Goal: Contribute content: Add original content to the website for others to see

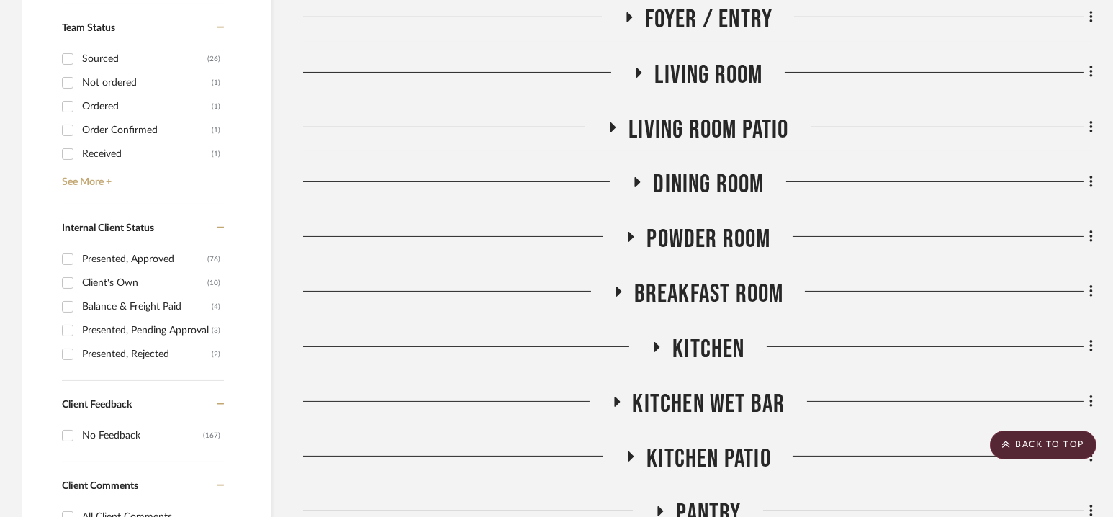
scroll to position [517, 0]
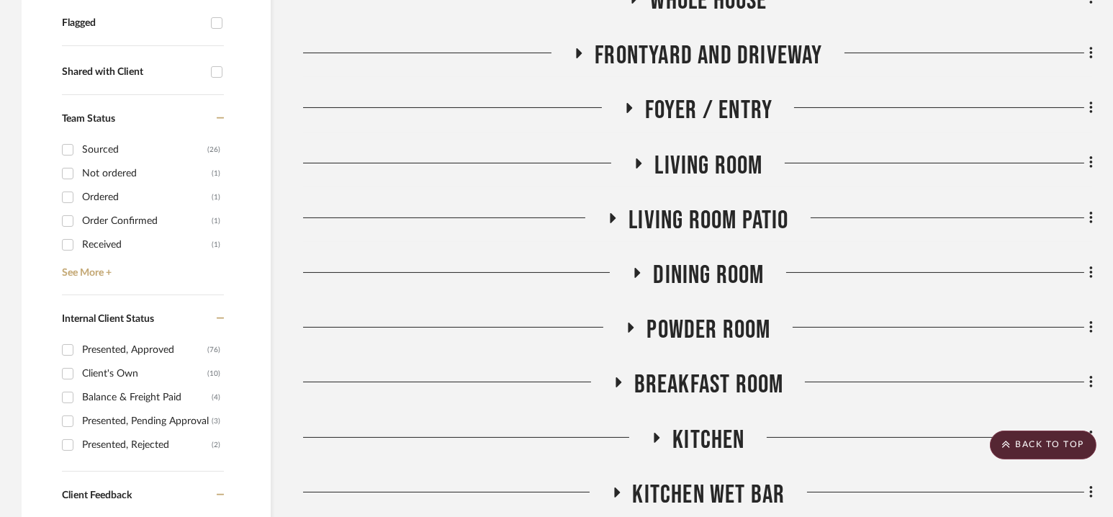
click at [703, 228] on span "Living room Patio" at bounding box center [709, 220] width 160 height 31
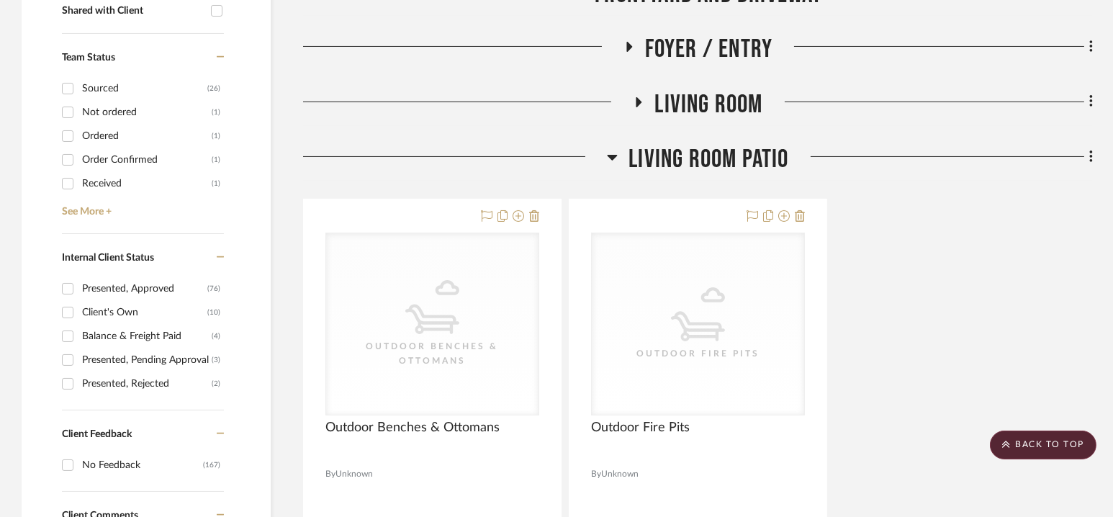
scroll to position [577, 0]
click at [697, 155] on span "Living room Patio" at bounding box center [709, 160] width 160 height 31
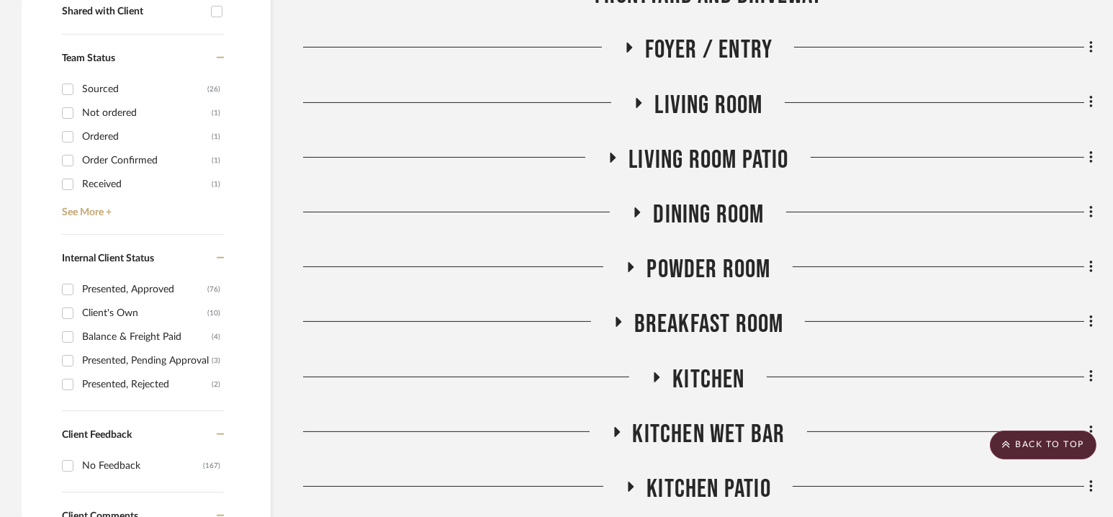
click at [697, 91] on span "Living Room" at bounding box center [708, 105] width 108 height 31
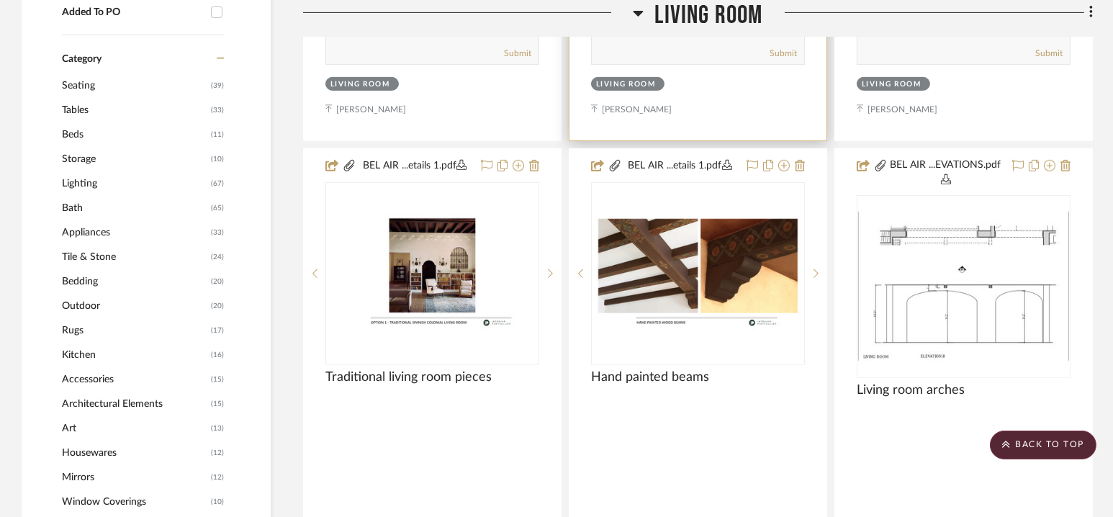
scroll to position [1241, 0]
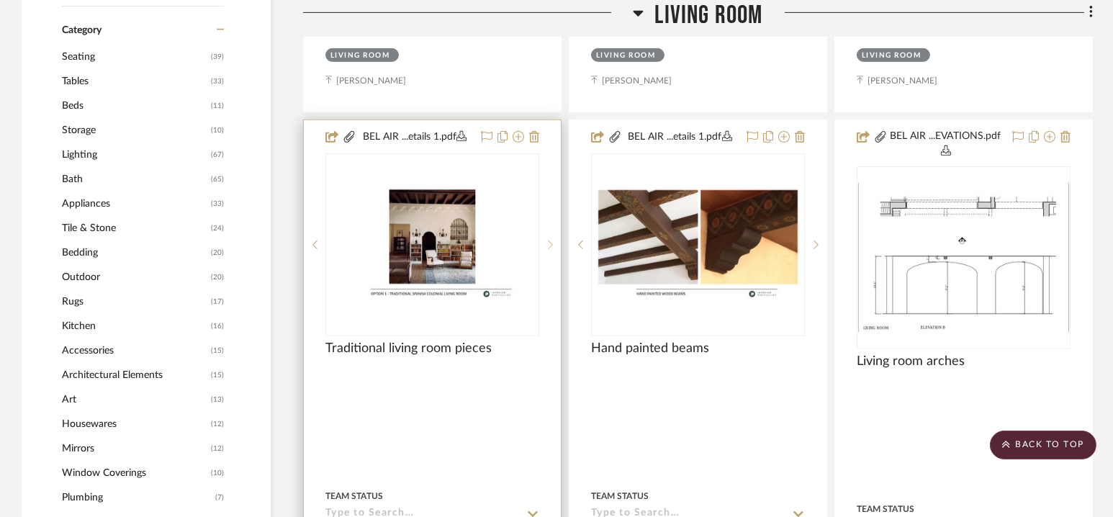
click at [550, 250] on icon at bounding box center [550, 245] width 5 height 10
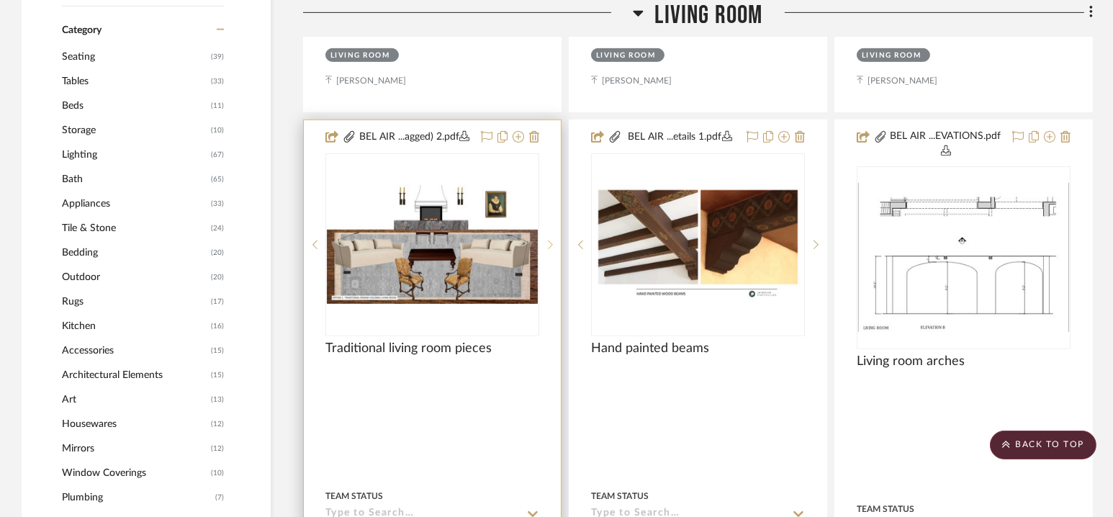
click at [550, 250] on icon at bounding box center [550, 245] width 5 height 10
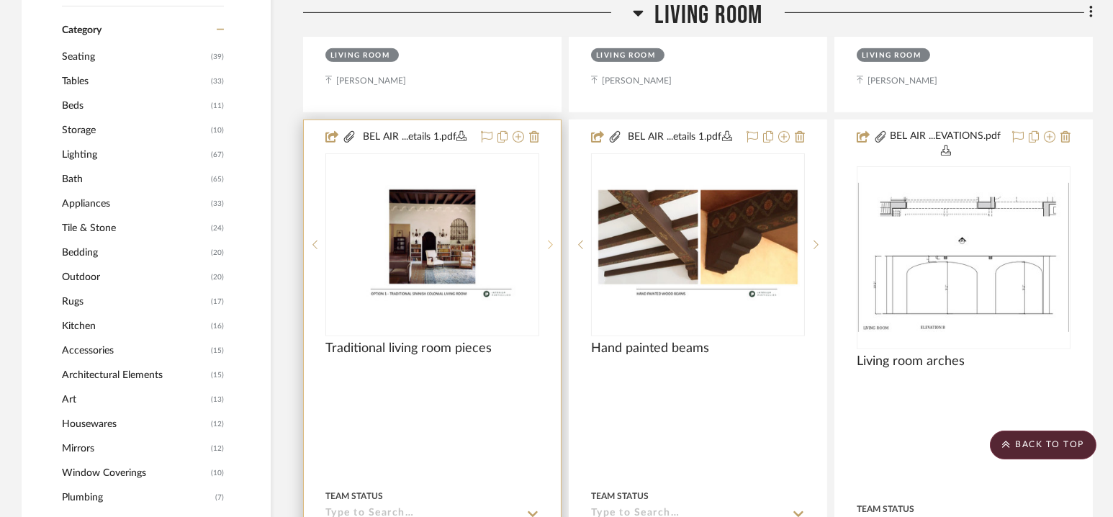
click at [550, 250] on icon at bounding box center [550, 245] width 5 height 10
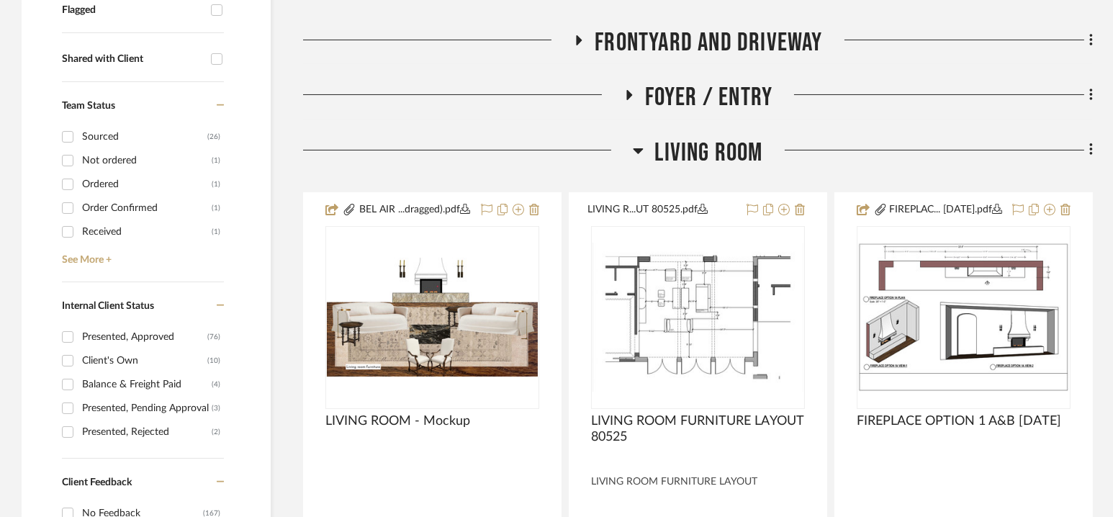
scroll to position [531, 0]
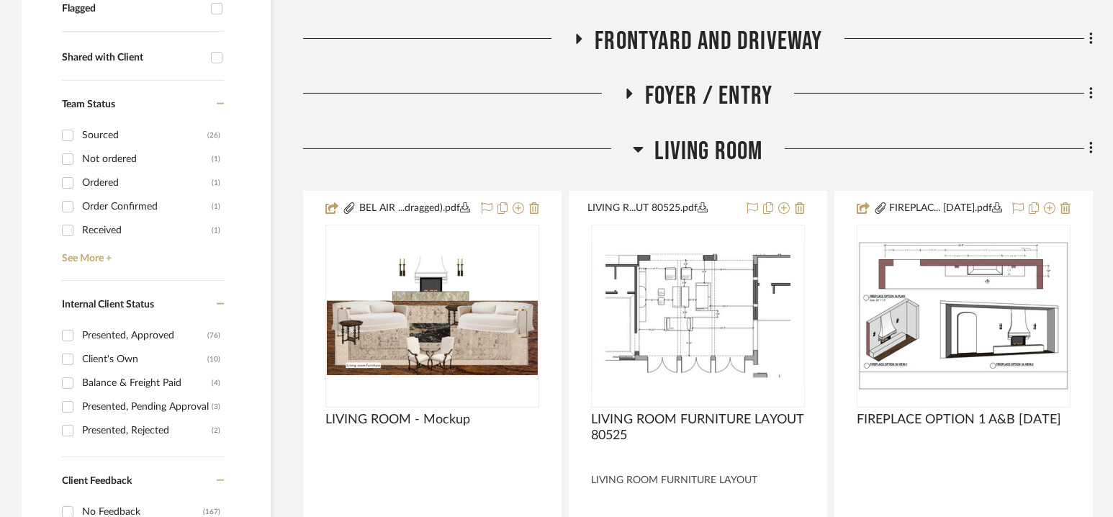
click at [694, 154] on span "Living Room" at bounding box center [708, 151] width 108 height 31
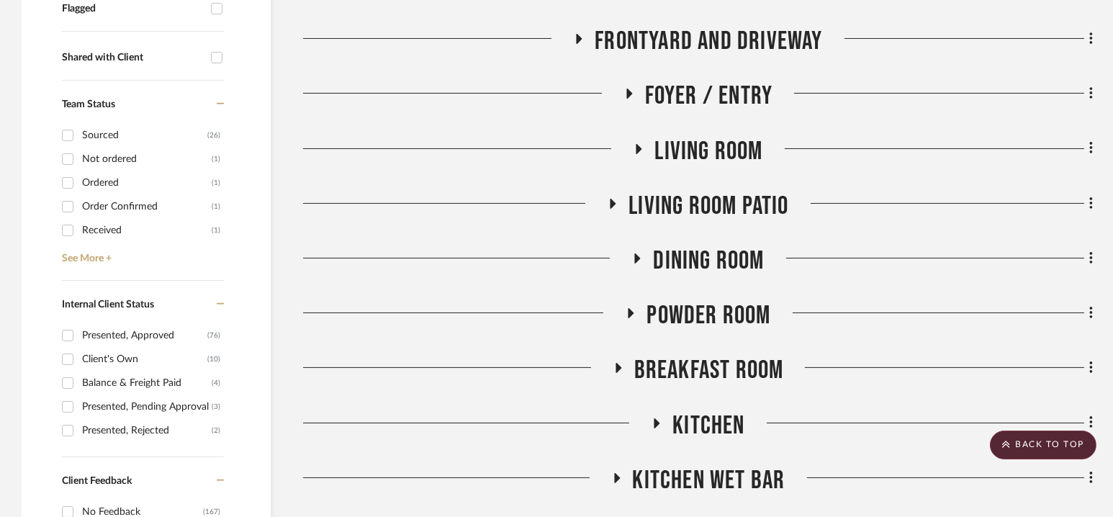
click at [694, 154] on span "Living Room" at bounding box center [708, 151] width 108 height 31
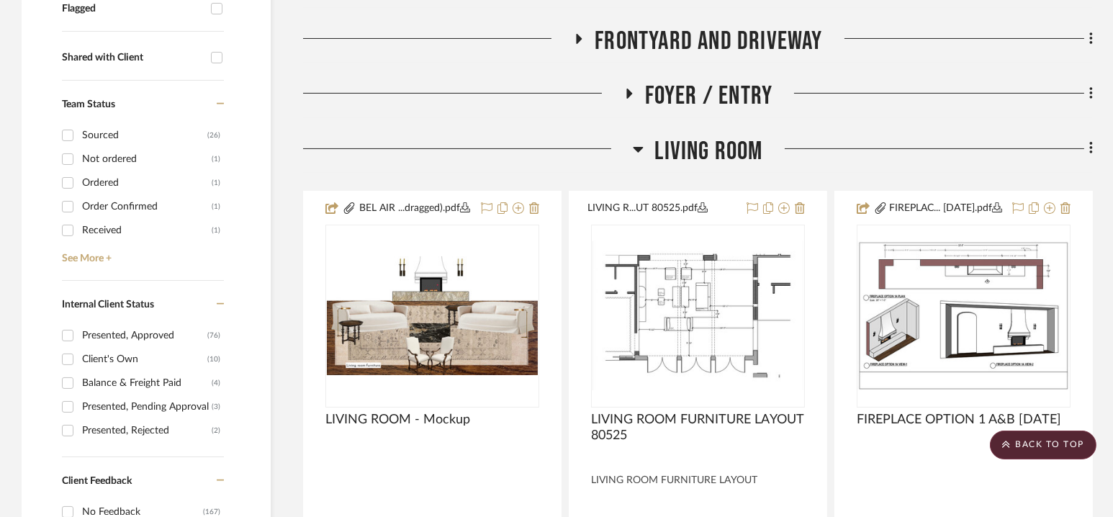
click at [698, 153] on span "Living Room" at bounding box center [708, 151] width 108 height 31
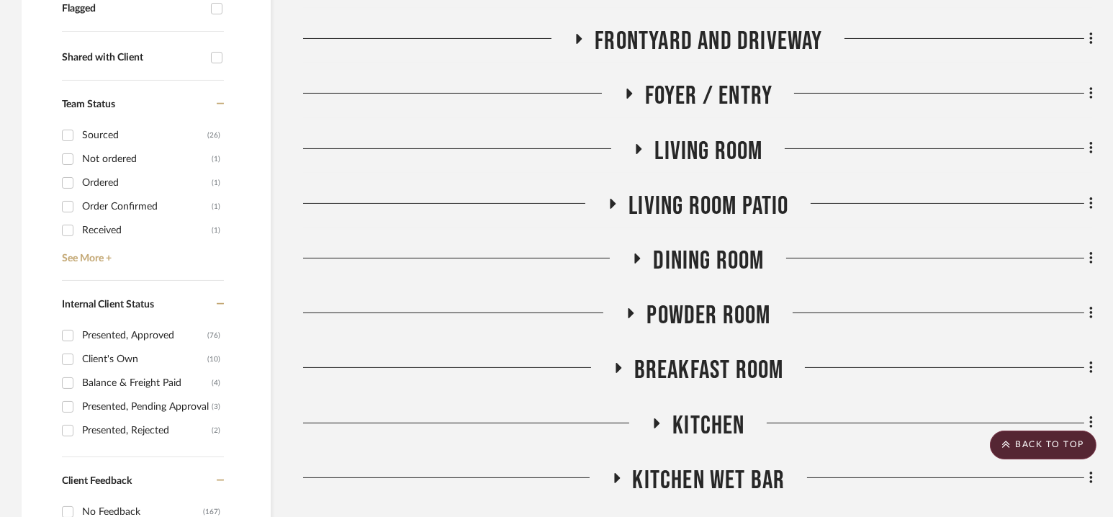
click at [702, 193] on span "Living room Patio" at bounding box center [709, 206] width 160 height 31
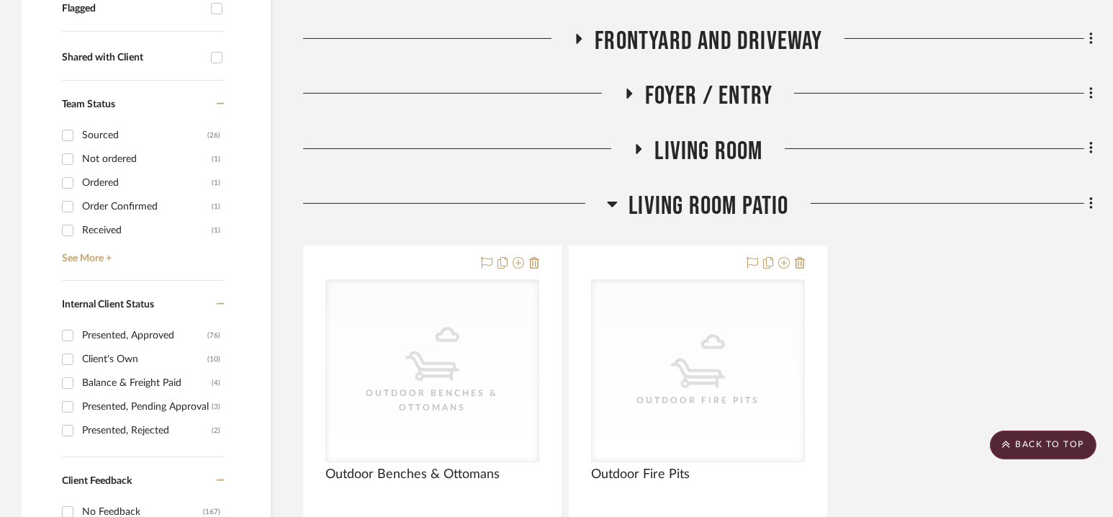
click at [702, 194] on span "Living room Patio" at bounding box center [709, 206] width 160 height 31
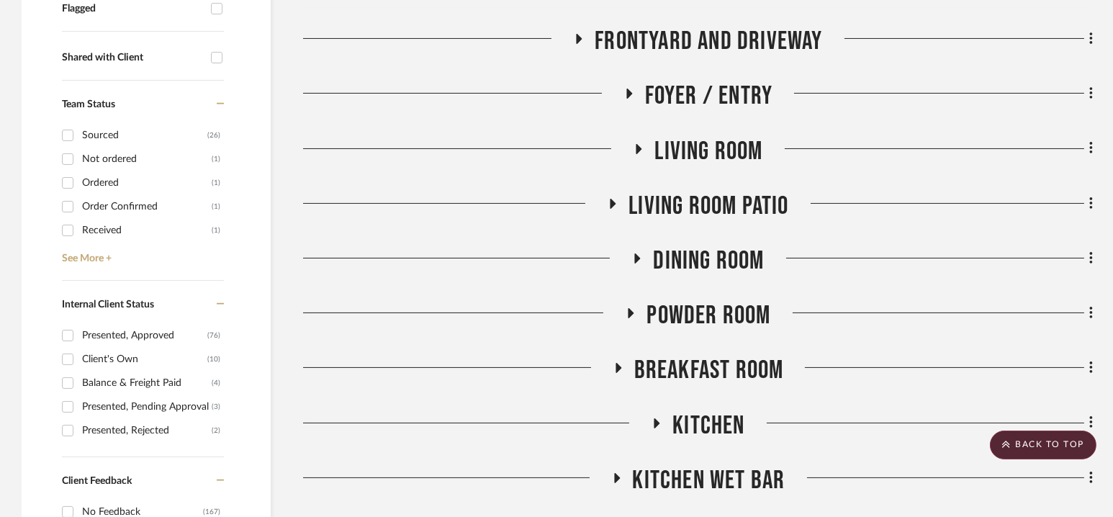
click at [704, 274] on span "Dining Room" at bounding box center [708, 260] width 111 height 31
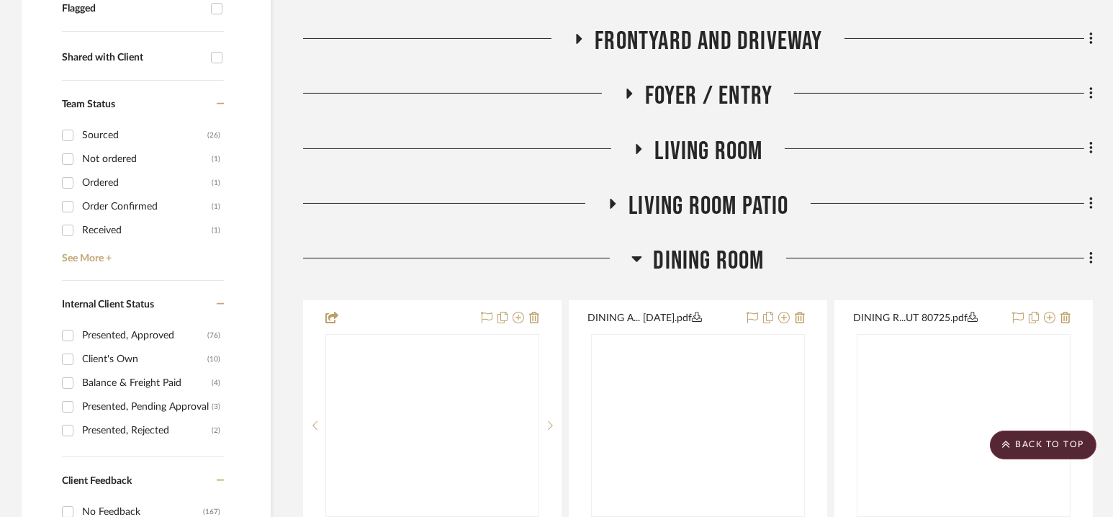
click at [704, 274] on span "Dining Room" at bounding box center [708, 260] width 111 height 31
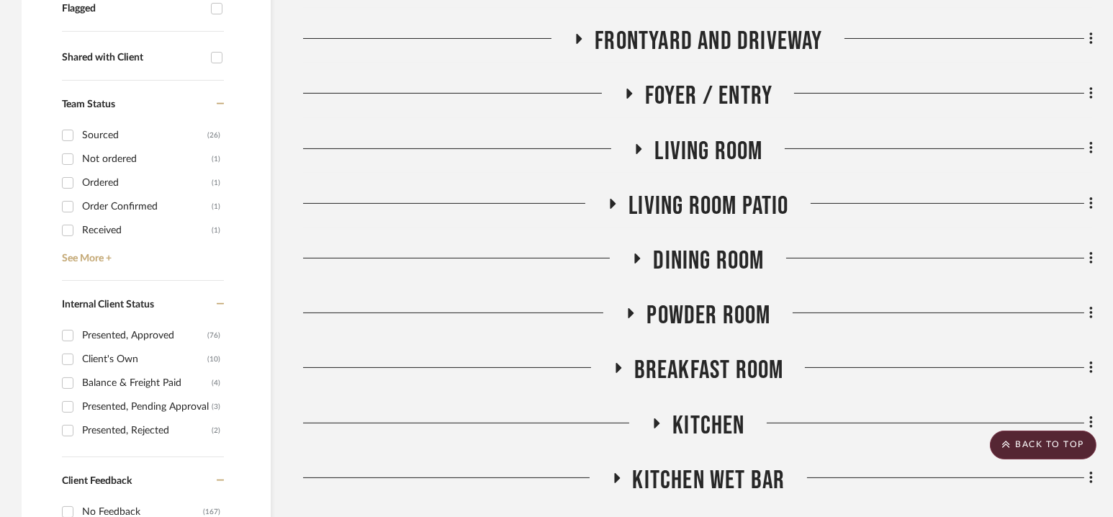
click at [704, 274] on span "Dining Room" at bounding box center [708, 260] width 111 height 31
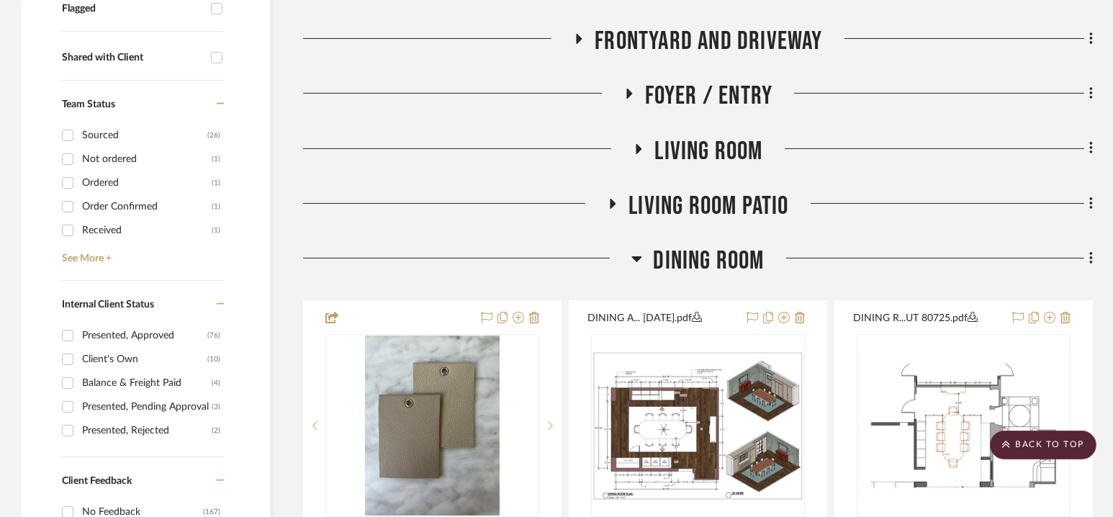
scroll to position [747, 0]
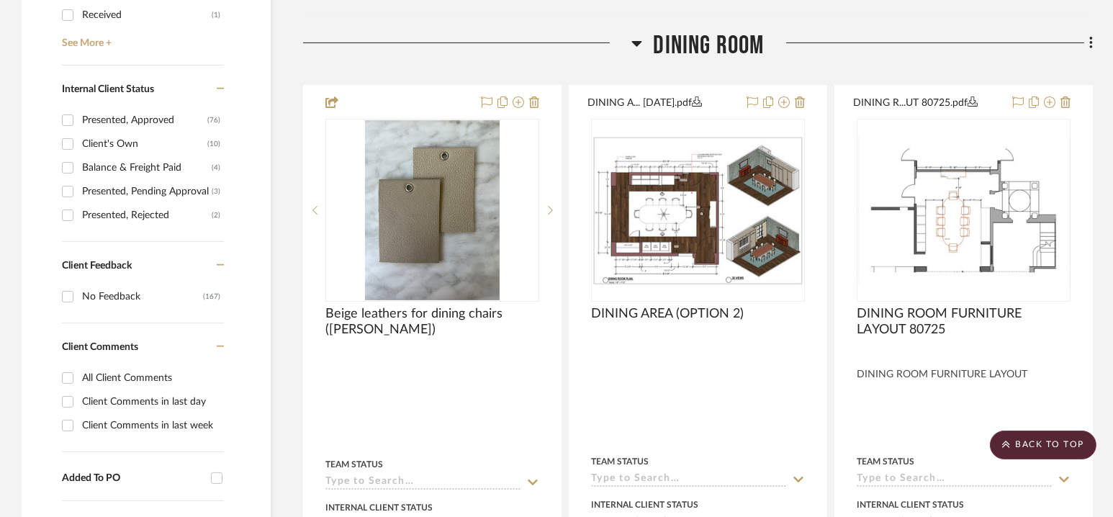
click at [701, 37] on span "Dining Room" at bounding box center [708, 45] width 111 height 31
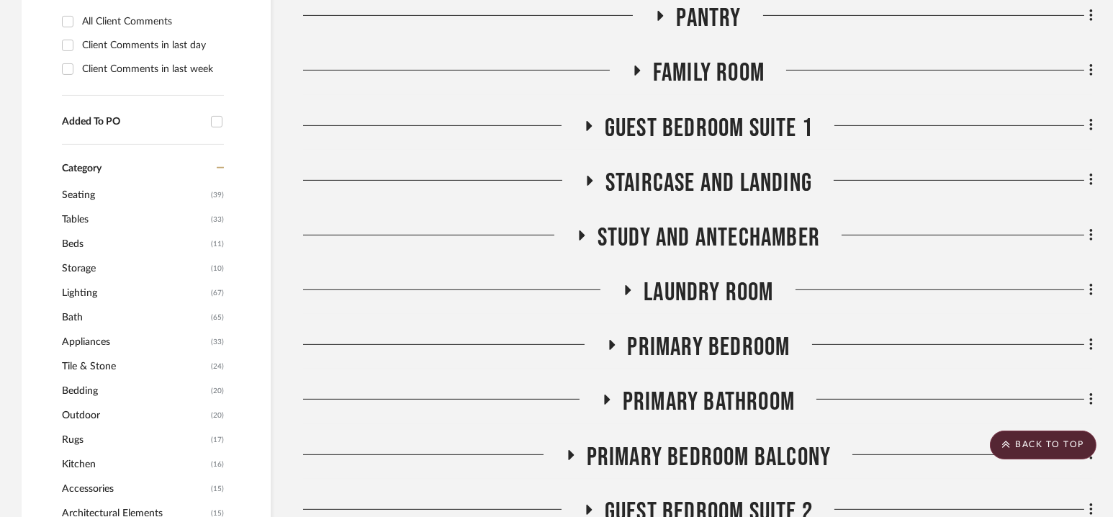
scroll to position [1089, 0]
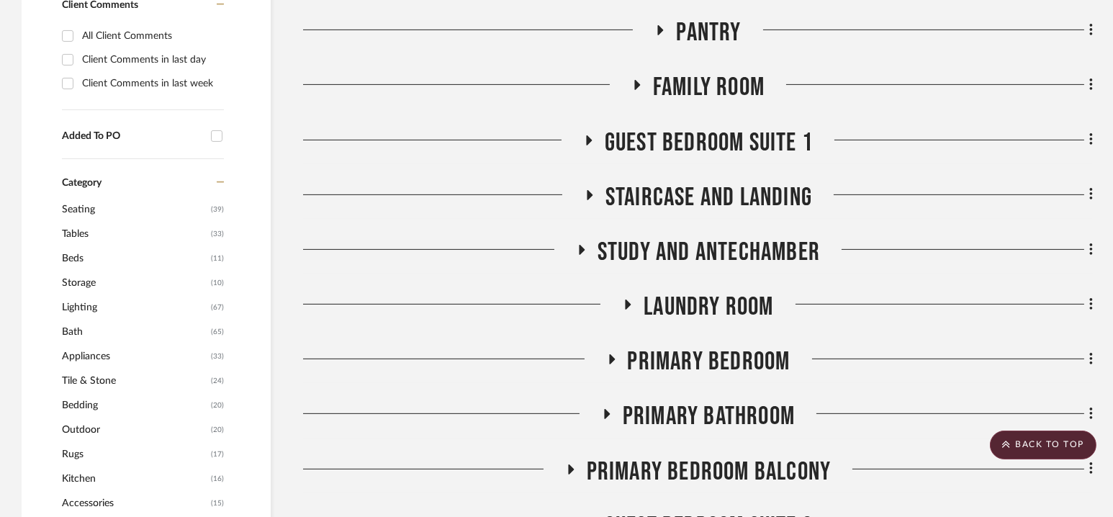
click at [707, 246] on span "Study and Antechamber" at bounding box center [709, 252] width 222 height 31
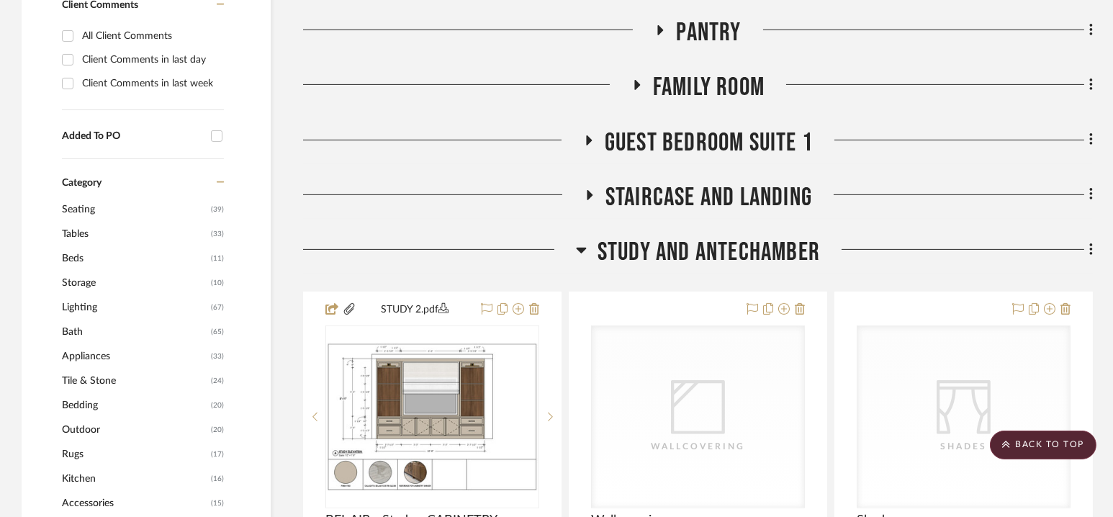
scroll to position [1301, 0]
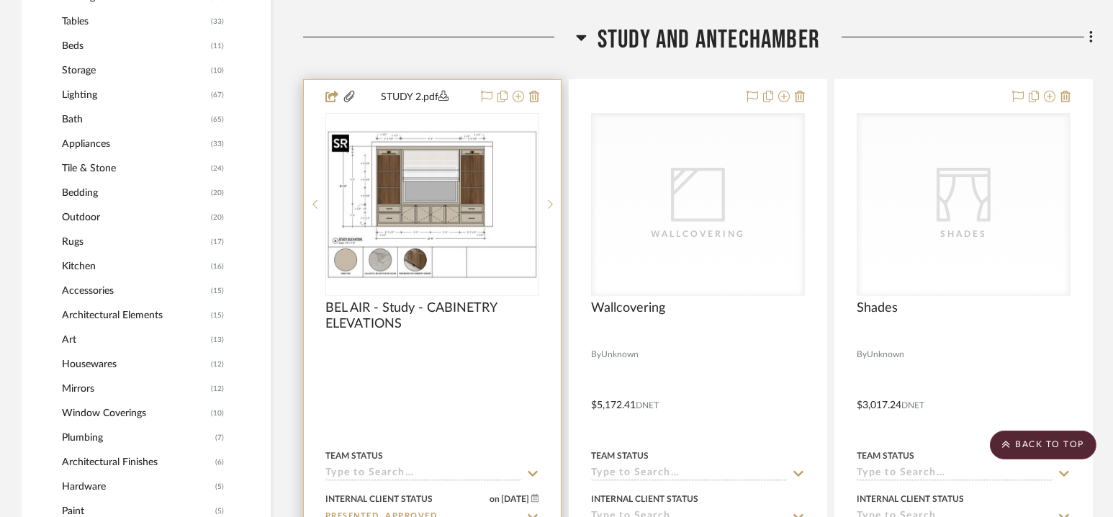
click at [0, 0] on img at bounding box center [0, 0] width 0 height 0
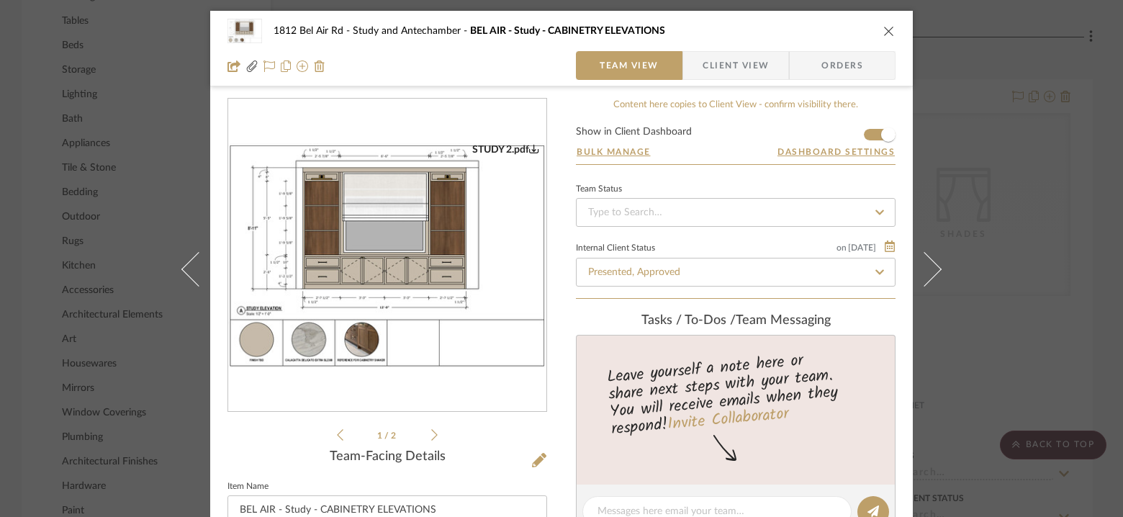
scroll to position [42, 0]
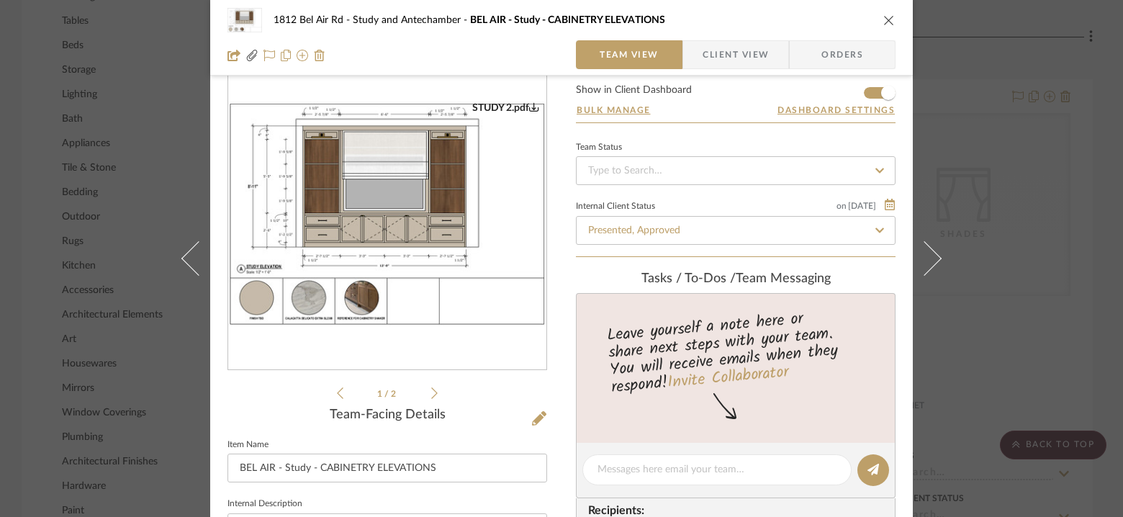
click at [378, 208] on img "0" at bounding box center [387, 214] width 318 height 225
click at [987, 119] on div "1812 Bel Air Rd Study and Antechamber BEL AIR - Study - CABINETRY ELEVATIONS Te…" at bounding box center [561, 258] width 1123 height 517
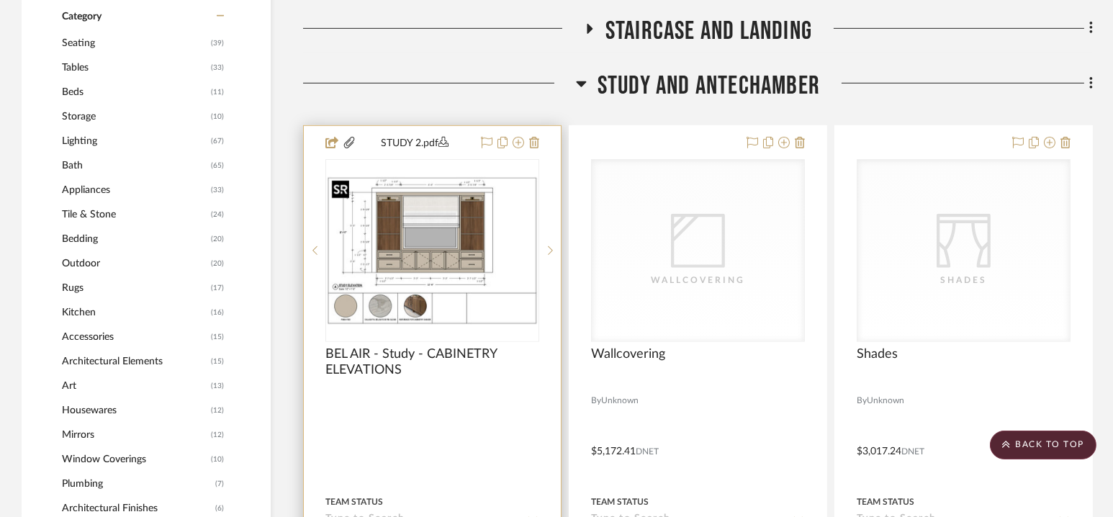
scroll to position [1254, 0]
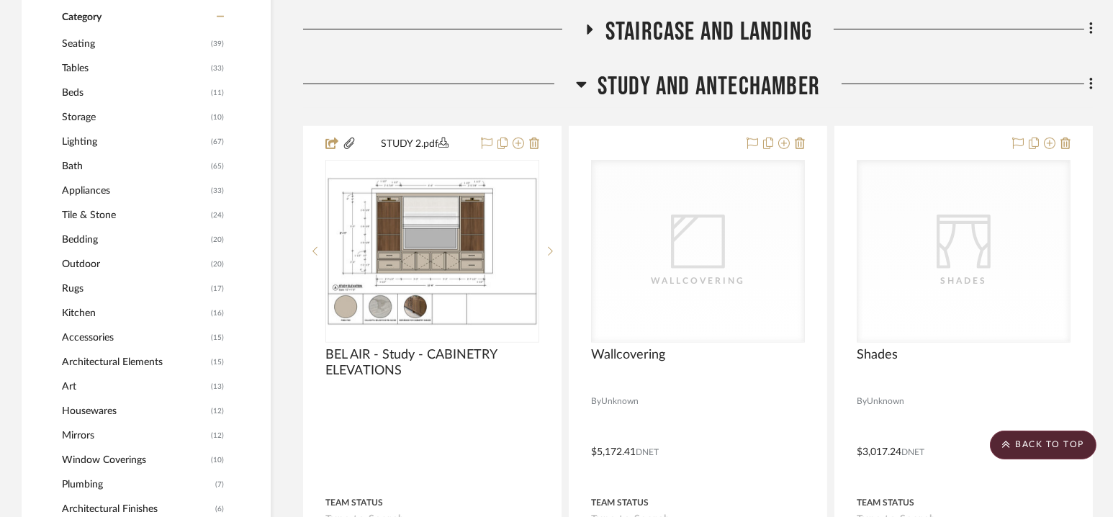
click at [684, 87] on span "Study and Antechamber" at bounding box center [709, 86] width 222 height 31
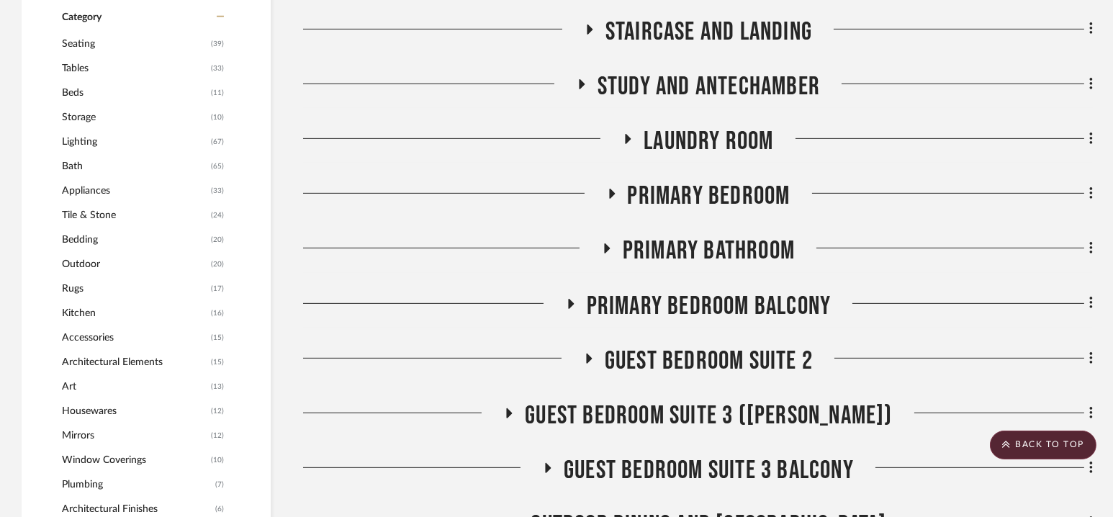
click at [698, 20] on span "Staircase and Landing" at bounding box center [708, 32] width 207 height 31
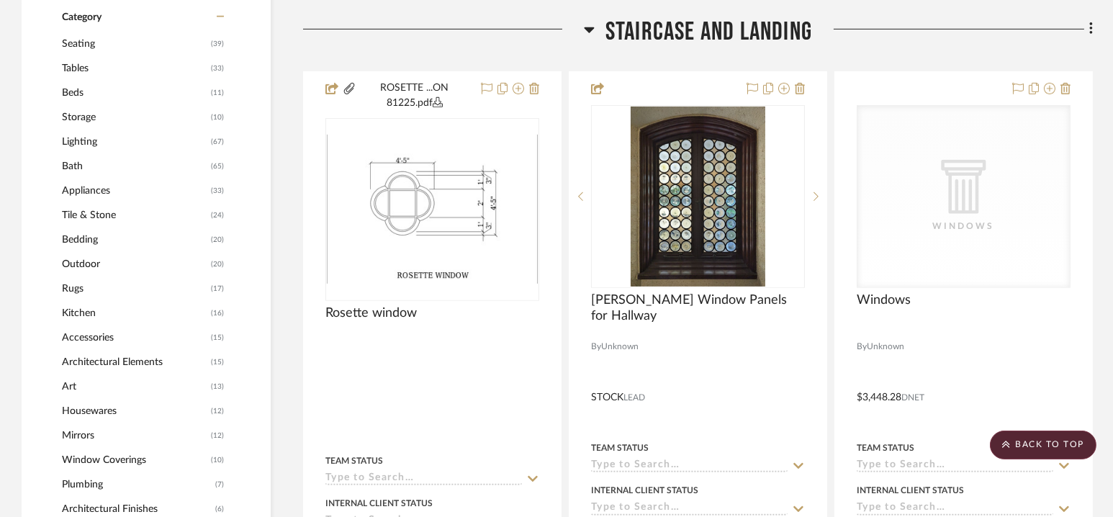
click at [698, 20] on span "Staircase and Landing" at bounding box center [708, 32] width 207 height 31
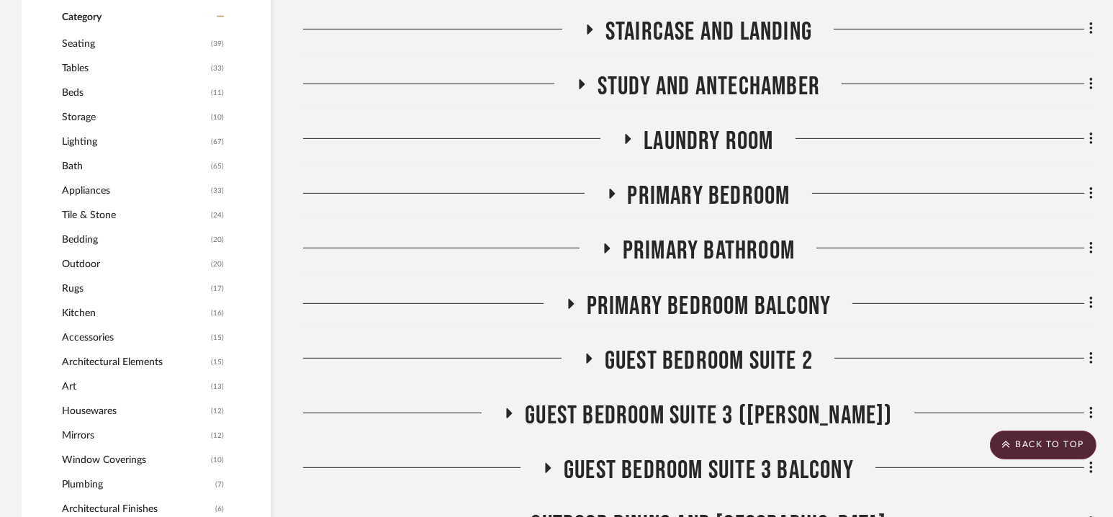
click at [713, 242] on span "Primary Bathroom" at bounding box center [709, 250] width 172 height 31
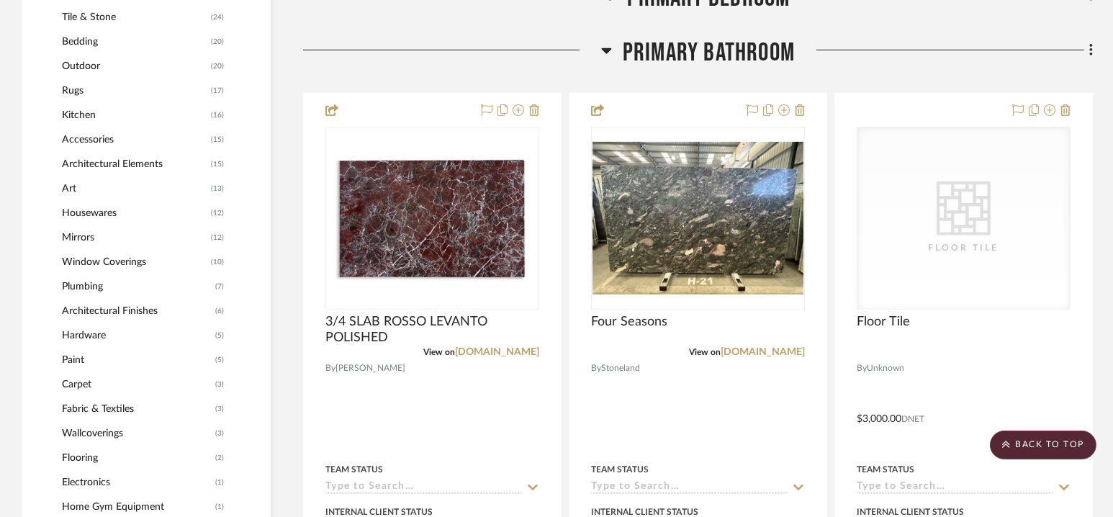
scroll to position [1458, 0]
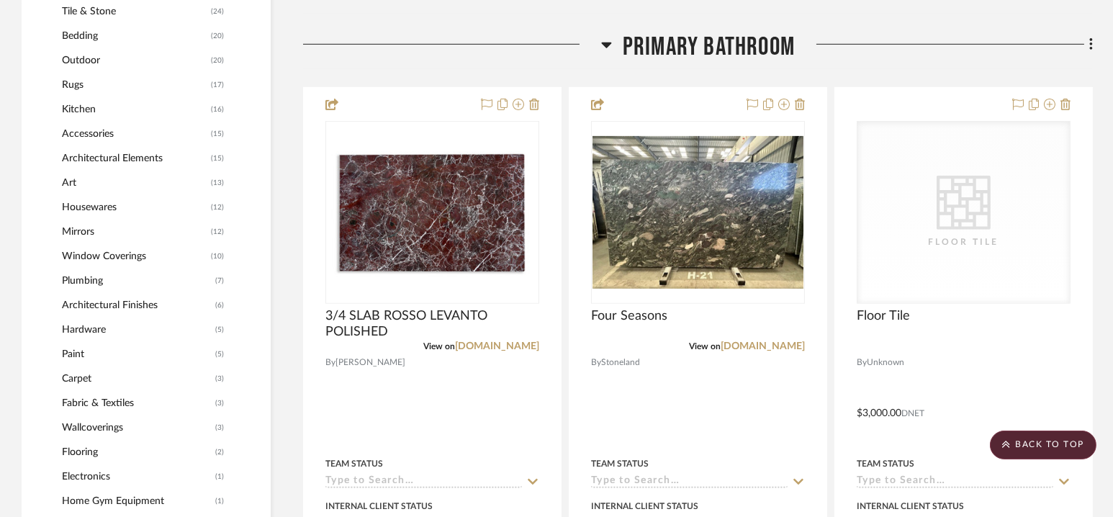
click at [692, 45] on span "Primary Bathroom" at bounding box center [709, 47] width 172 height 31
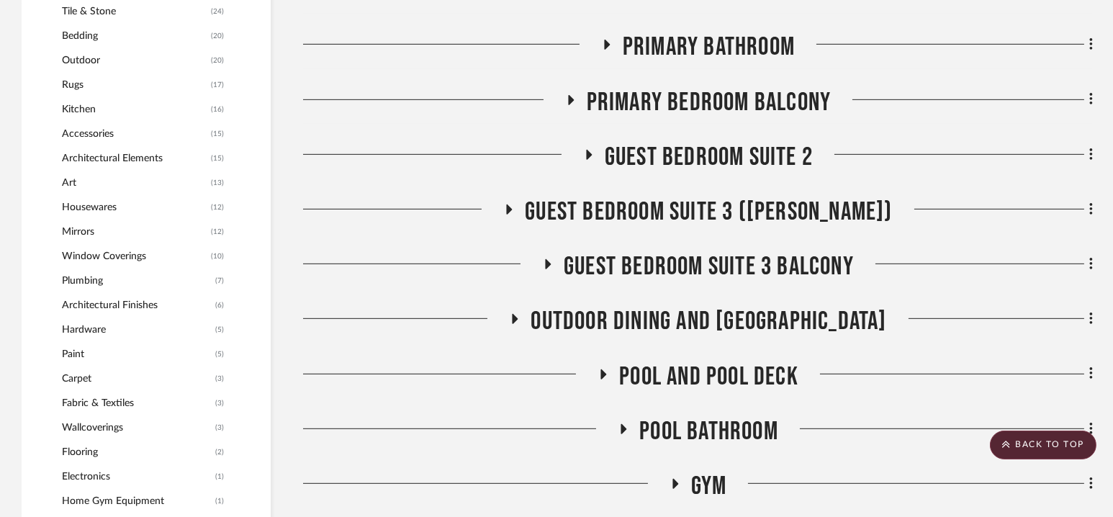
click at [704, 103] on span "Primary Bedroom Balcony" at bounding box center [709, 102] width 245 height 31
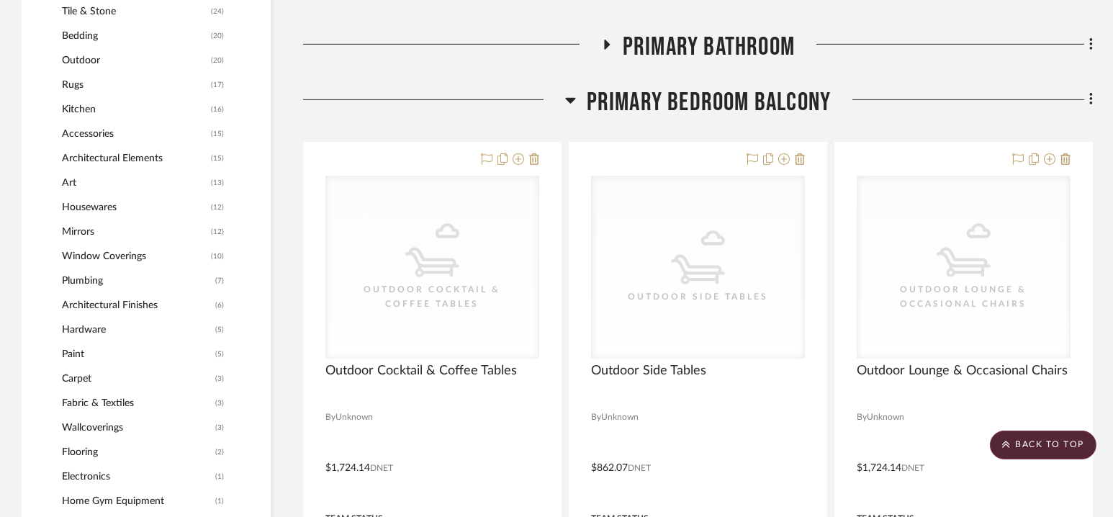
click at [704, 103] on span "Primary Bedroom Balcony" at bounding box center [709, 102] width 245 height 31
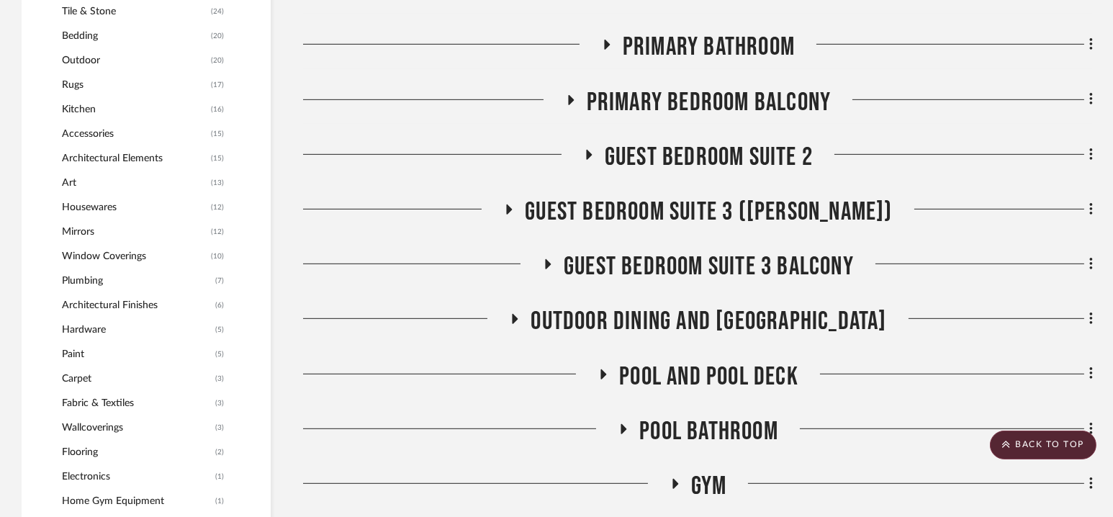
click at [704, 143] on span "Guest Bedroom Suite 2" at bounding box center [709, 157] width 208 height 31
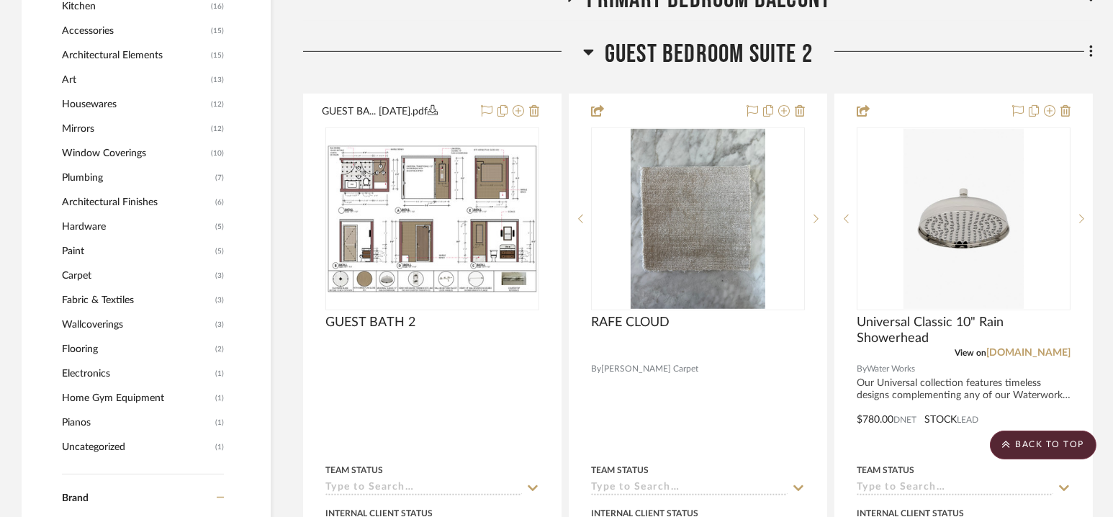
scroll to position [1562, 0]
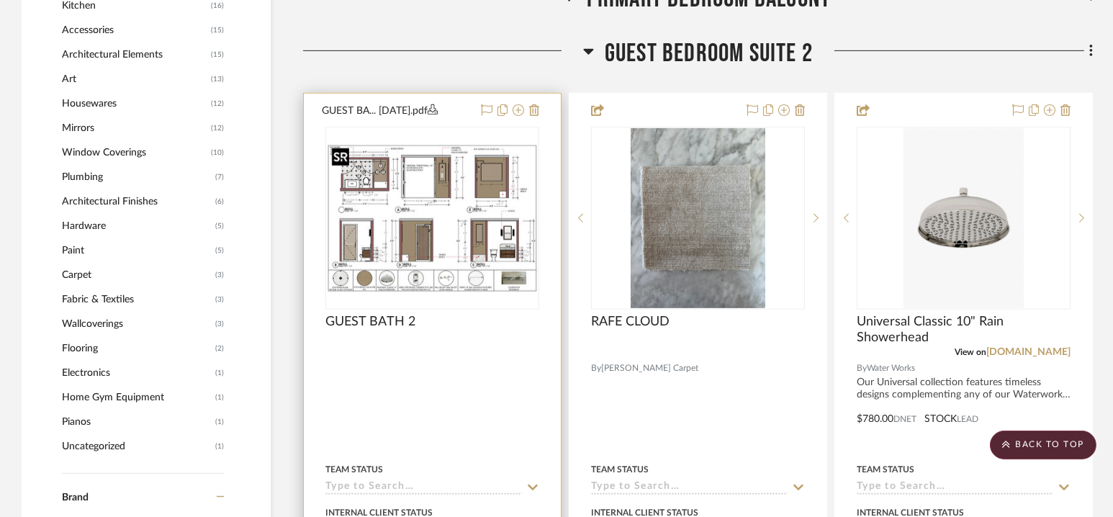
click at [0, 0] on img at bounding box center [0, 0] width 0 height 0
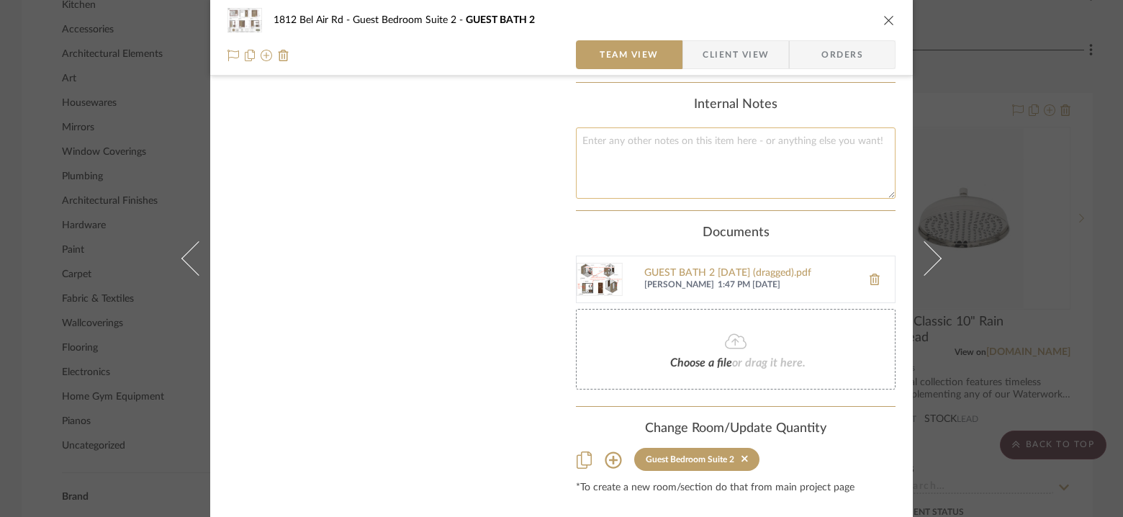
scroll to position [665, 0]
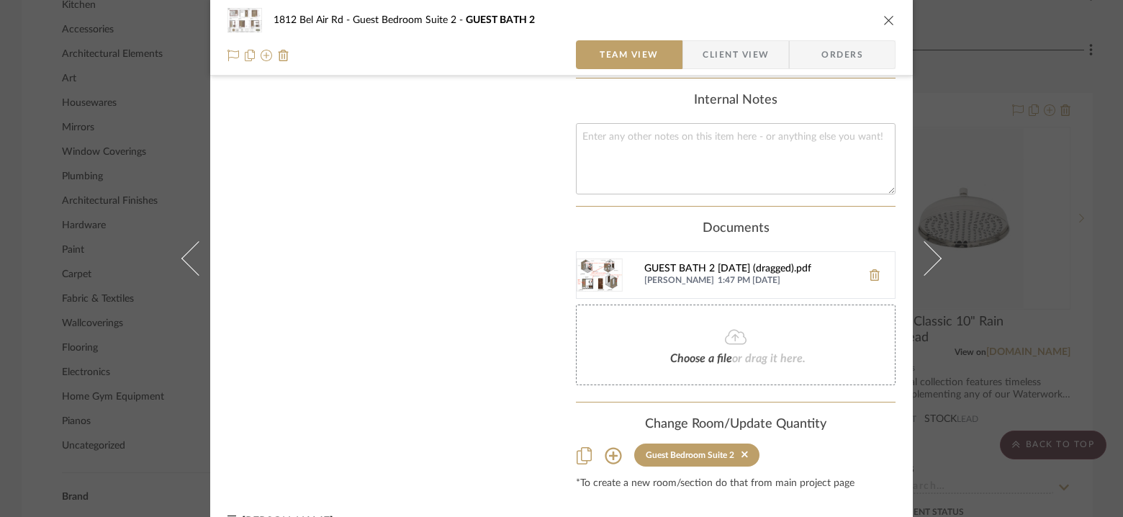
click at [735, 275] on div "GUEST BATH 2 [DATE] (dragged).pdf" at bounding box center [749, 269] width 210 height 12
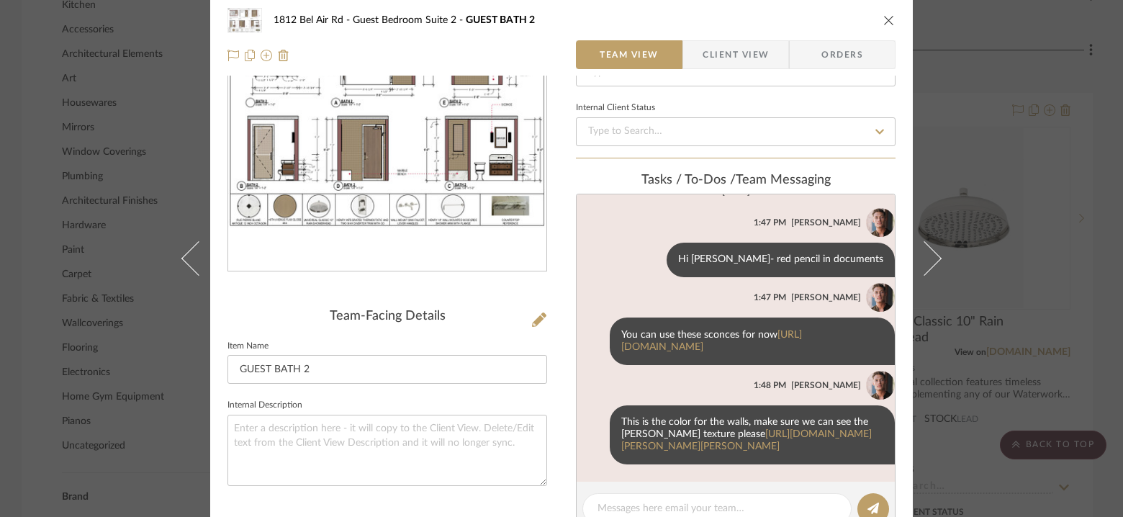
scroll to position [0, 0]
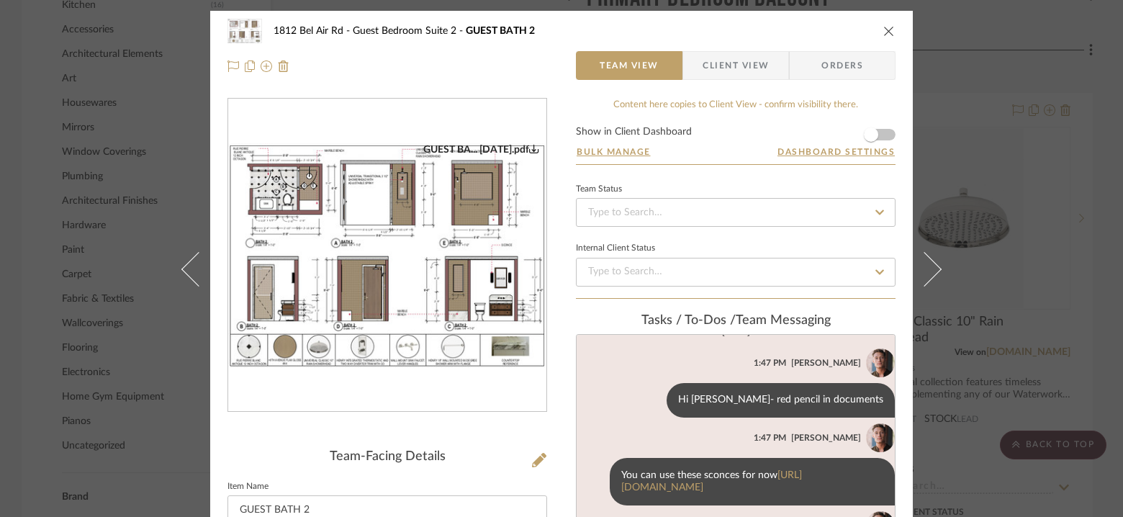
click at [888, 22] on div "1812 Bel Air Rd Guest Bedroom Suite 2 GUEST BATH 2" at bounding box center [562, 31] width 668 height 29
click at [886, 32] on icon "close" at bounding box center [889, 31] width 12 height 12
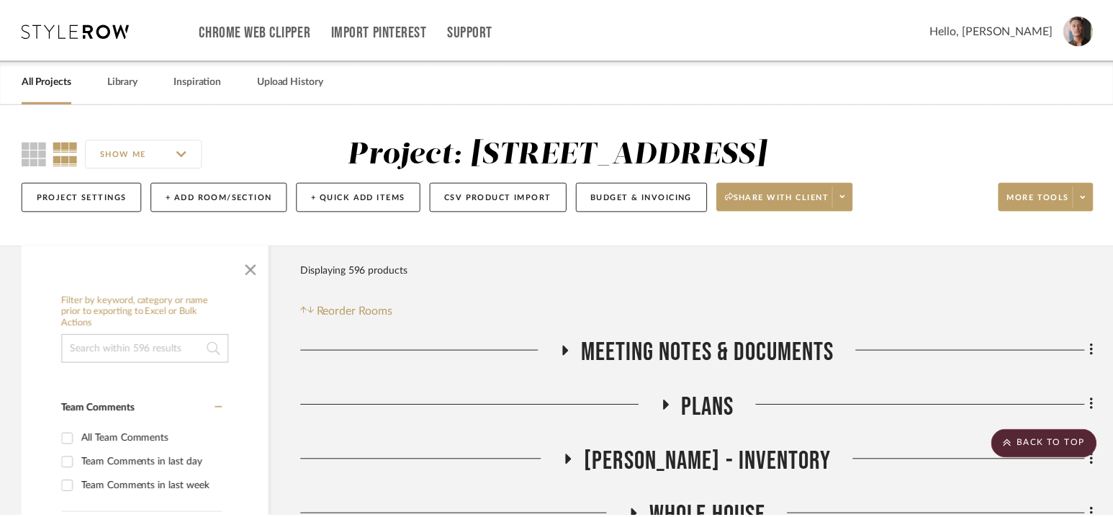
scroll to position [1562, 0]
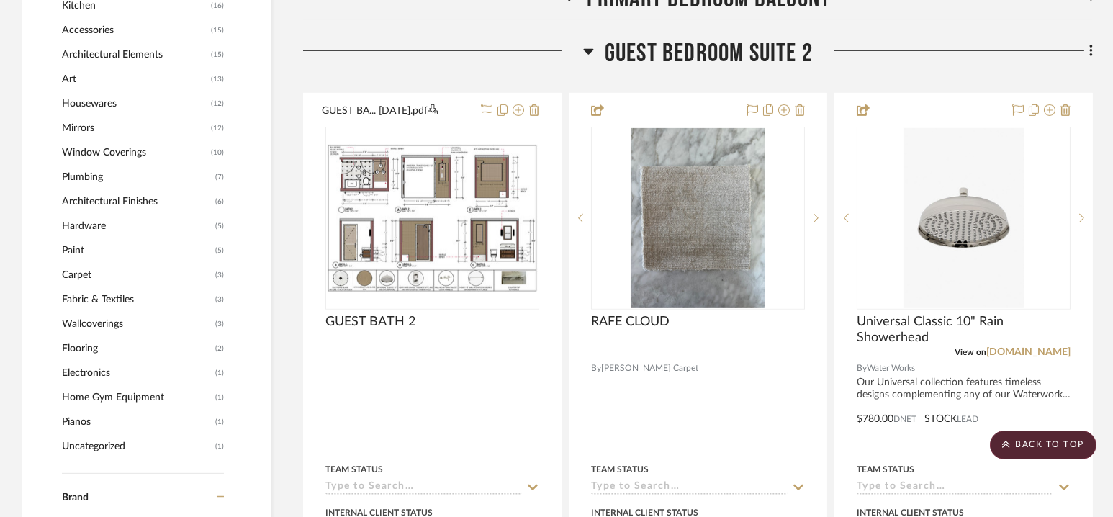
click at [696, 58] on span "Guest Bedroom Suite 2" at bounding box center [709, 53] width 208 height 31
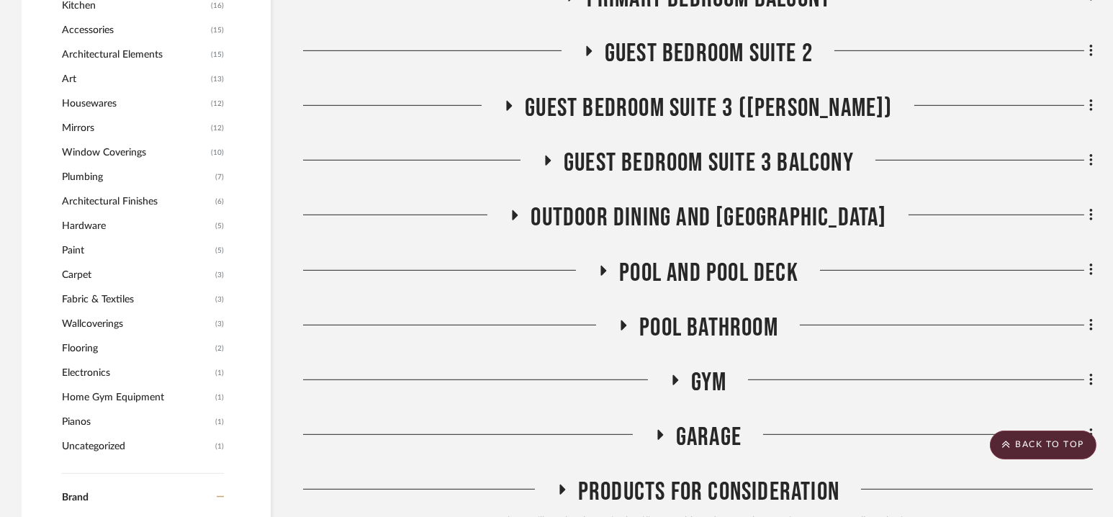
click at [706, 99] on span "Guest Bedroom Suite 3 ([PERSON_NAME])" at bounding box center [708, 108] width 367 height 31
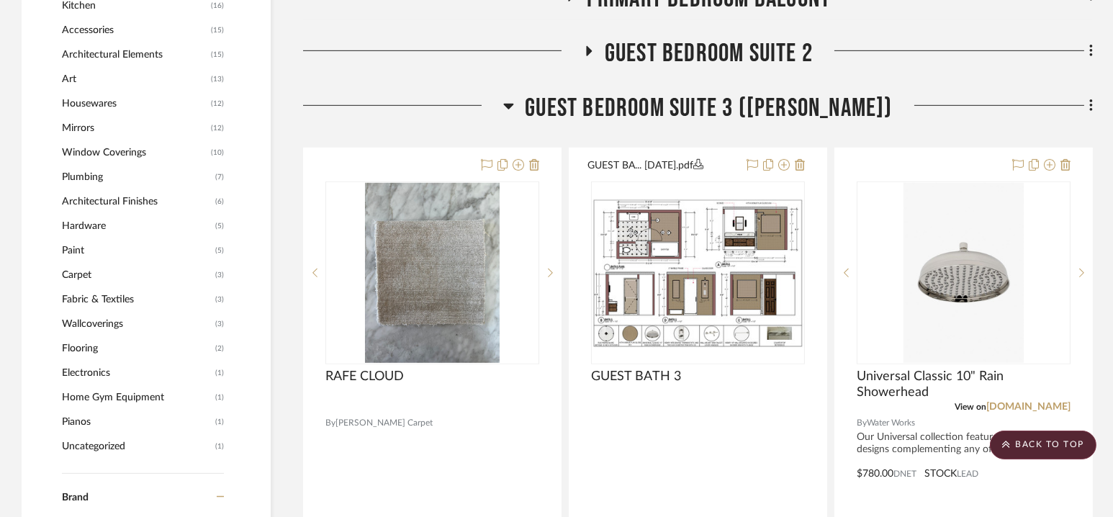
click at [706, 99] on span "Guest Bedroom Suite 3 ([PERSON_NAME])" at bounding box center [708, 108] width 367 height 31
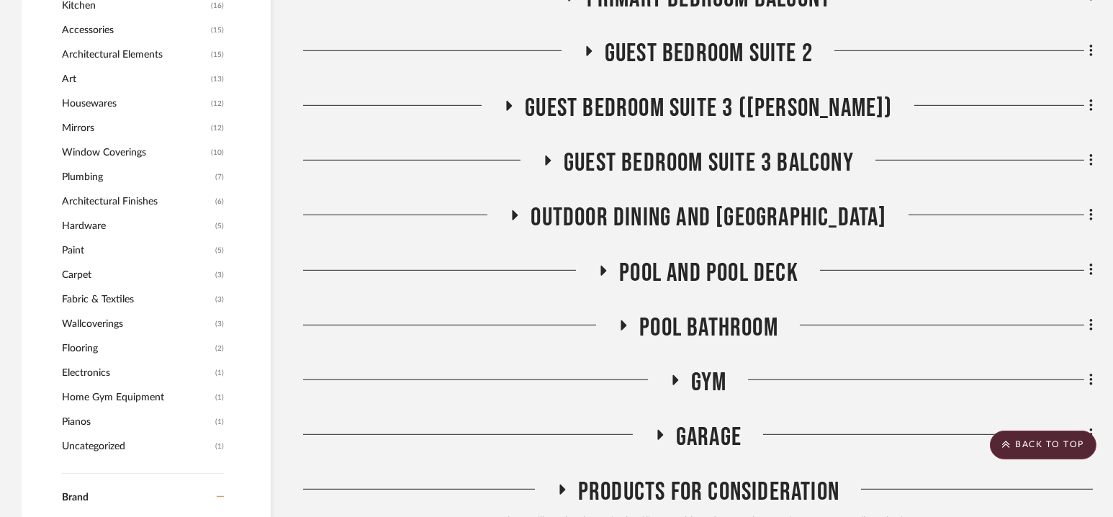
scroll to position [1404, 0]
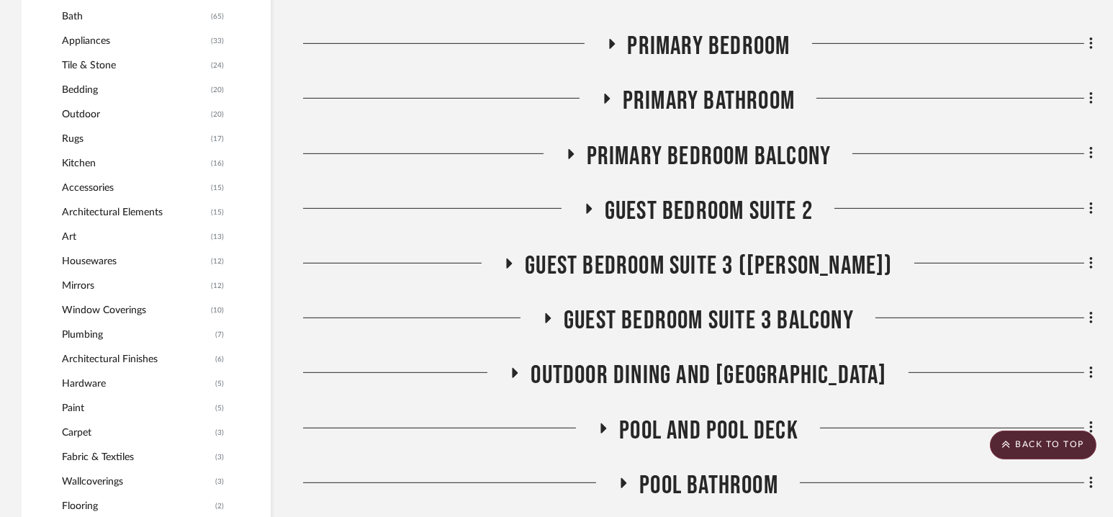
click at [703, 147] on span "Primary Bedroom Balcony" at bounding box center [709, 156] width 245 height 31
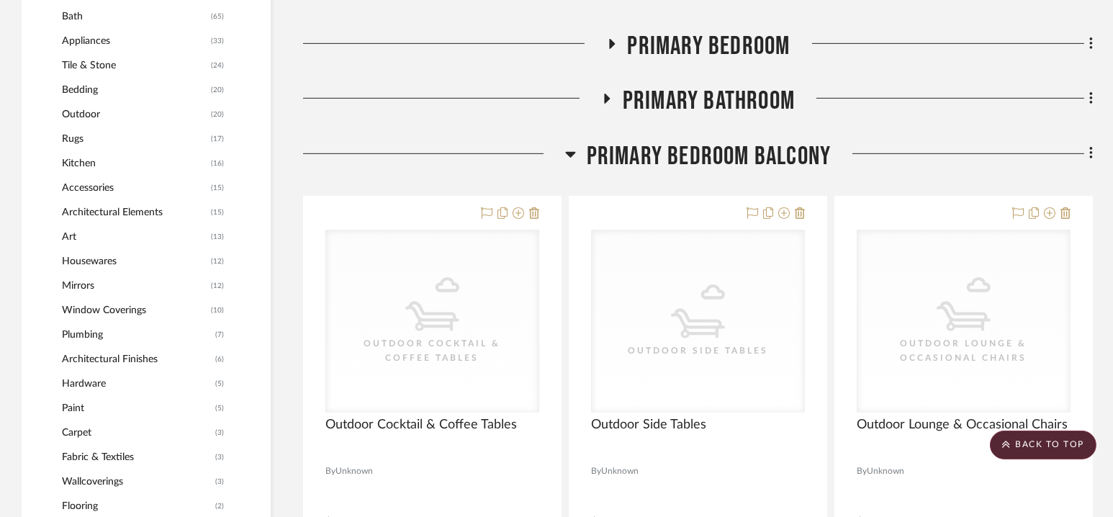
click at [703, 147] on span "Primary Bedroom Balcony" at bounding box center [709, 156] width 245 height 31
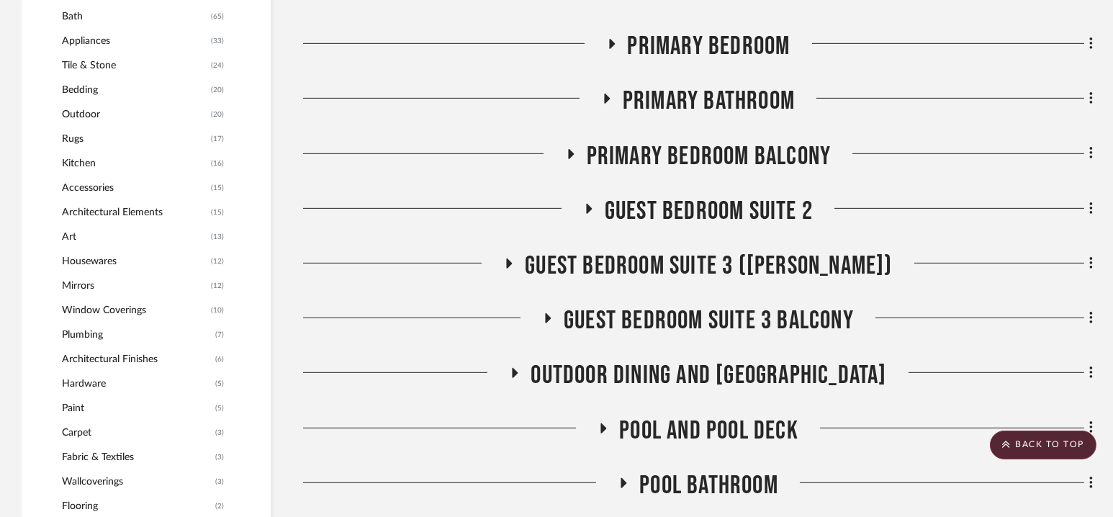
click at [701, 96] on span "Primary Bathroom" at bounding box center [709, 101] width 172 height 31
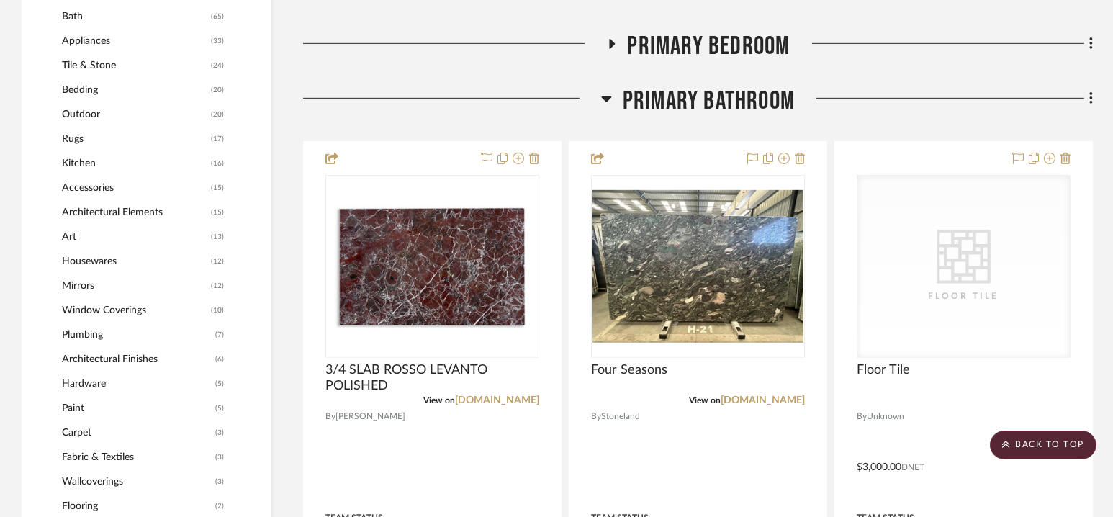
click at [701, 96] on span "Primary Bathroom" at bounding box center [709, 101] width 172 height 31
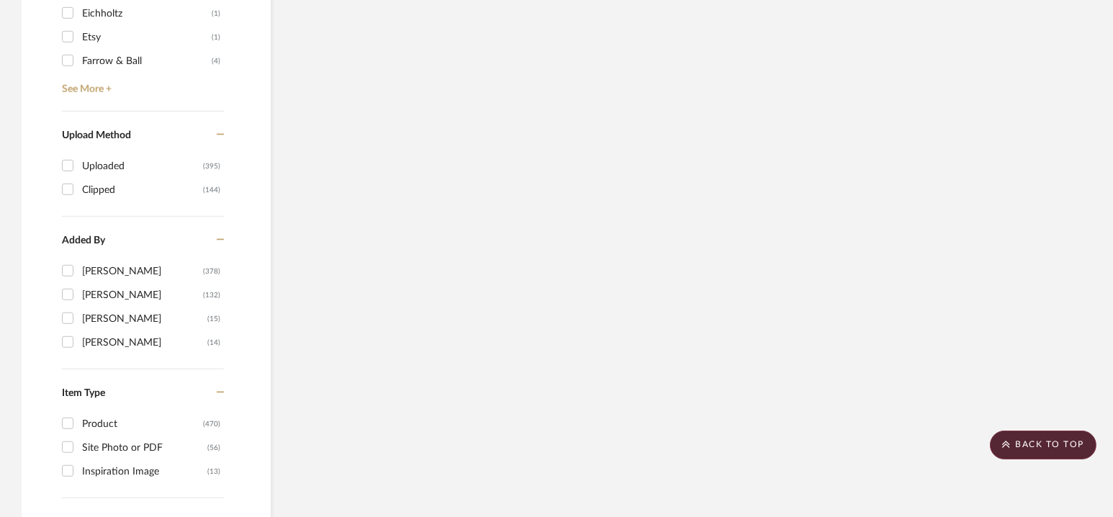
scroll to position [1802, 0]
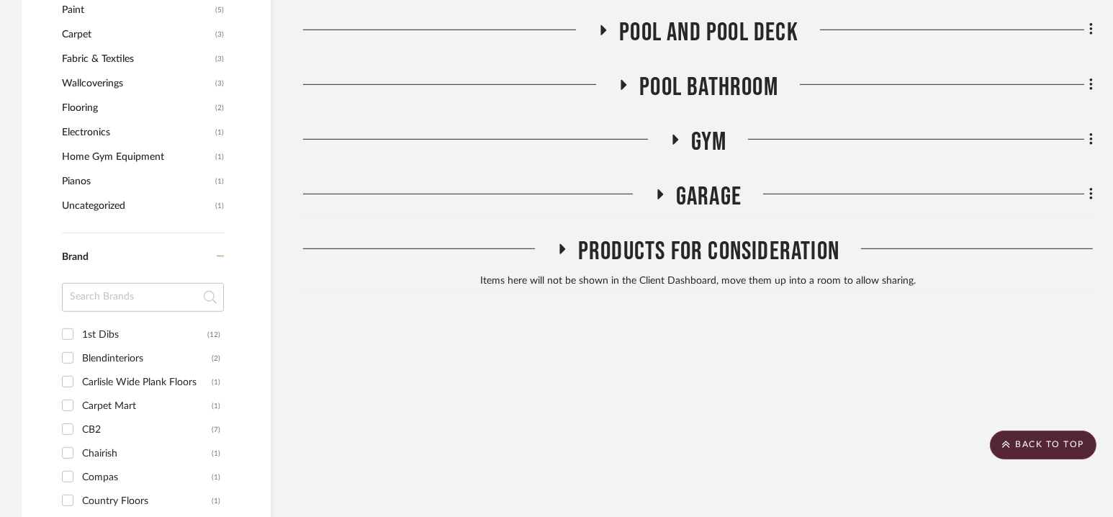
click at [715, 258] on span "Products For Consideration" at bounding box center [708, 251] width 261 height 31
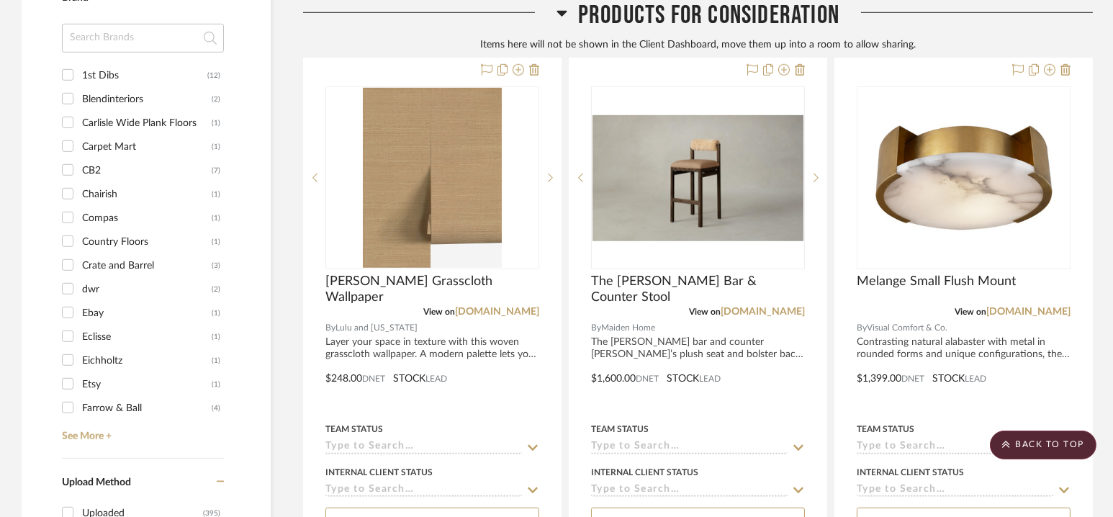
scroll to position [2058, 0]
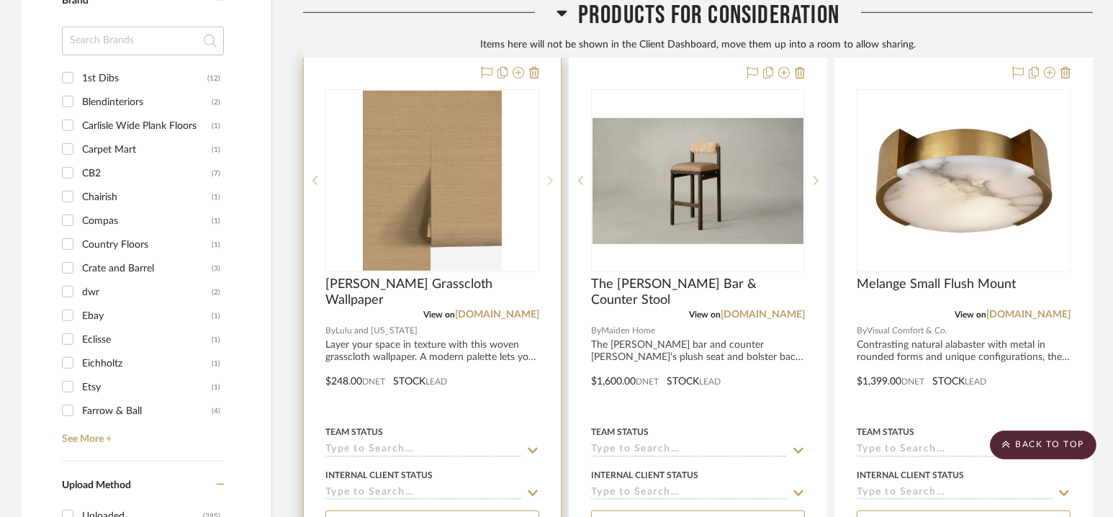
click at [551, 177] on icon at bounding box center [550, 181] width 5 height 10
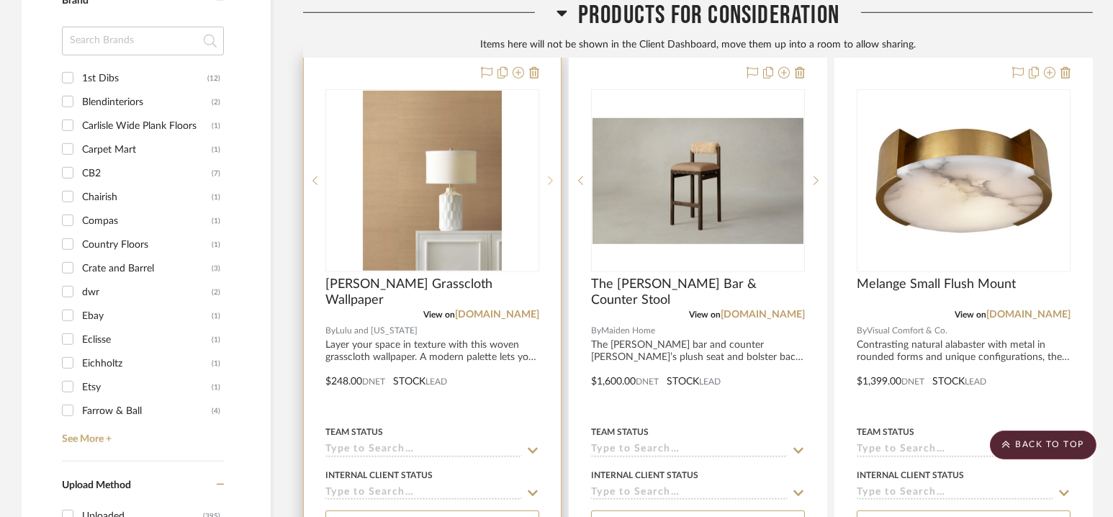
click at [551, 177] on icon at bounding box center [550, 181] width 5 height 10
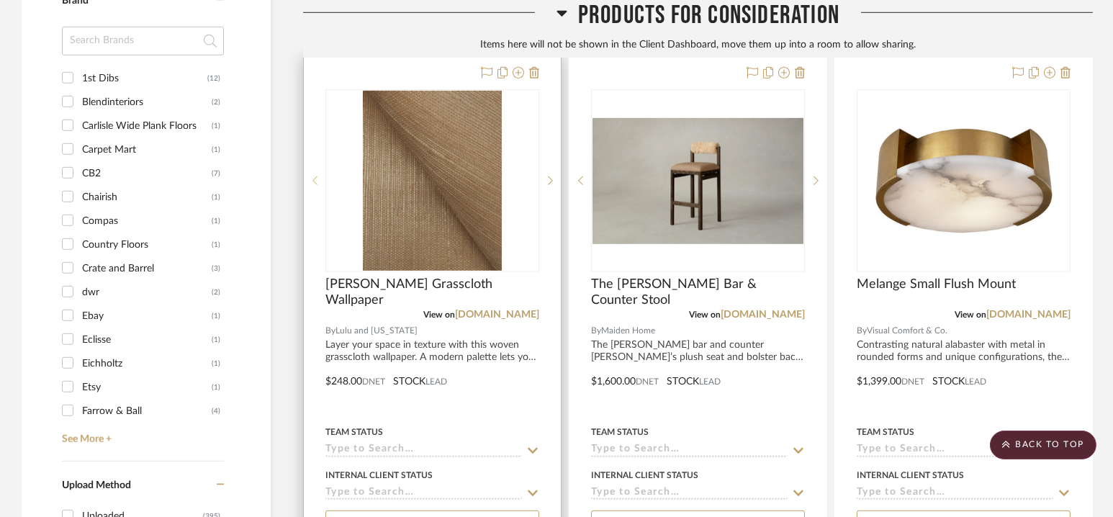
click at [310, 176] on sr-prev-btn at bounding box center [315, 181] width 22 height 10
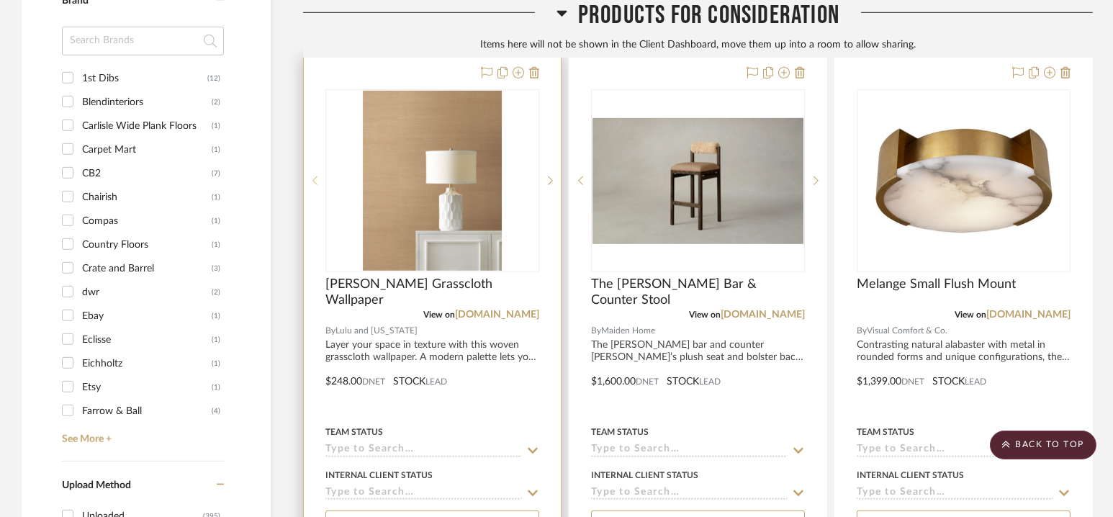
click at [310, 176] on sr-prev-btn at bounding box center [315, 181] width 22 height 10
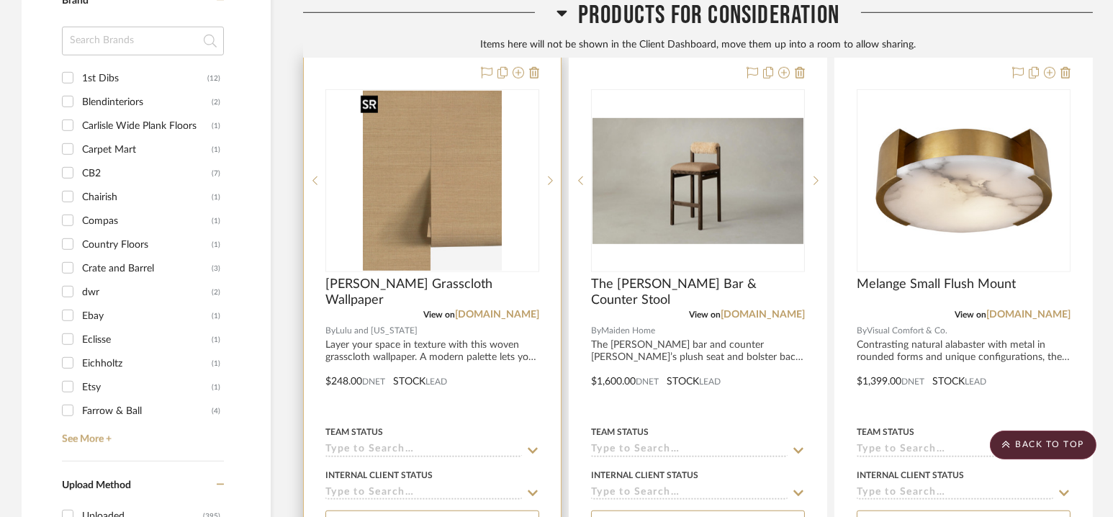
click at [489, 168] on img "0" at bounding box center [432, 181] width 138 height 180
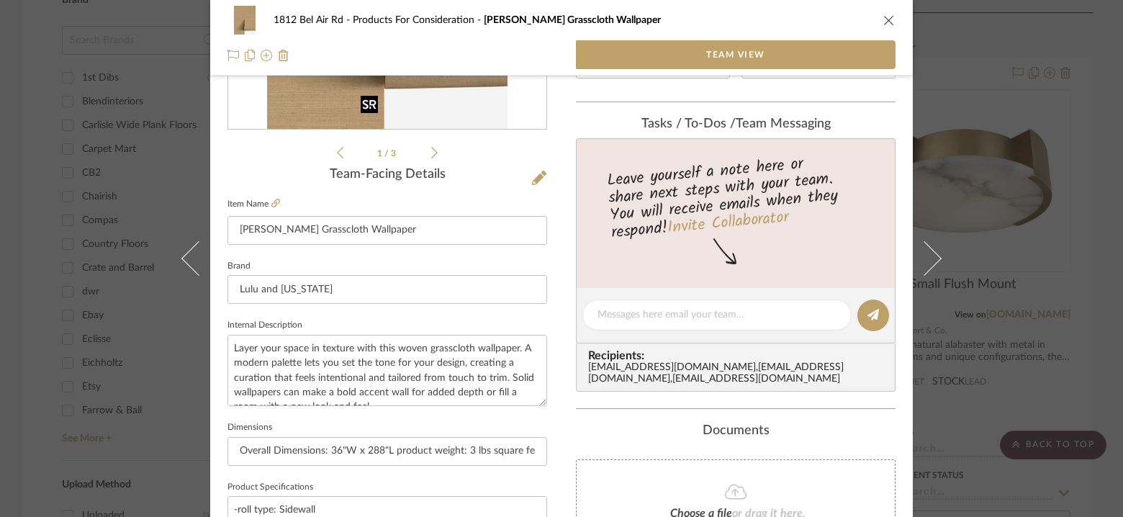
scroll to position [0, 0]
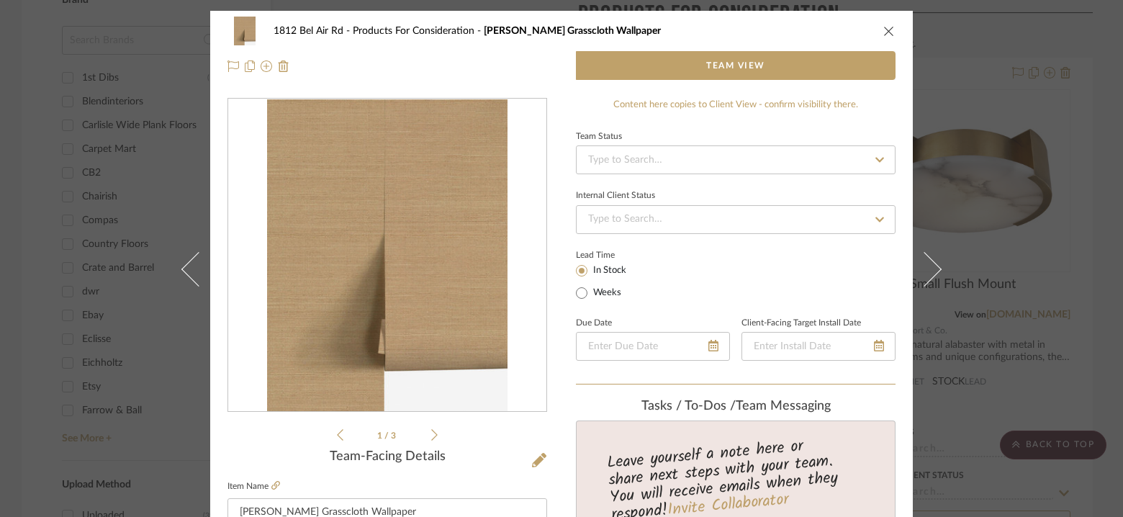
click at [886, 21] on div "1812 Bel Air Rd Products For Consideration [PERSON_NAME] Grasscloth Wallpaper" at bounding box center [562, 31] width 668 height 29
click at [884, 26] on icon "close" at bounding box center [889, 31] width 12 height 12
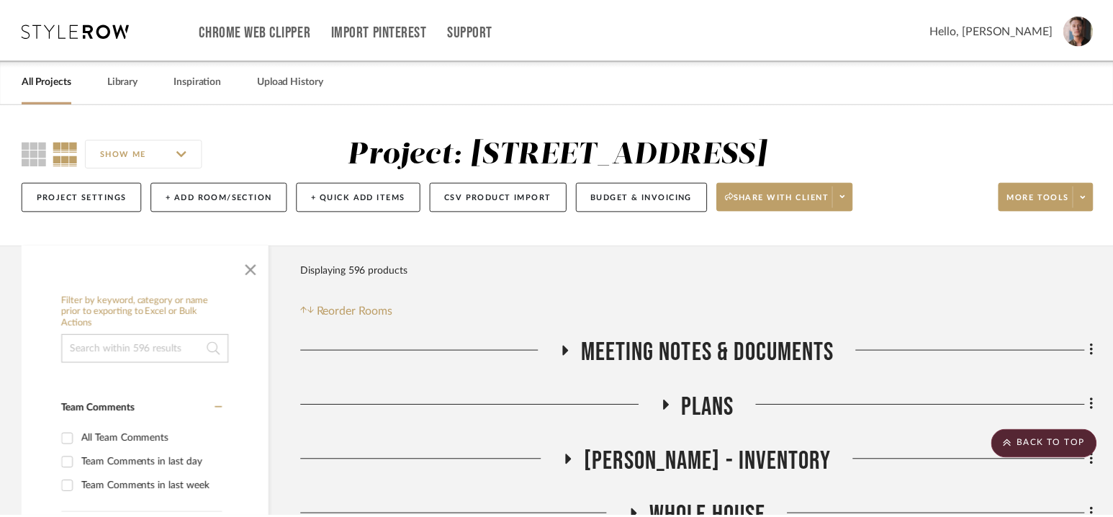
scroll to position [2058, 0]
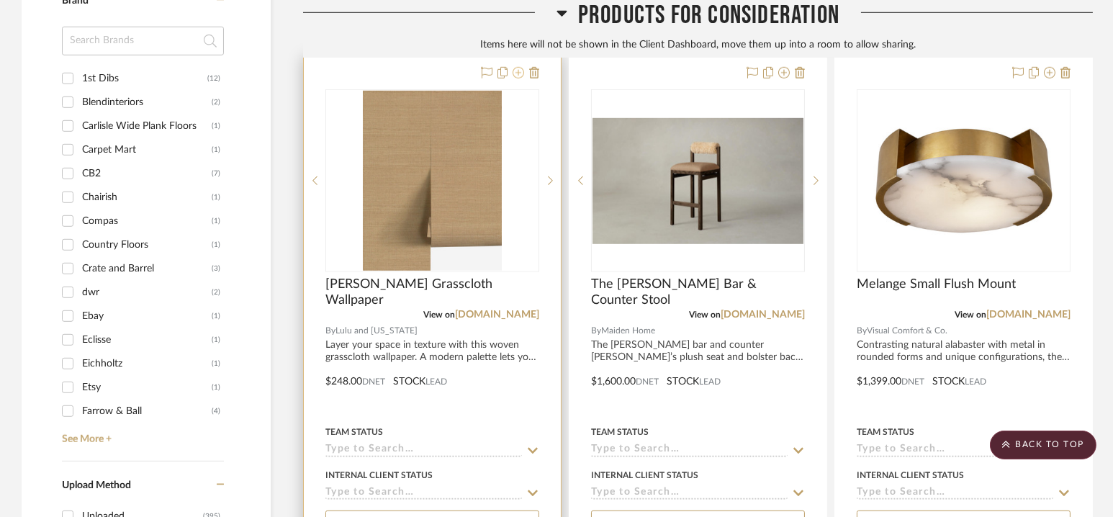
click at [519, 67] on icon at bounding box center [519, 73] width 12 height 12
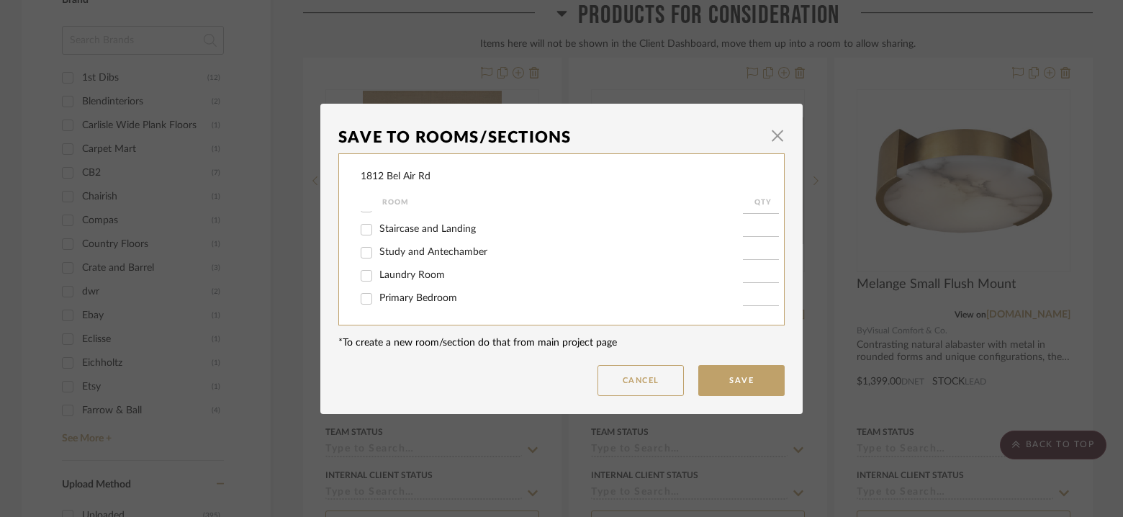
scroll to position [416, 0]
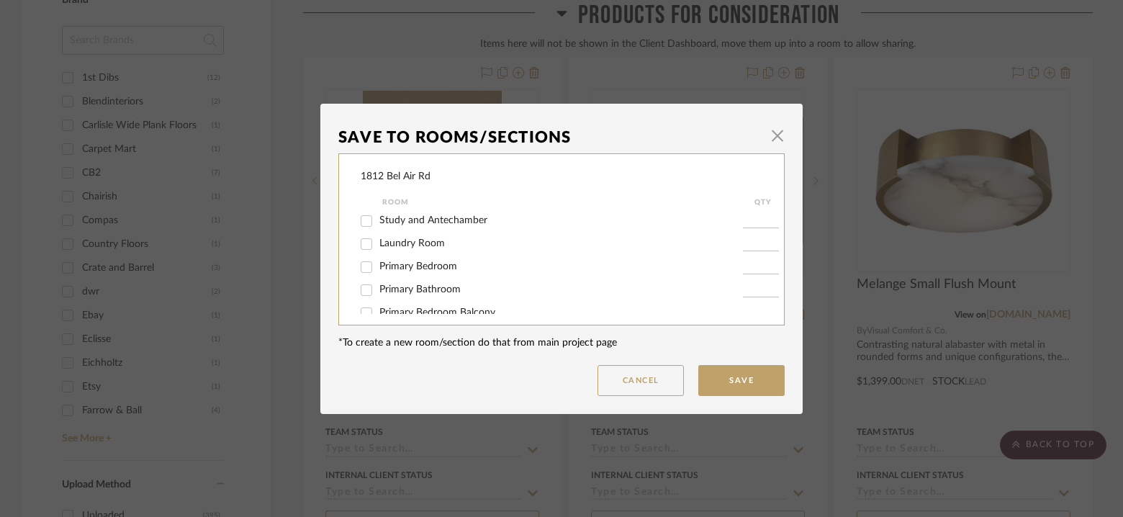
click at [432, 225] on span "Study and Antechamber" at bounding box center [433, 220] width 108 height 10
click at [378, 231] on input "Study and Antechamber" at bounding box center [366, 221] width 23 height 23
checkbox input "true"
type input "1"
click at [744, 387] on button "Save" at bounding box center [741, 380] width 86 height 31
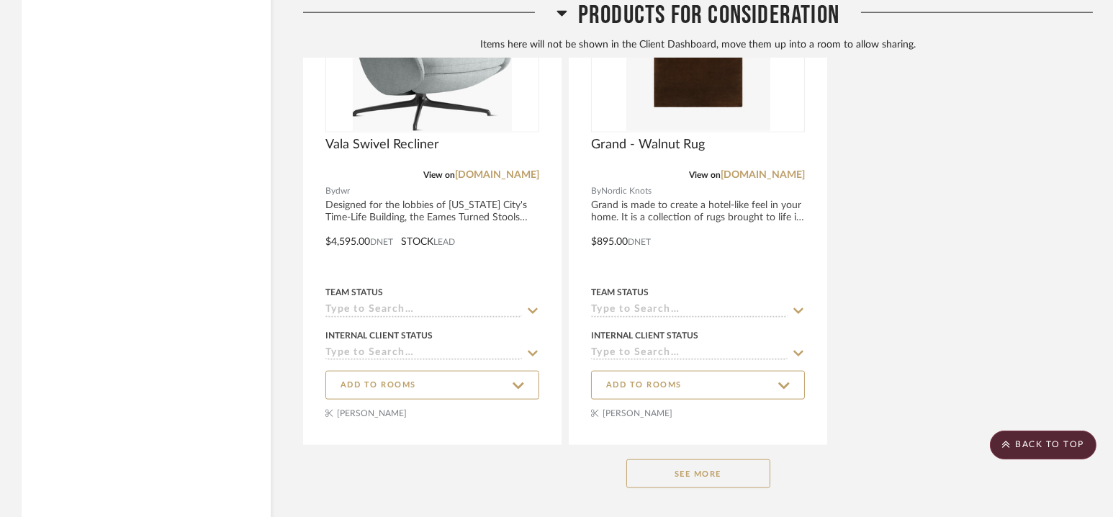
scroll to position [3276, 0]
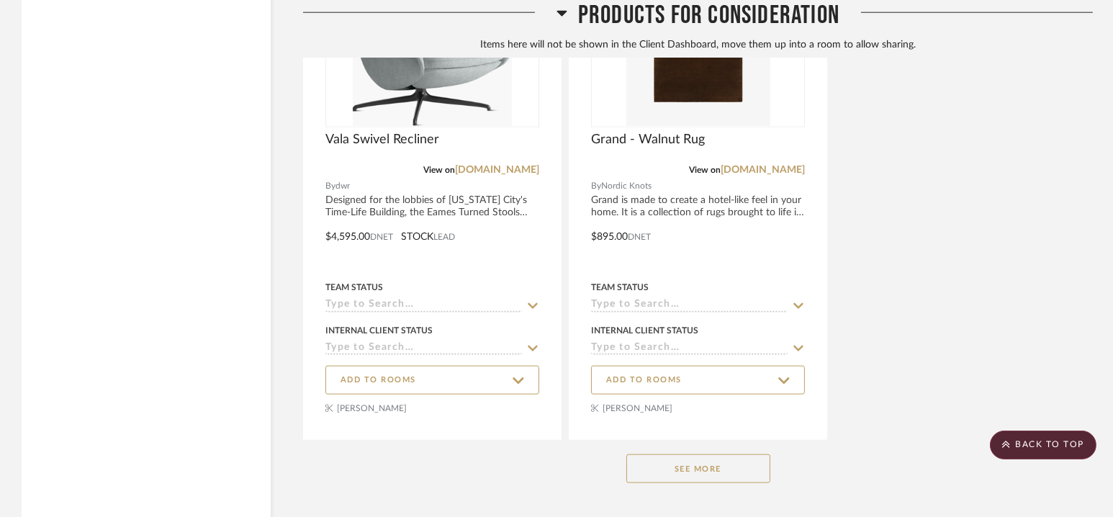
click at [700, 461] on button "See More" at bounding box center [698, 468] width 144 height 29
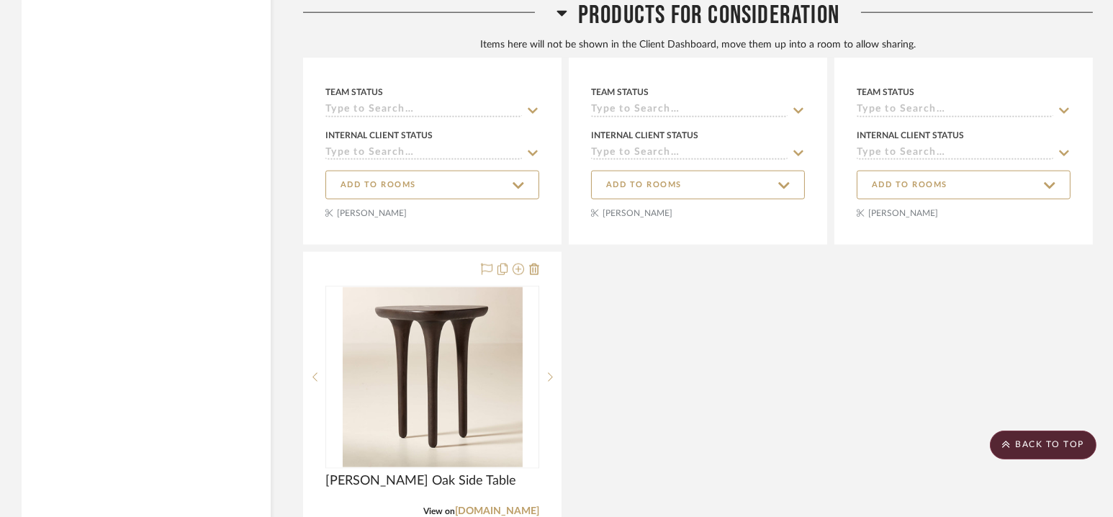
scroll to position [3453, 0]
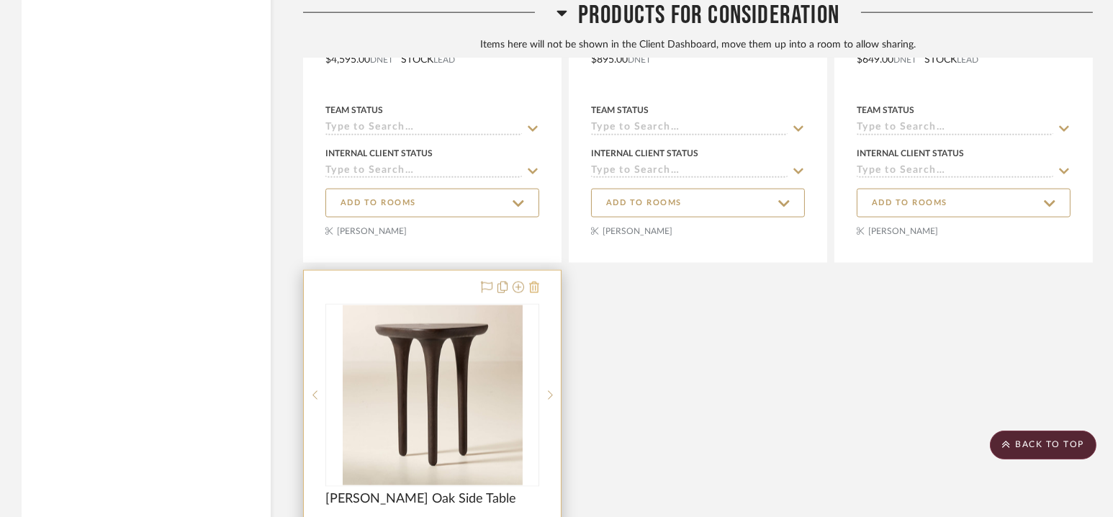
click at [533, 281] on icon at bounding box center [534, 287] width 10 height 12
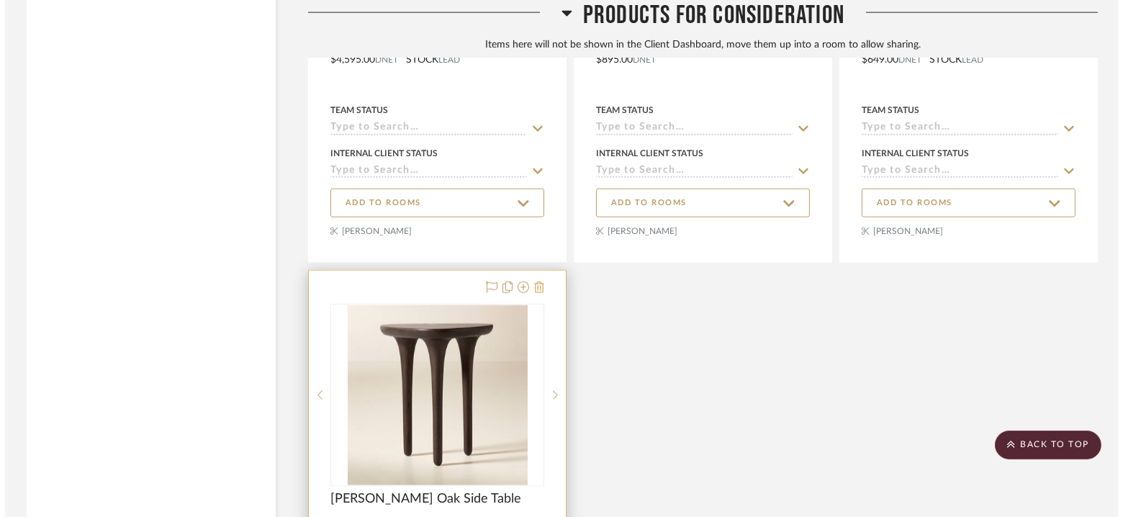
scroll to position [0, 0]
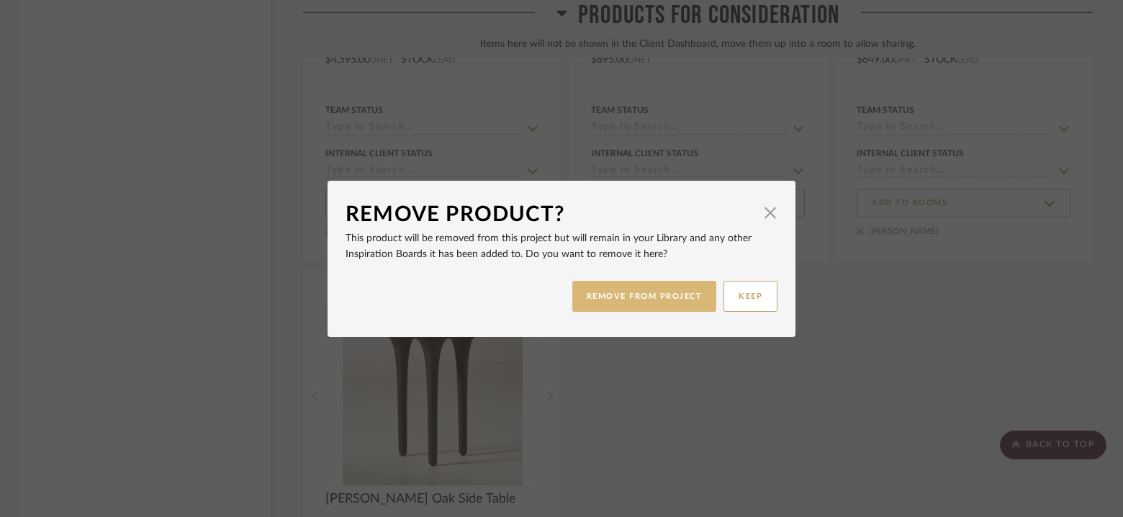
click at [589, 289] on button "REMOVE FROM PROJECT" at bounding box center [644, 296] width 145 height 31
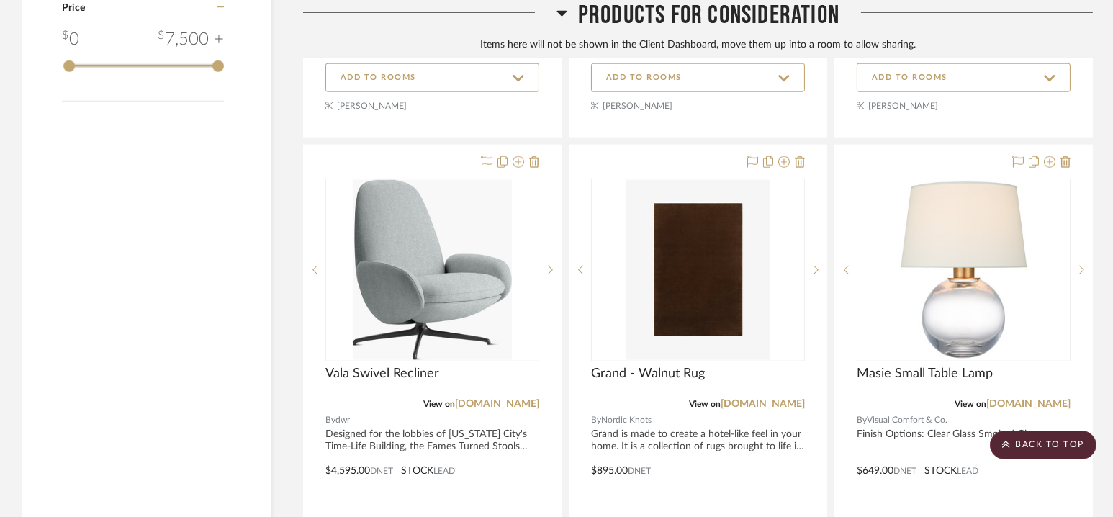
scroll to position [2978, 0]
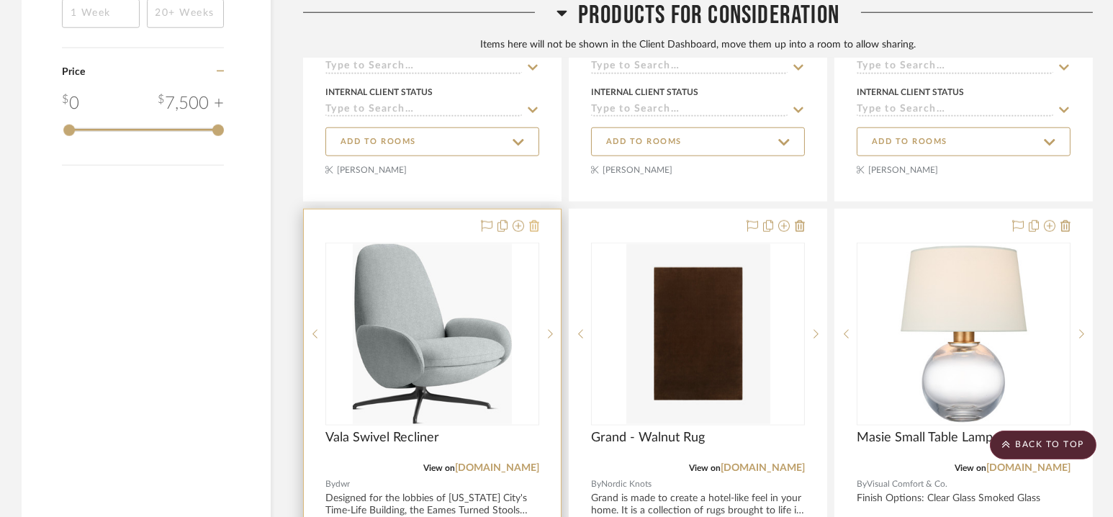
click at [535, 223] on icon at bounding box center [534, 226] width 10 height 12
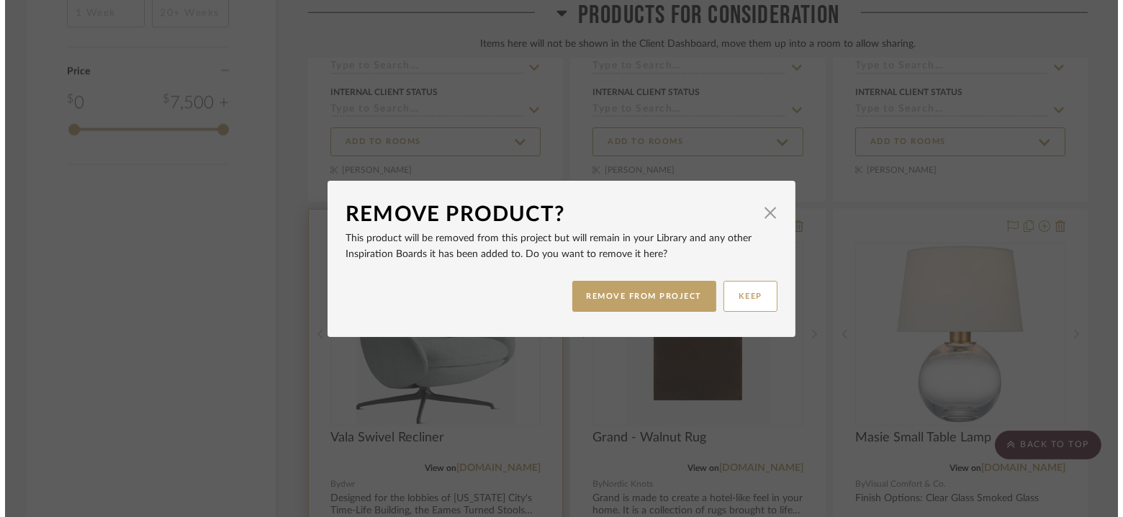
scroll to position [0, 0]
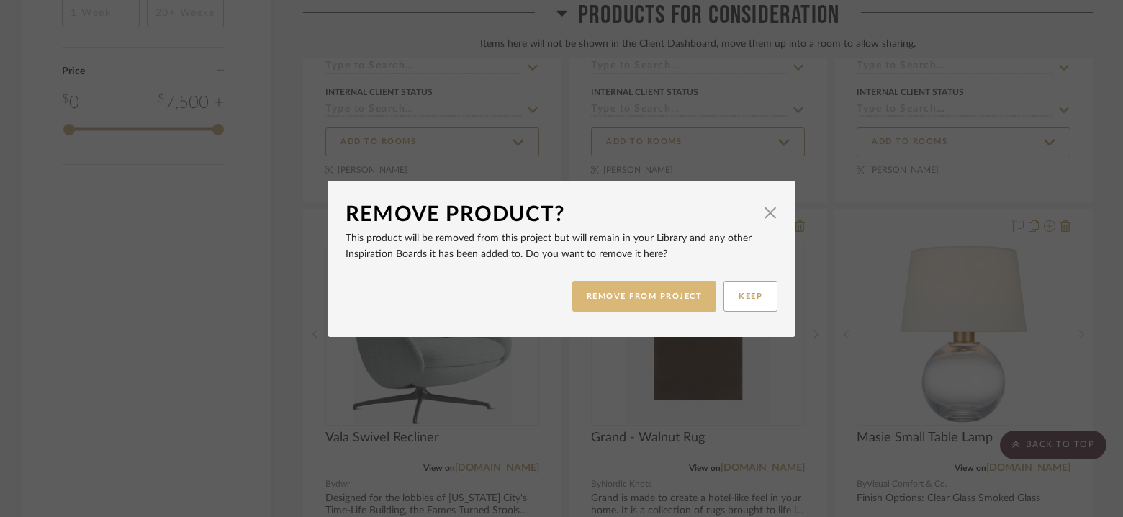
click at [665, 309] on button "REMOVE FROM PROJECT" at bounding box center [644, 296] width 145 height 31
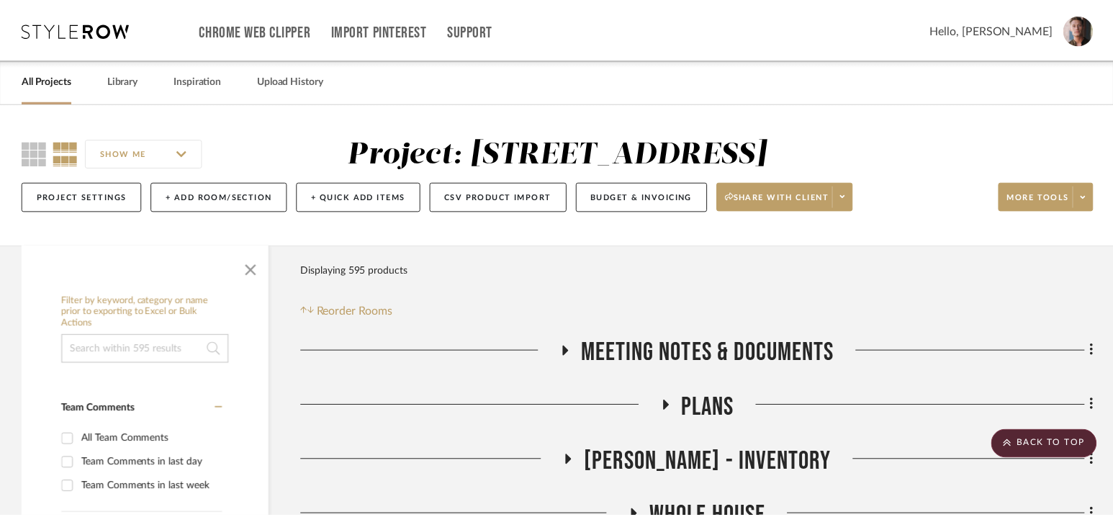
scroll to position [2978, 0]
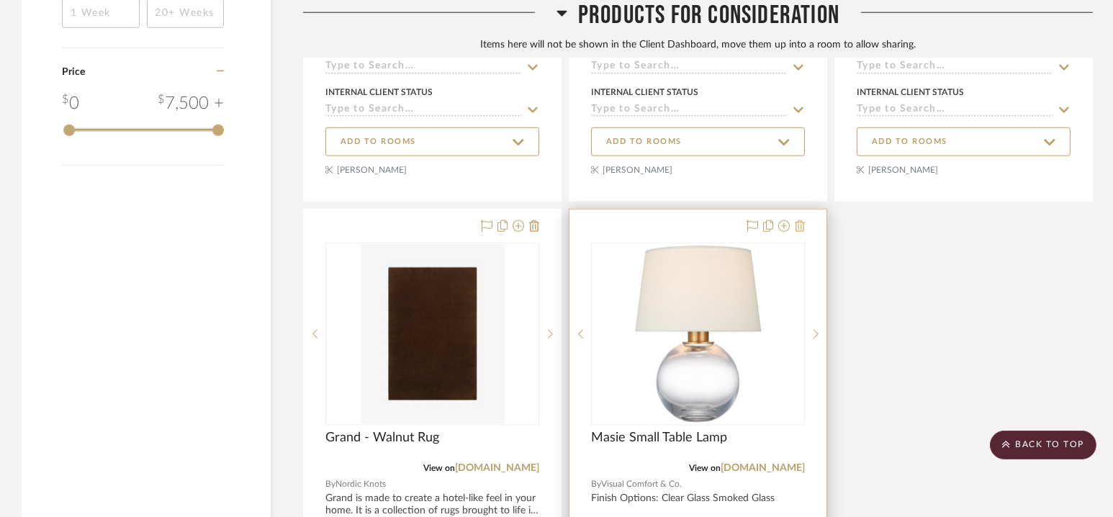
click at [800, 222] on icon at bounding box center [800, 226] width 10 height 12
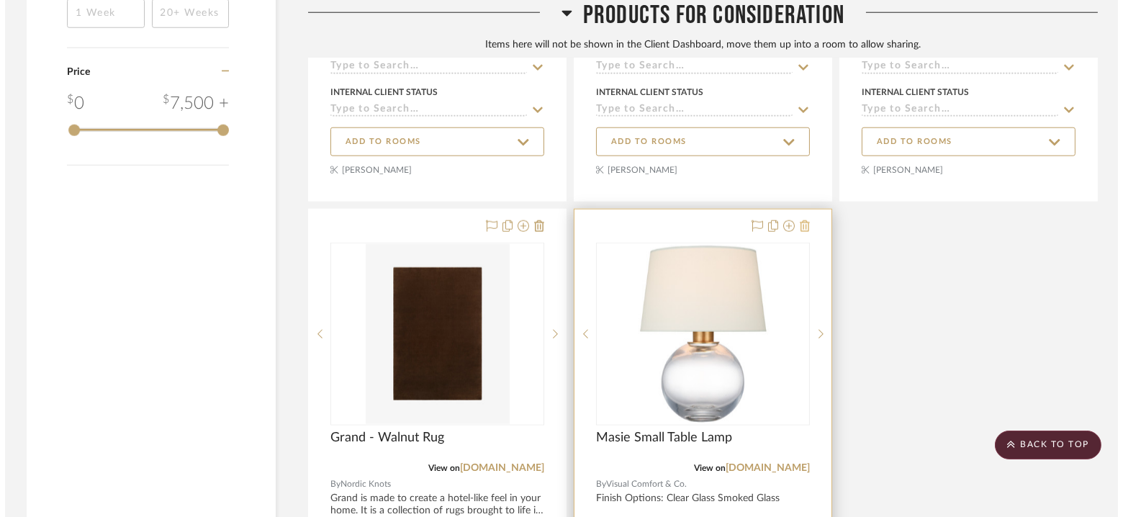
scroll to position [0, 0]
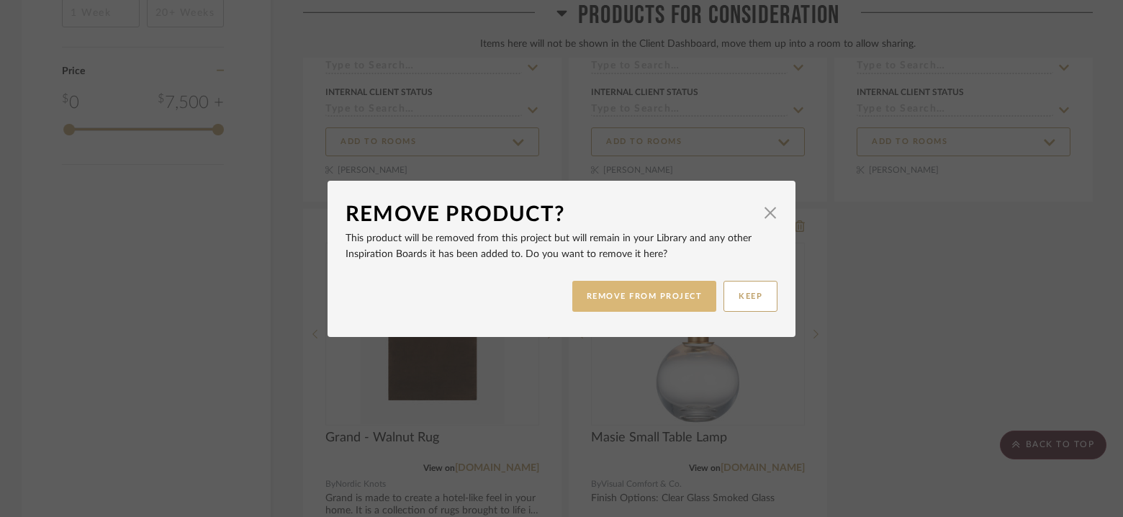
click at [616, 299] on button "REMOVE FROM PROJECT" at bounding box center [644, 296] width 145 height 31
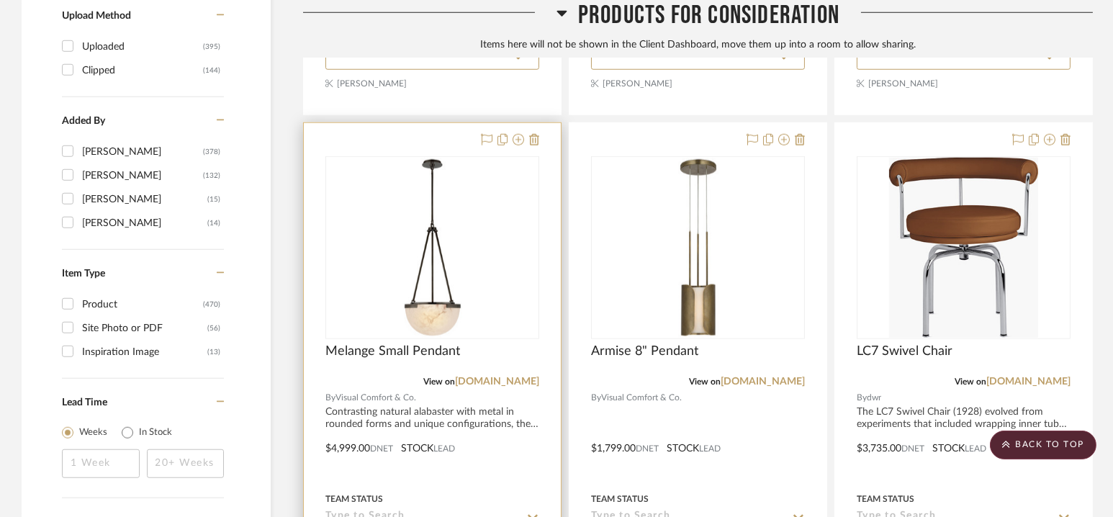
scroll to position [2532, 0]
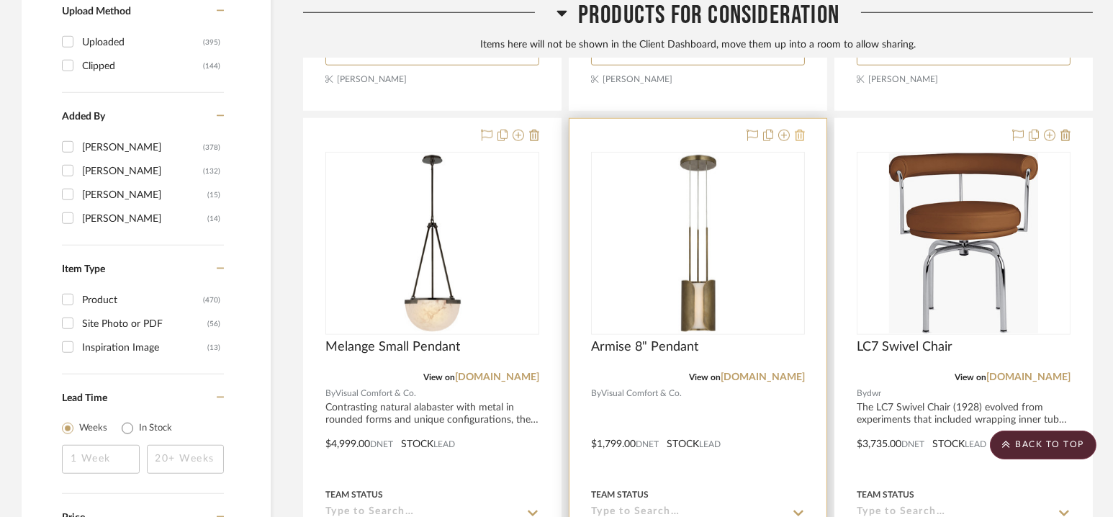
click at [800, 135] on icon at bounding box center [800, 136] width 10 height 12
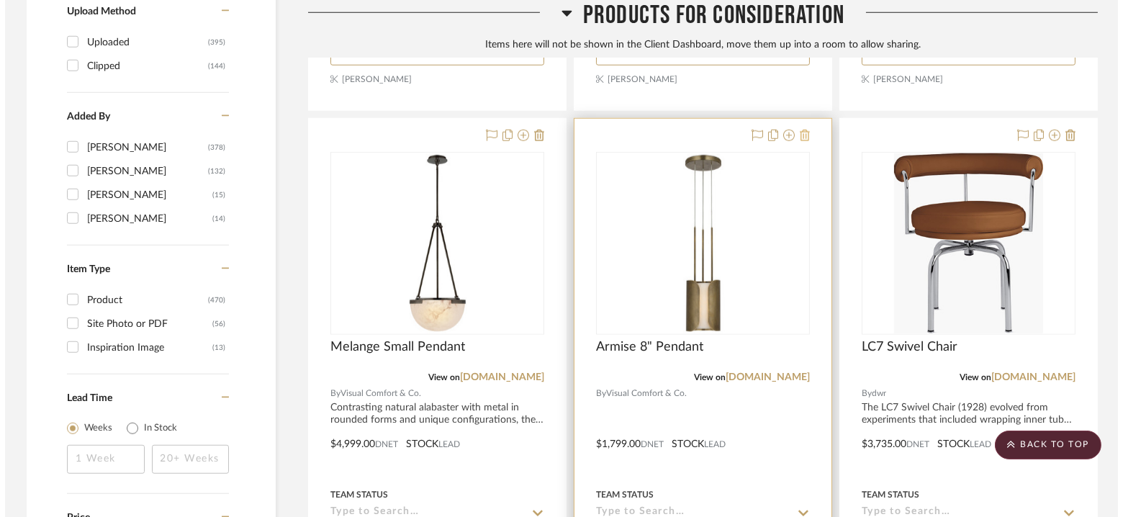
scroll to position [0, 0]
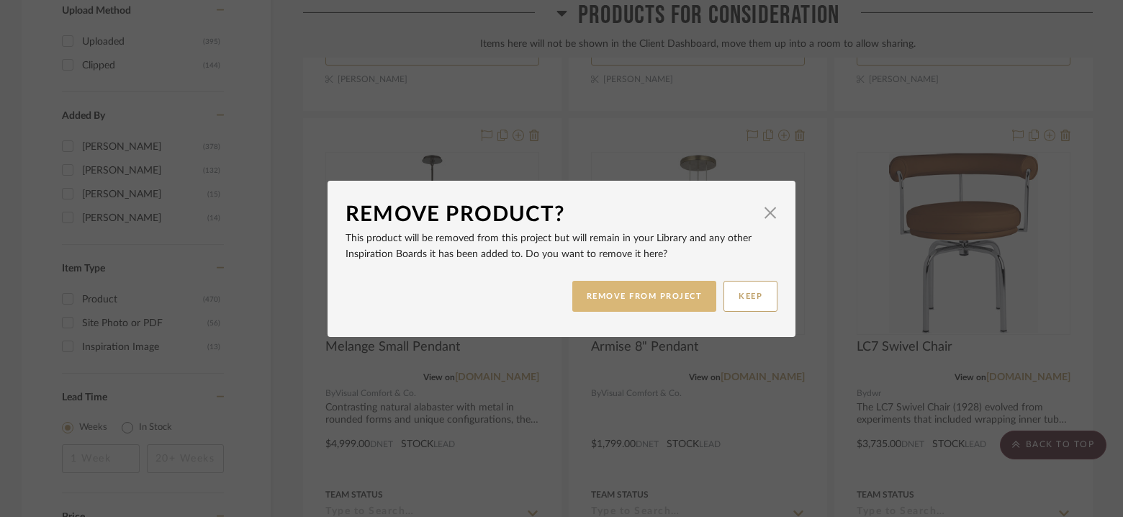
click at [641, 295] on button "REMOVE FROM PROJECT" at bounding box center [644, 296] width 145 height 31
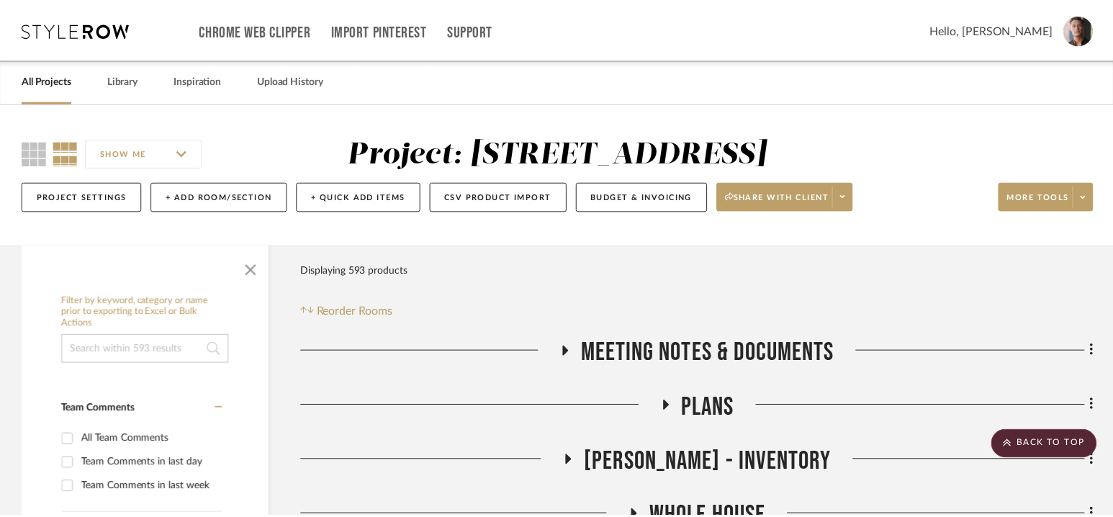
scroll to position [2532, 0]
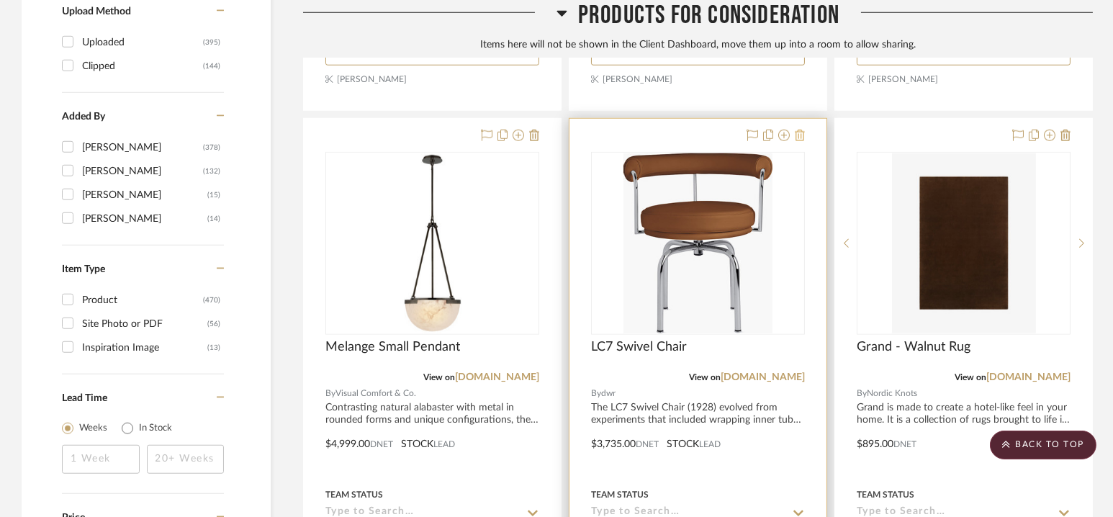
click at [803, 132] on icon at bounding box center [800, 136] width 10 height 12
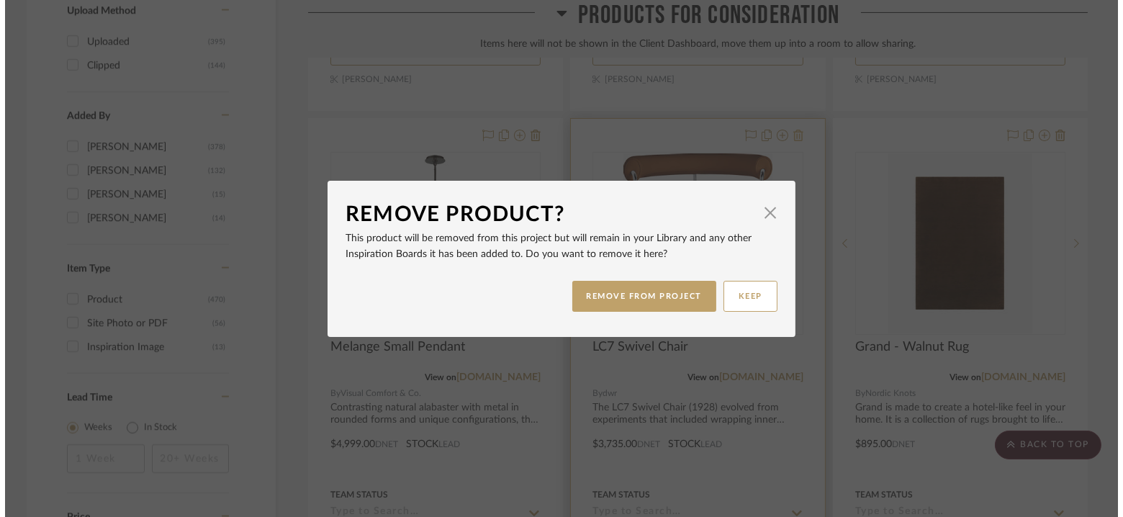
scroll to position [0, 0]
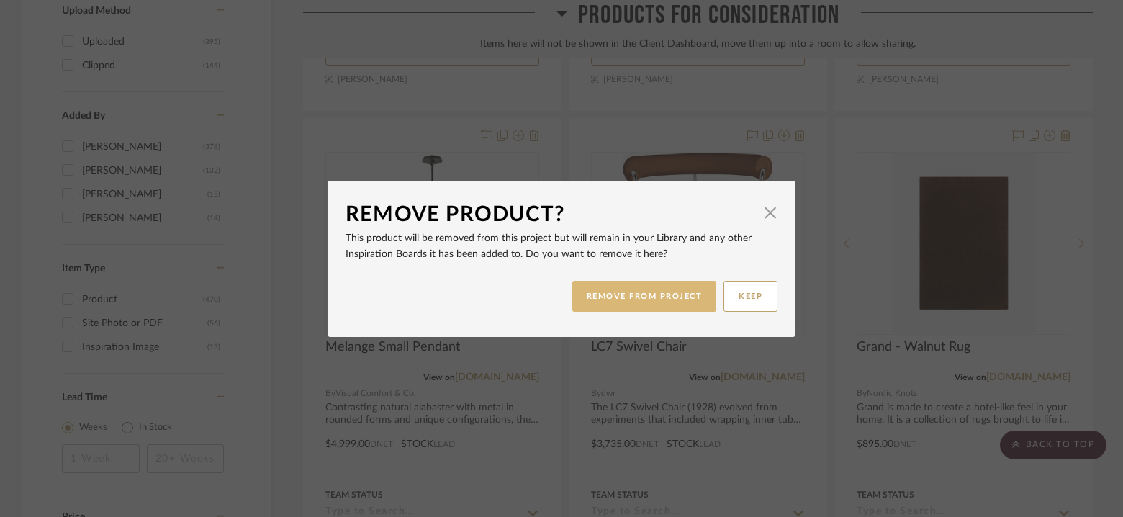
click at [663, 296] on button "REMOVE FROM PROJECT" at bounding box center [644, 296] width 145 height 31
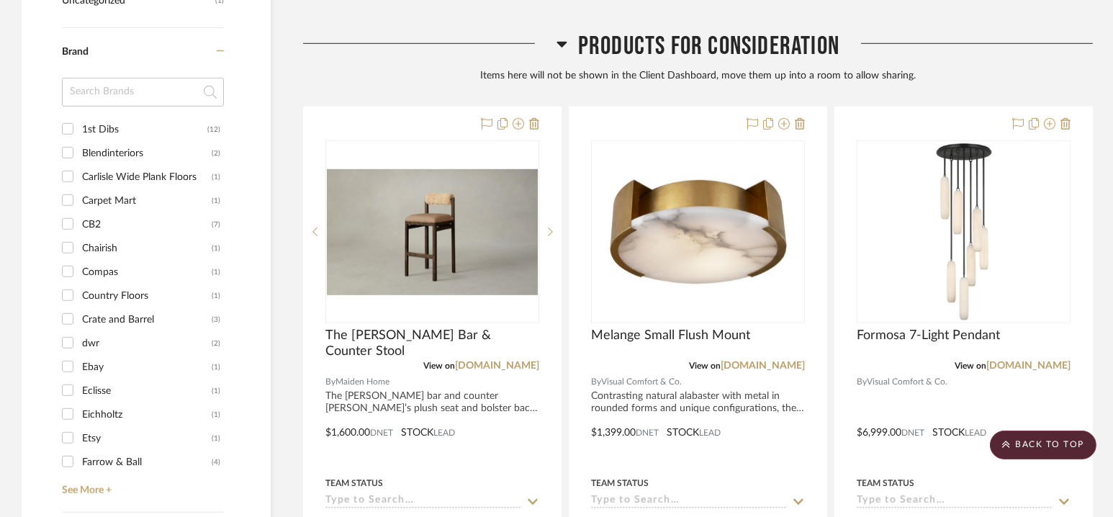
scroll to position [1965, 0]
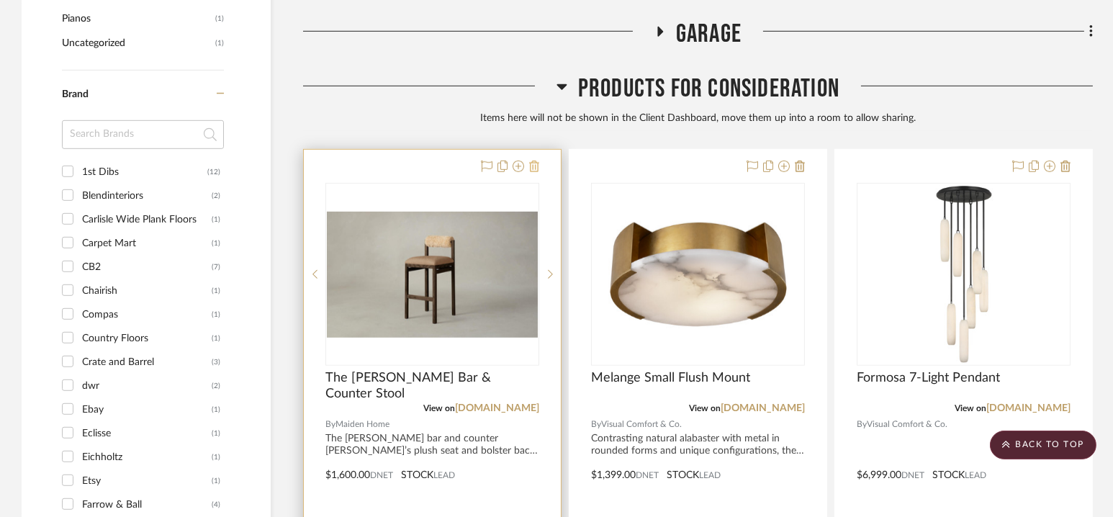
click at [535, 164] on icon at bounding box center [534, 167] width 10 height 12
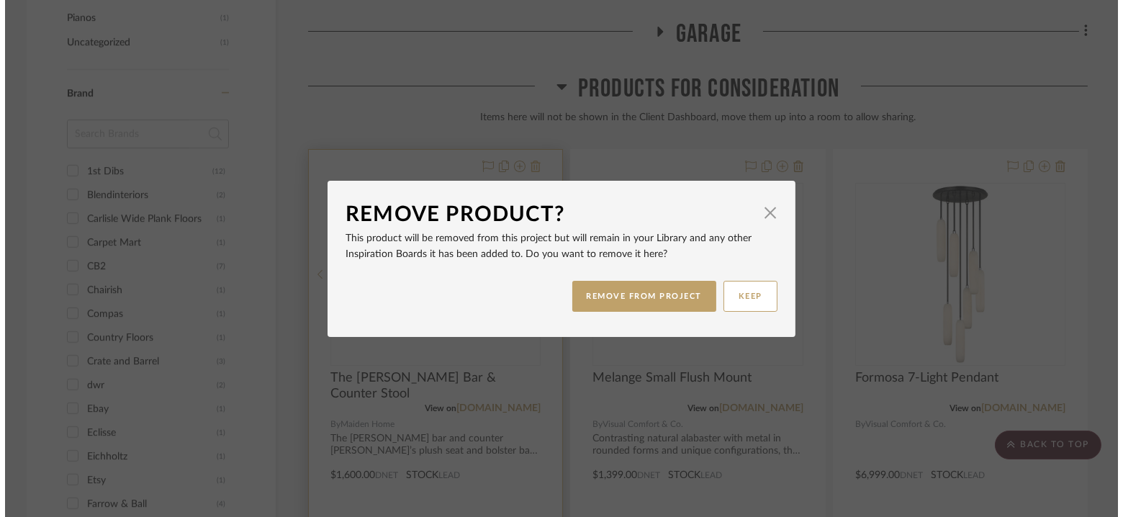
scroll to position [0, 0]
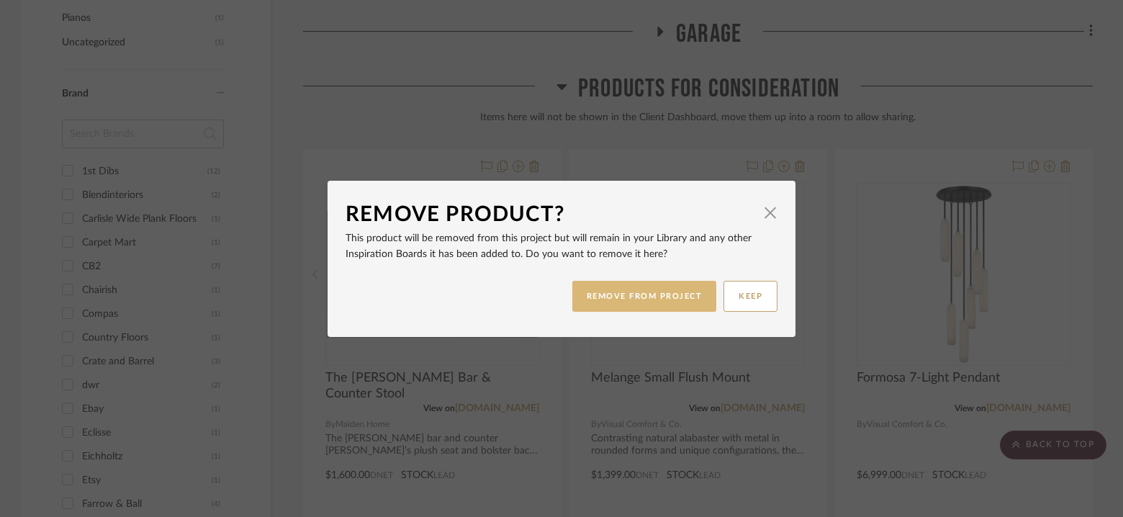
click at [608, 305] on button "REMOVE FROM PROJECT" at bounding box center [644, 296] width 145 height 31
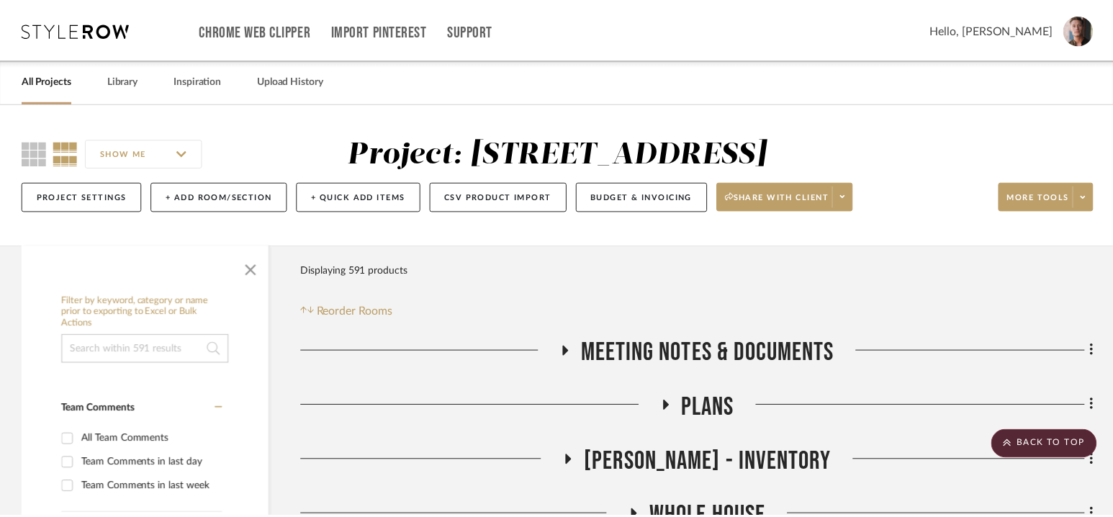
scroll to position [1965, 0]
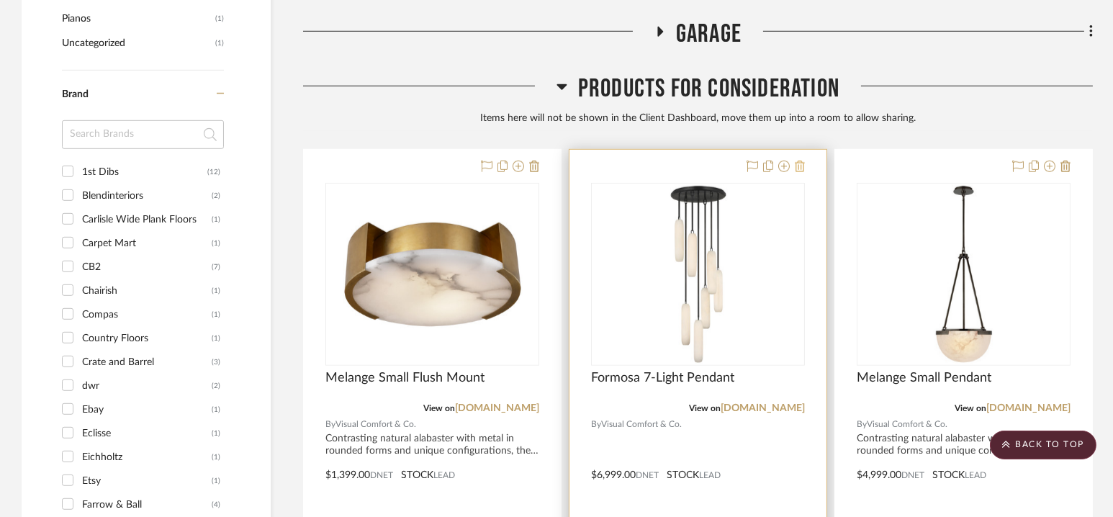
click at [801, 168] on icon at bounding box center [800, 167] width 10 height 12
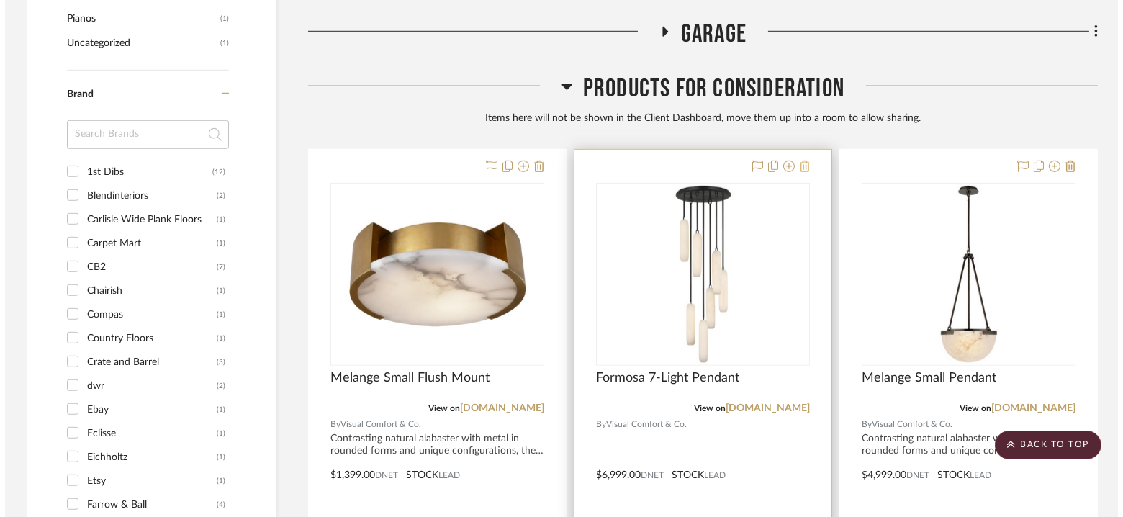
scroll to position [0, 0]
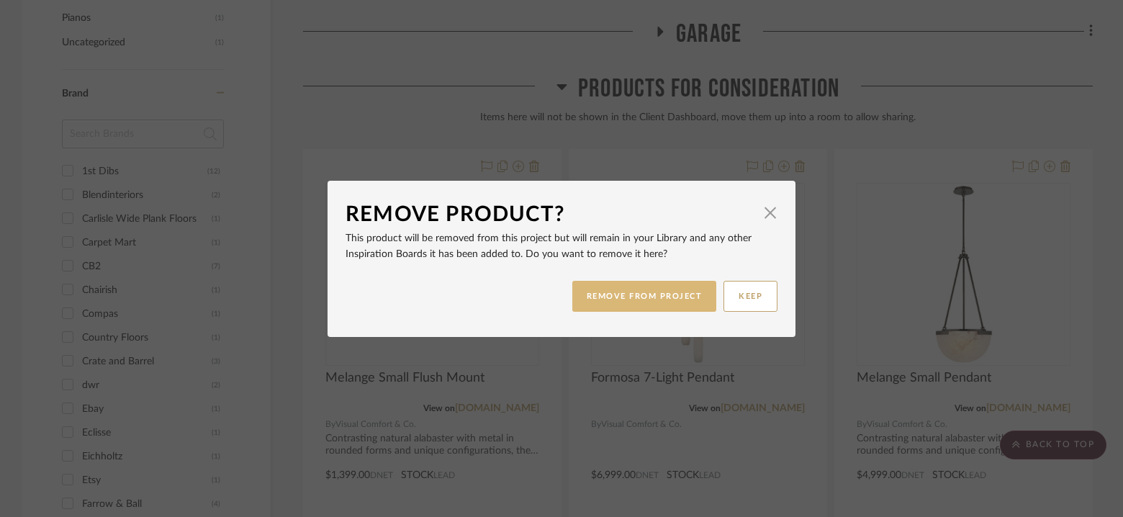
click at [630, 299] on button "REMOVE FROM PROJECT" at bounding box center [644, 296] width 145 height 31
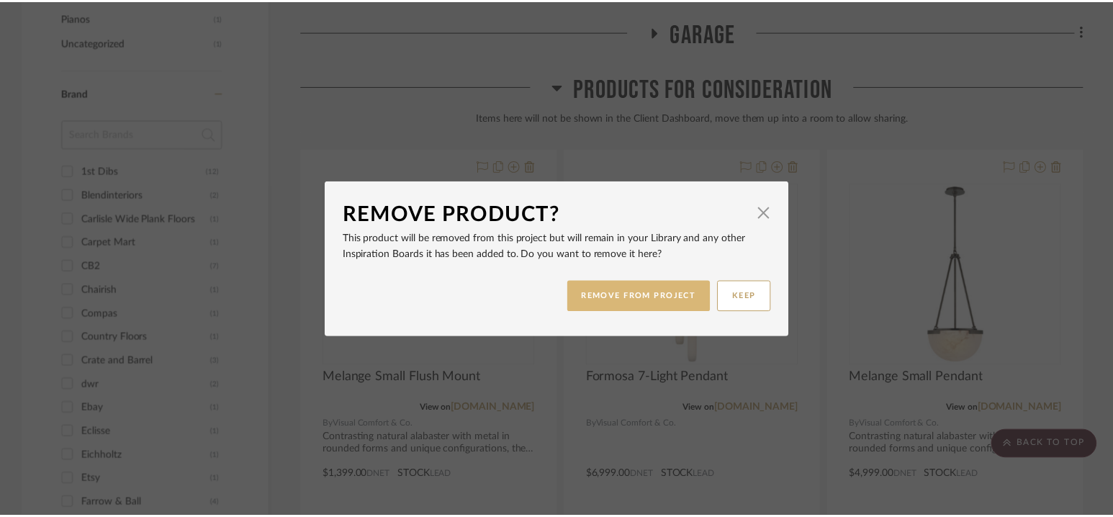
scroll to position [1965, 0]
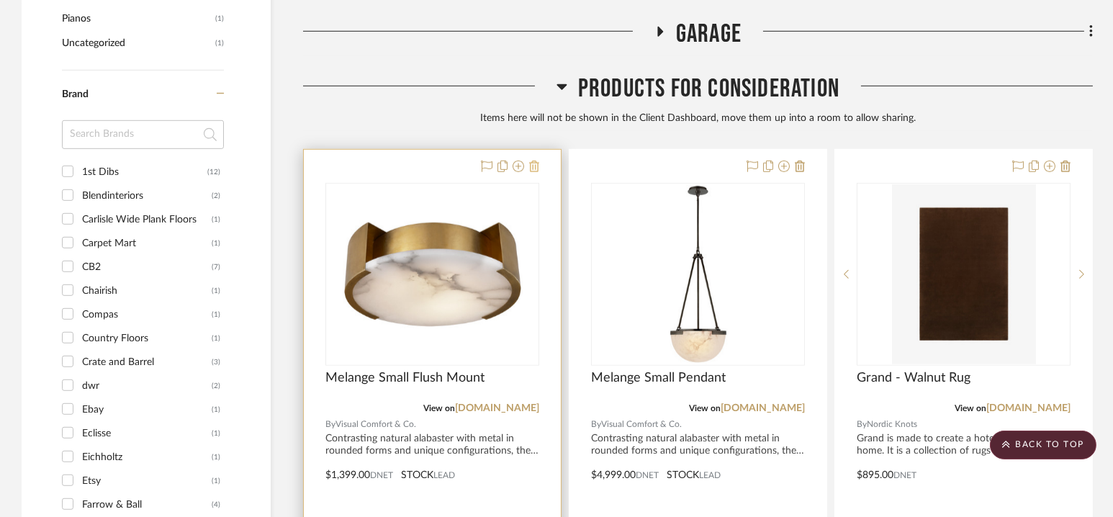
click at [534, 163] on icon at bounding box center [534, 167] width 10 height 12
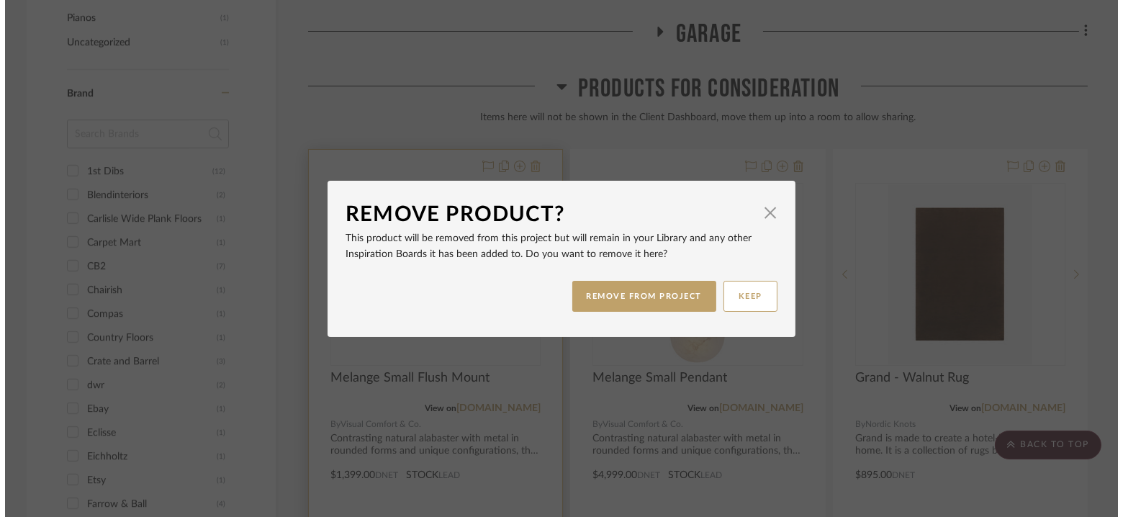
scroll to position [0, 0]
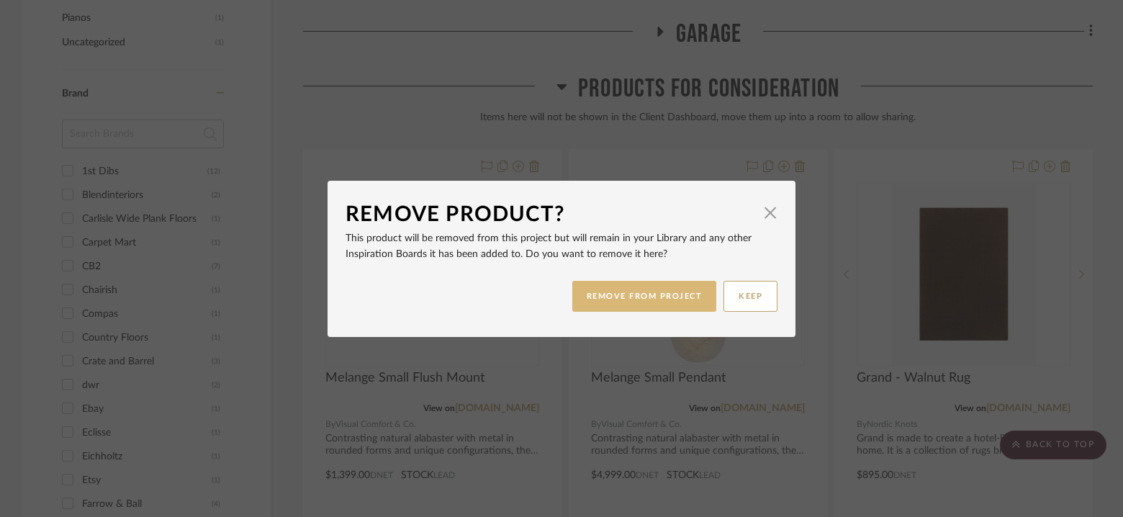
click at [642, 297] on button "REMOVE FROM PROJECT" at bounding box center [644, 296] width 145 height 31
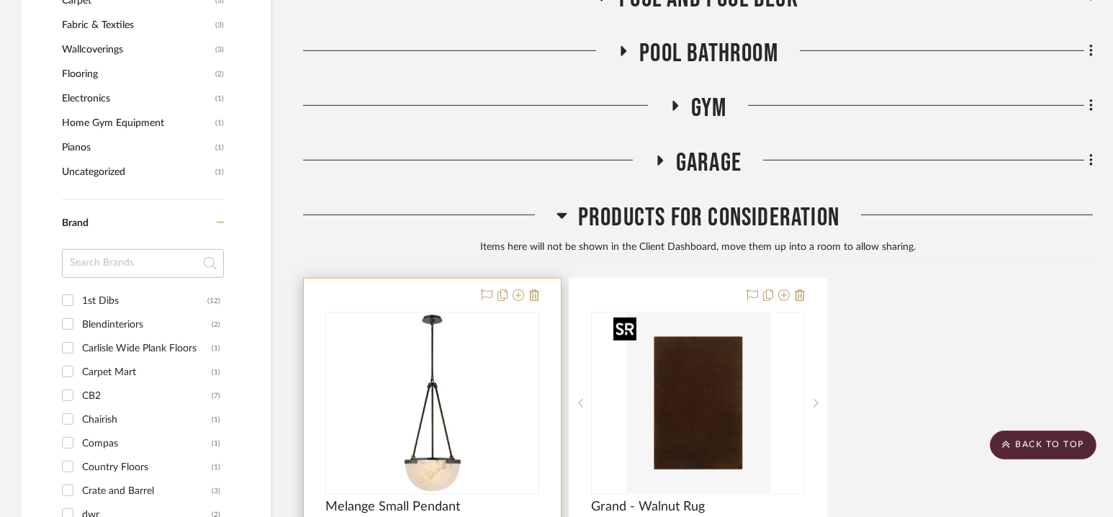
scroll to position [1815, 0]
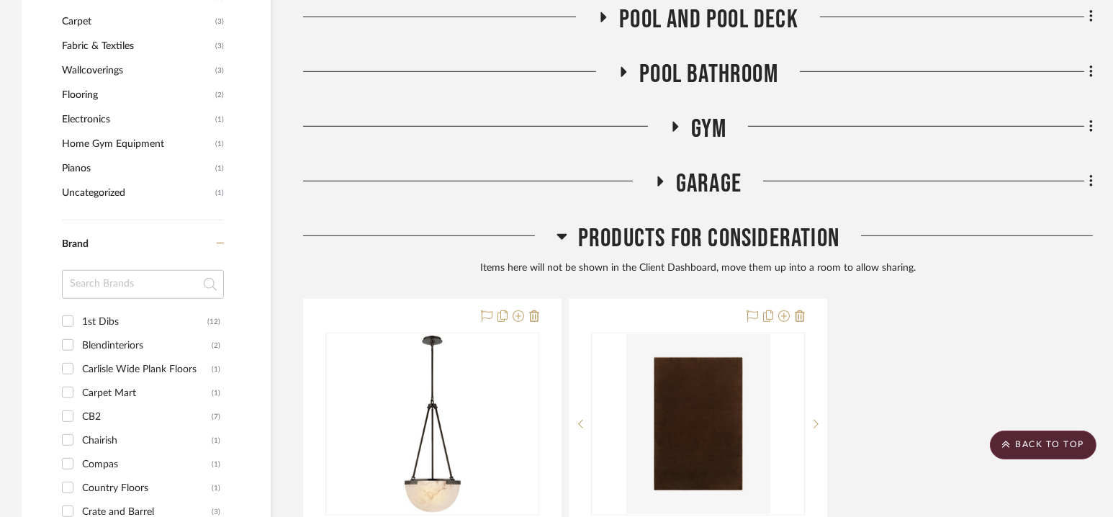
click at [714, 230] on span "Products For Consideration" at bounding box center [708, 238] width 261 height 31
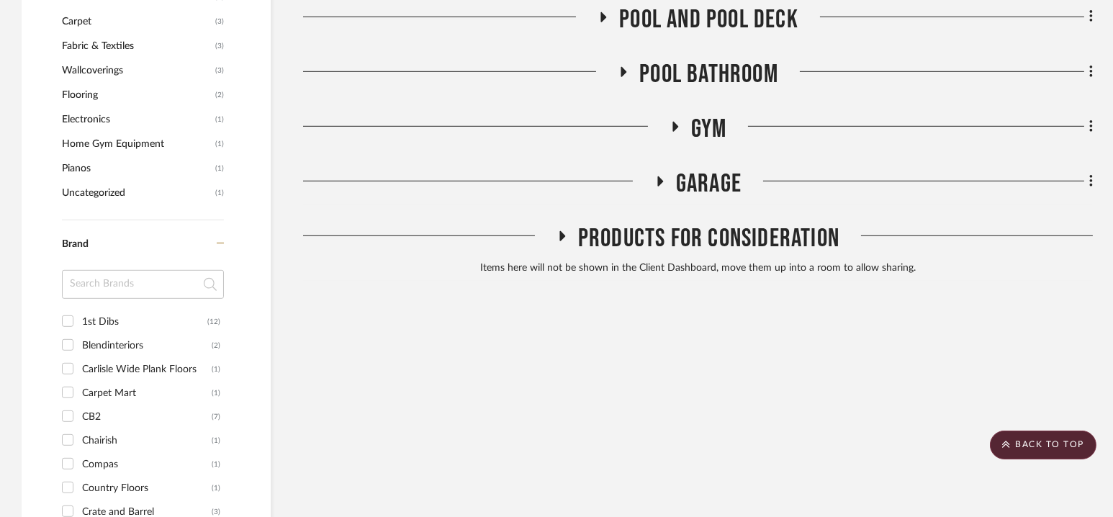
click at [704, 183] on span "Garage" at bounding box center [709, 183] width 66 height 31
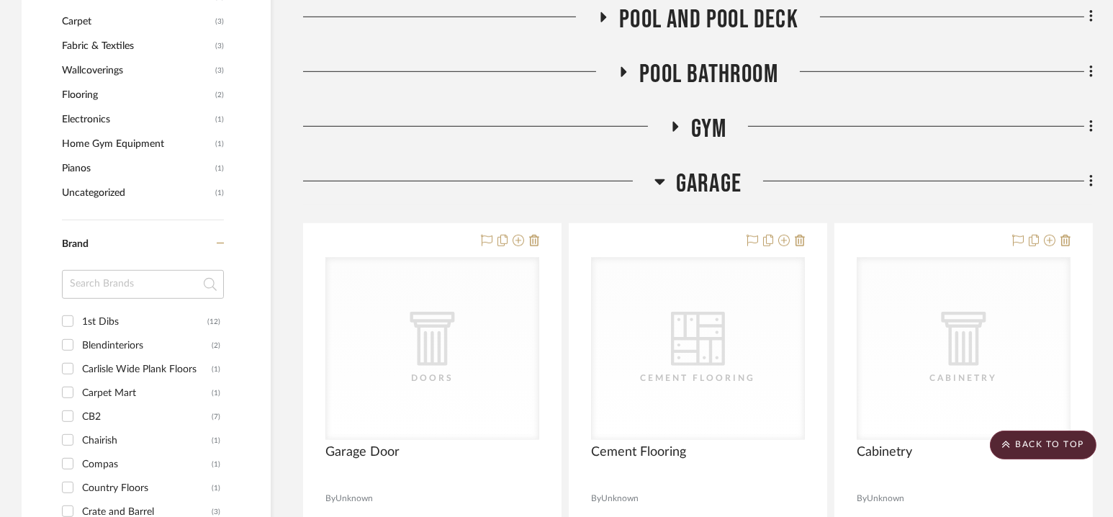
click at [704, 183] on span "Garage" at bounding box center [709, 183] width 66 height 31
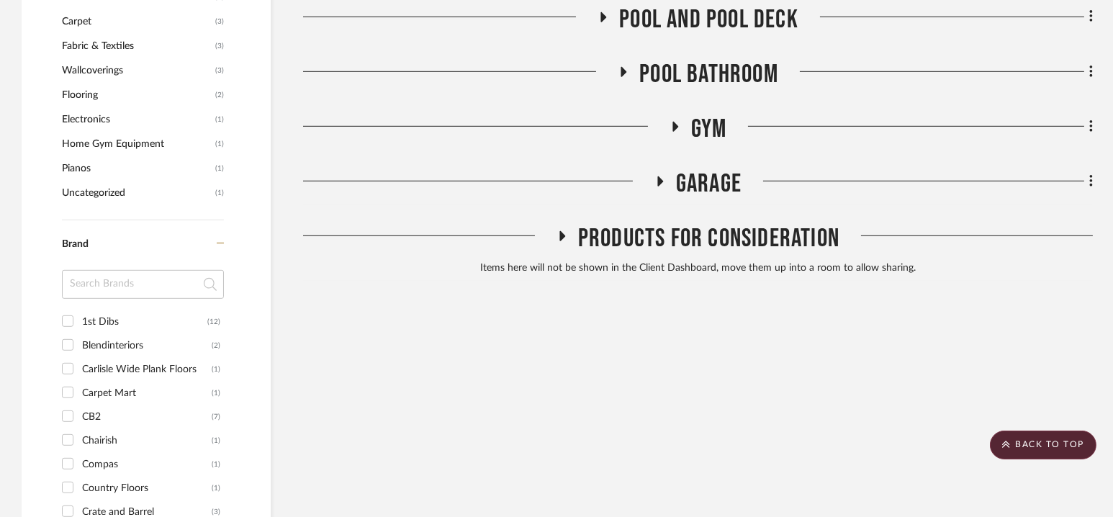
click at [704, 130] on span "Gym" at bounding box center [709, 129] width 36 height 31
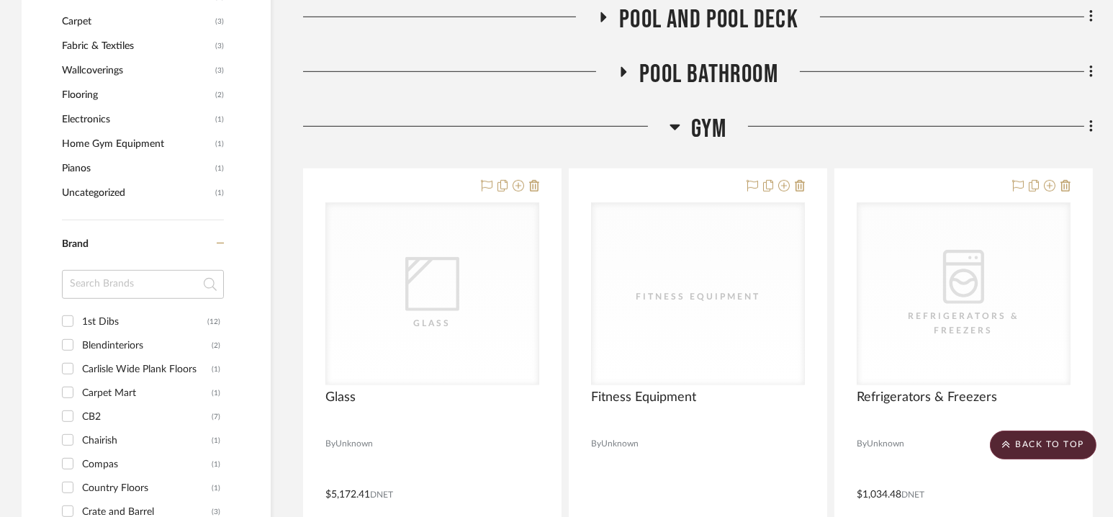
click at [704, 130] on span "Gym" at bounding box center [709, 129] width 36 height 31
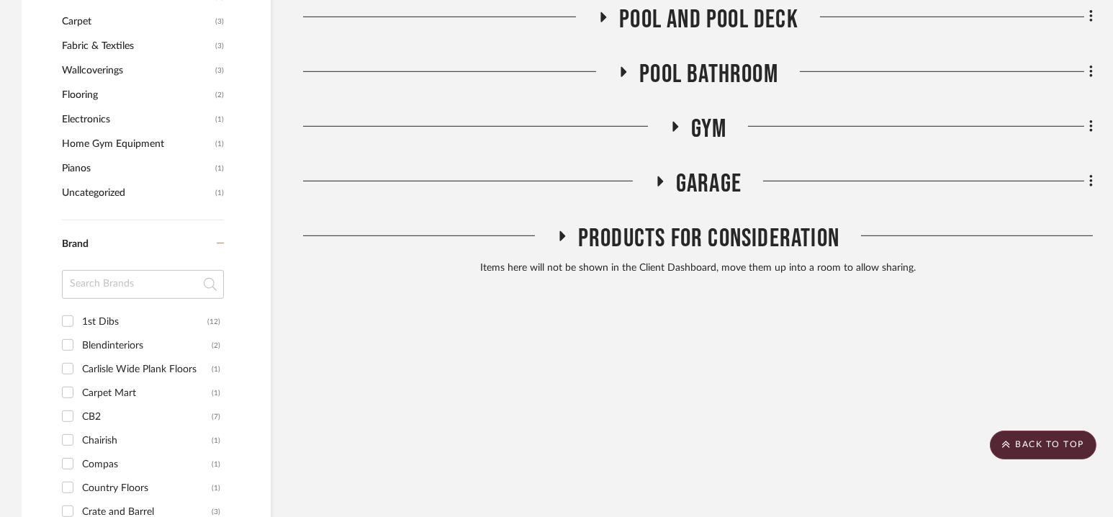
click at [699, 81] on span "Pool Bathroom" at bounding box center [708, 74] width 139 height 31
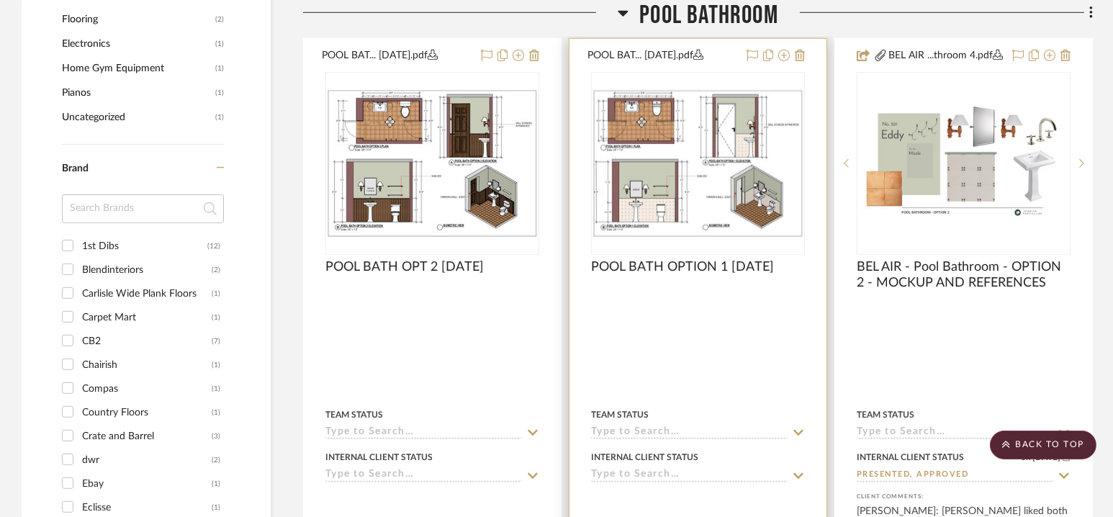
scroll to position [1864, 0]
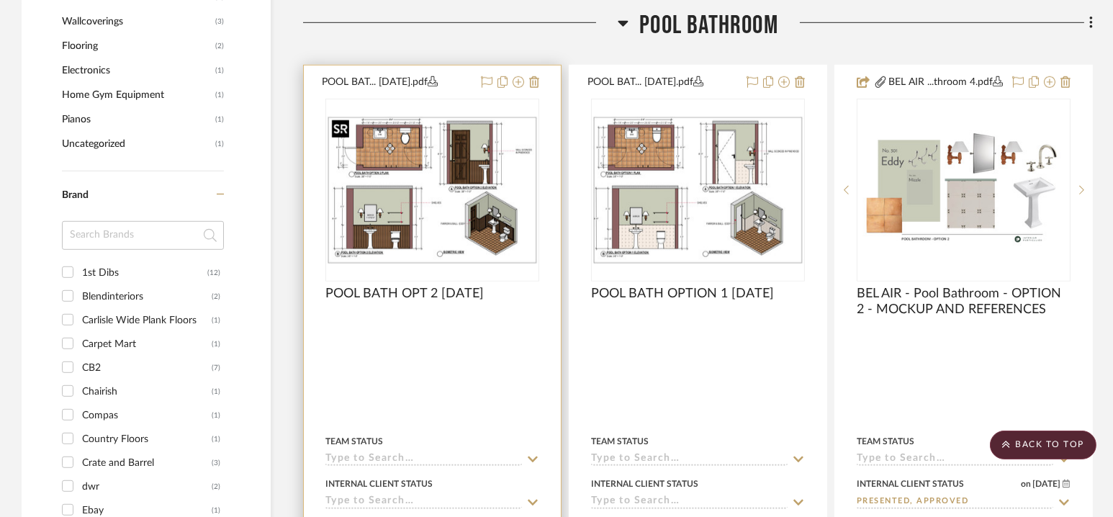
click at [0, 0] on img at bounding box center [0, 0] width 0 height 0
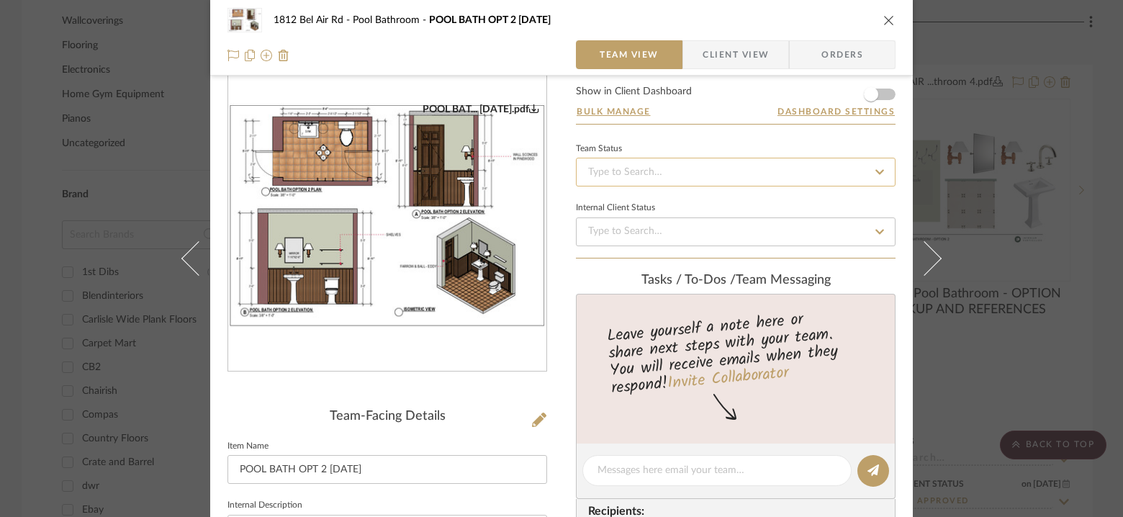
scroll to position [0, 0]
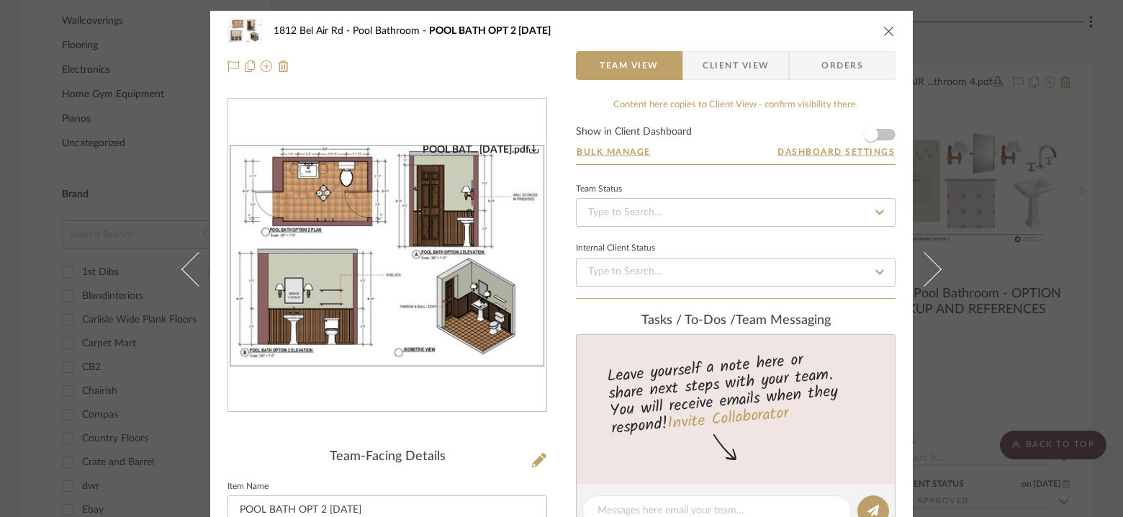
click at [467, 234] on img "0" at bounding box center [387, 255] width 318 height 225
click at [435, 247] on img "0" at bounding box center [387, 255] width 318 height 225
click at [883, 28] on icon "close" at bounding box center [889, 31] width 12 height 12
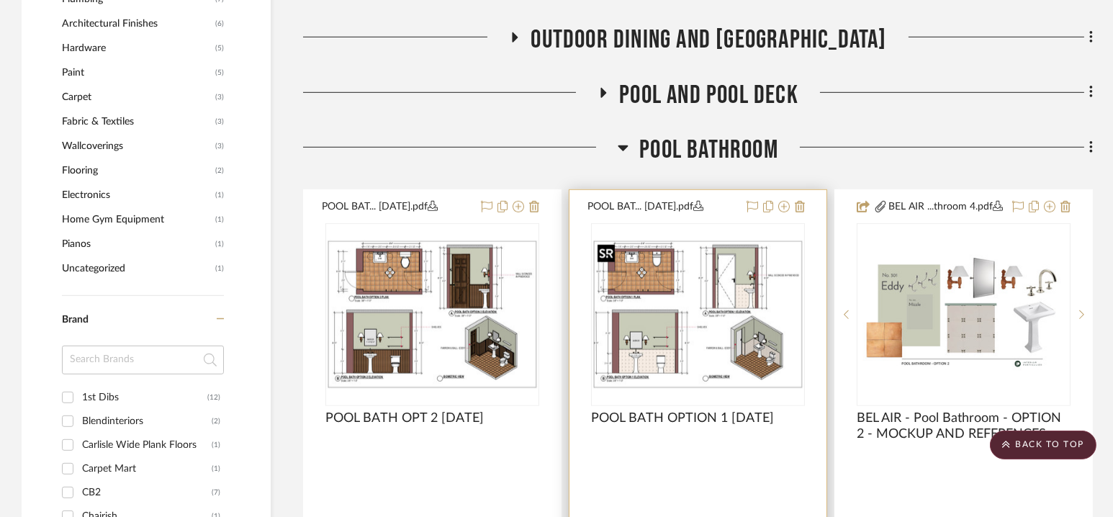
scroll to position [1729, 0]
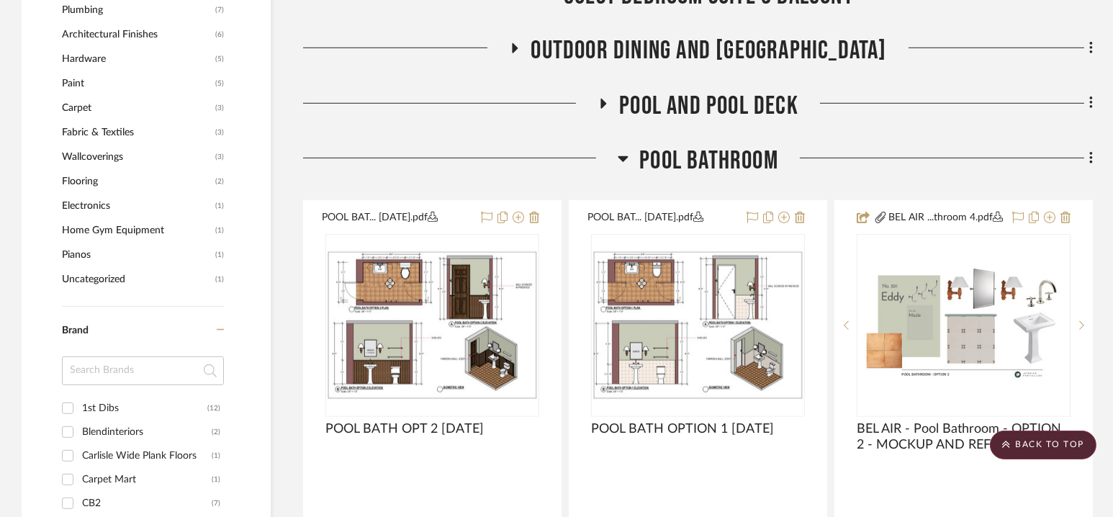
click at [695, 156] on span "Pool Bathroom" at bounding box center [708, 160] width 139 height 31
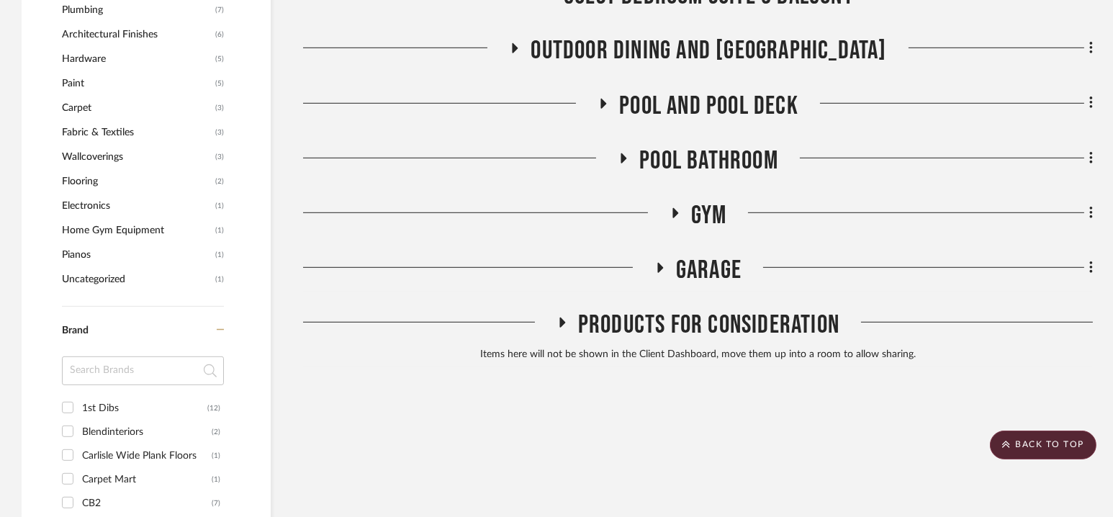
click at [705, 99] on span "Pool and Pool Deck" at bounding box center [708, 106] width 179 height 31
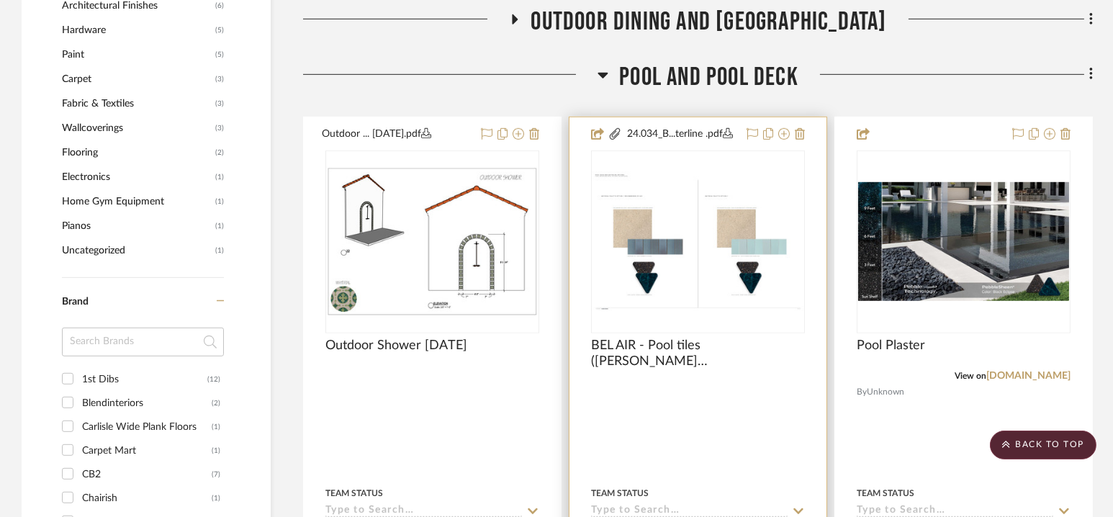
scroll to position [1690, 0]
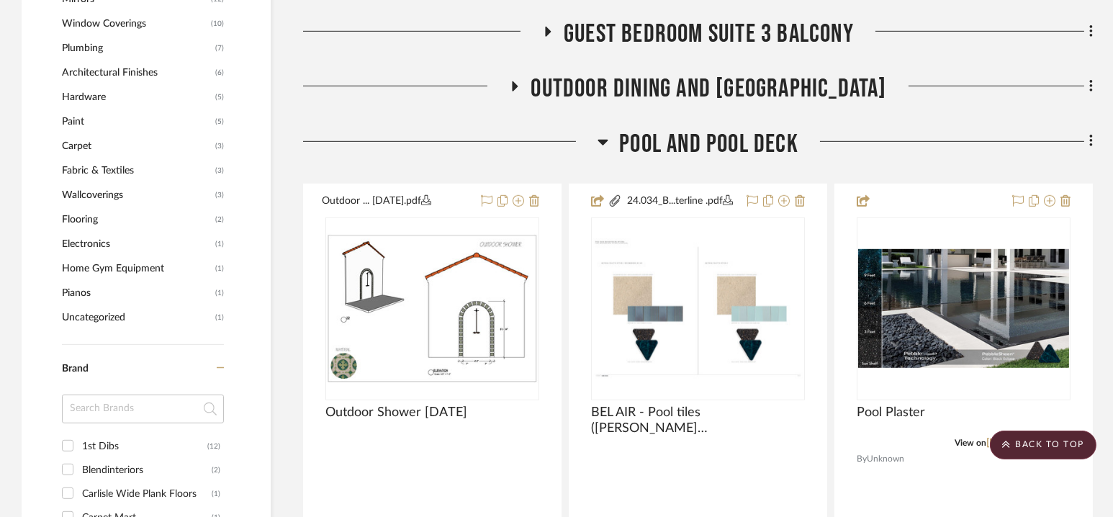
click at [701, 139] on span "Pool and Pool Deck" at bounding box center [708, 144] width 179 height 31
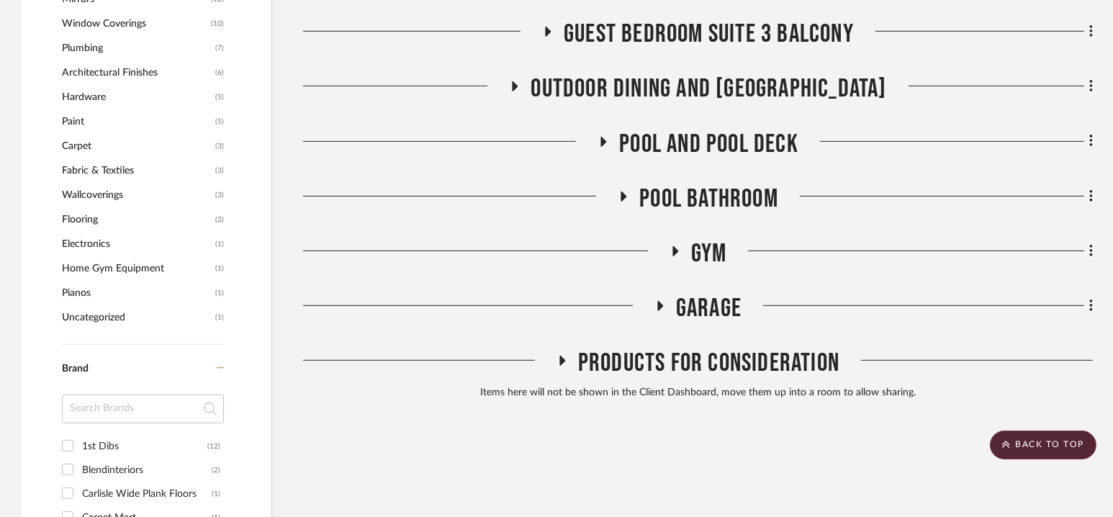
click at [702, 91] on span "Outdoor Dining and [GEOGRAPHIC_DATA]" at bounding box center [709, 88] width 356 height 31
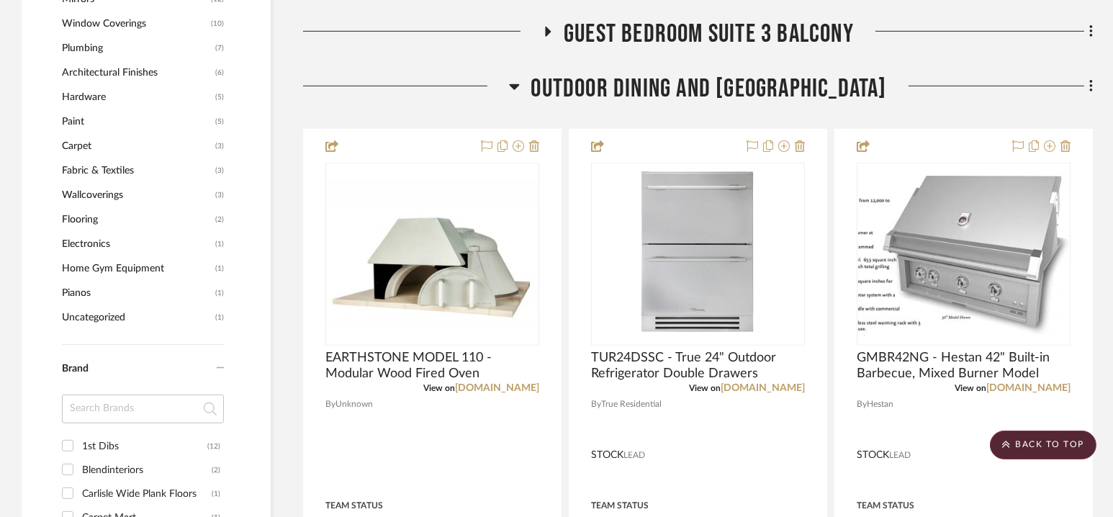
click at [702, 91] on span "Outdoor Dining and [GEOGRAPHIC_DATA]" at bounding box center [709, 88] width 356 height 31
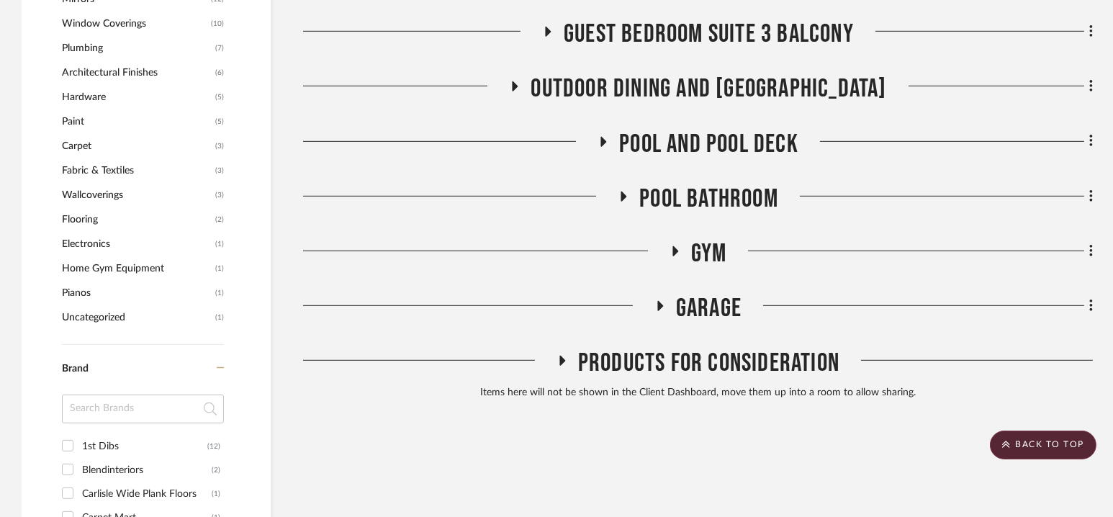
click at [703, 45] on span "Guest Bedroom Suite 3 Balcony" at bounding box center [709, 34] width 290 height 31
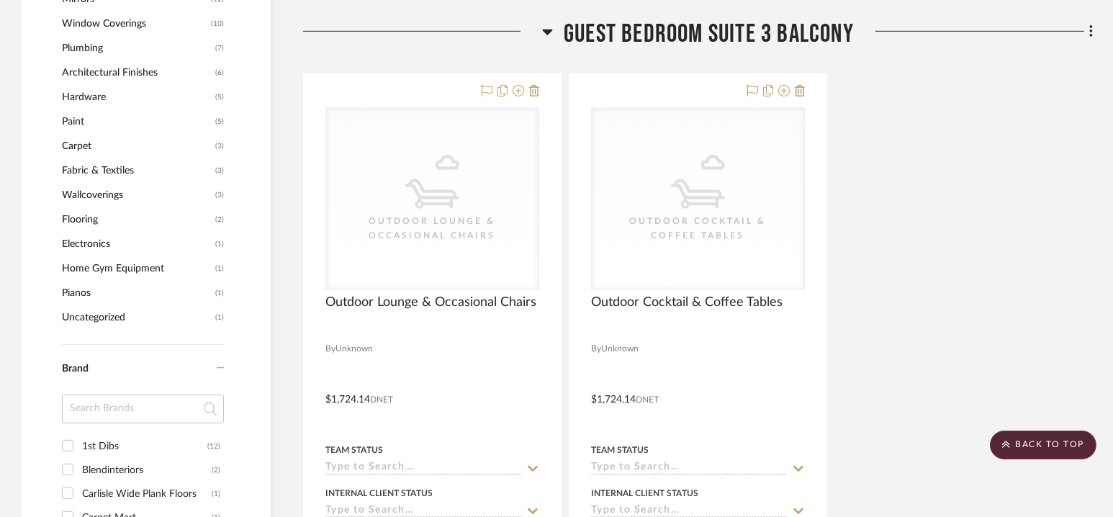
click at [703, 45] on span "Guest Bedroom Suite 3 Balcony" at bounding box center [709, 34] width 290 height 31
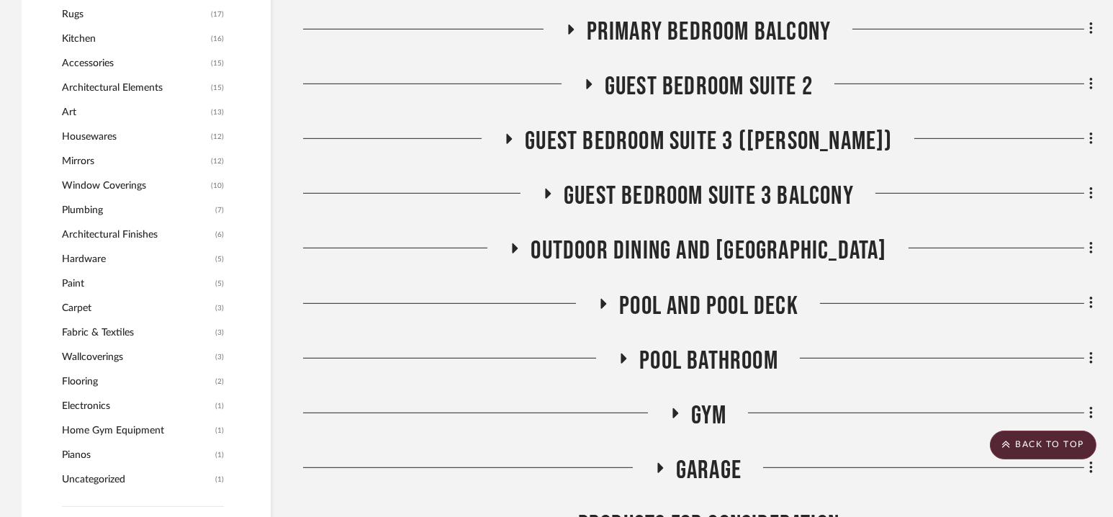
scroll to position [1515, 0]
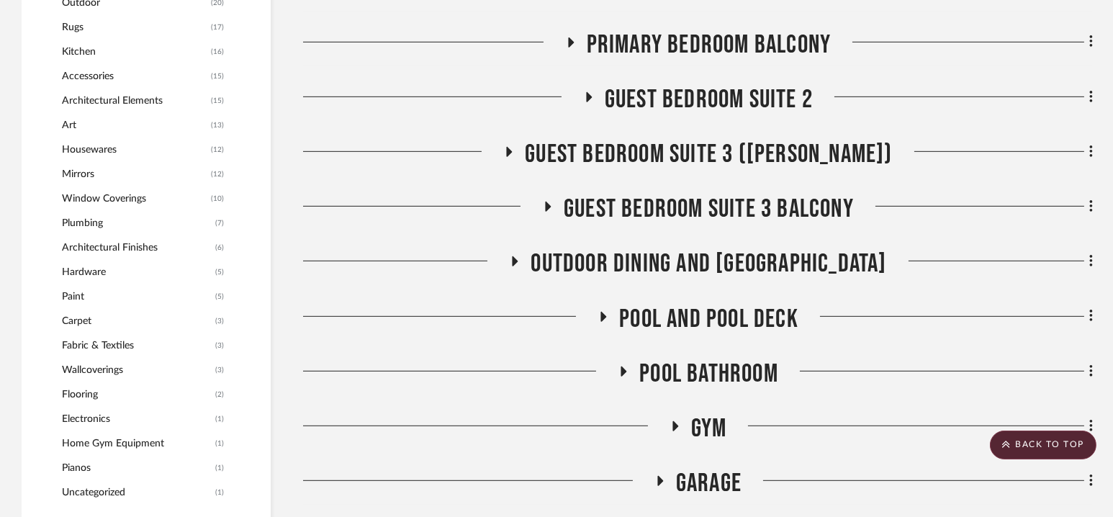
click at [708, 151] on span "Guest Bedroom Suite 3 ([PERSON_NAME])" at bounding box center [708, 154] width 367 height 31
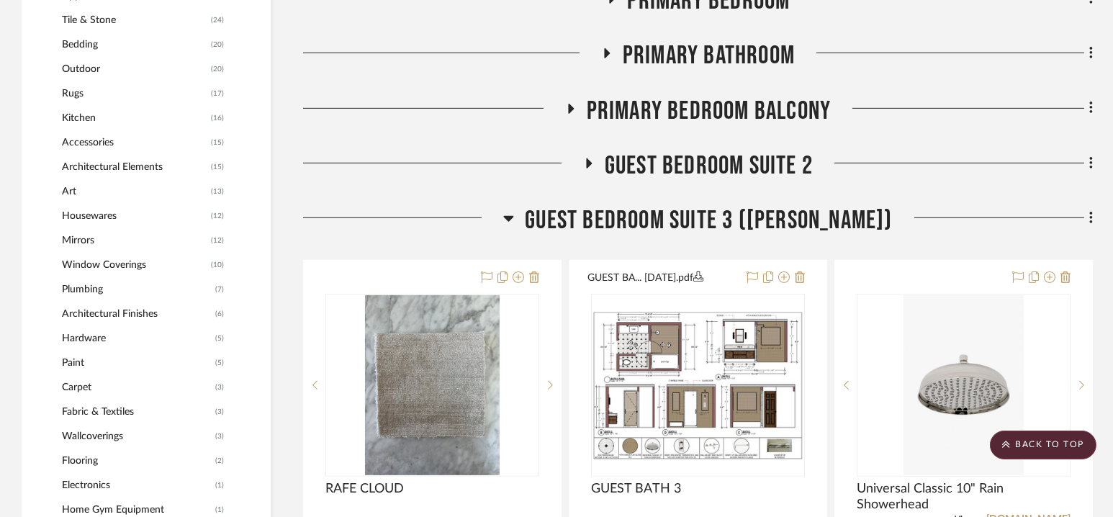
scroll to position [1437, 0]
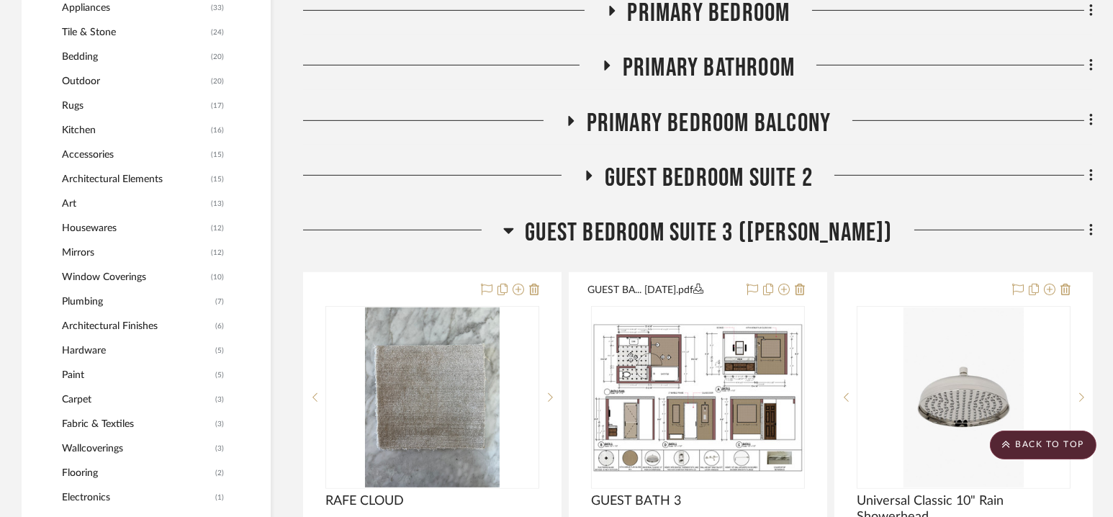
click at [700, 225] on span "Guest Bedroom Suite 3 ([PERSON_NAME])" at bounding box center [708, 232] width 367 height 31
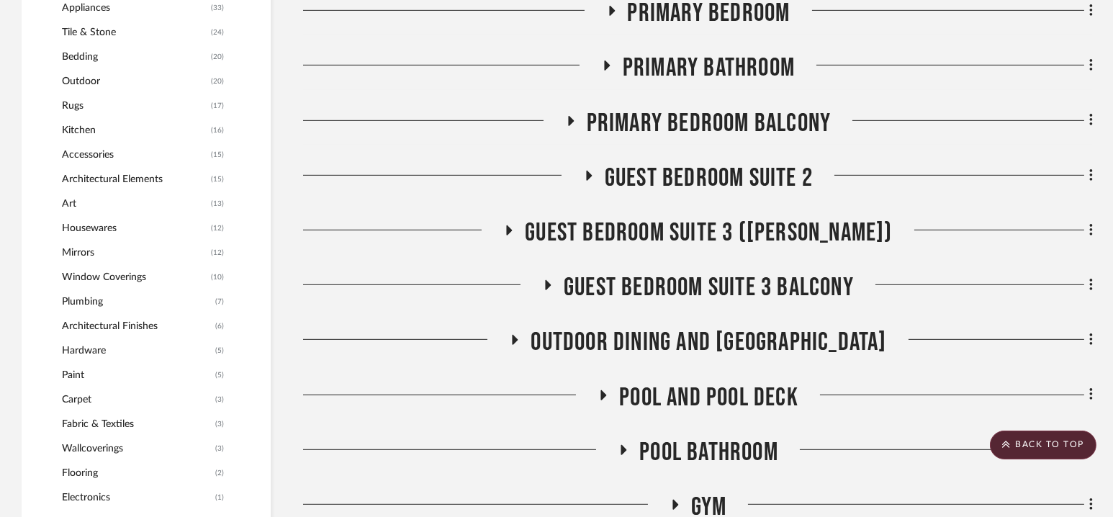
click at [707, 172] on span "Guest Bedroom Suite 2" at bounding box center [709, 178] width 208 height 31
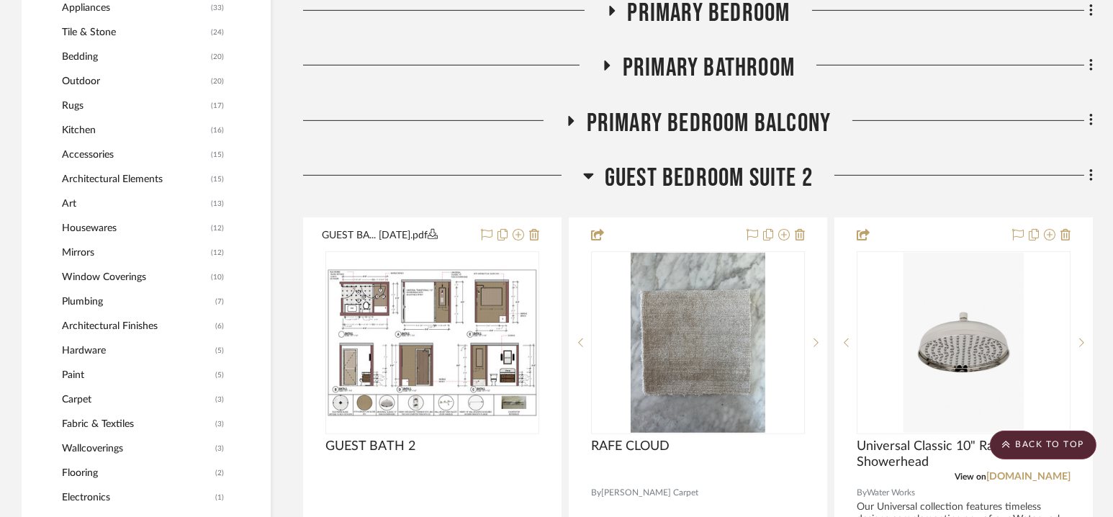
click at [707, 172] on span "Guest Bedroom Suite 2" at bounding box center [709, 178] width 208 height 31
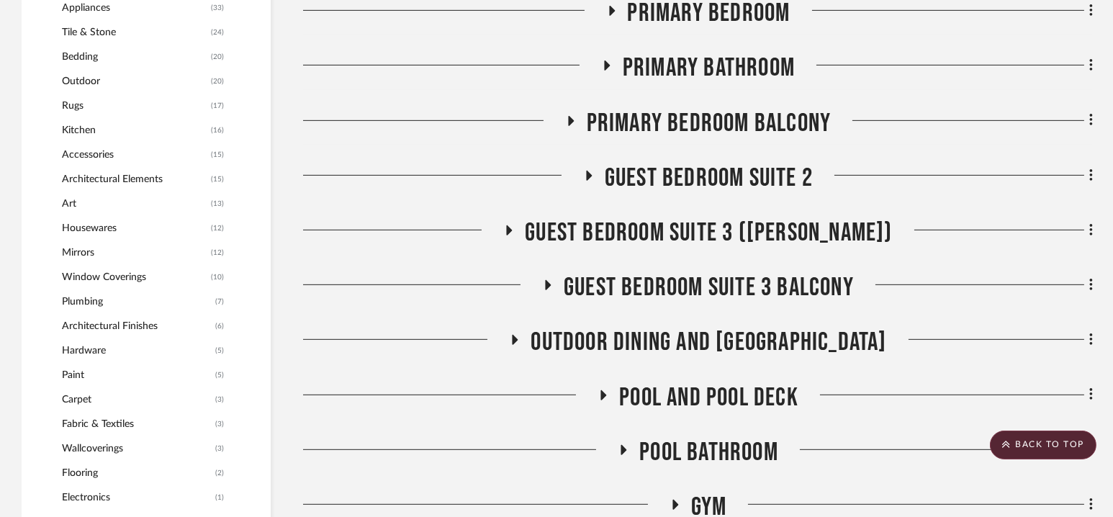
click at [709, 126] on span "Primary Bedroom Balcony" at bounding box center [709, 123] width 245 height 31
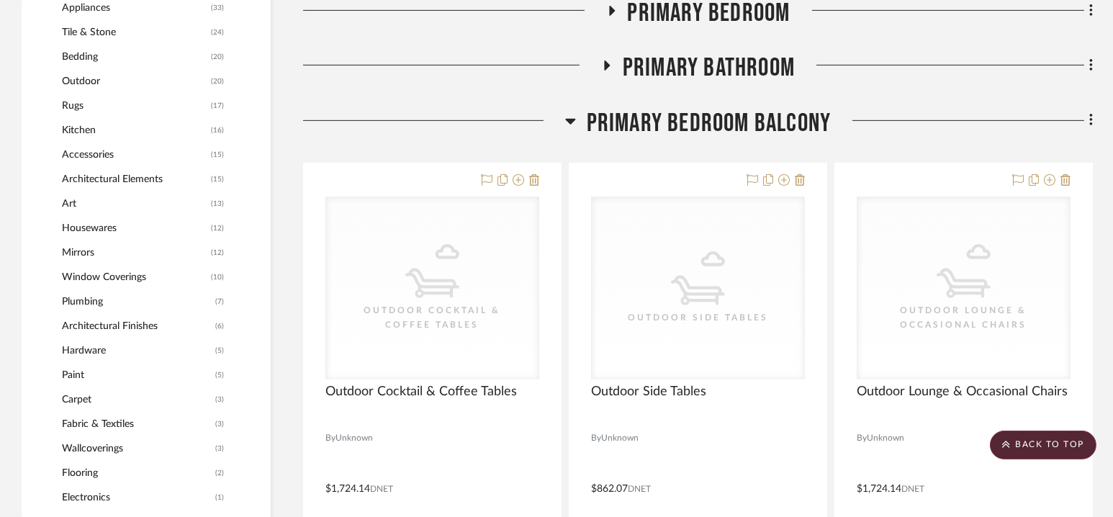
click at [709, 126] on span "Primary Bedroom Balcony" at bounding box center [709, 123] width 245 height 31
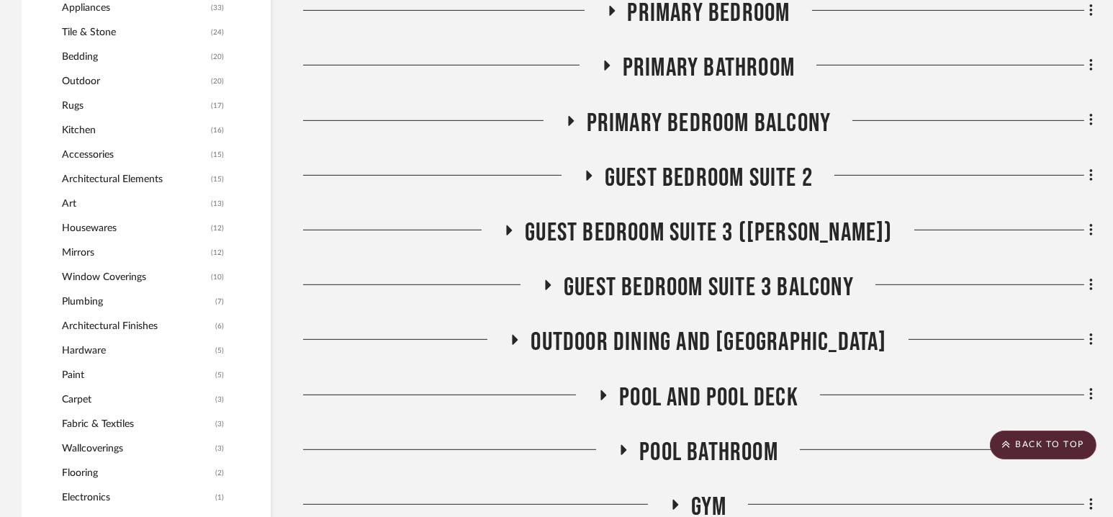
click at [709, 80] on span "Primary Bathroom" at bounding box center [709, 68] width 172 height 31
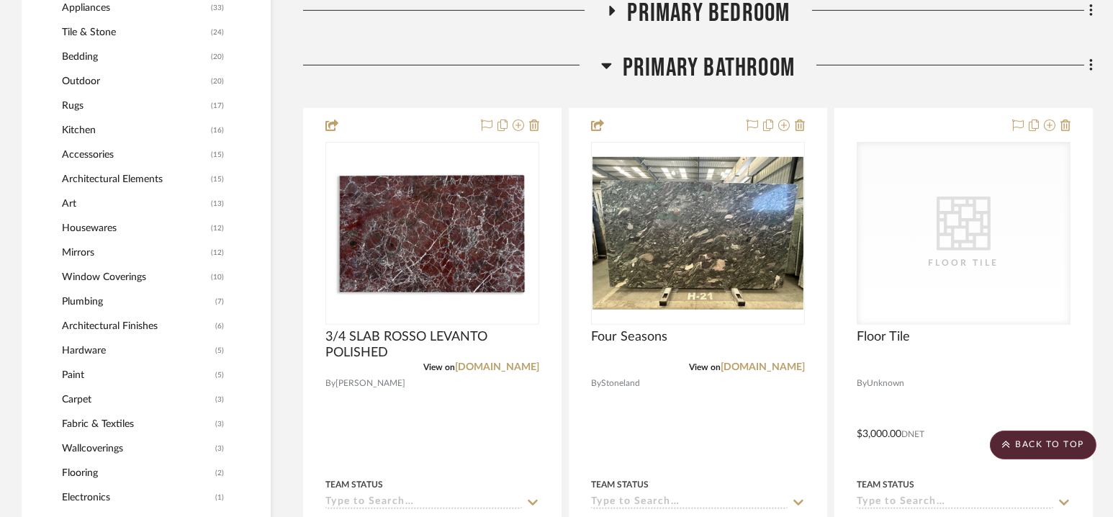
click at [708, 76] on span "Primary Bathroom" at bounding box center [709, 68] width 172 height 31
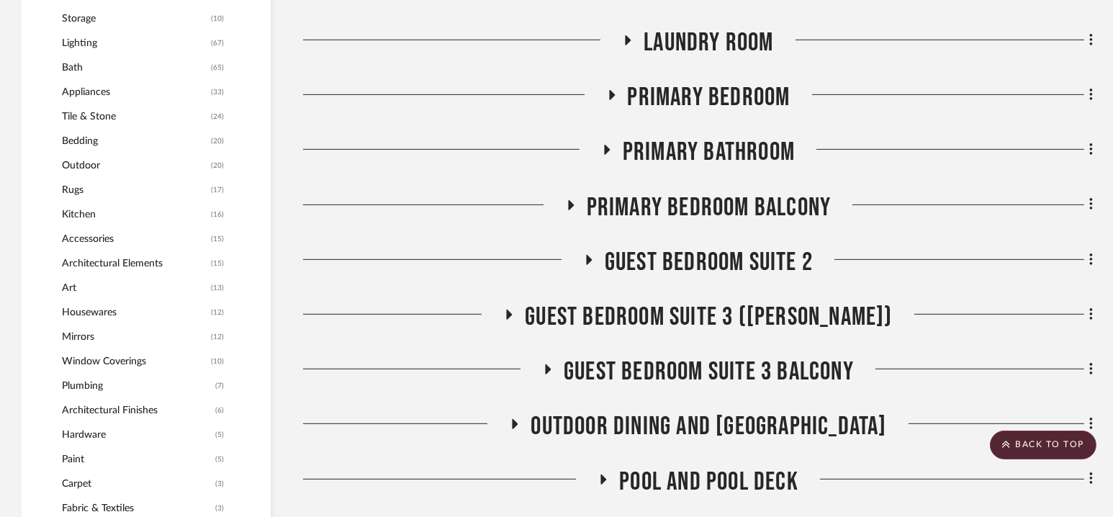
scroll to position [1338, 0]
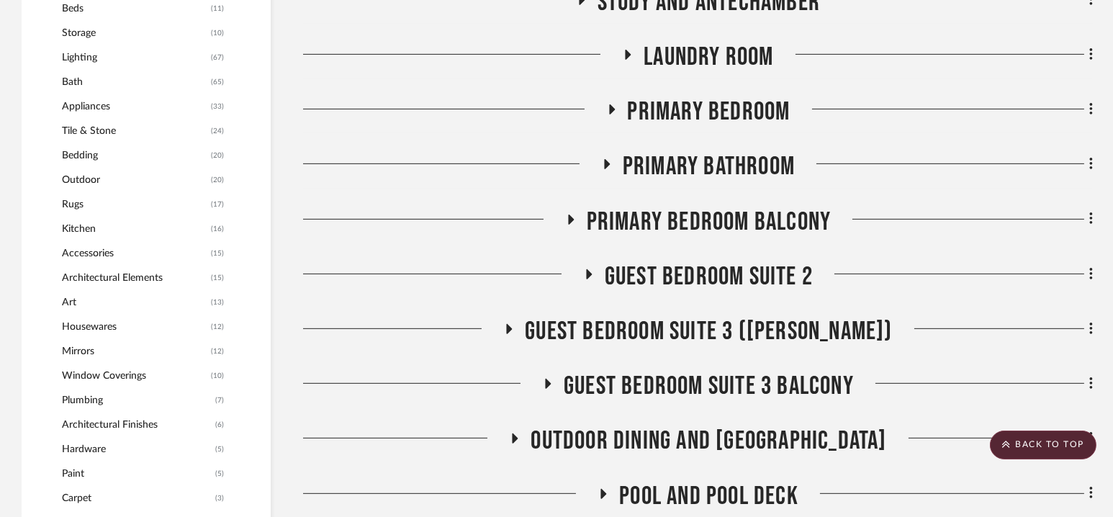
click at [712, 160] on span "Primary Bathroom" at bounding box center [709, 166] width 172 height 31
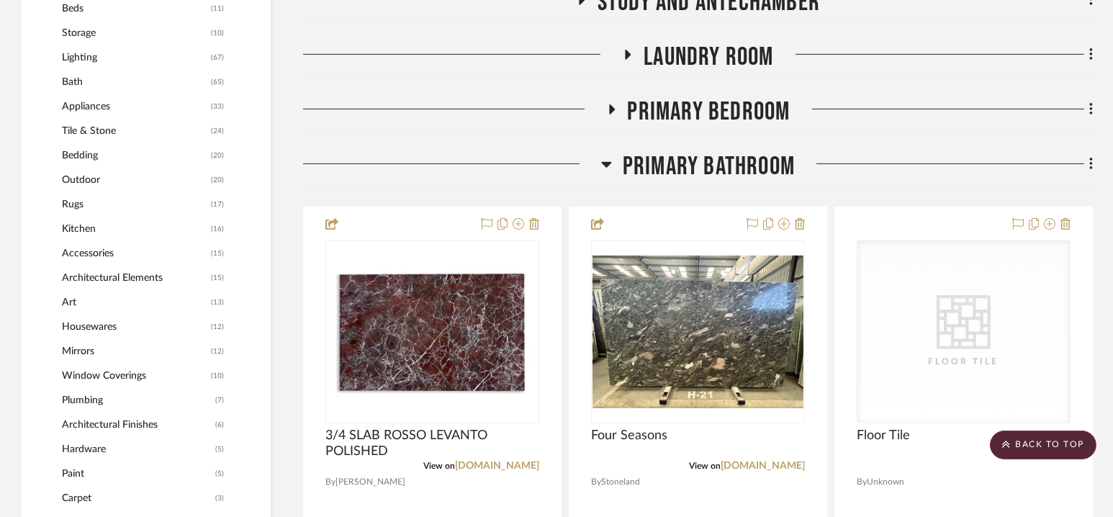
click at [701, 158] on span "Primary Bathroom" at bounding box center [709, 166] width 172 height 31
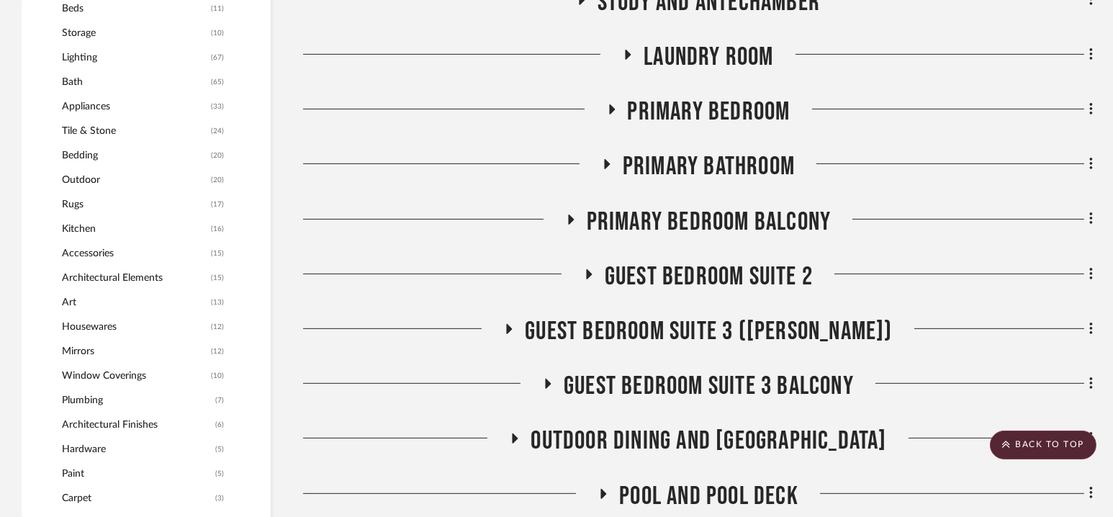
click at [701, 107] on span "Primary Bedroom" at bounding box center [709, 111] width 163 height 31
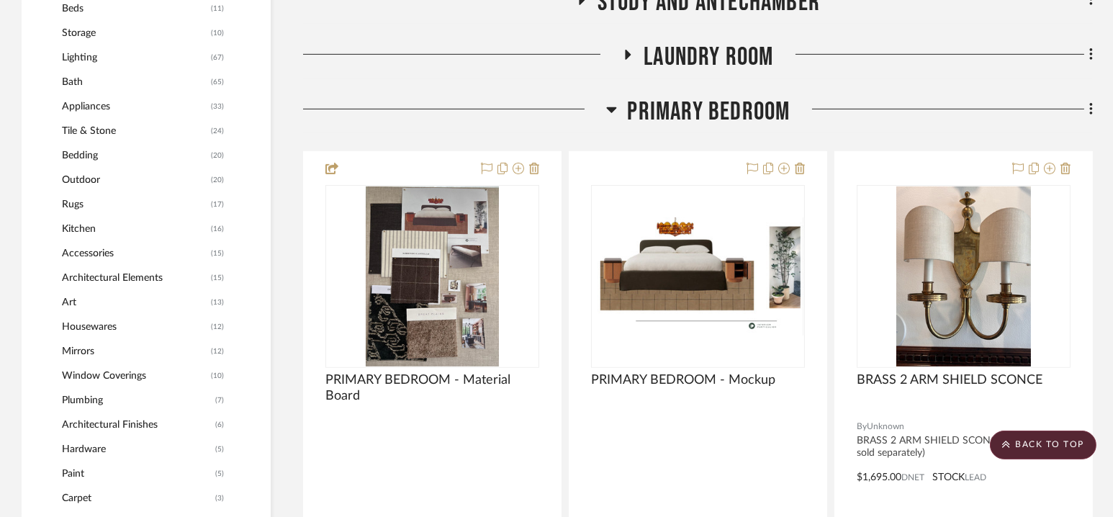
click at [701, 107] on span "Primary Bedroom" at bounding box center [709, 111] width 163 height 31
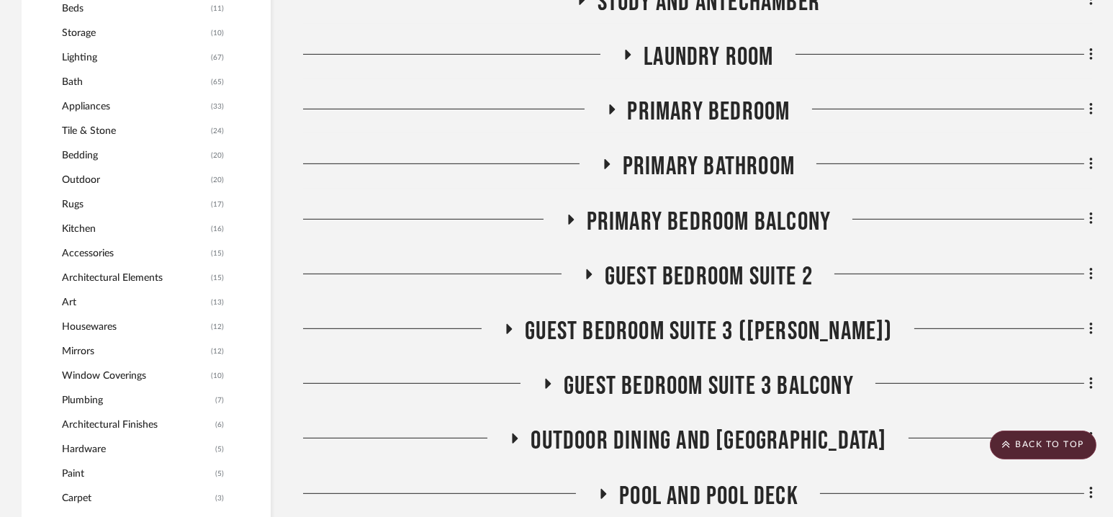
click at [701, 107] on span "Primary Bedroom" at bounding box center [709, 111] width 163 height 31
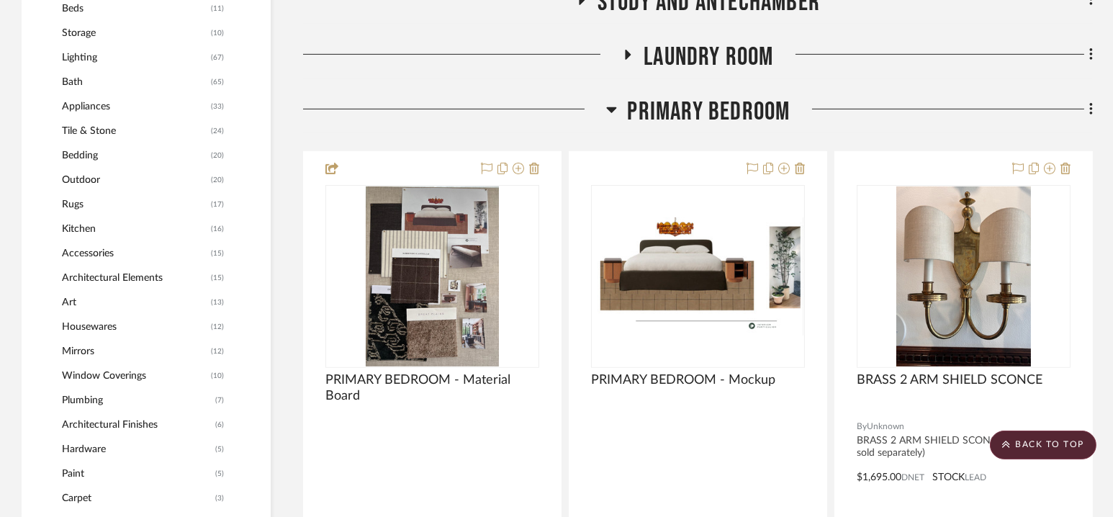
click at [701, 108] on span "Primary Bedroom" at bounding box center [709, 111] width 163 height 31
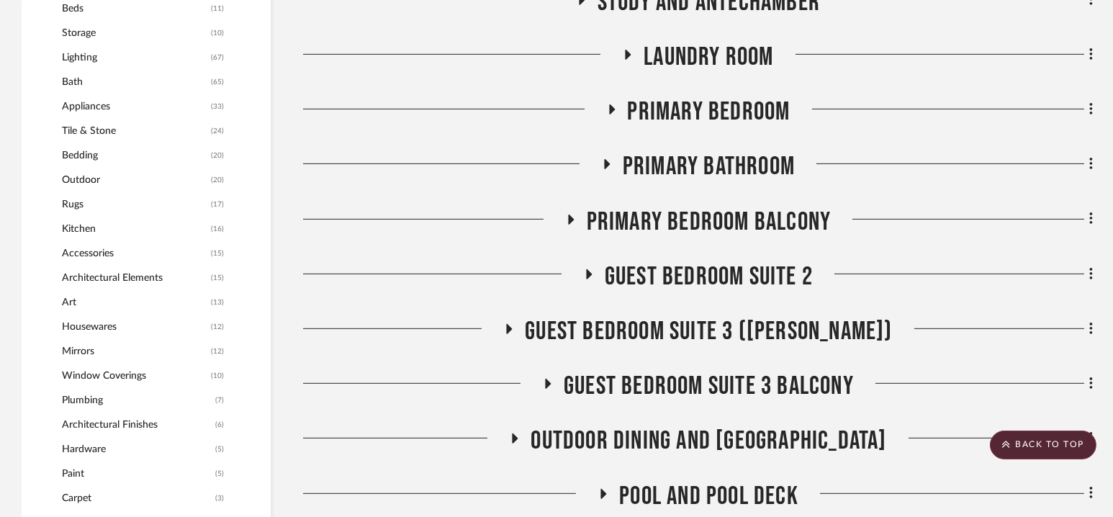
click at [701, 43] on span "Laundry Room" at bounding box center [709, 57] width 130 height 31
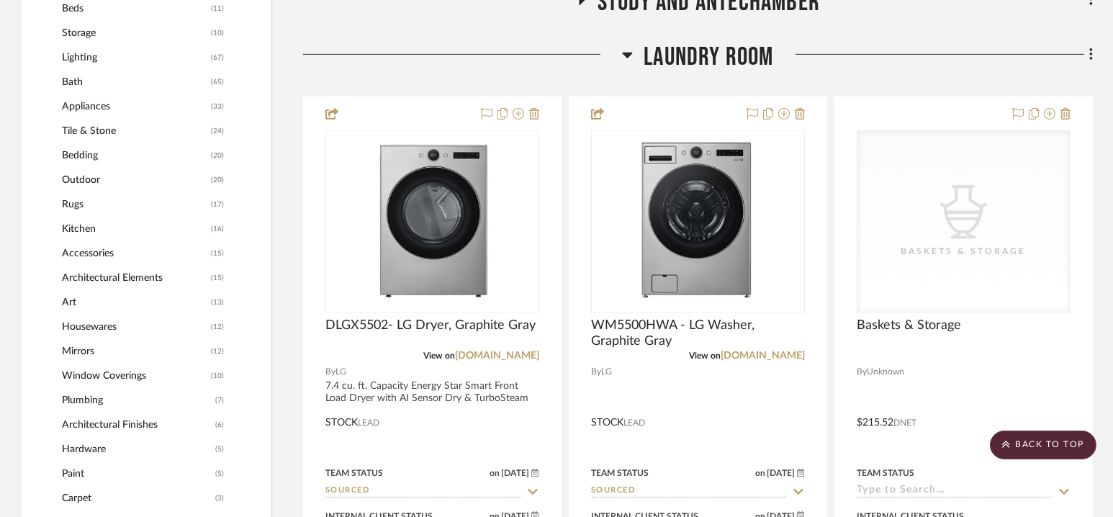
click at [701, 43] on span "Laundry Room" at bounding box center [709, 57] width 130 height 31
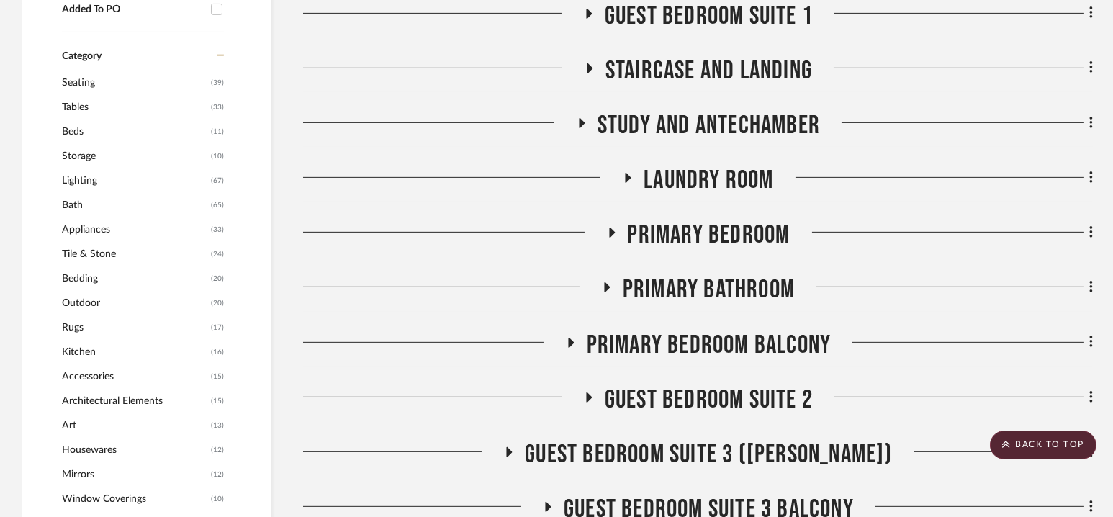
scroll to position [1186, 0]
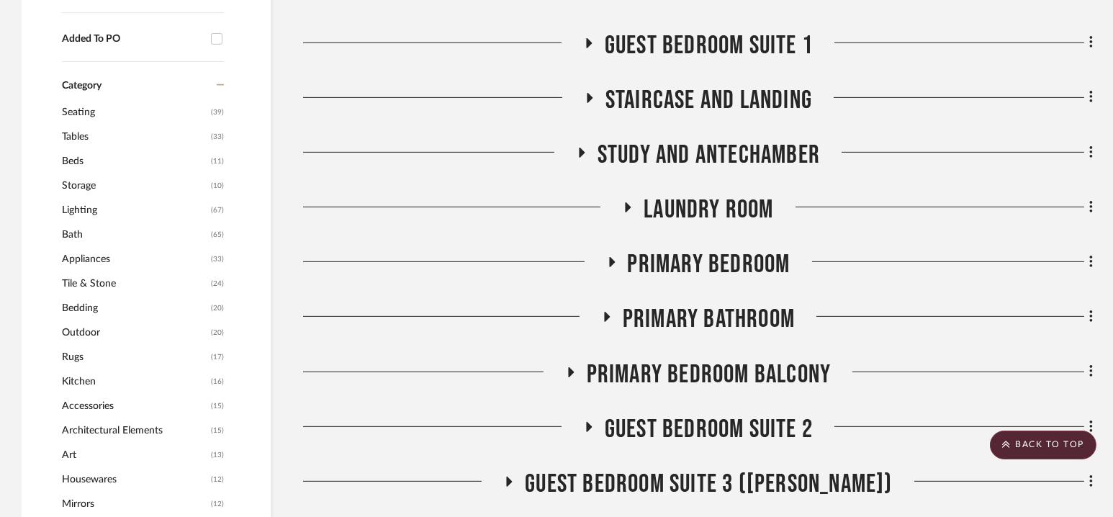
click at [702, 150] on span "Study and Antechamber" at bounding box center [709, 155] width 222 height 31
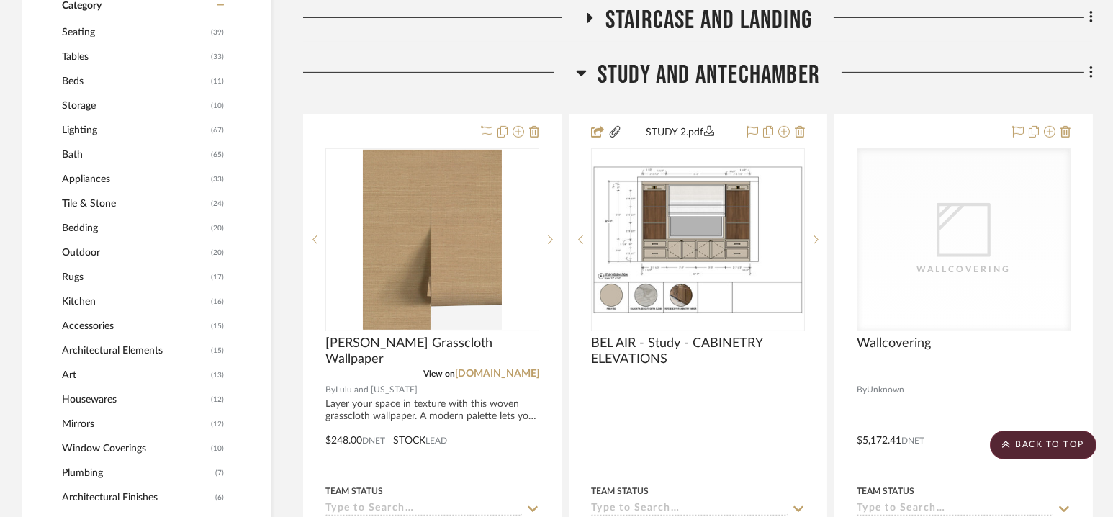
scroll to position [1266, 0]
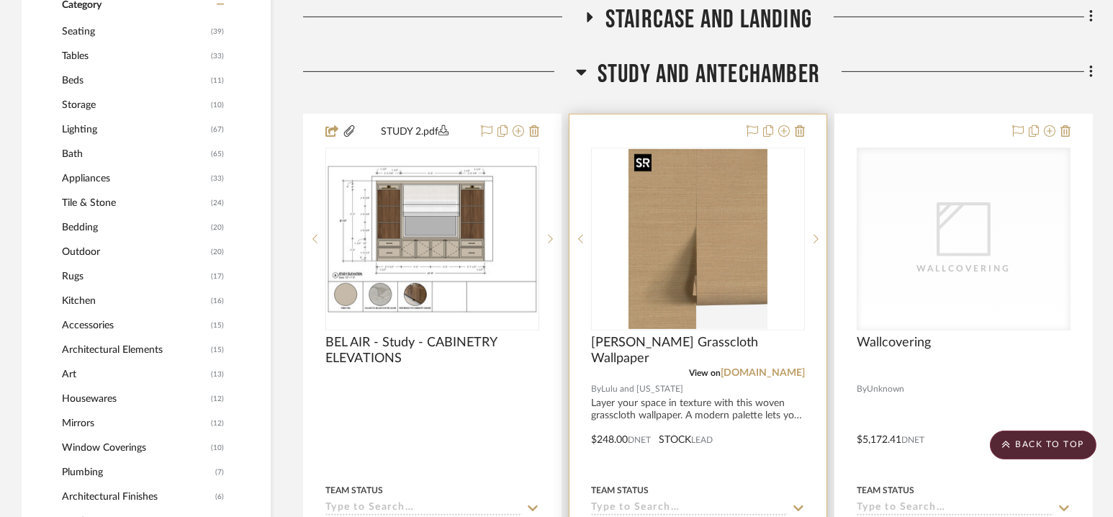
click at [0, 0] on img at bounding box center [0, 0] width 0 height 0
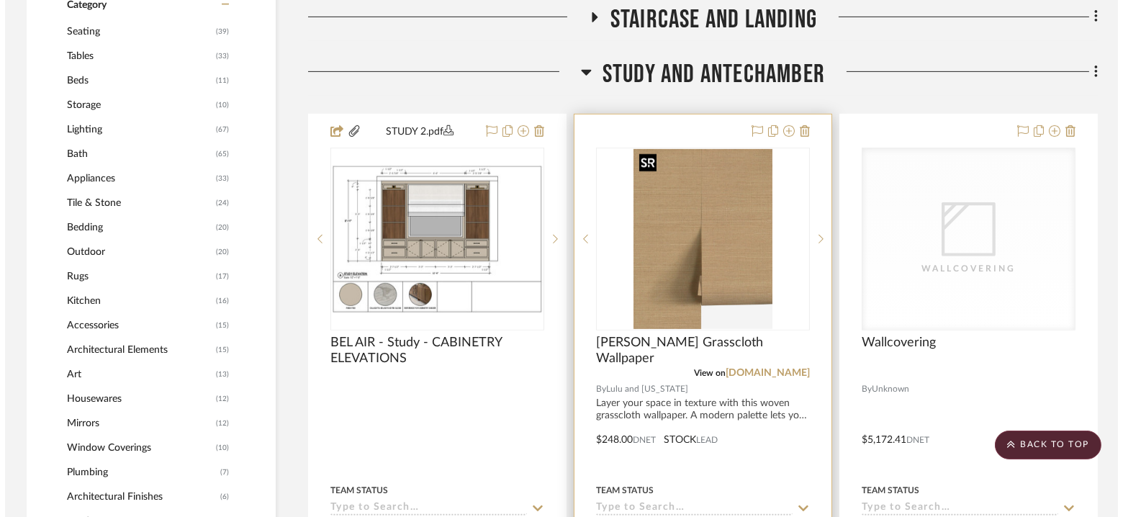
scroll to position [0, 0]
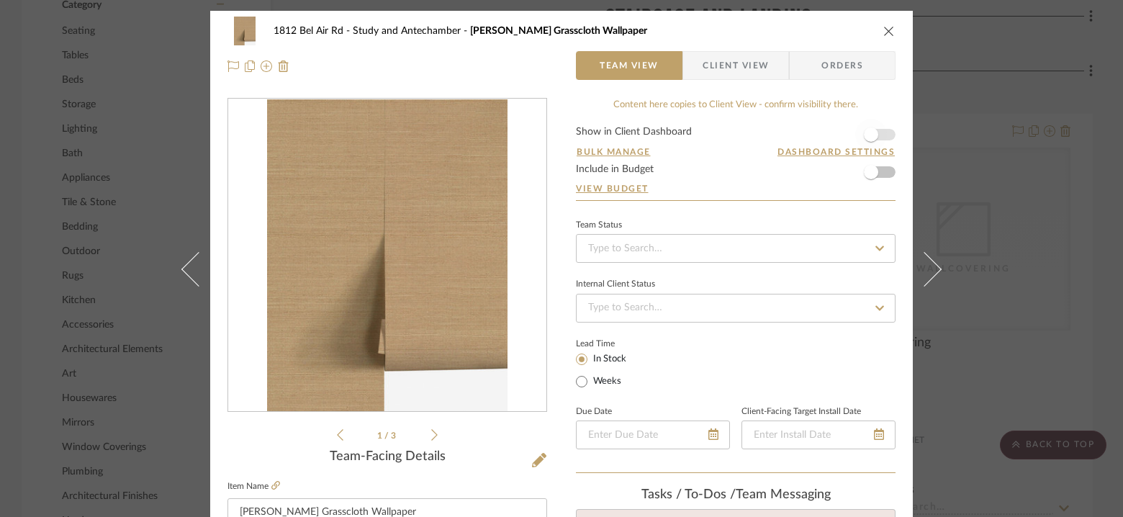
click at [872, 130] on span "button" at bounding box center [871, 134] width 14 height 14
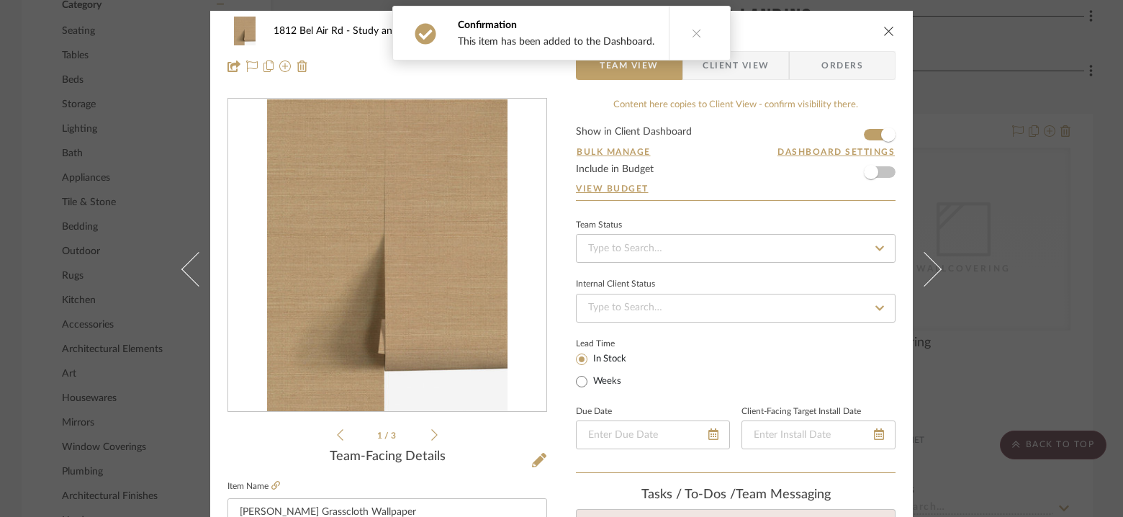
click at [882, 23] on div "1812 Bel Air Rd Study and Antechamber [PERSON_NAME] Grasscloth Wallpaper" at bounding box center [562, 31] width 668 height 29
click at [886, 32] on icon "close" at bounding box center [889, 31] width 12 height 12
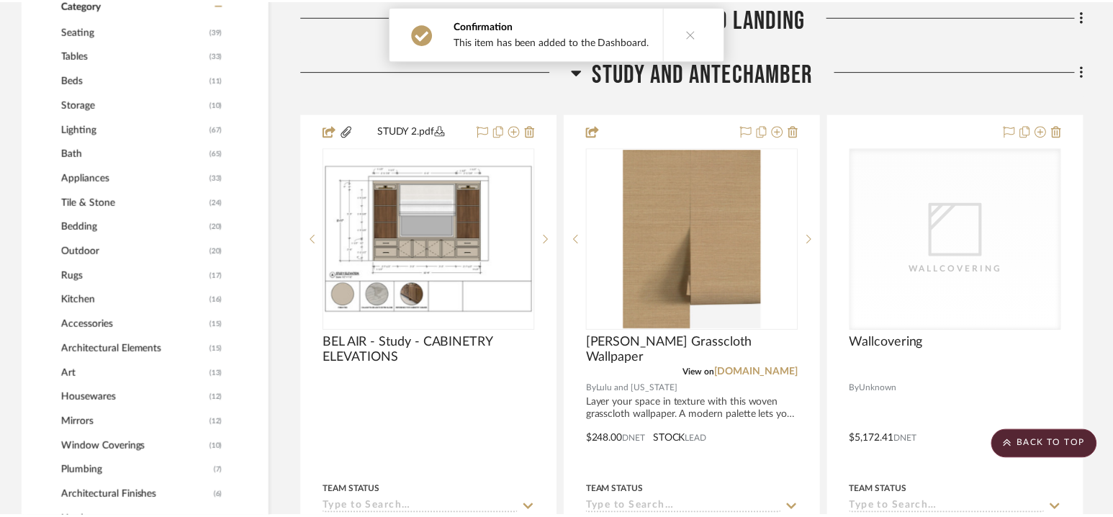
scroll to position [1266, 0]
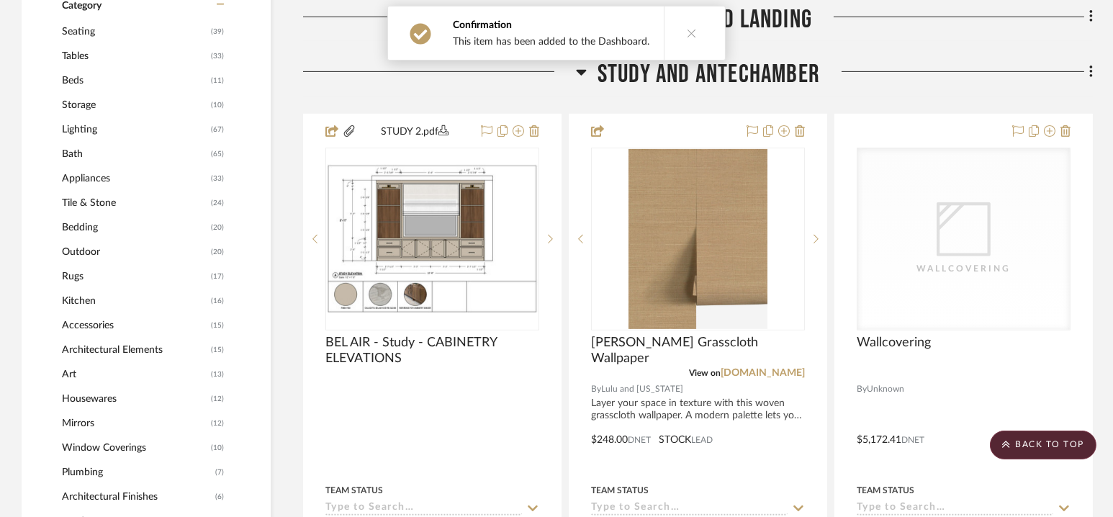
click at [693, 31] on button at bounding box center [691, 32] width 55 height 53
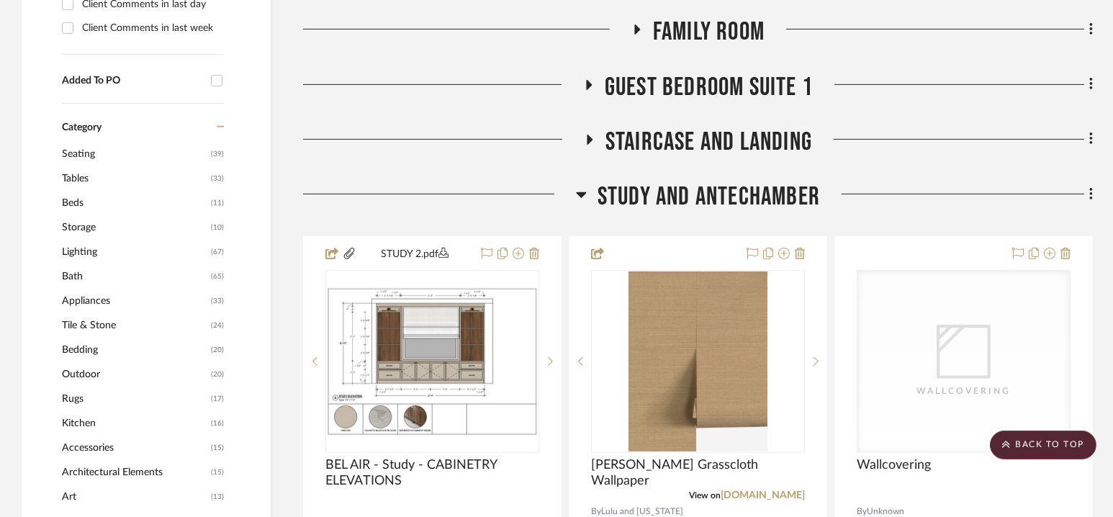
scroll to position [1129, 0]
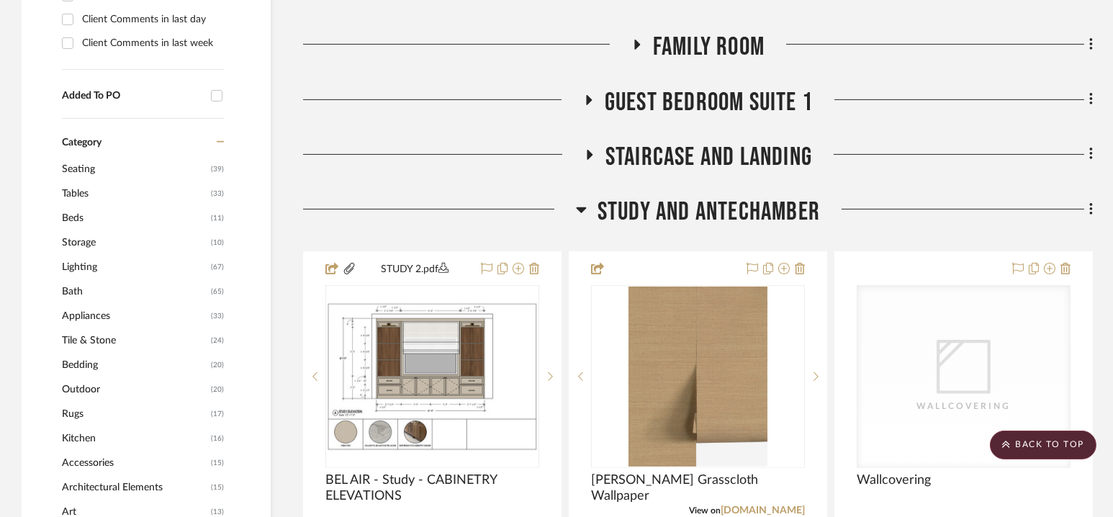
click at [696, 220] on span "Study and Antechamber" at bounding box center [709, 212] width 222 height 31
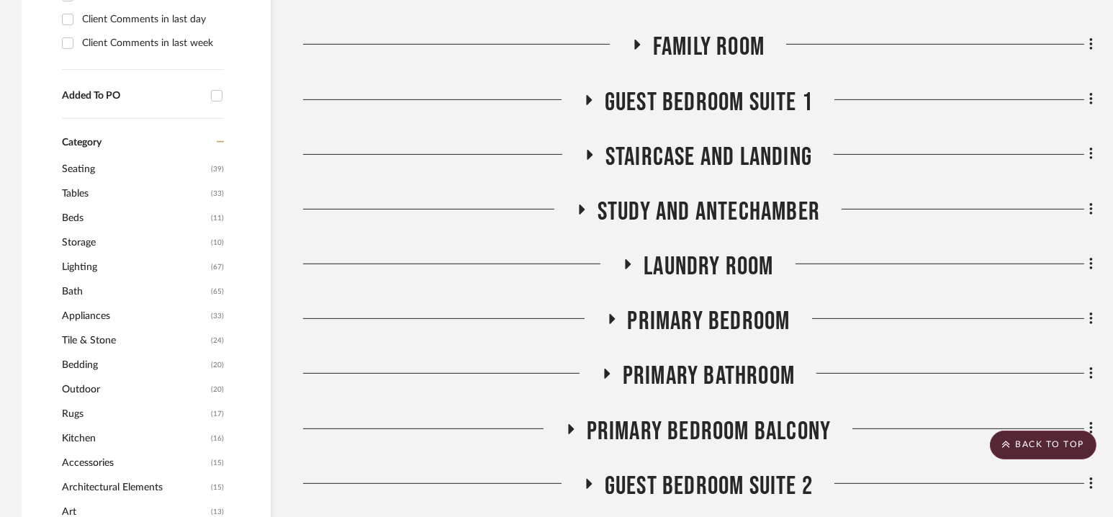
click at [706, 150] on span "Staircase and Landing" at bounding box center [708, 157] width 207 height 31
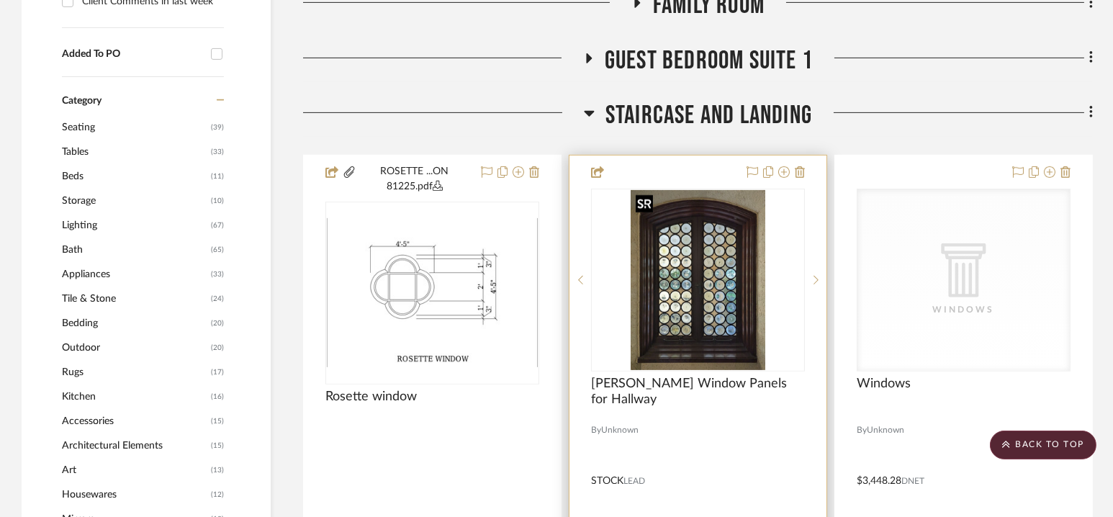
scroll to position [1156, 0]
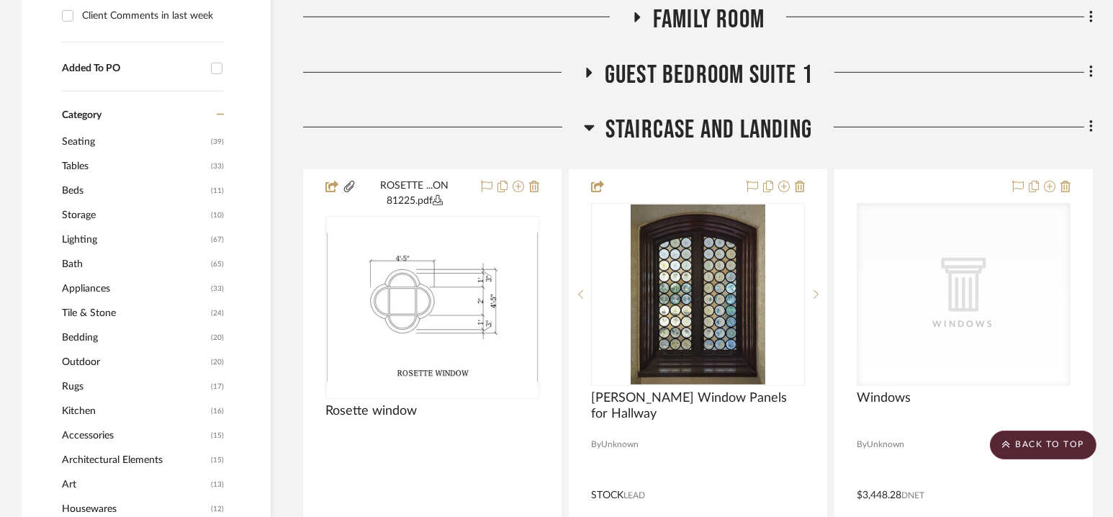
click at [698, 122] on span "Staircase and Landing" at bounding box center [708, 129] width 207 height 31
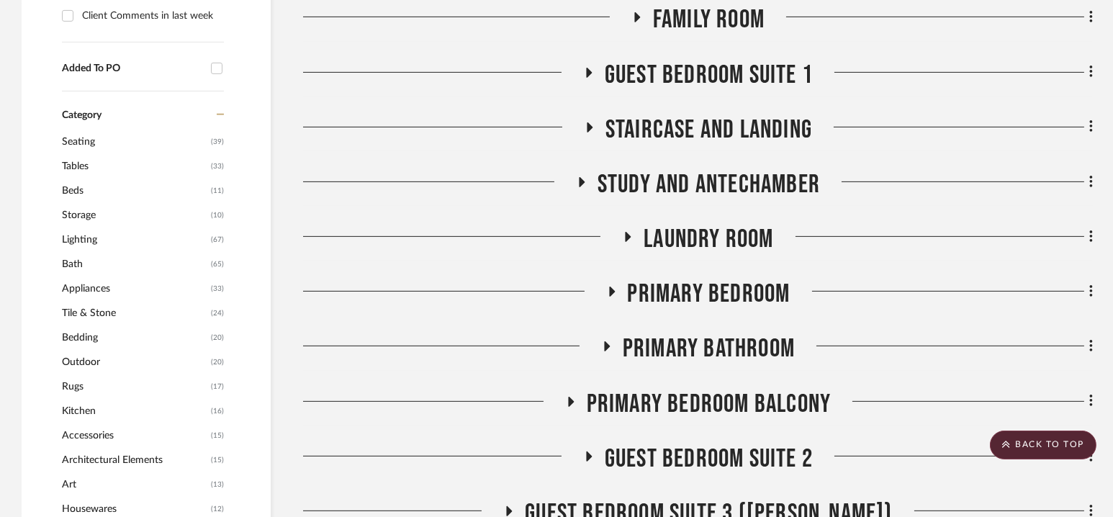
click at [696, 77] on span "Guest Bedroom Suite 1" at bounding box center [709, 75] width 208 height 31
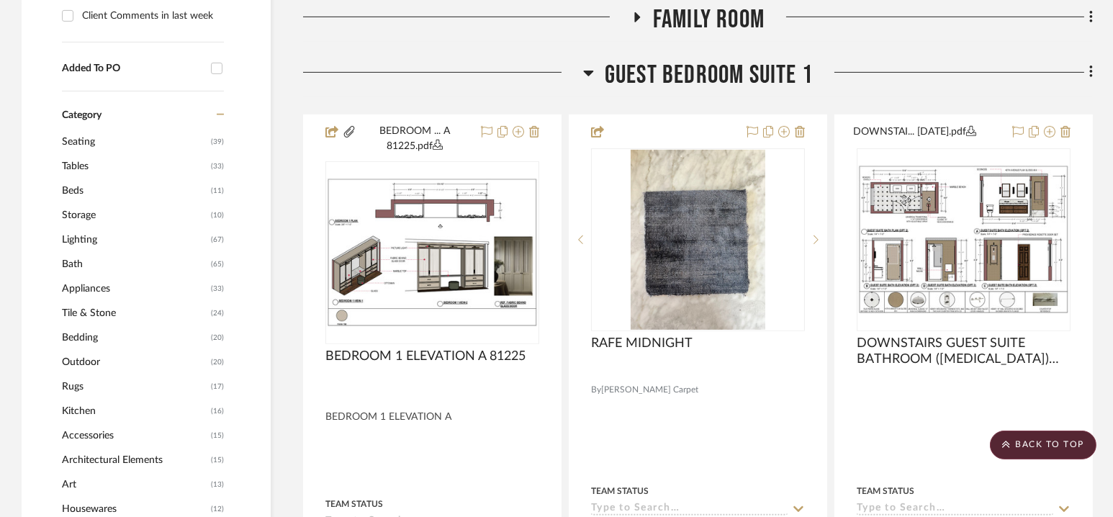
click at [696, 77] on span "Guest Bedroom Suite 1" at bounding box center [709, 75] width 208 height 31
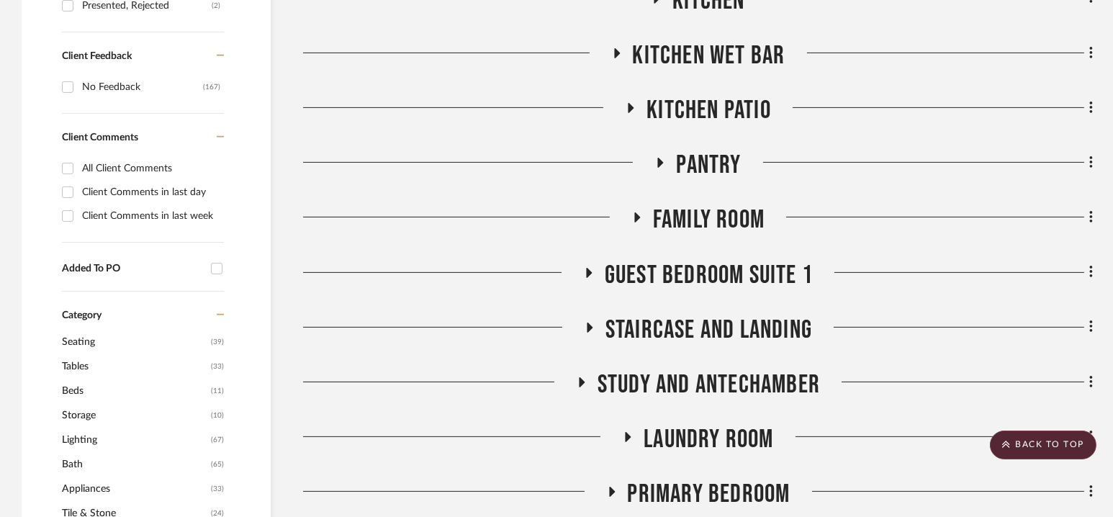
scroll to position [951, 0]
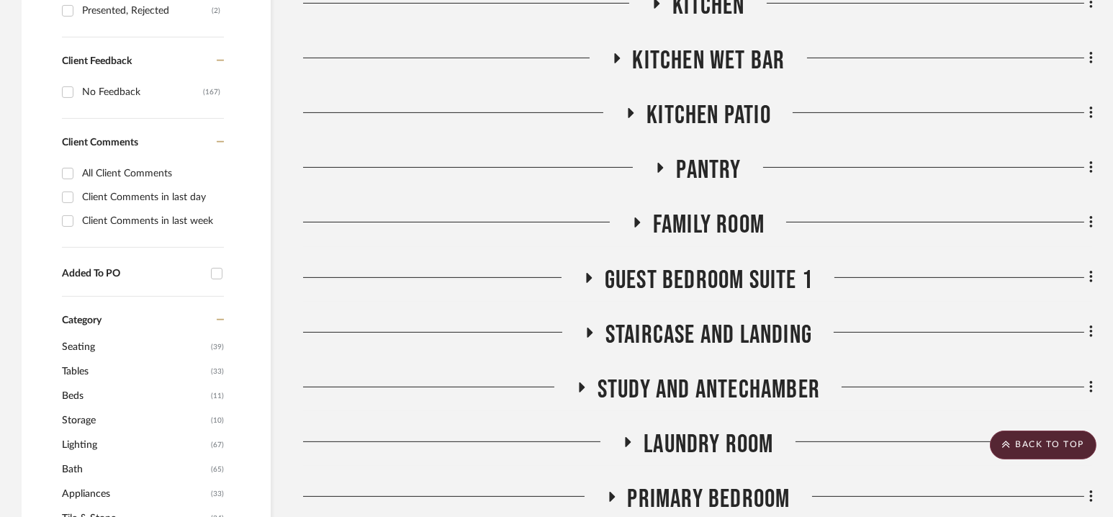
click at [709, 328] on span "Staircase and Landing" at bounding box center [708, 335] width 207 height 31
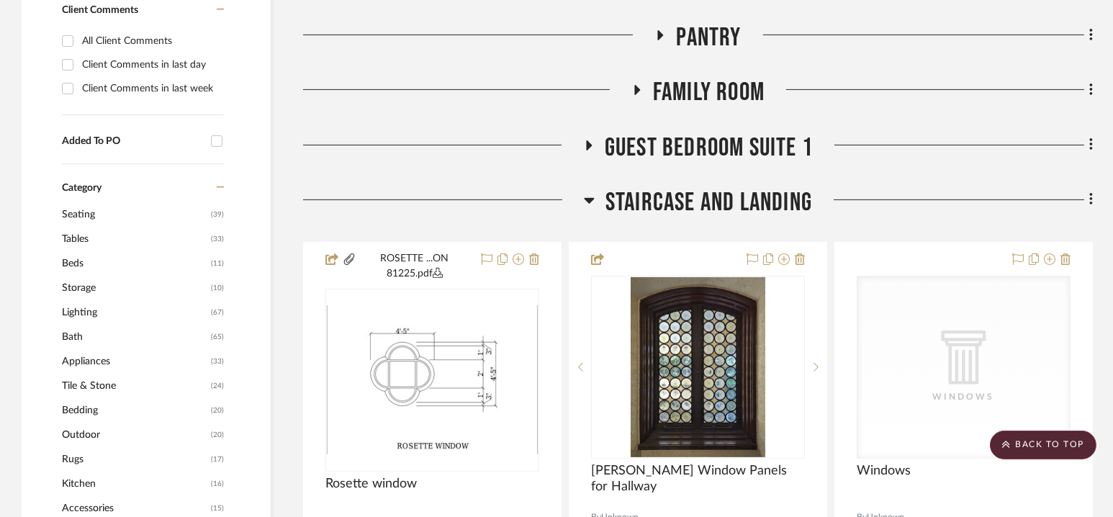
click at [702, 202] on span "Staircase and Landing" at bounding box center [708, 202] width 207 height 31
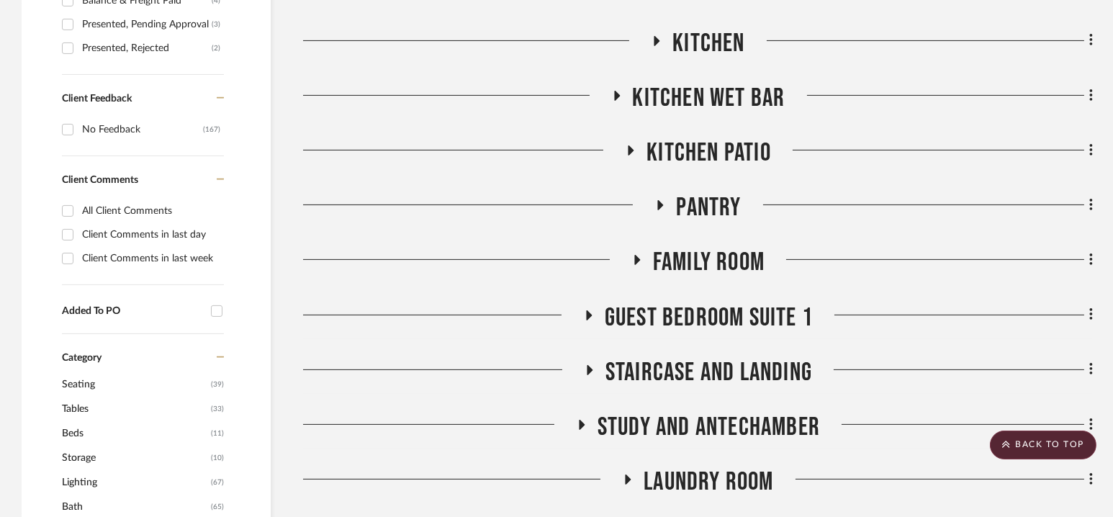
scroll to position [906, 0]
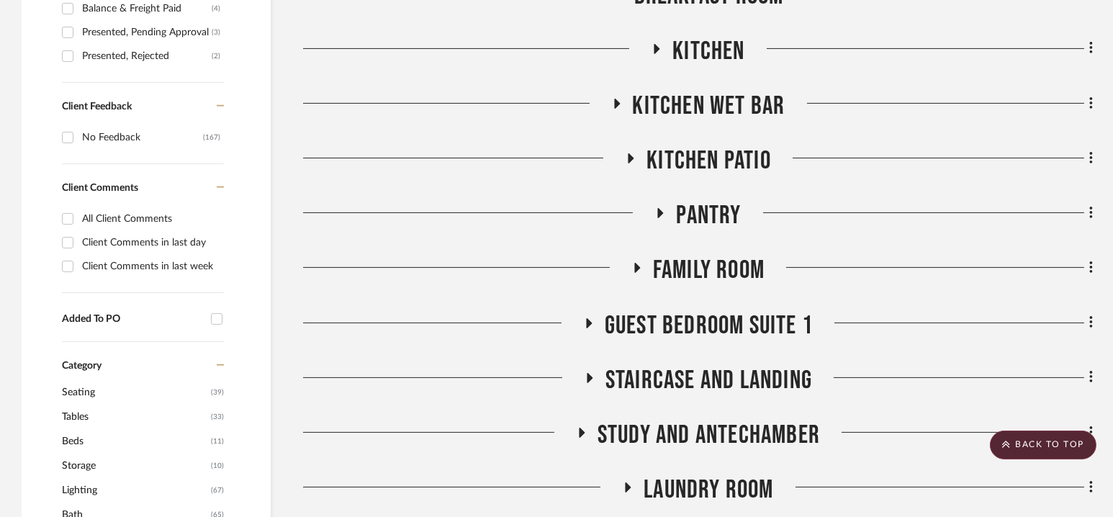
click at [702, 203] on span "Pantry" at bounding box center [708, 215] width 65 height 31
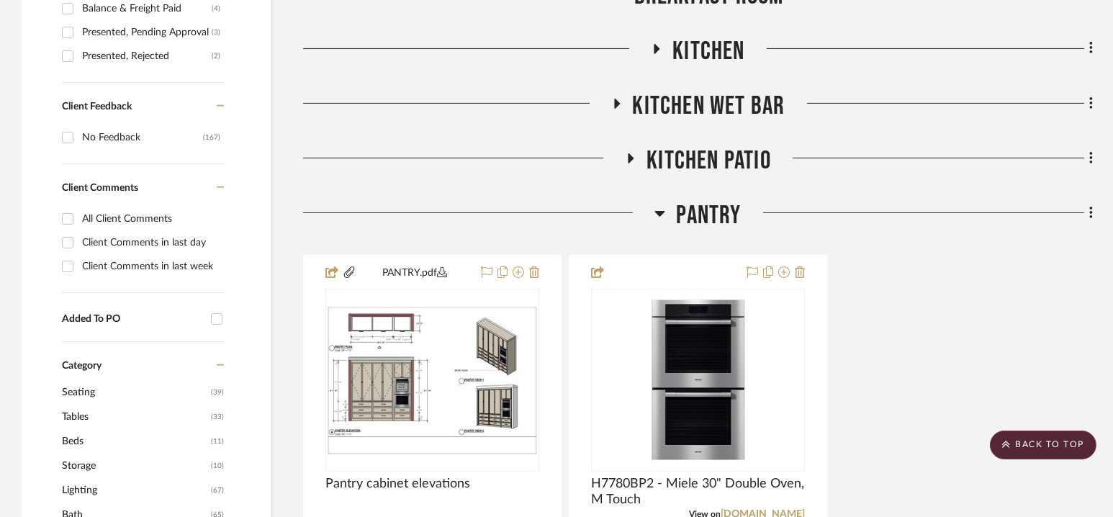
click at [702, 203] on span "Pantry" at bounding box center [708, 215] width 65 height 31
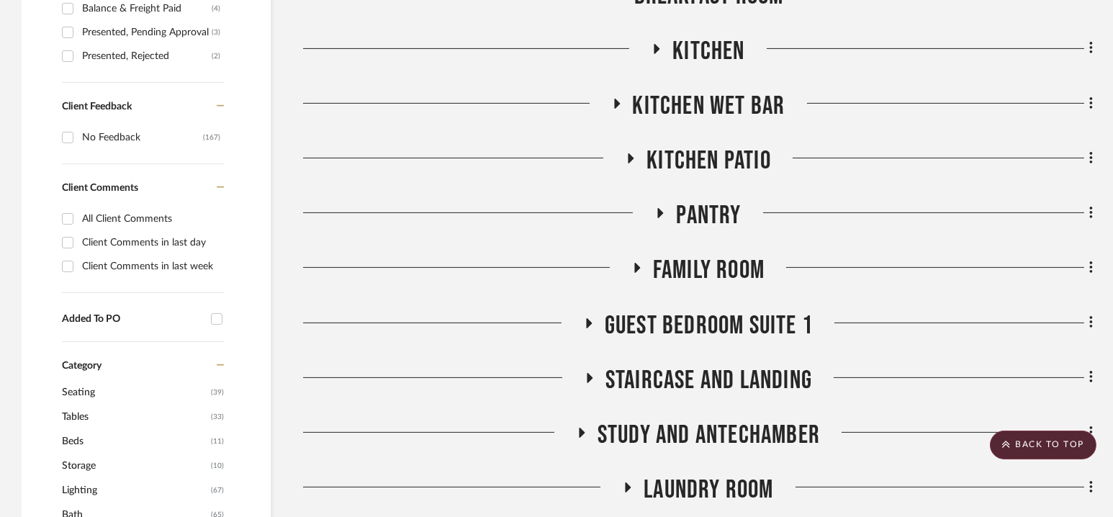
click at [702, 161] on span "Kitchen Patio" at bounding box center [709, 160] width 125 height 31
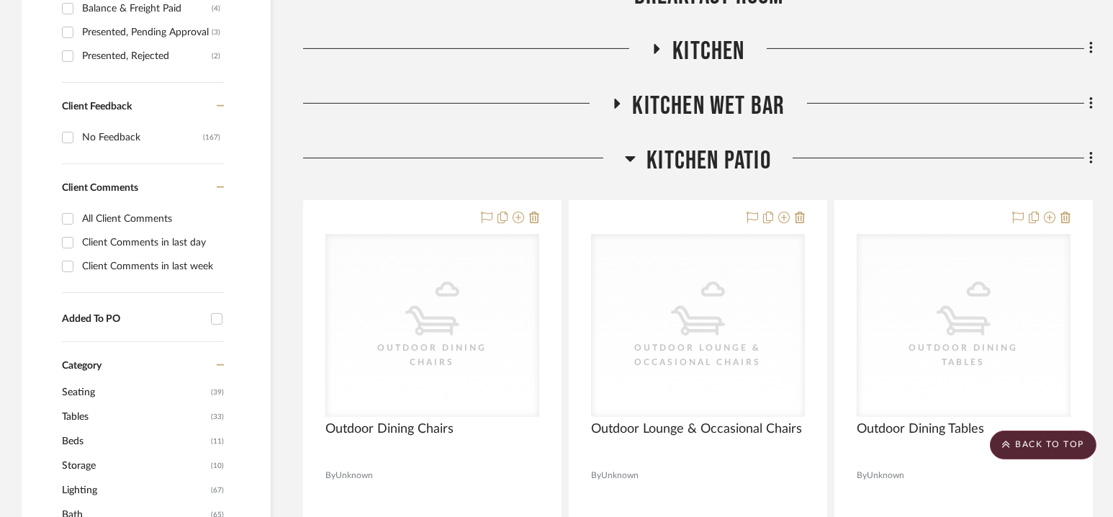
click at [702, 161] on span "Kitchen Patio" at bounding box center [709, 160] width 125 height 31
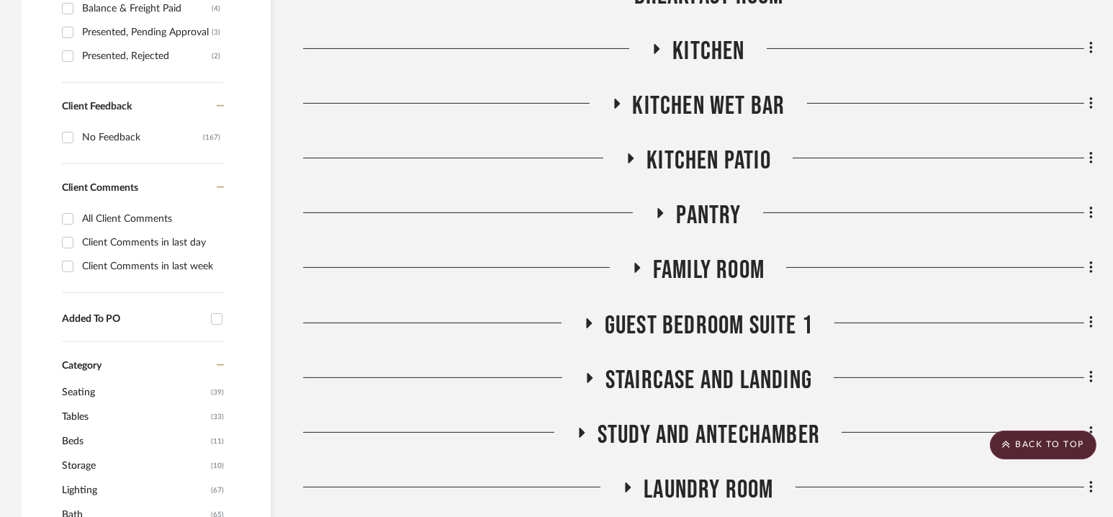
click at [696, 112] on span "Kitchen Wet Bar" at bounding box center [709, 106] width 153 height 31
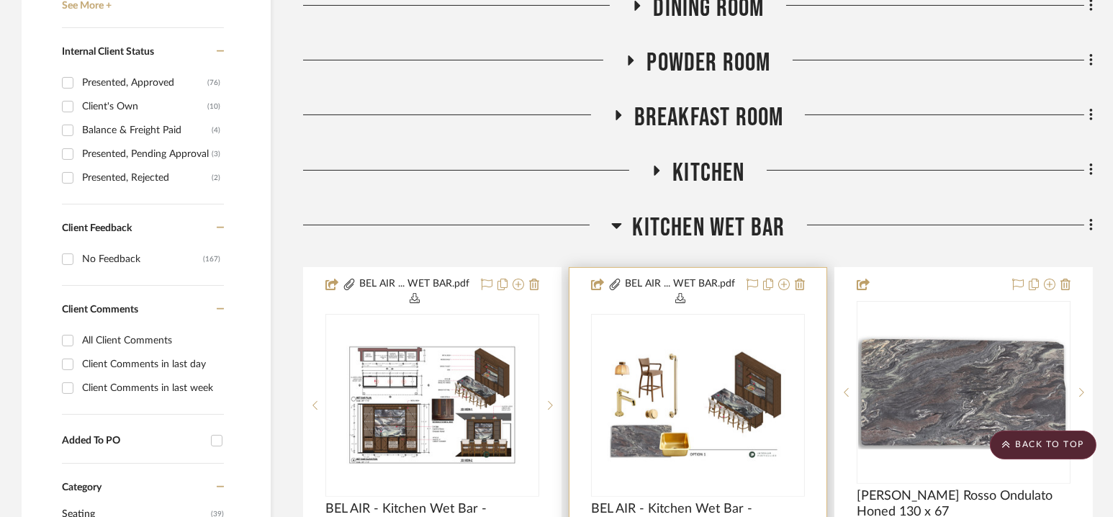
scroll to position [785, 0]
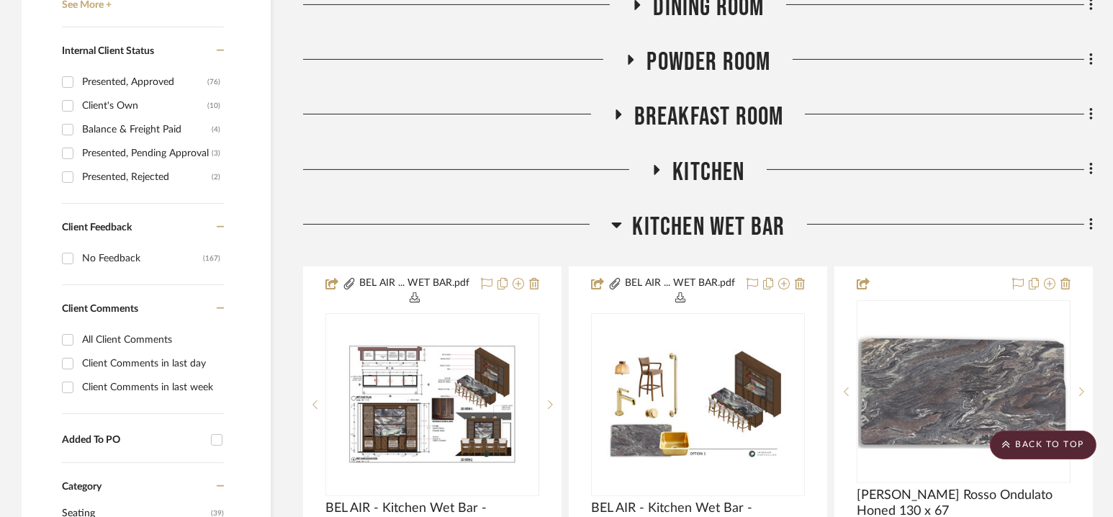
click at [698, 229] on span "Kitchen Wet Bar" at bounding box center [709, 227] width 153 height 31
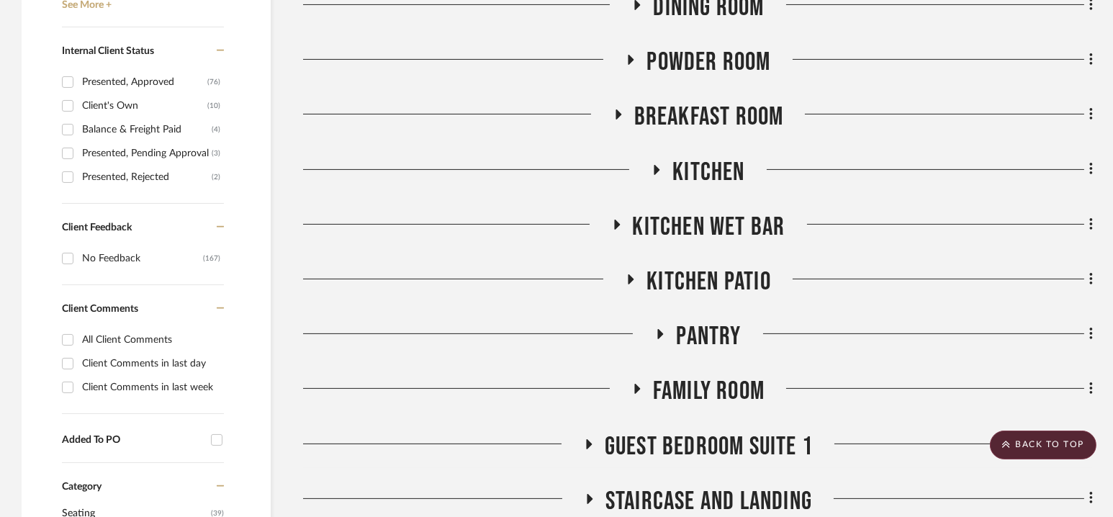
click at [703, 166] on span "Kitchen" at bounding box center [708, 172] width 72 height 31
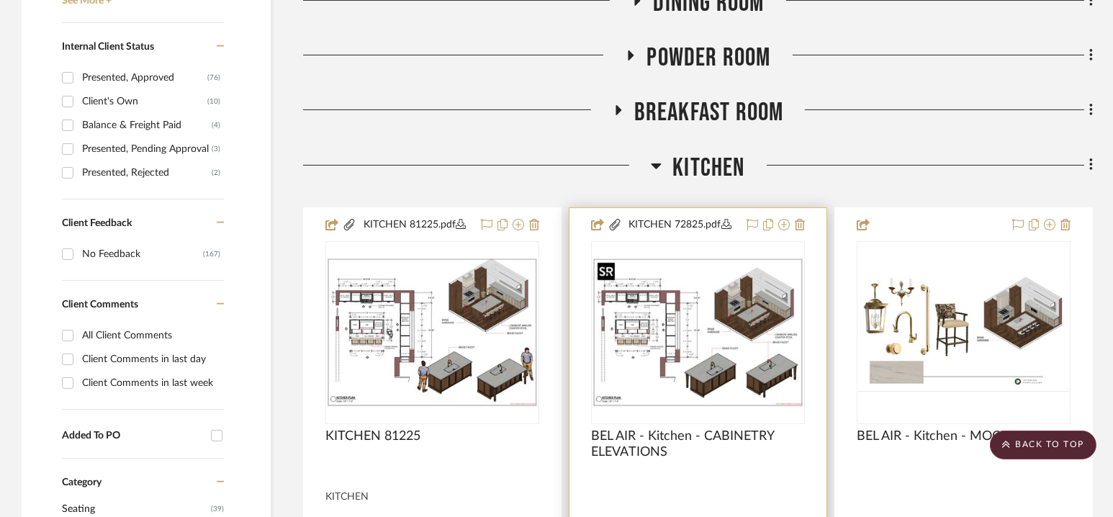
scroll to position [787, 0]
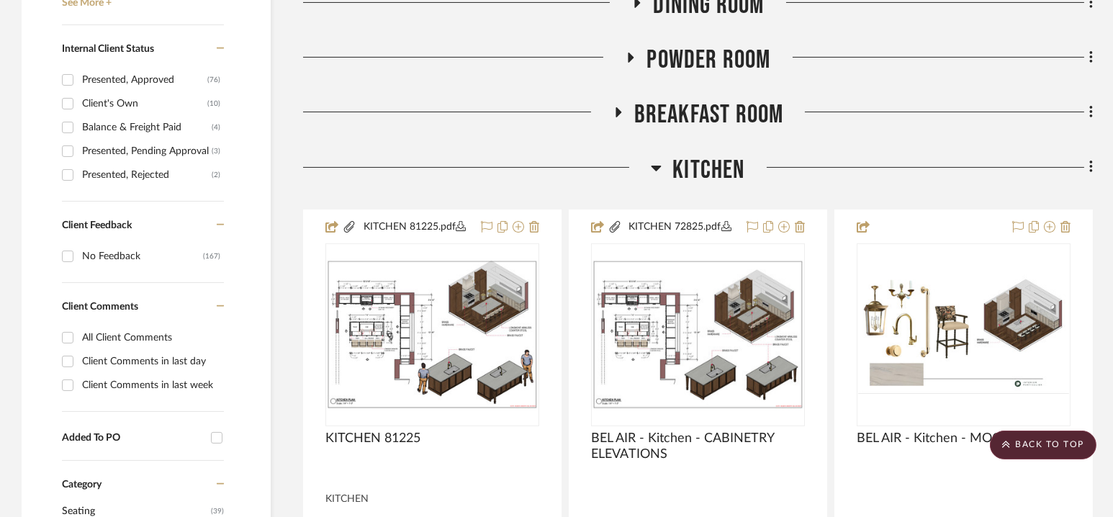
click at [703, 171] on span "Kitchen" at bounding box center [708, 170] width 72 height 31
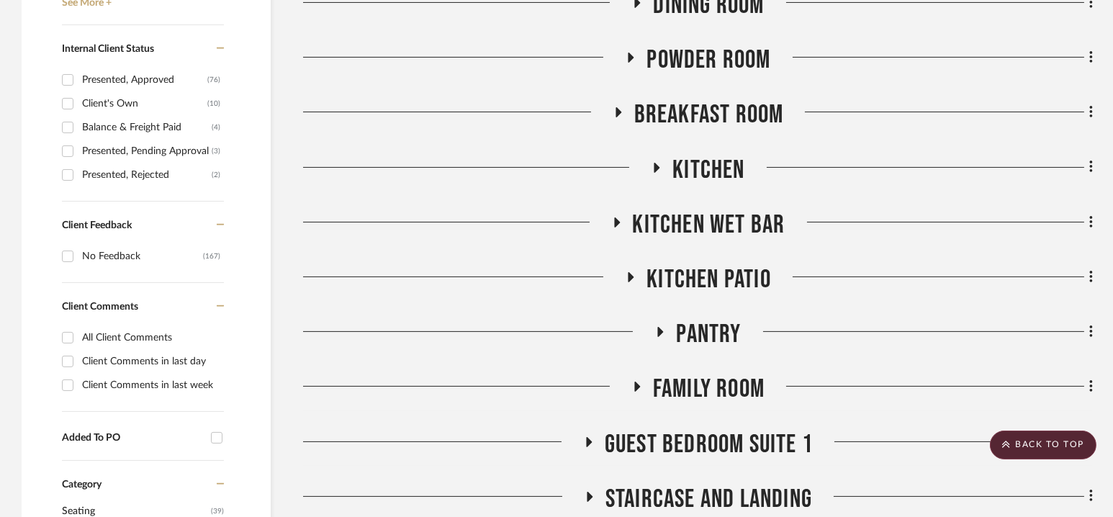
click at [704, 119] on span "Breakfast Room" at bounding box center [709, 114] width 150 height 31
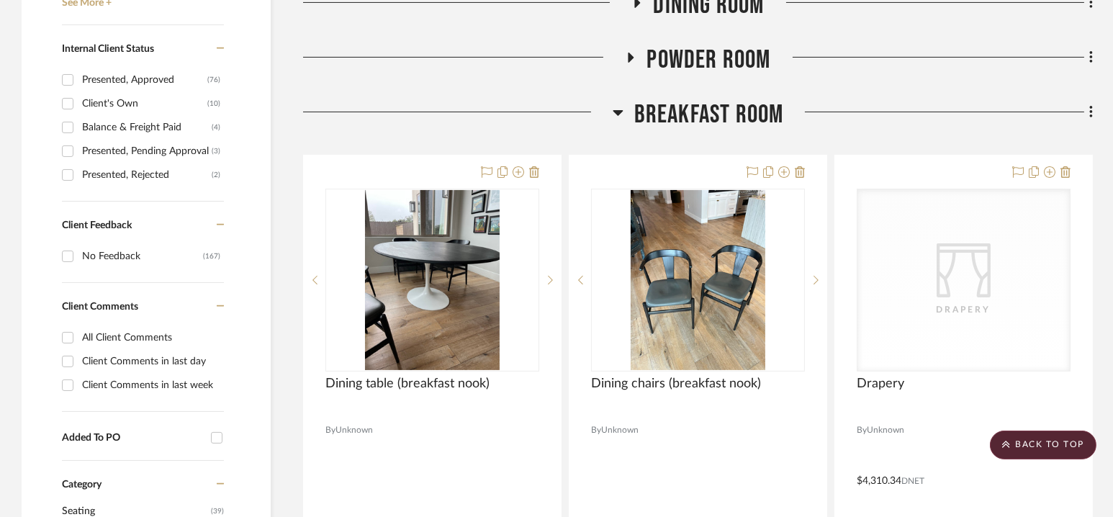
click at [703, 113] on span "Breakfast Room" at bounding box center [709, 114] width 150 height 31
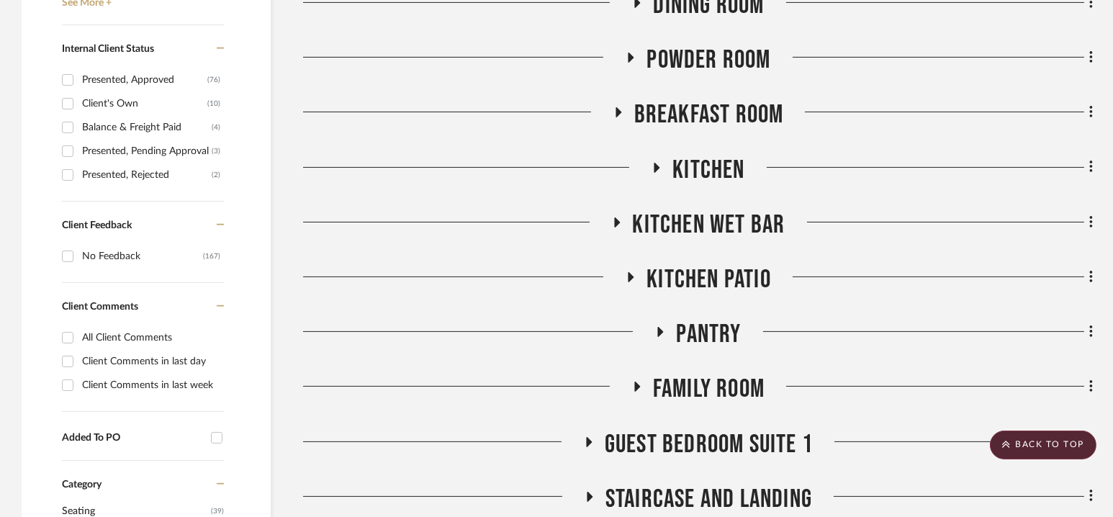
click at [703, 166] on span "Kitchen" at bounding box center [708, 170] width 72 height 31
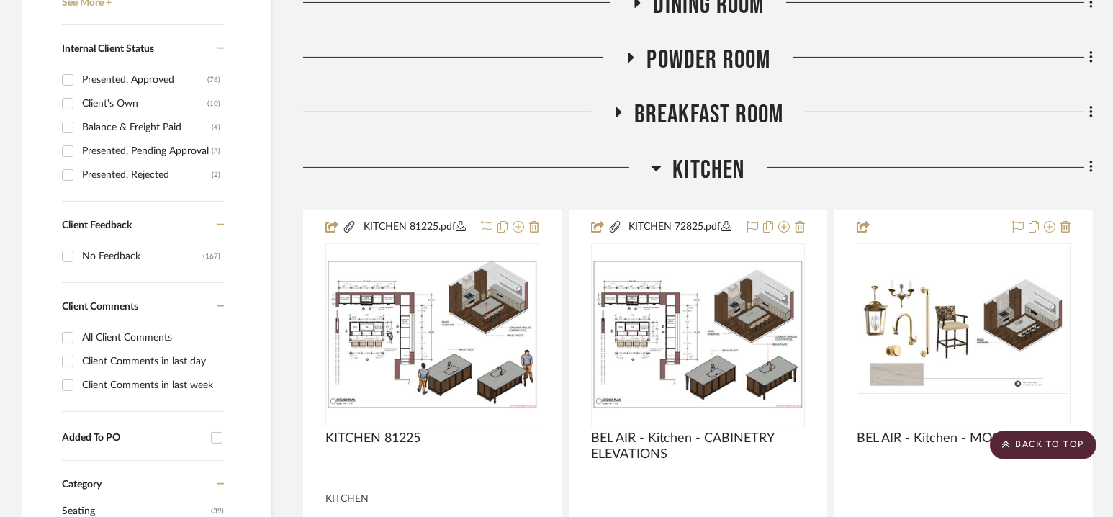
click at [703, 166] on span "Kitchen" at bounding box center [708, 170] width 72 height 31
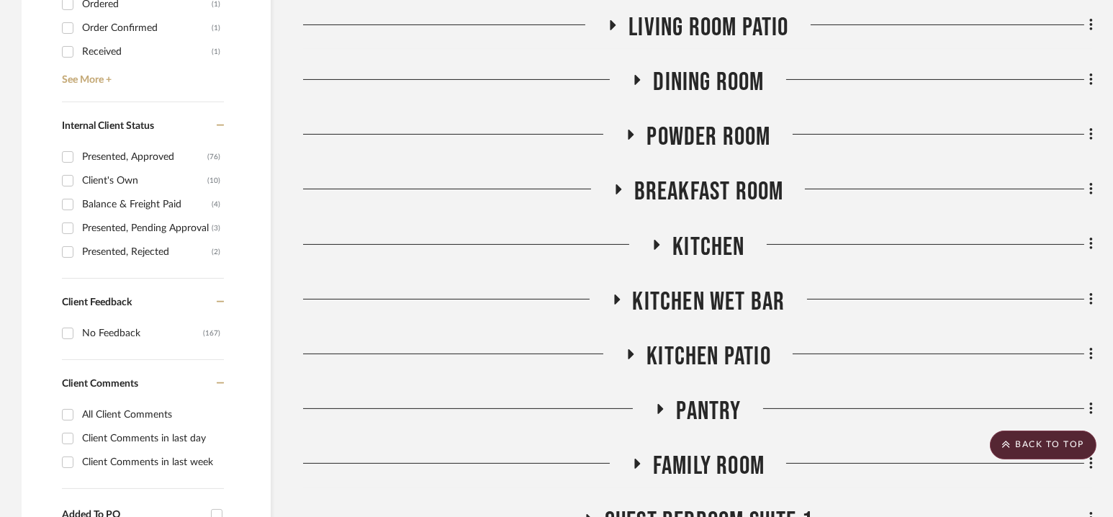
scroll to position [709, 0]
click at [702, 138] on span "Powder Room" at bounding box center [709, 137] width 124 height 31
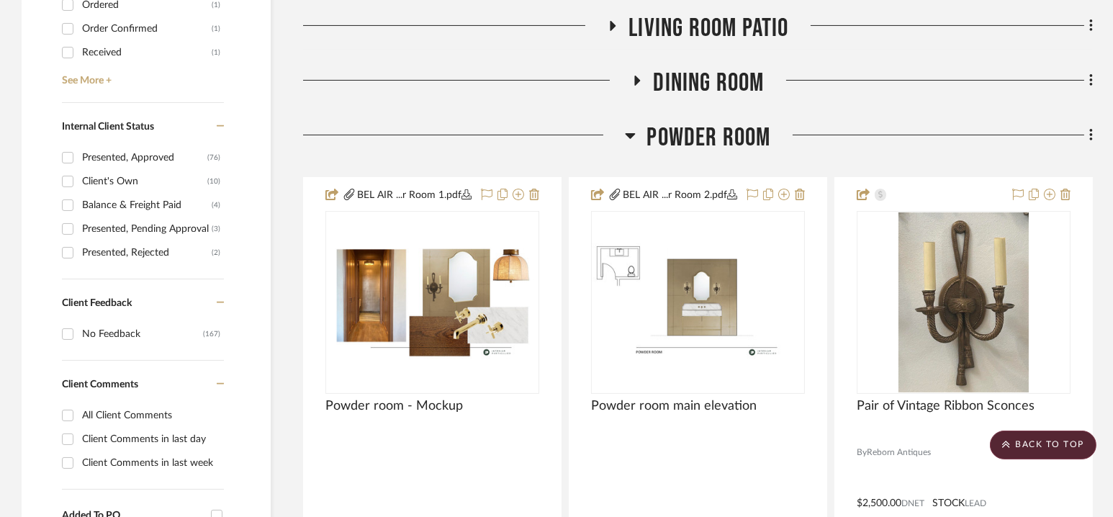
click at [702, 138] on span "Powder Room" at bounding box center [709, 137] width 124 height 31
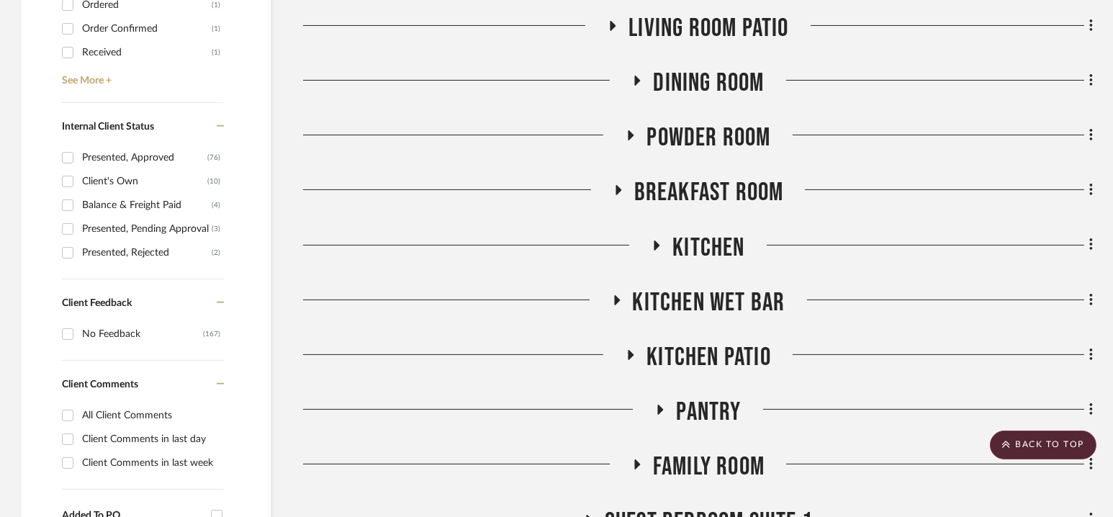
click at [698, 71] on span "Dining Room" at bounding box center [708, 83] width 111 height 31
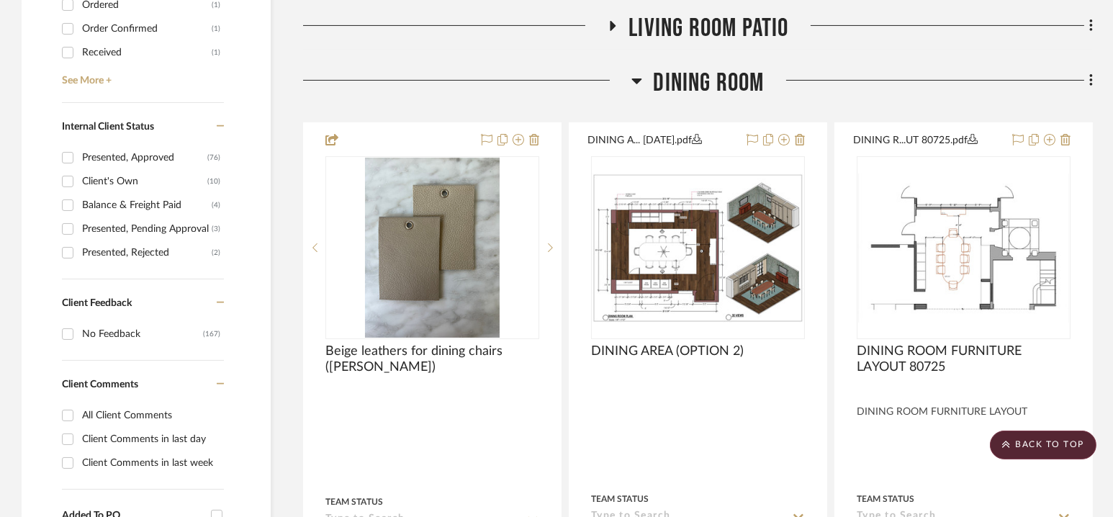
click at [702, 82] on span "Dining Room" at bounding box center [708, 83] width 111 height 31
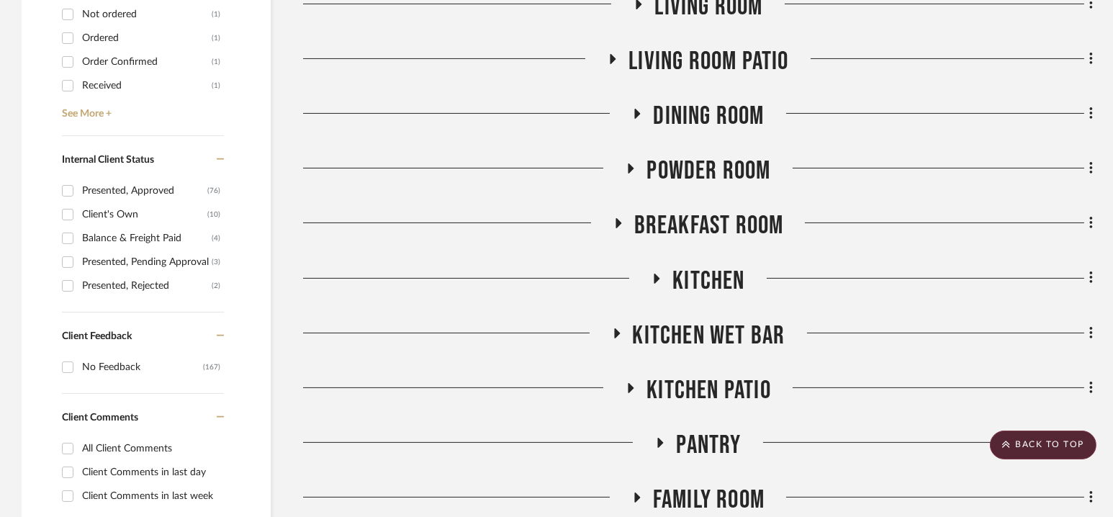
scroll to position [655, 0]
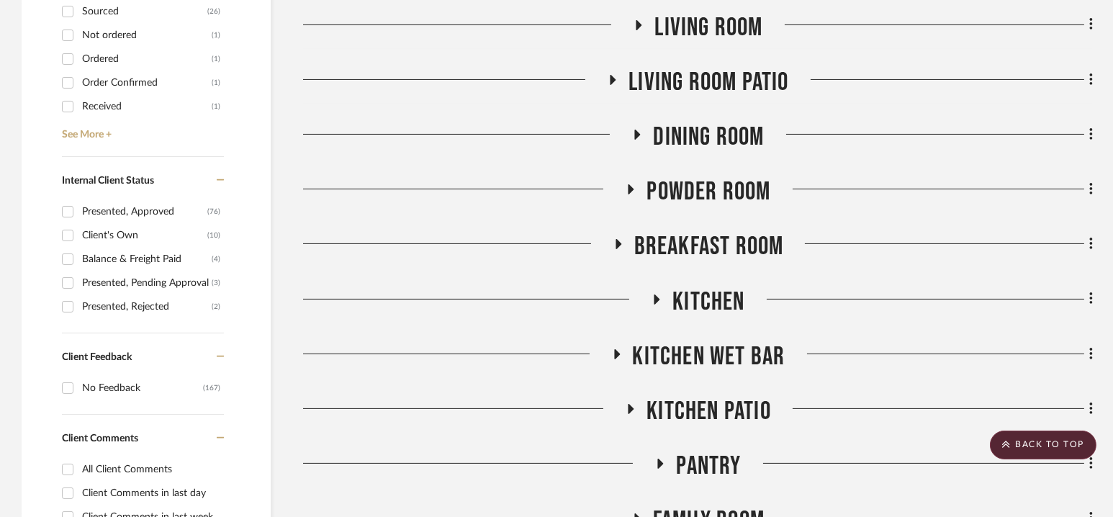
click at [702, 82] on span "Living room Patio" at bounding box center [709, 82] width 160 height 31
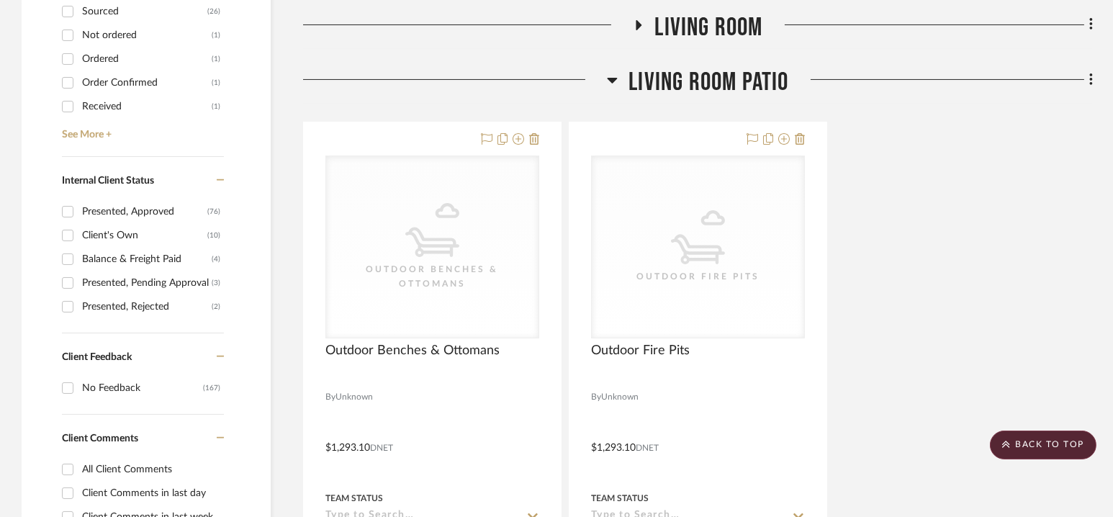
click at [702, 82] on span "Living room Patio" at bounding box center [709, 82] width 160 height 31
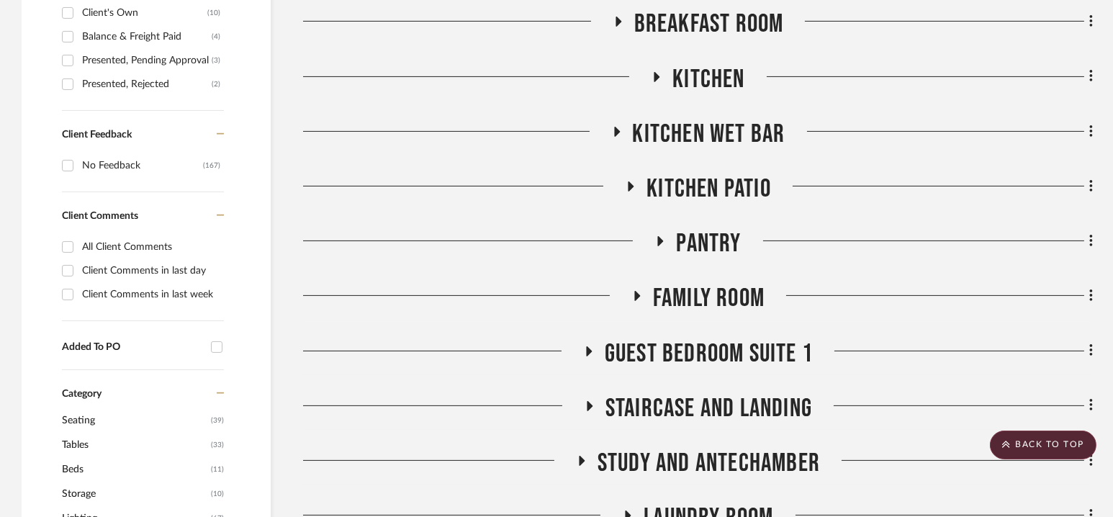
scroll to position [785, 0]
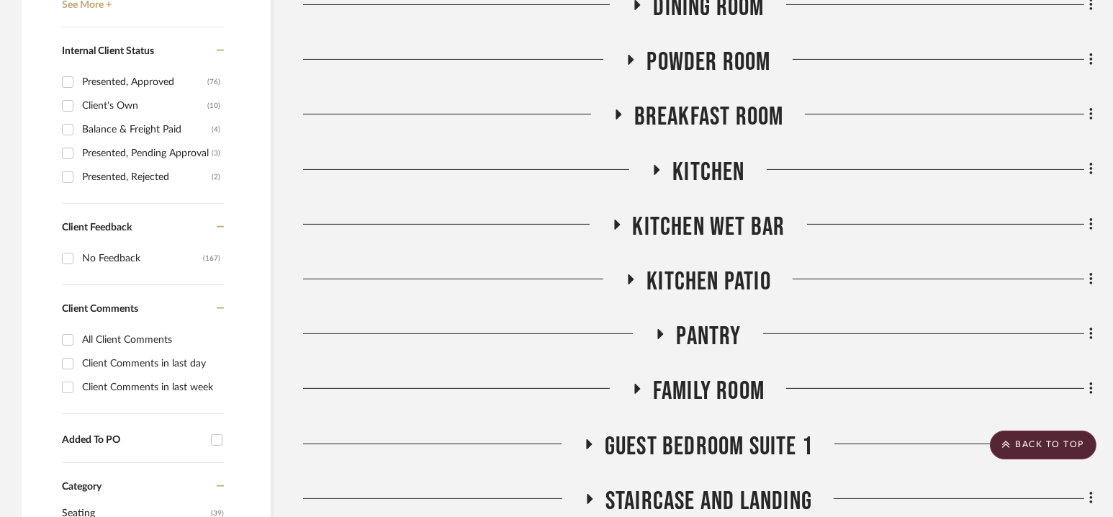
click at [707, 229] on span "Kitchen Wet Bar" at bounding box center [709, 227] width 153 height 31
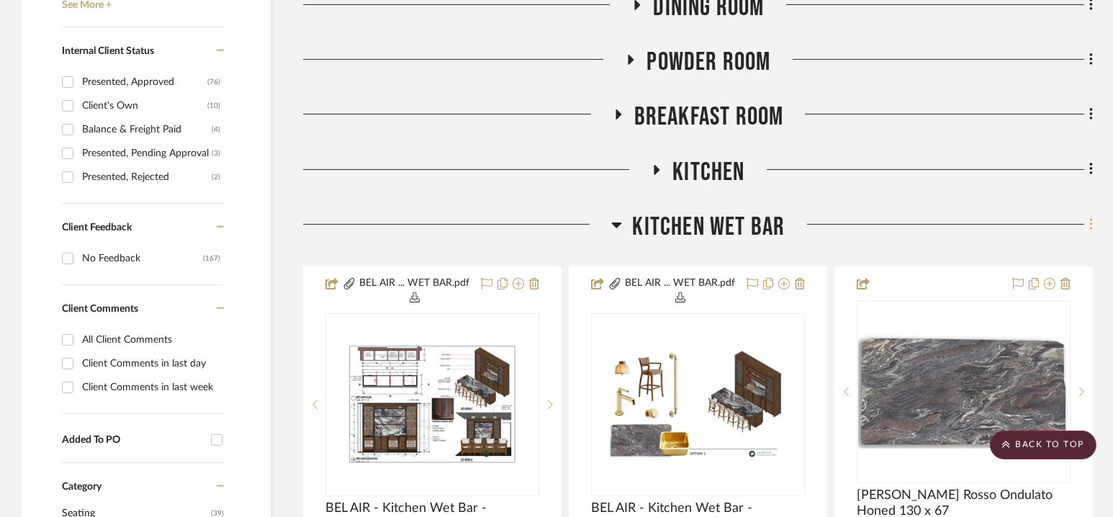
click at [1089, 227] on icon at bounding box center [1091, 225] width 4 height 16
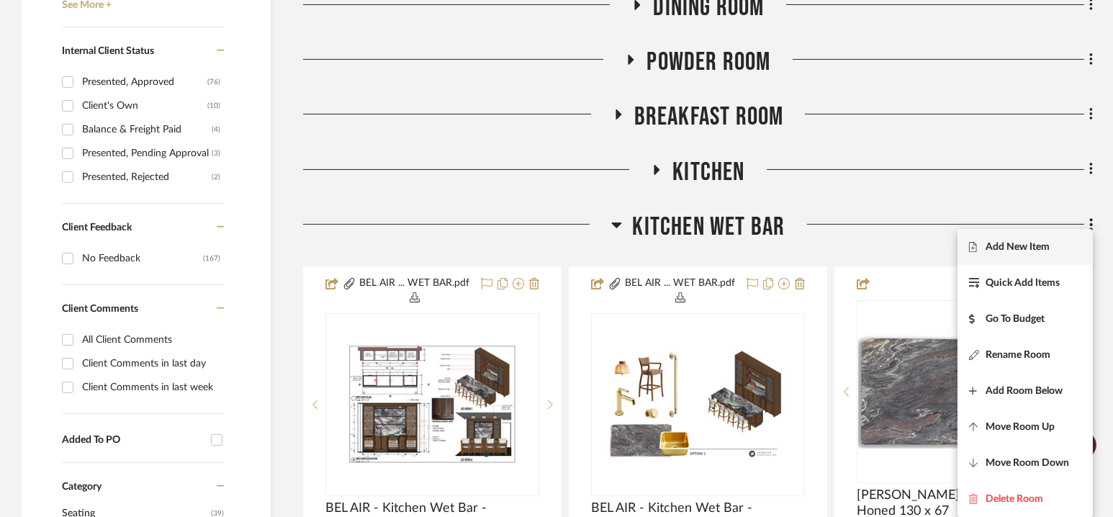
click at [1006, 253] on button "Add New Item" at bounding box center [1025, 247] width 135 height 36
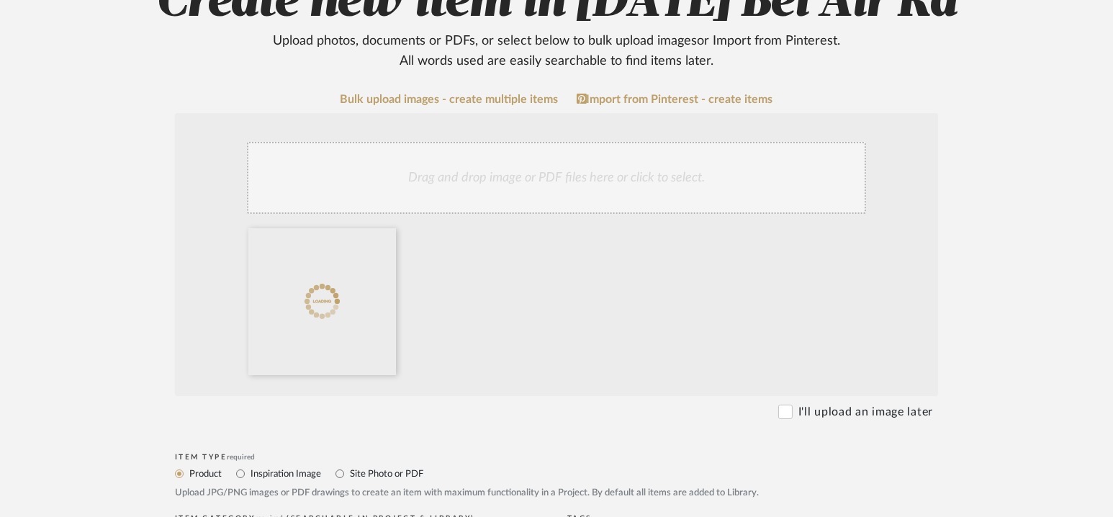
scroll to position [245, 0]
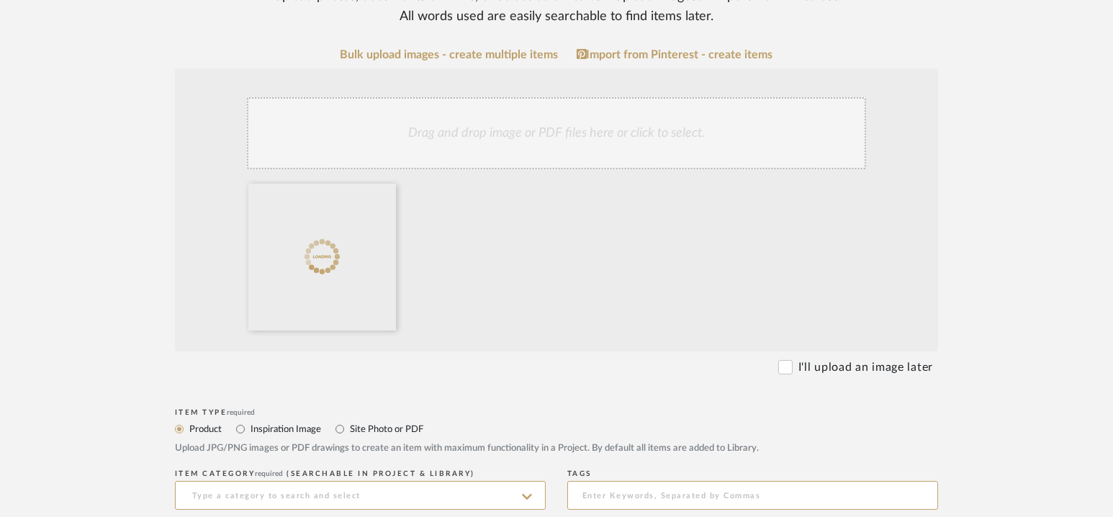
click at [402, 431] on label "Site Photo or PDF" at bounding box center [385, 429] width 75 height 16
click at [348, 431] on input "Site Photo or PDF" at bounding box center [339, 428] width 17 height 17
radio input "true"
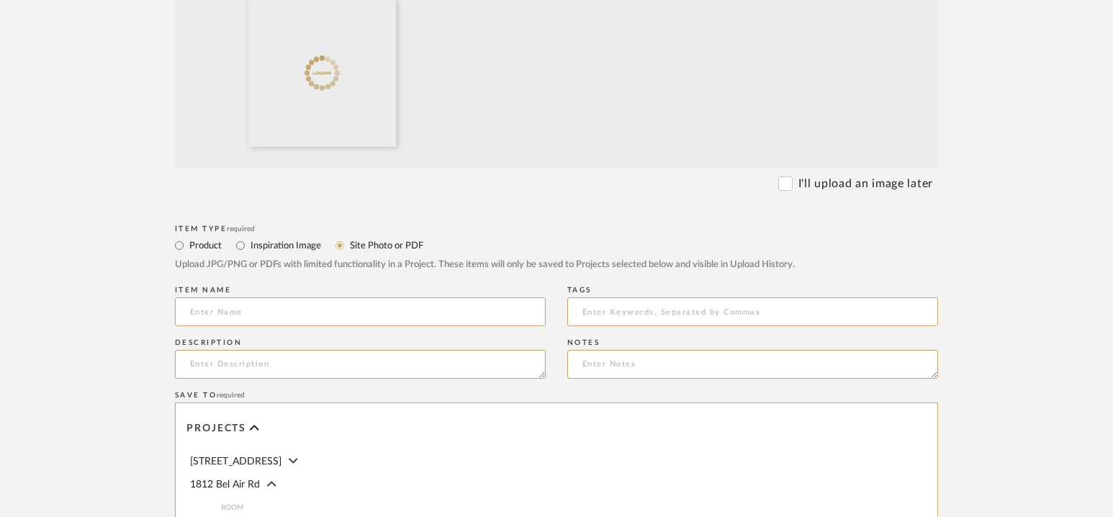
scroll to position [457, 0]
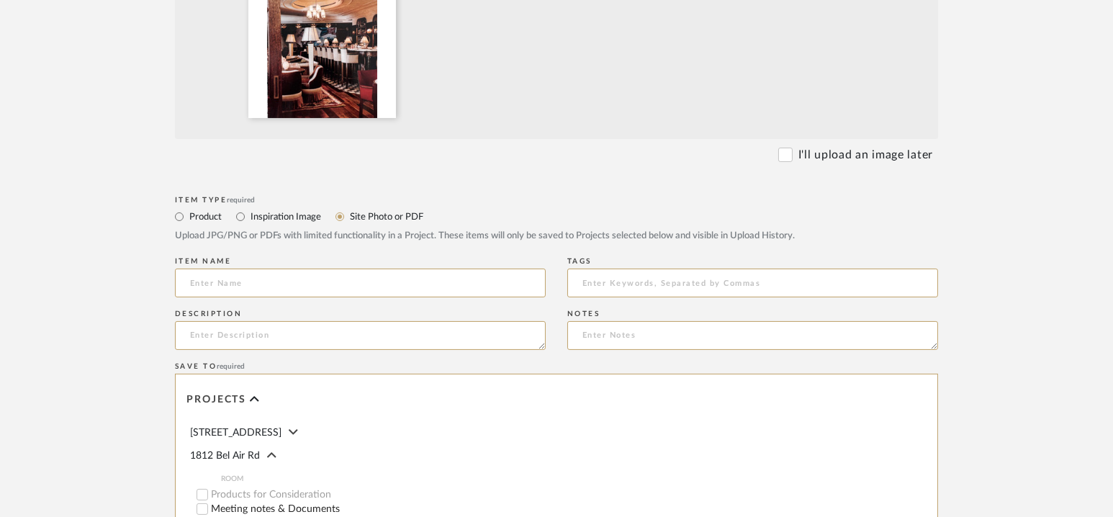
click at [305, 212] on label "Inspiration Image" at bounding box center [285, 217] width 72 height 16
click at [249, 212] on input "Inspiration Image" at bounding box center [240, 216] width 17 height 17
radio input "true"
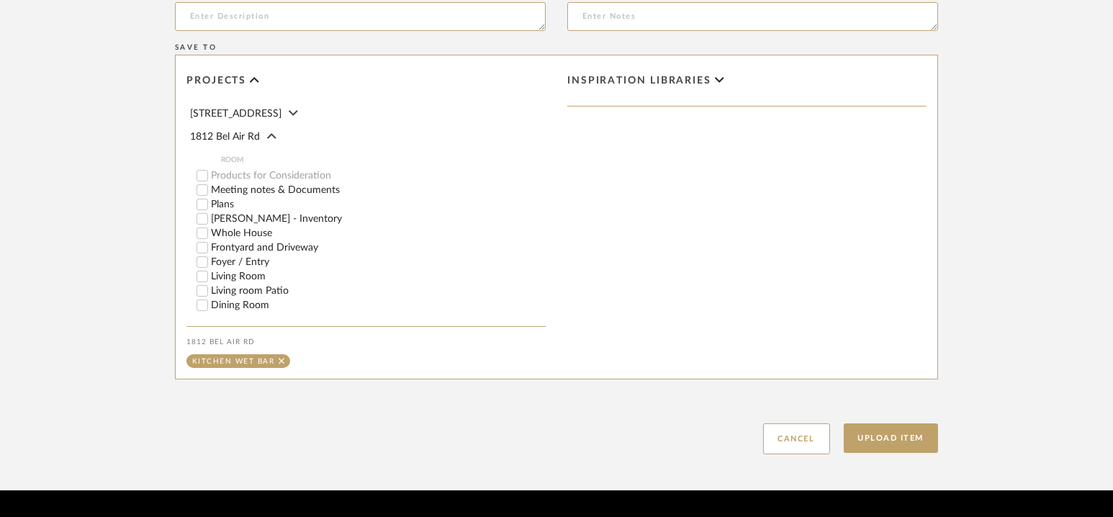
scroll to position [815, 0]
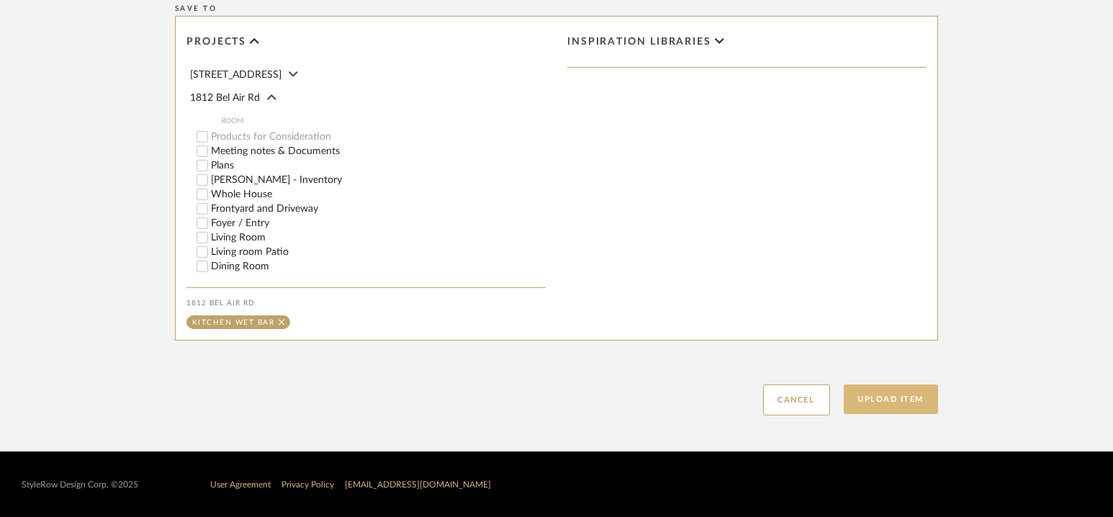
click at [925, 397] on button "Upload Item" at bounding box center [891, 399] width 95 height 30
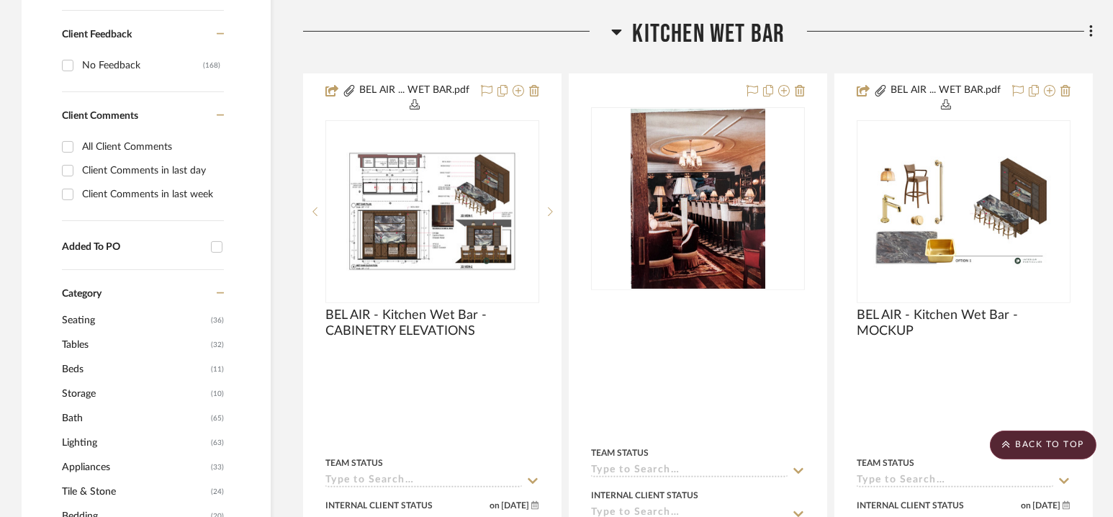
scroll to position [969, 0]
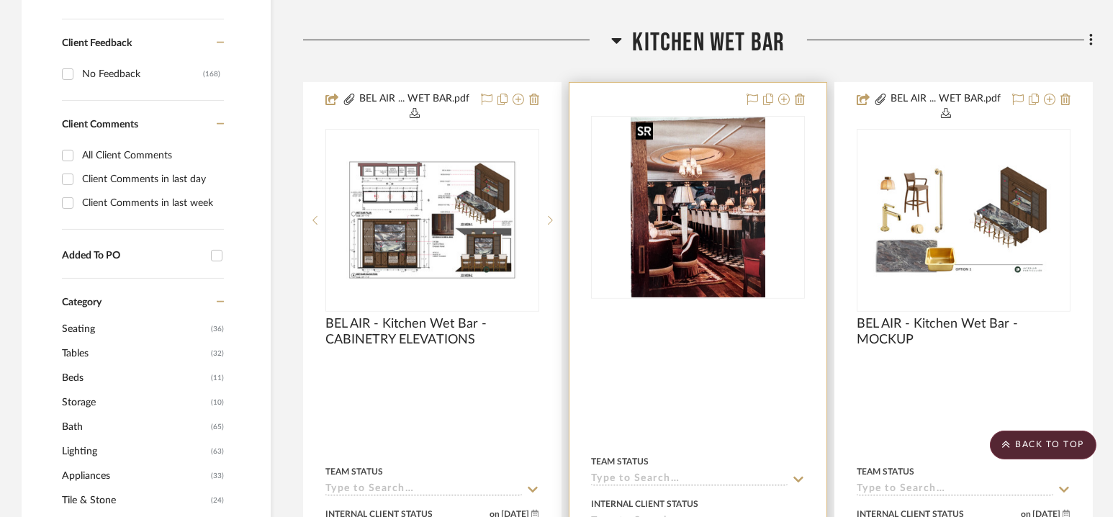
click at [685, 181] on img "0" at bounding box center [698, 207] width 135 height 180
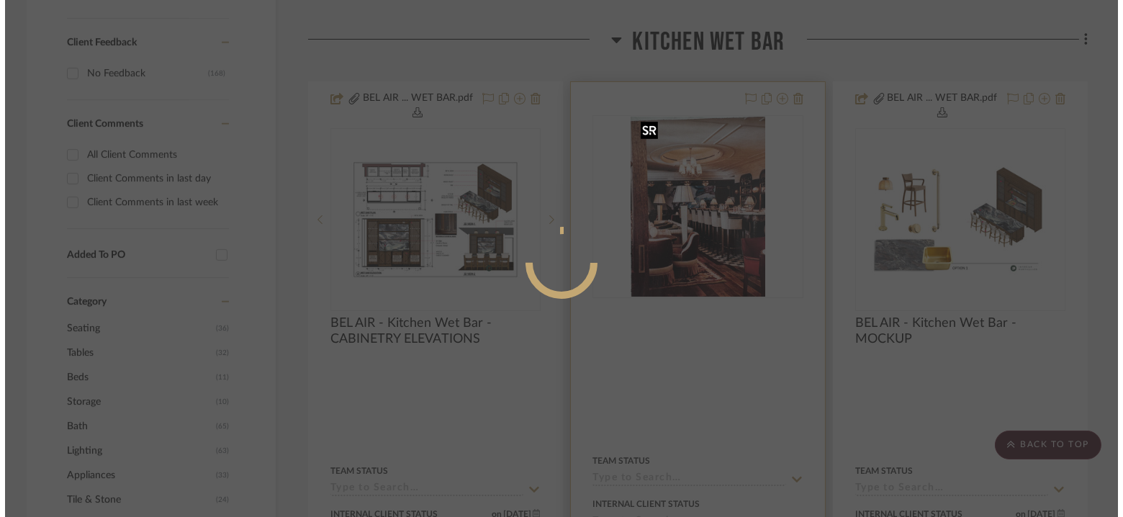
scroll to position [0, 0]
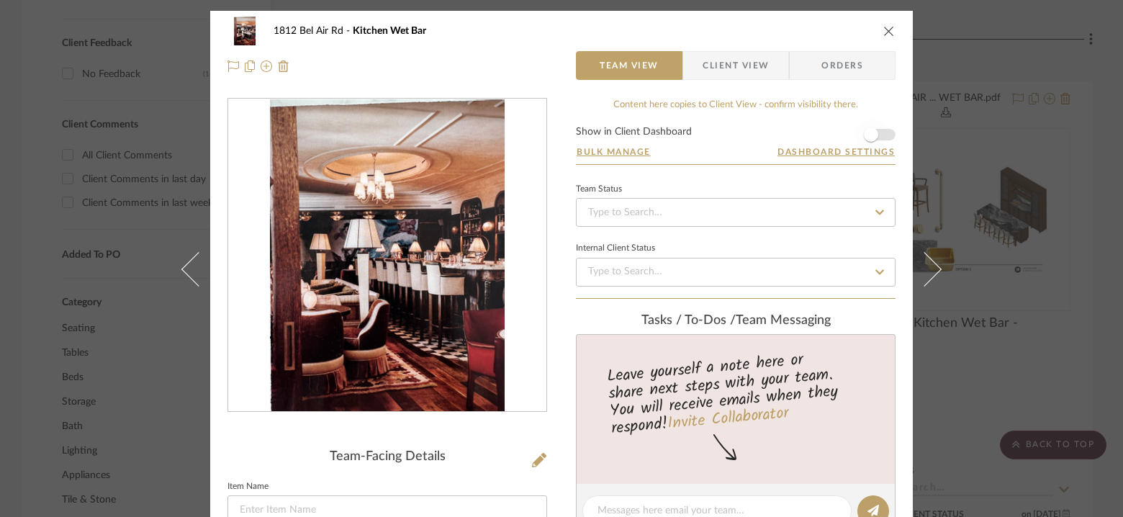
click at [880, 131] on span "button" at bounding box center [871, 135] width 32 height 32
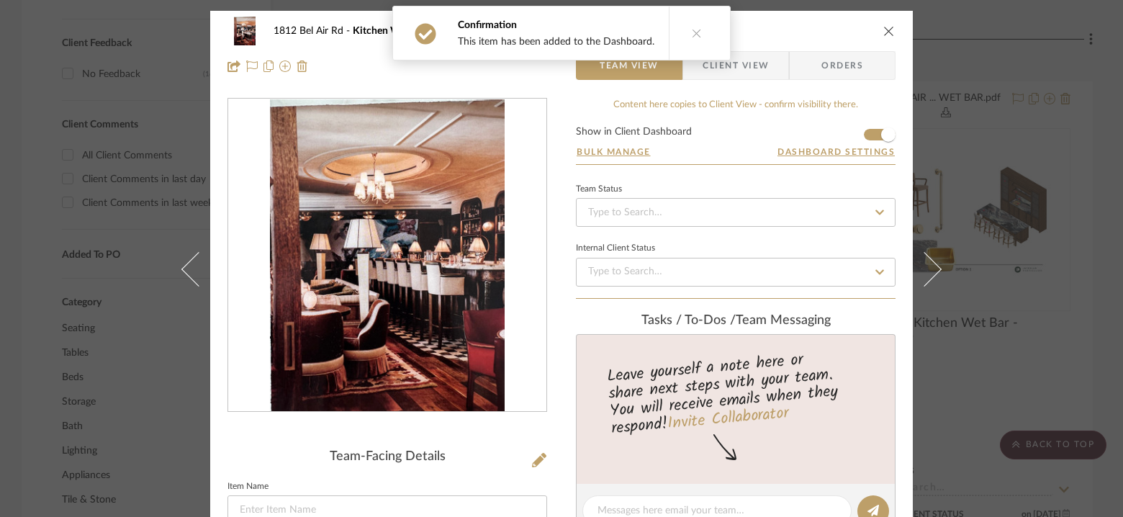
click at [886, 32] on icon "close" at bounding box center [889, 31] width 12 height 12
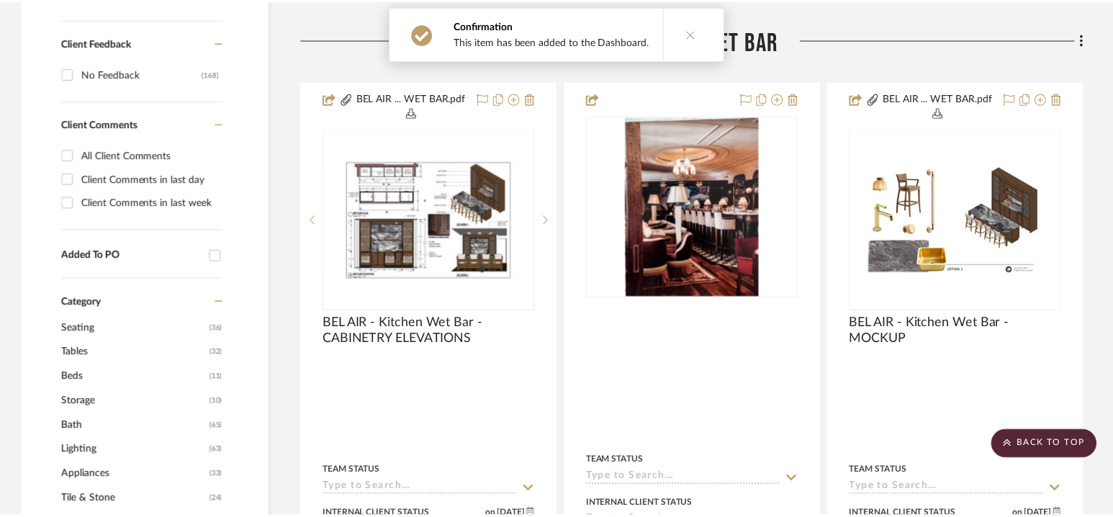
scroll to position [969, 0]
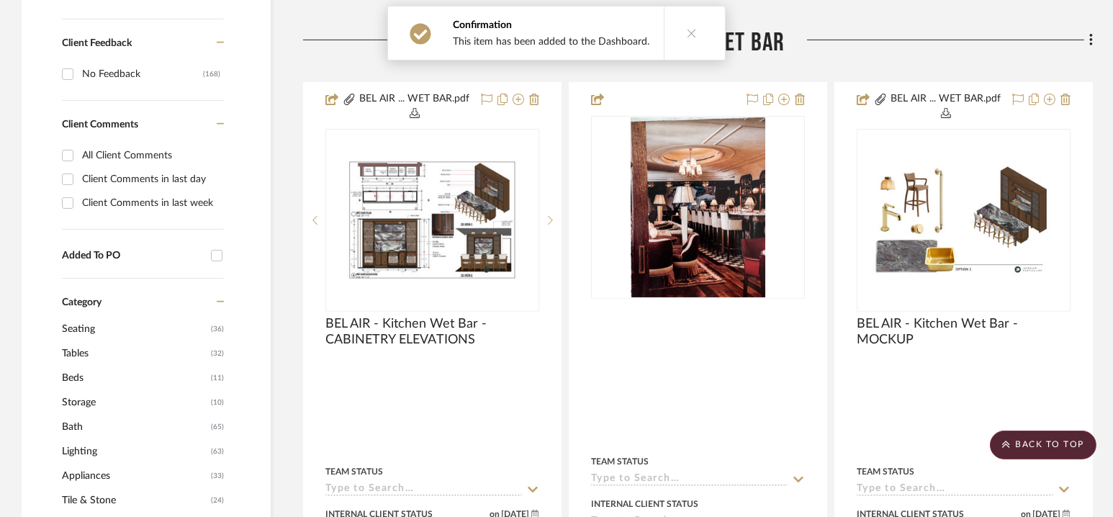
click at [687, 30] on icon at bounding box center [692, 33] width 10 height 10
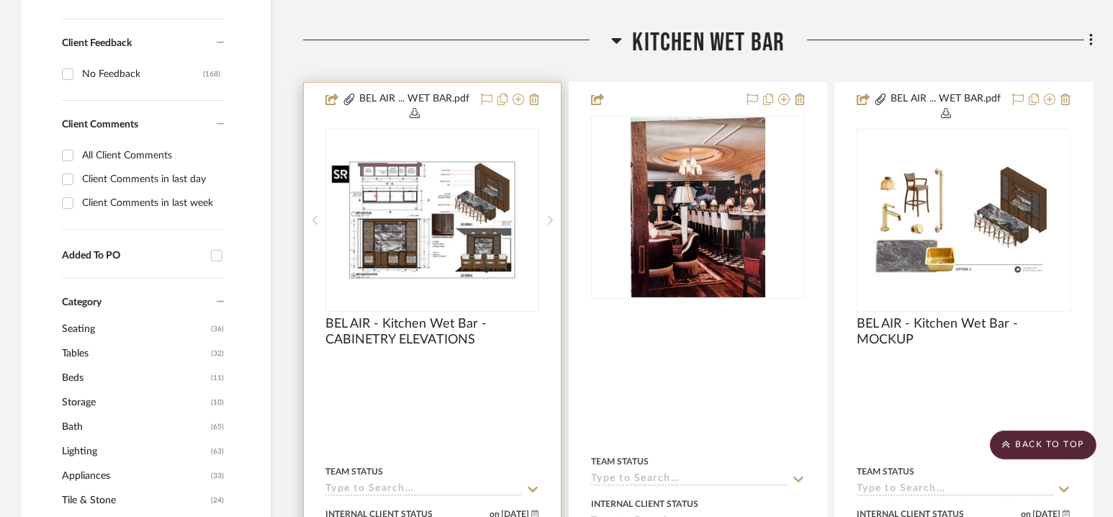
click at [468, 215] on img "0" at bounding box center [432, 220] width 211 height 119
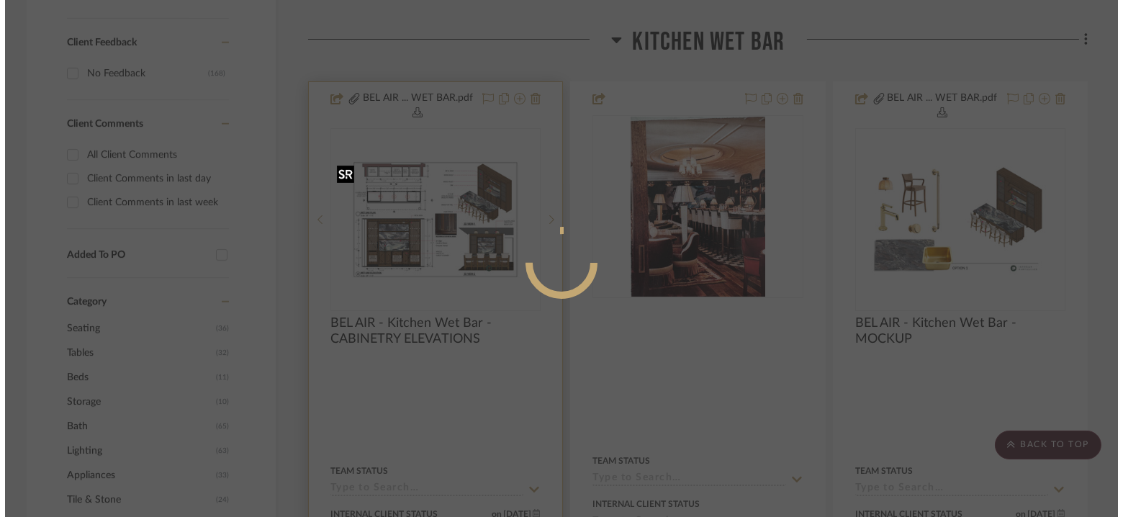
scroll to position [0, 0]
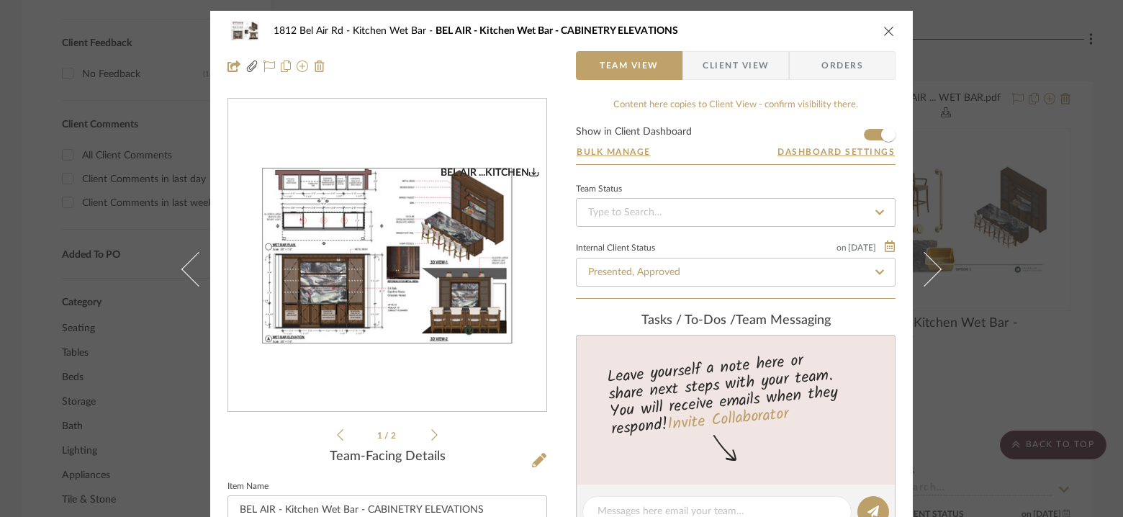
click at [420, 235] on img "0" at bounding box center [387, 255] width 318 height 179
click at [886, 29] on icon "close" at bounding box center [889, 31] width 12 height 12
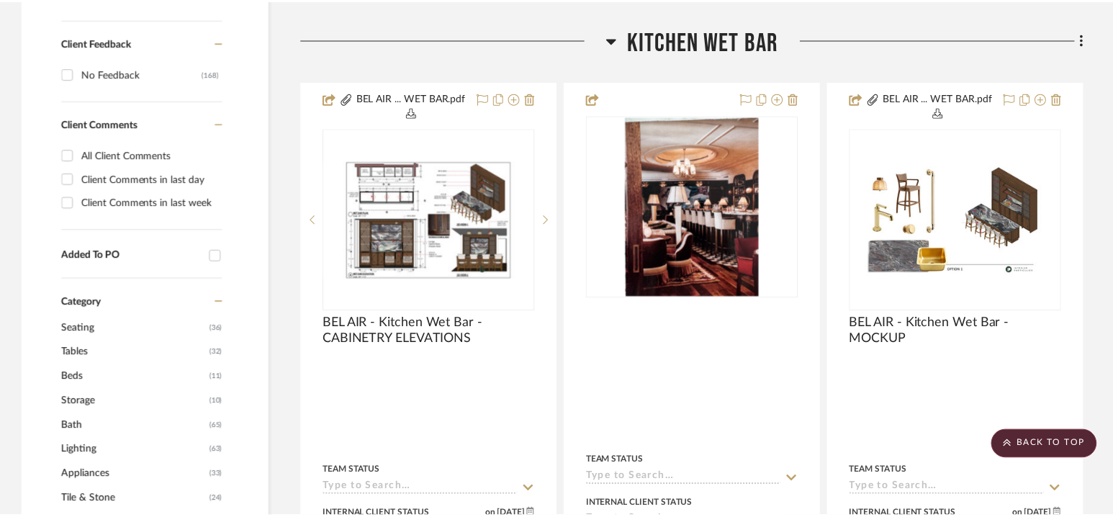
scroll to position [969, 0]
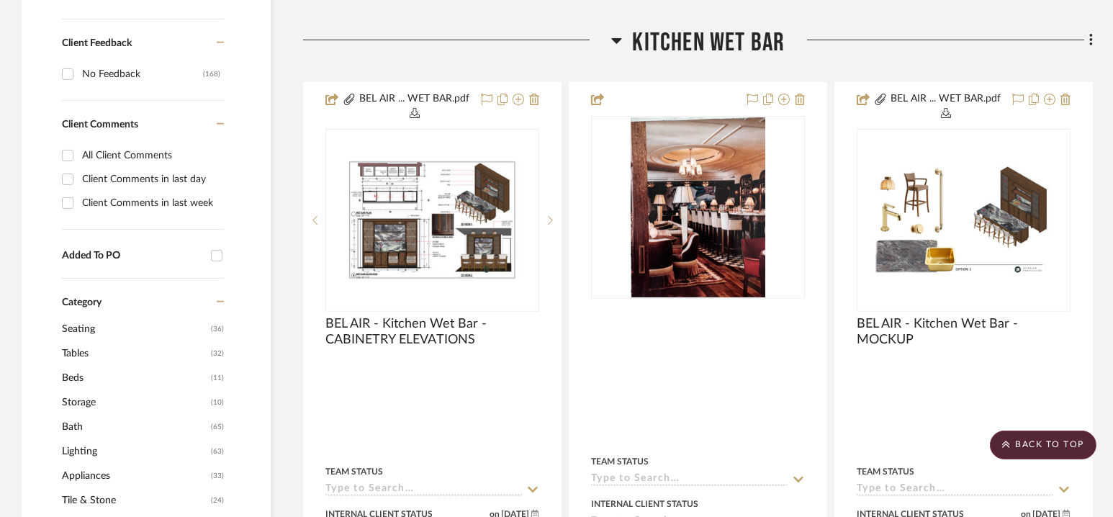
click at [711, 40] on span "Kitchen Wet Bar" at bounding box center [709, 42] width 153 height 31
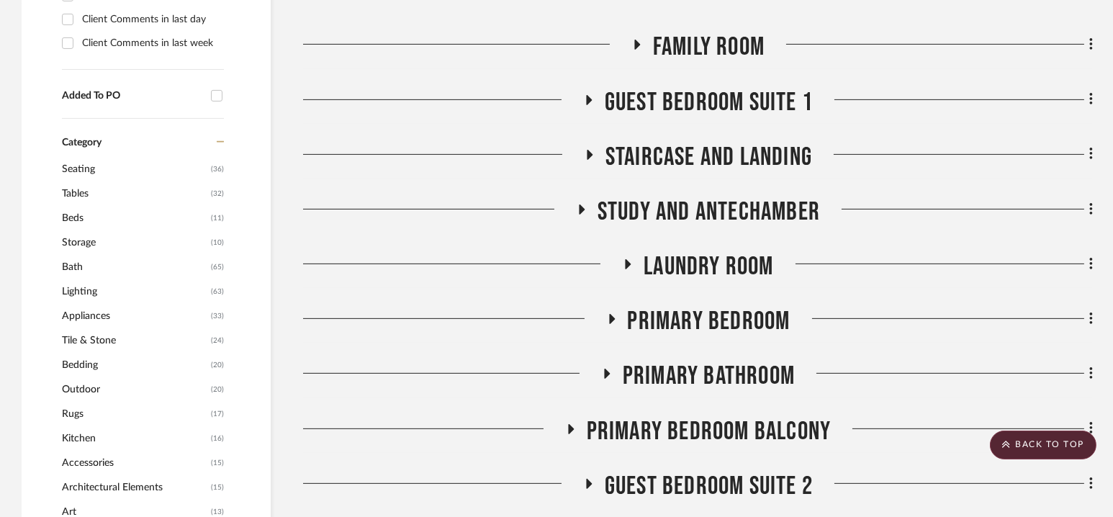
scroll to position [1156, 0]
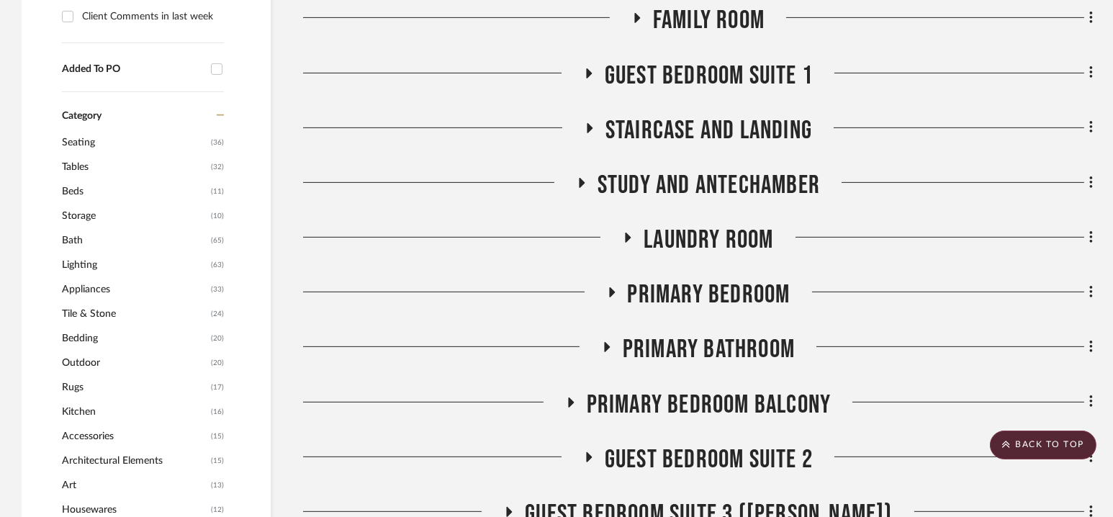
click at [700, 236] on span "Laundry Room" at bounding box center [709, 240] width 130 height 31
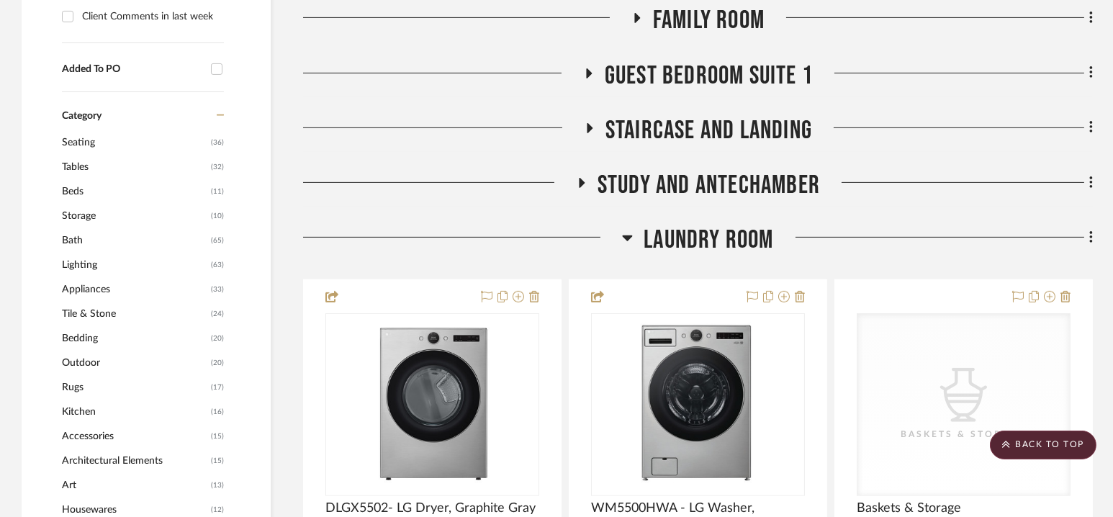
click at [700, 236] on span "Laundry Room" at bounding box center [709, 240] width 130 height 31
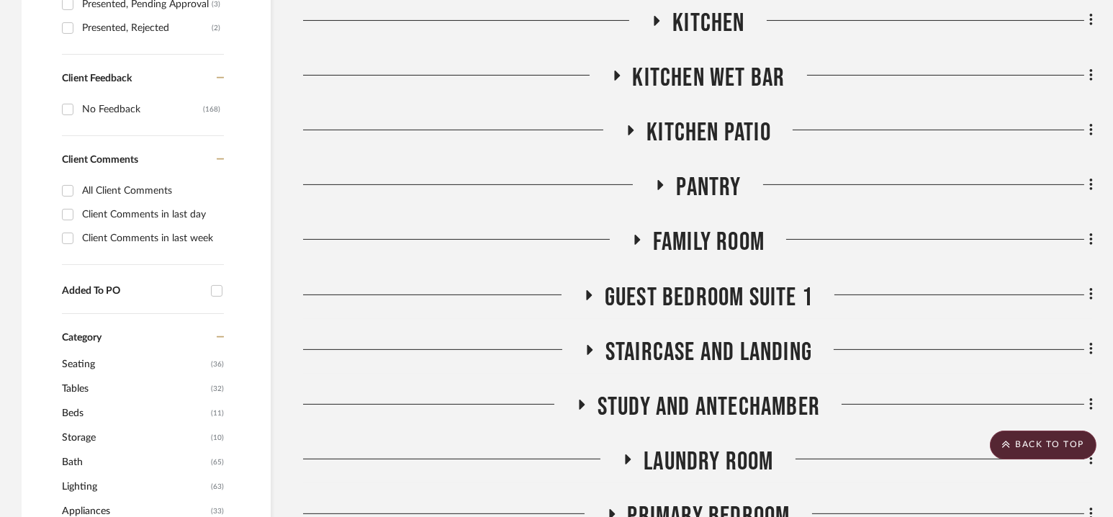
scroll to position [933, 0]
click at [700, 236] on span "Family Room" at bounding box center [709, 243] width 112 height 31
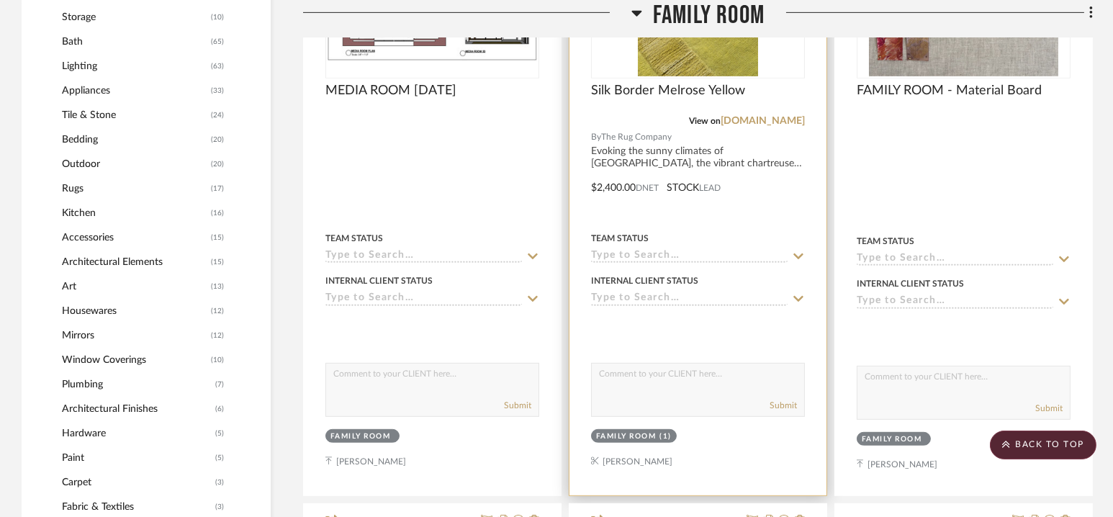
scroll to position [1163, 0]
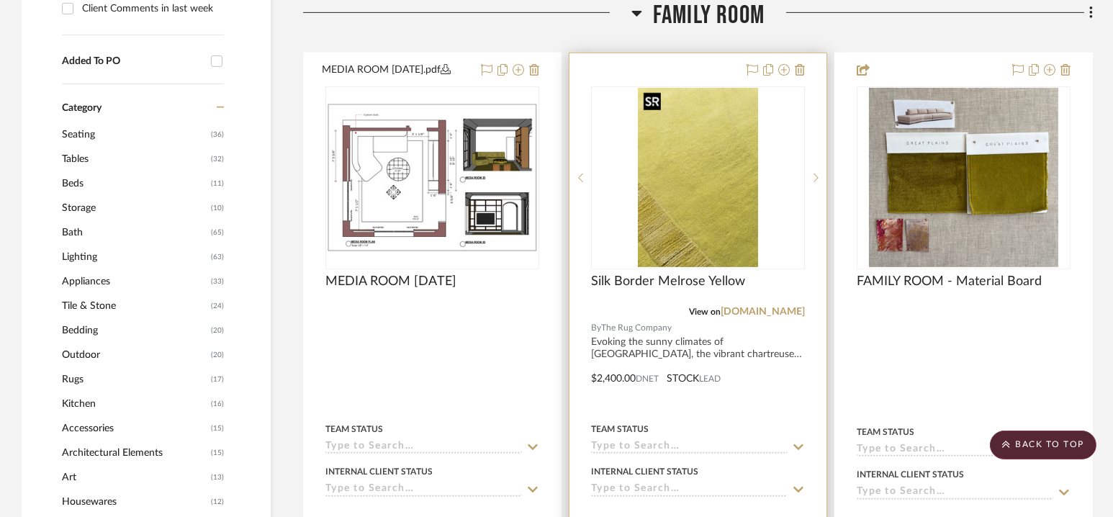
click at [687, 196] on img "0" at bounding box center [698, 178] width 120 height 180
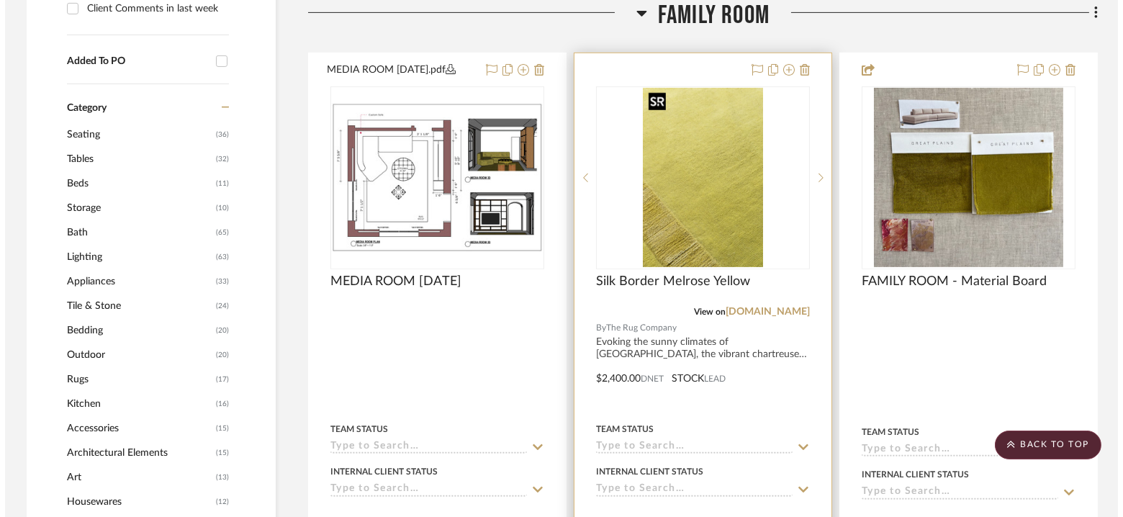
scroll to position [0, 0]
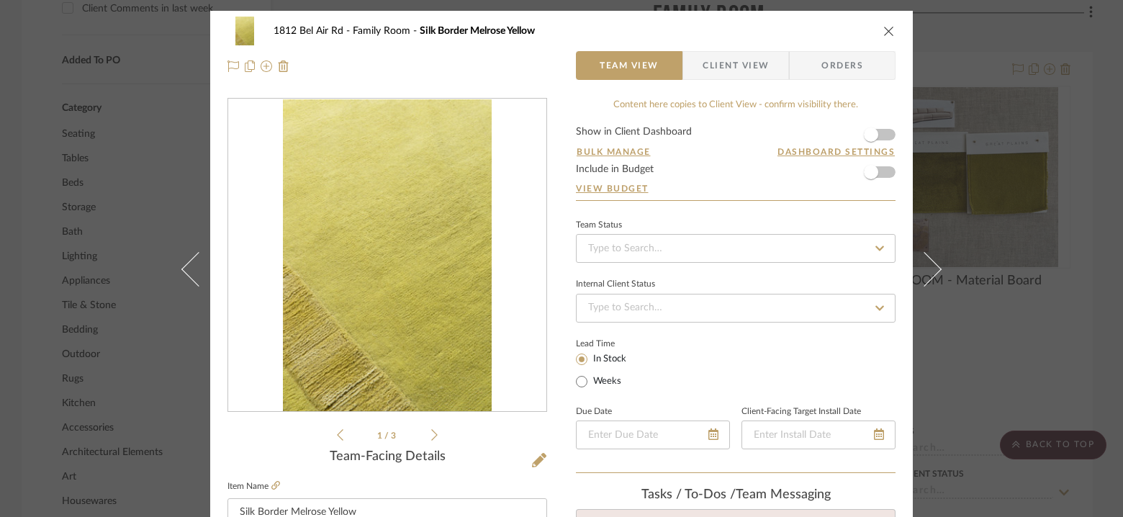
click at [883, 130] on form "Show in Client Dashboard Bulk Manage Dashboard Settings Include in Budget View …" at bounding box center [736, 163] width 320 height 73
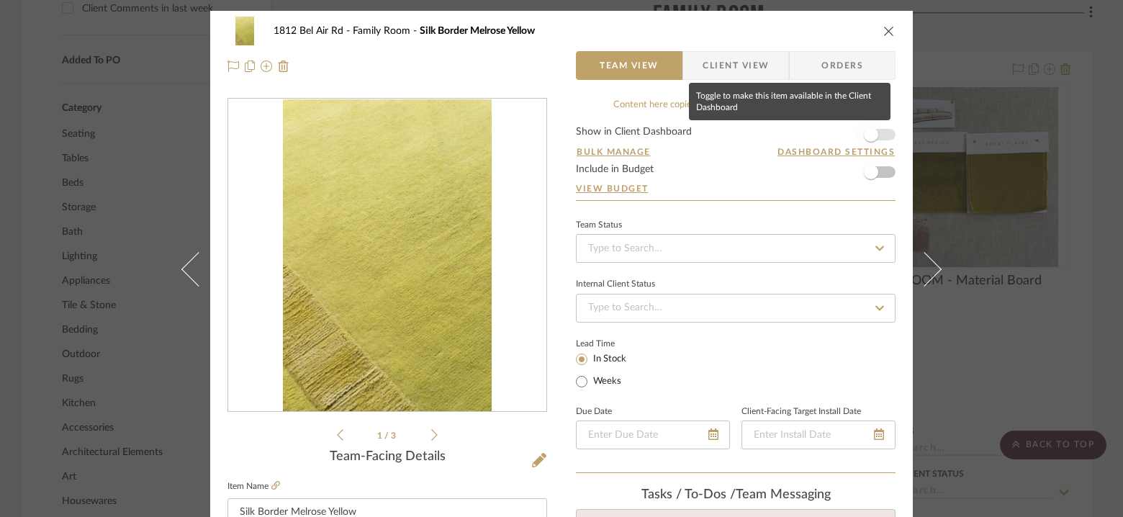
click at [864, 132] on span "button" at bounding box center [871, 134] width 14 height 14
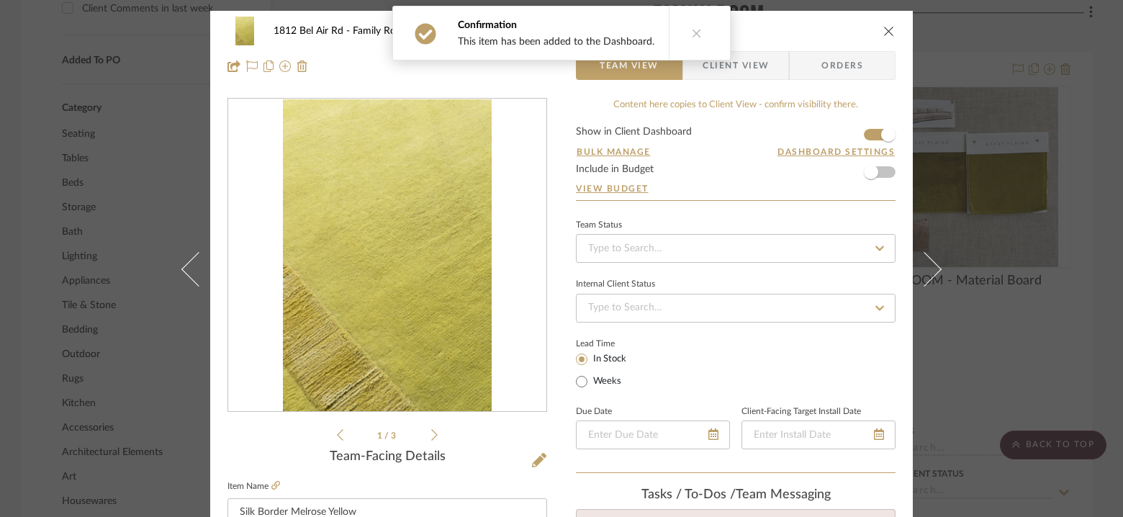
click at [884, 35] on icon "close" at bounding box center [889, 31] width 12 height 12
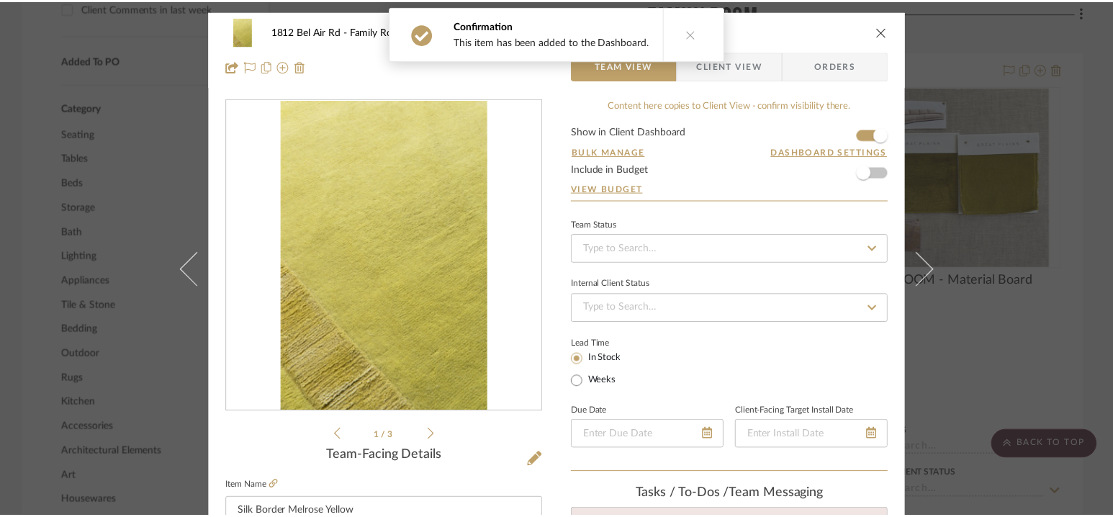
scroll to position [1163, 0]
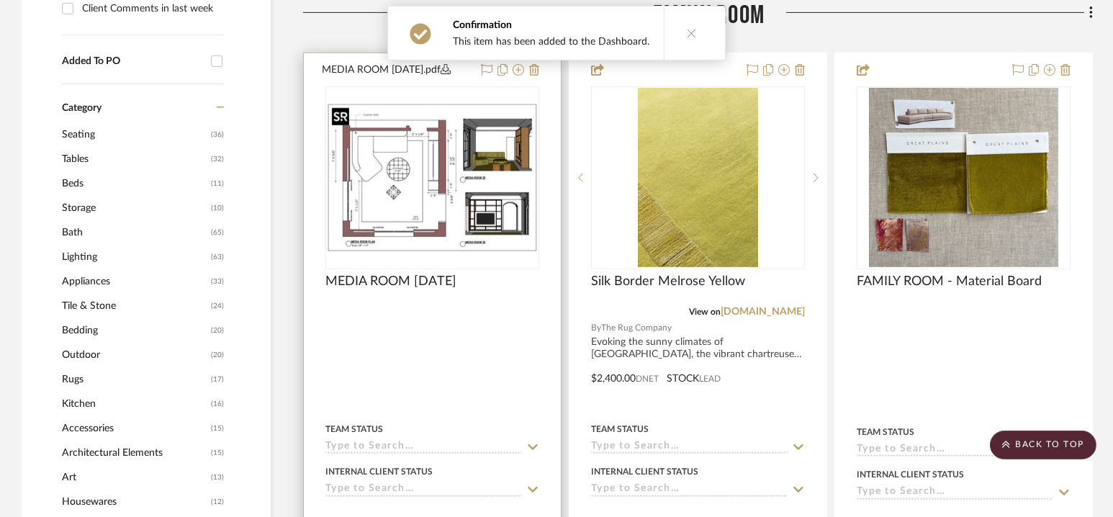
click at [479, 145] on img "0" at bounding box center [432, 177] width 211 height 149
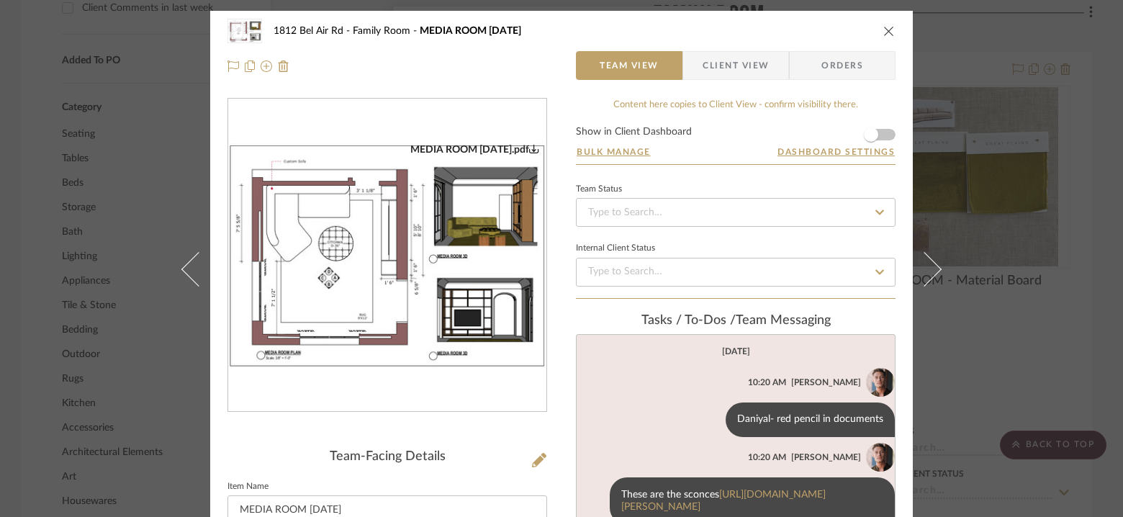
scroll to position [18, 0]
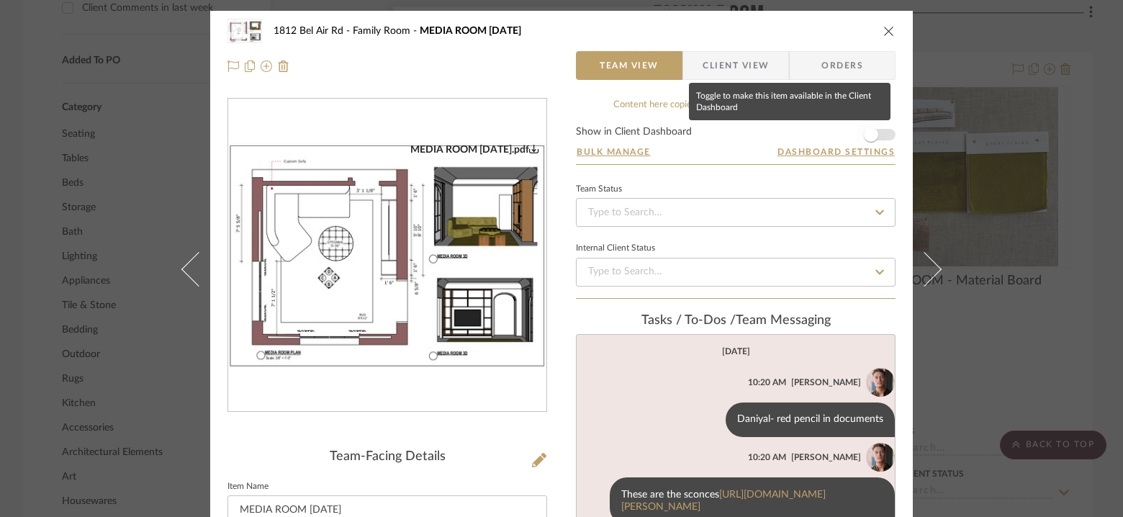
click at [881, 132] on span "button" at bounding box center [871, 135] width 32 height 32
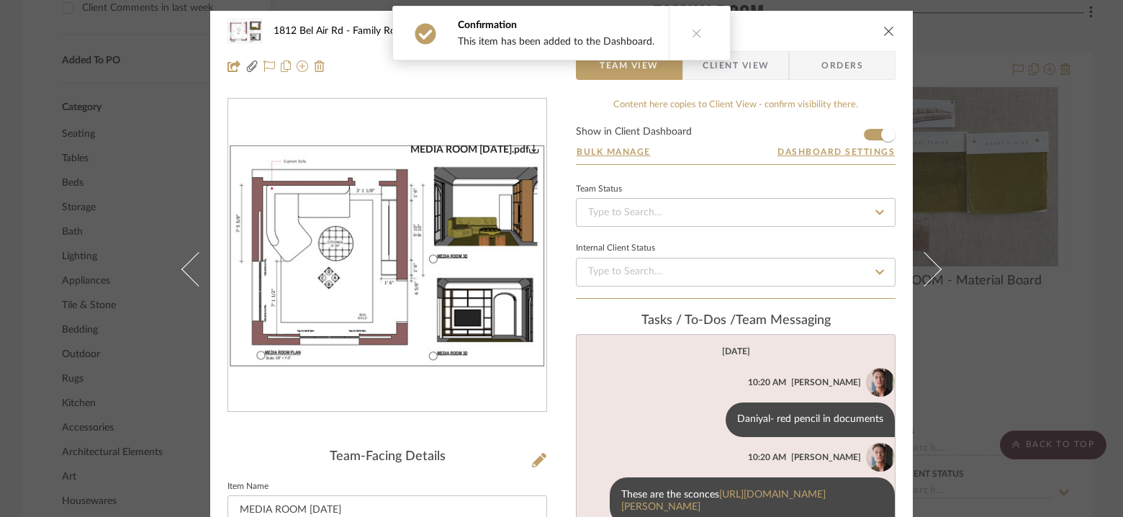
click at [884, 25] on icon "close" at bounding box center [889, 31] width 12 height 12
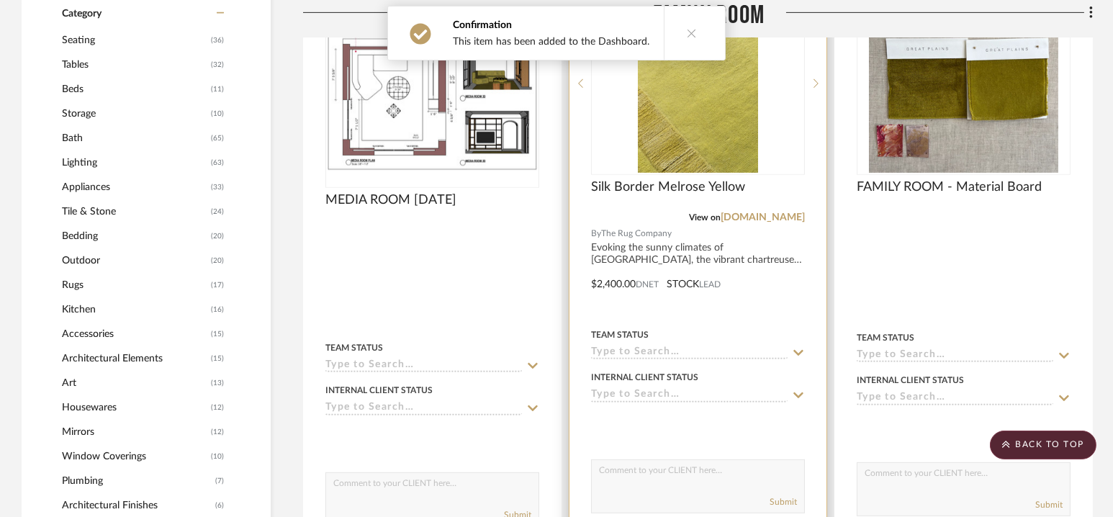
scroll to position [1258, 0]
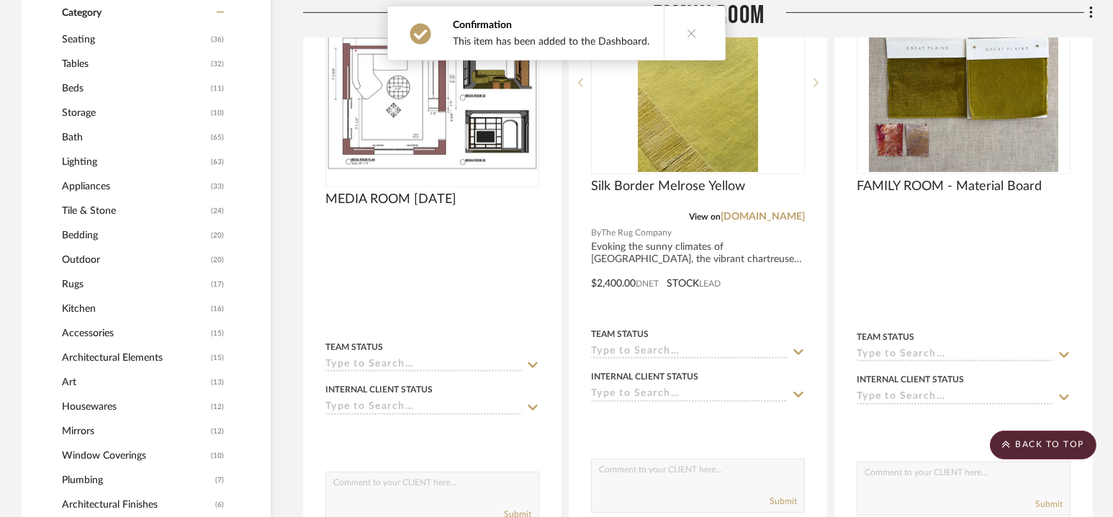
click at [687, 32] on icon at bounding box center [692, 33] width 10 height 10
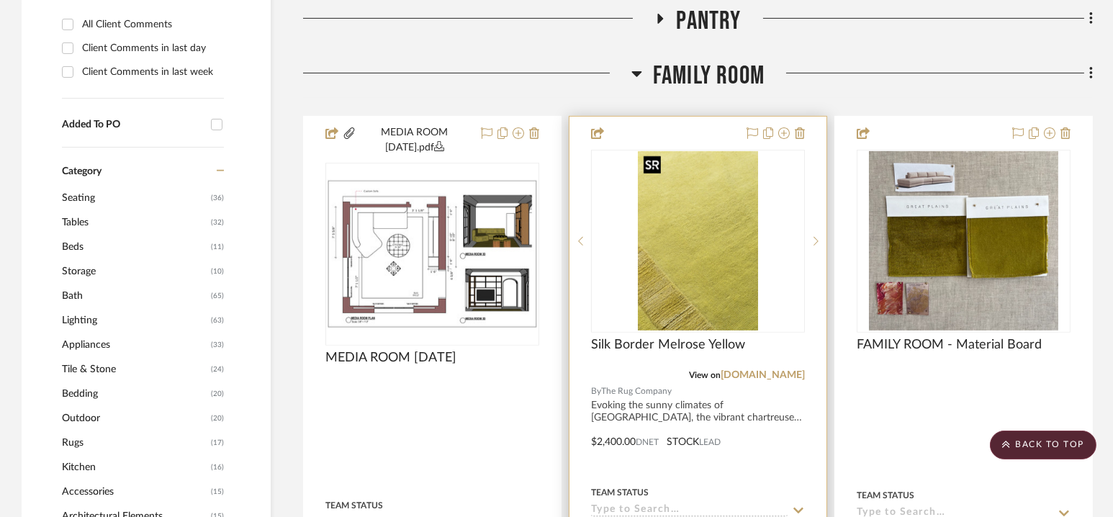
scroll to position [1099, 0]
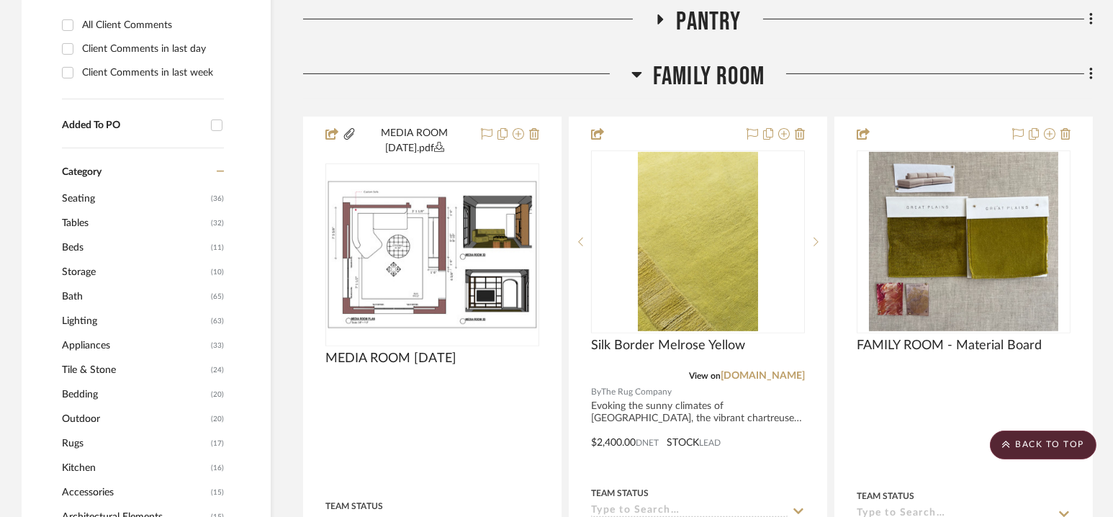
click at [705, 71] on span "Family Room" at bounding box center [709, 76] width 112 height 31
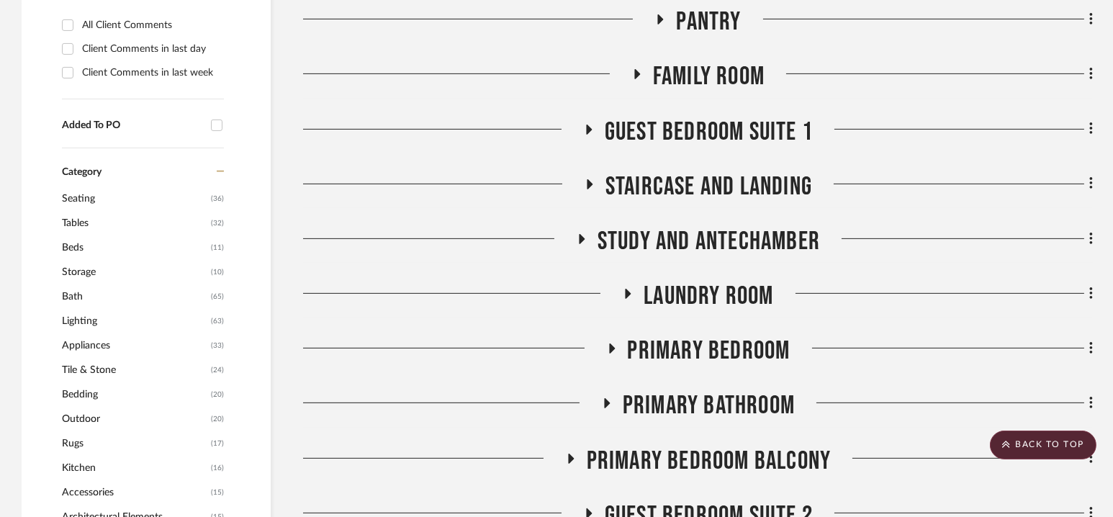
click at [705, 71] on span "Family Room" at bounding box center [709, 76] width 112 height 31
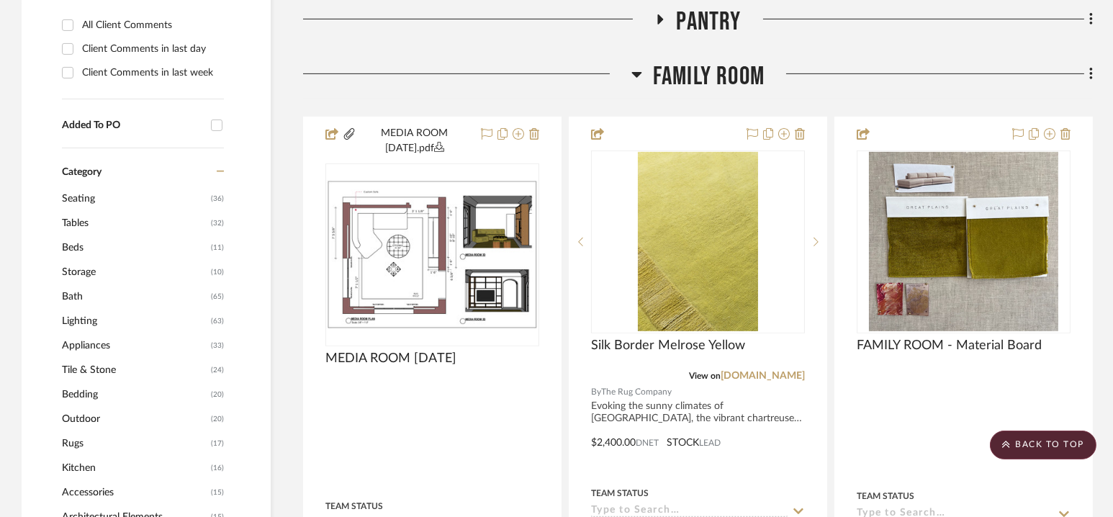
click at [705, 71] on span "Family Room" at bounding box center [709, 76] width 112 height 31
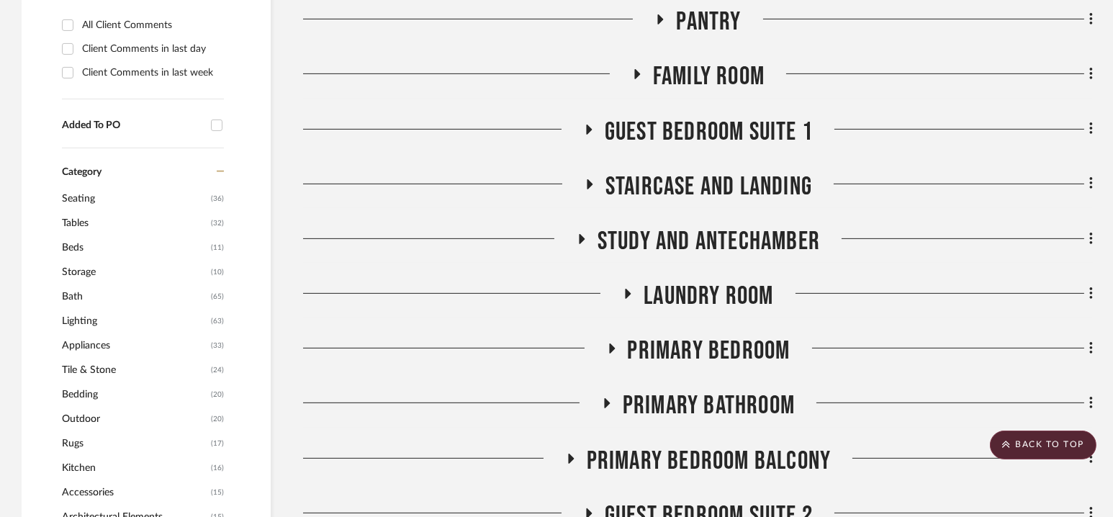
click at [705, 71] on span "Family Room" at bounding box center [709, 76] width 112 height 31
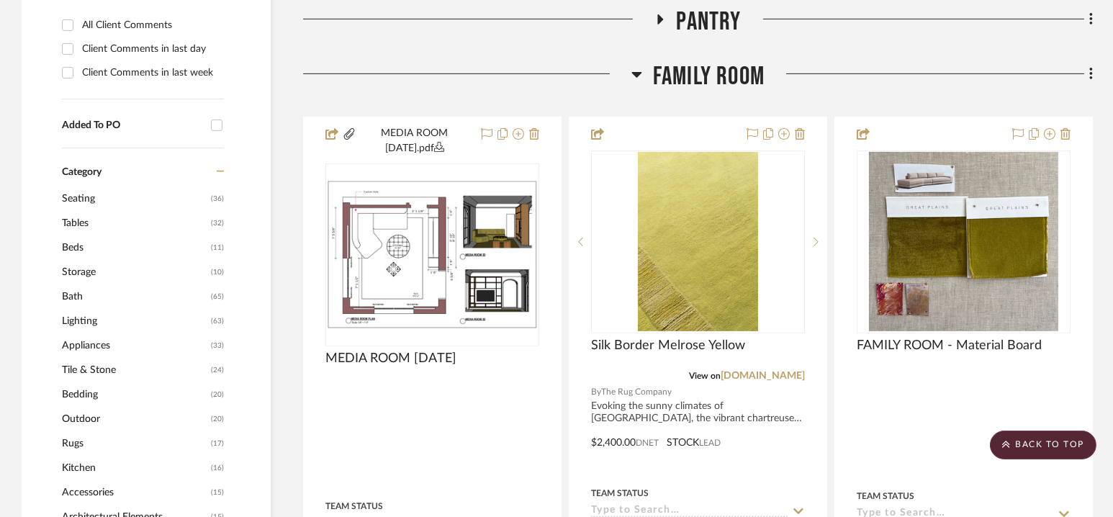
click at [705, 71] on span "Family Room" at bounding box center [709, 76] width 112 height 31
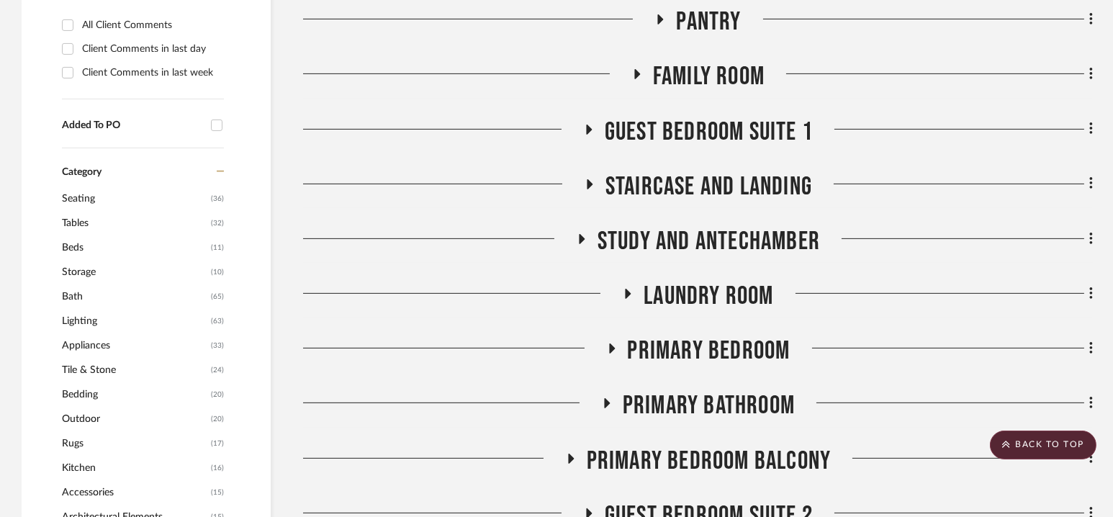
click at [707, 131] on span "Guest Bedroom Suite 1" at bounding box center [709, 132] width 208 height 31
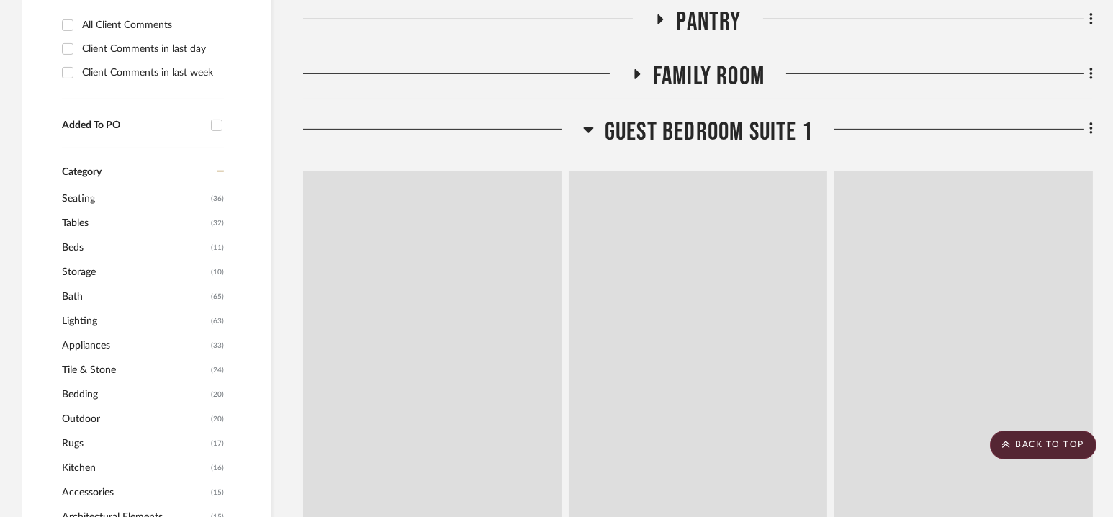
click at [707, 131] on span "Guest Bedroom Suite 1" at bounding box center [709, 132] width 208 height 31
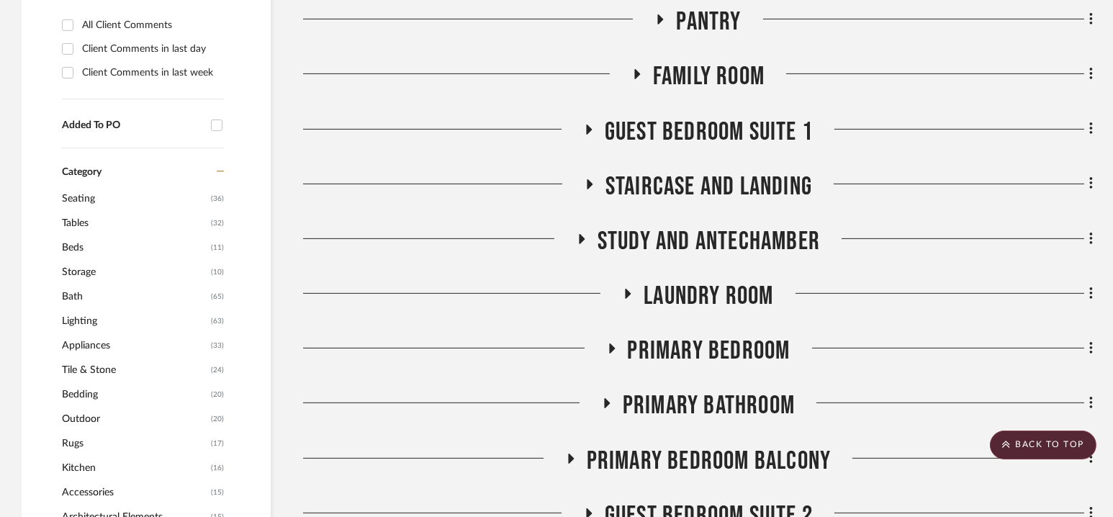
click at [707, 131] on span "Guest Bedroom Suite 1" at bounding box center [709, 132] width 208 height 31
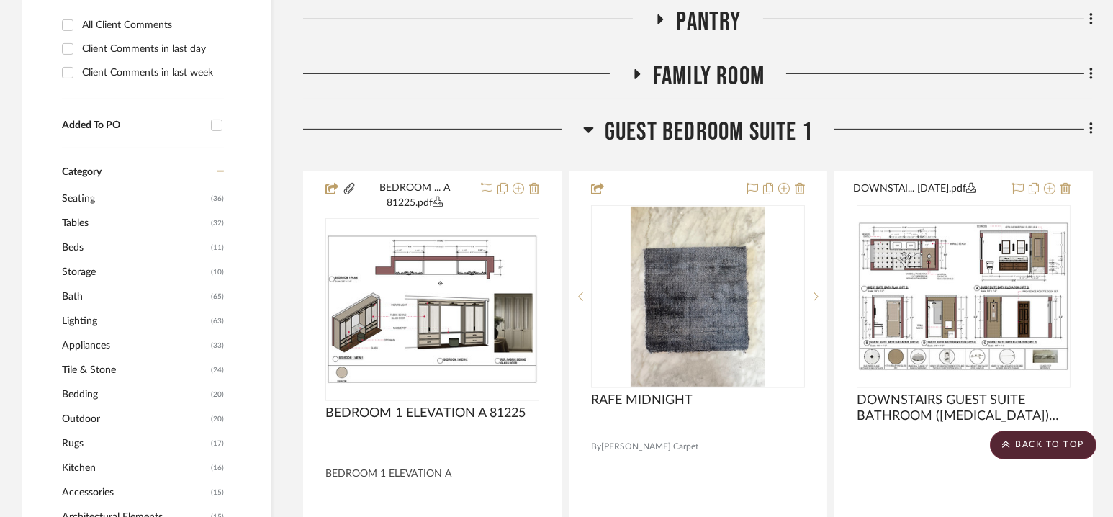
click at [707, 131] on span "Guest Bedroom Suite 1" at bounding box center [709, 132] width 208 height 31
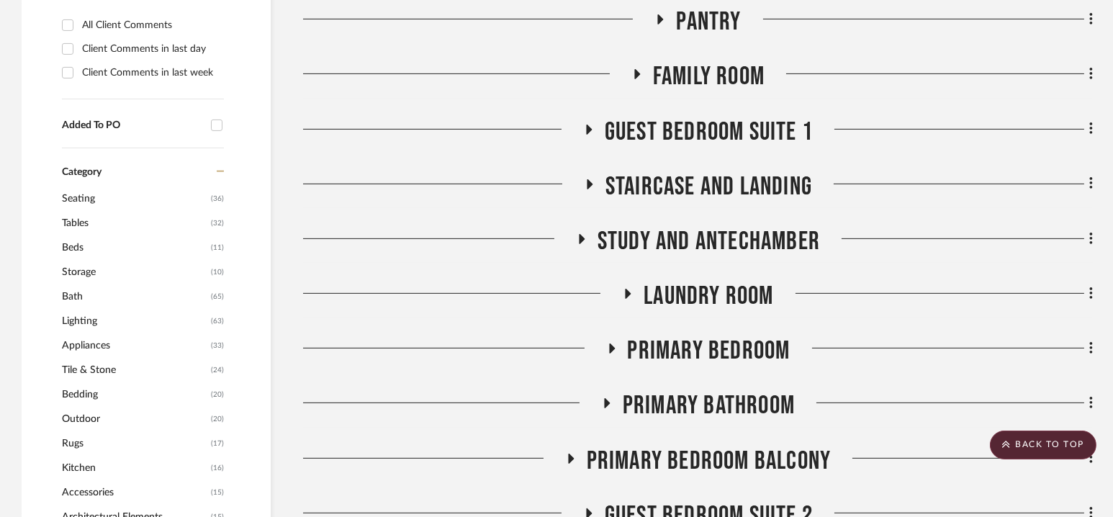
click at [702, 84] on span "Family Room" at bounding box center [709, 76] width 112 height 31
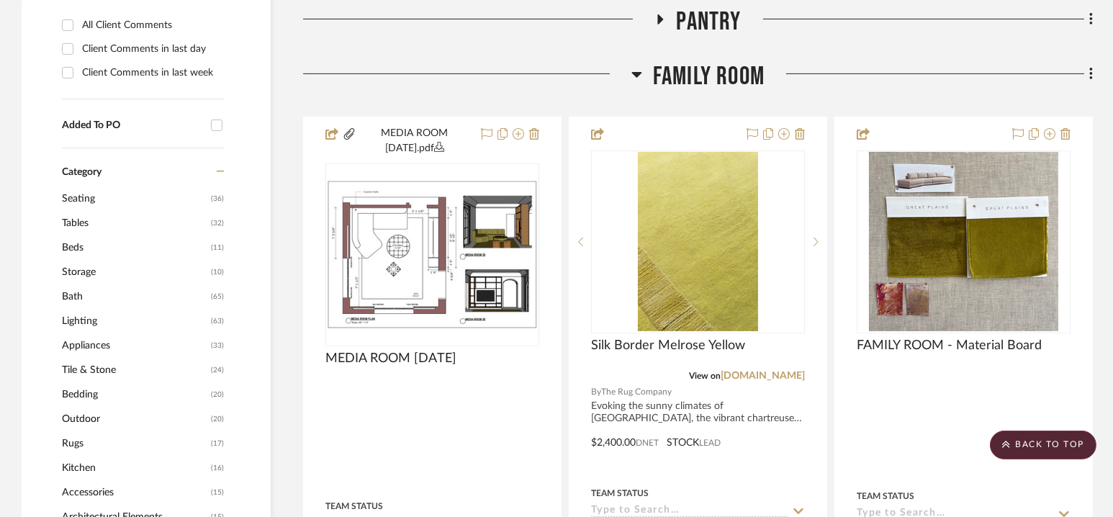
click at [702, 84] on span "Family Room" at bounding box center [709, 76] width 112 height 31
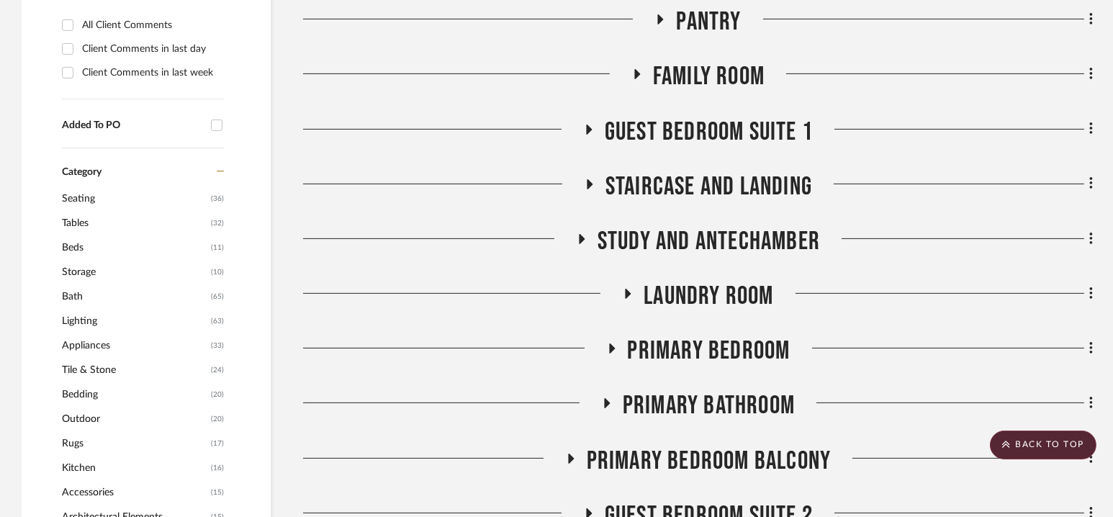
click at [703, 119] on span "Guest Bedroom Suite 1" at bounding box center [709, 132] width 208 height 31
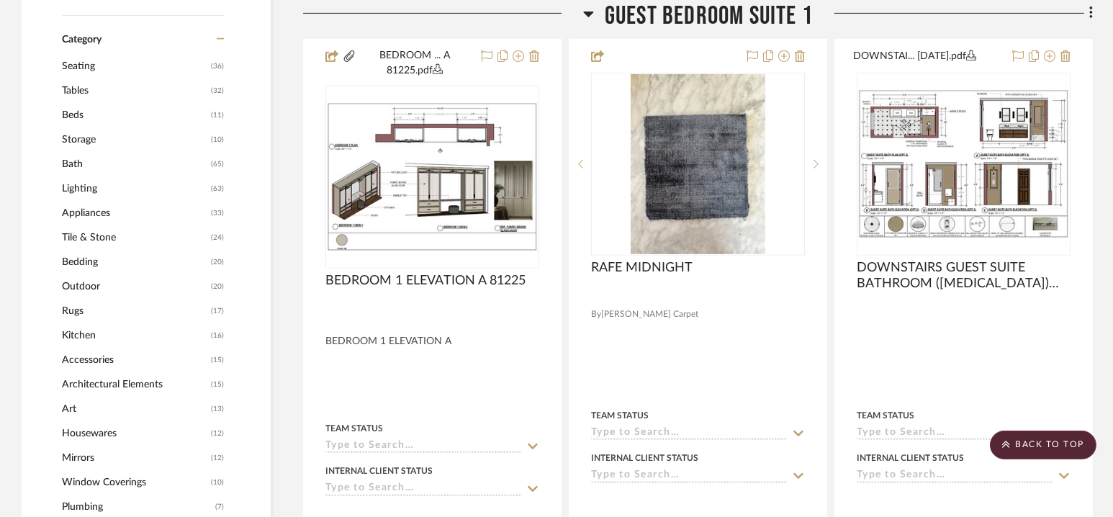
scroll to position [1228, 0]
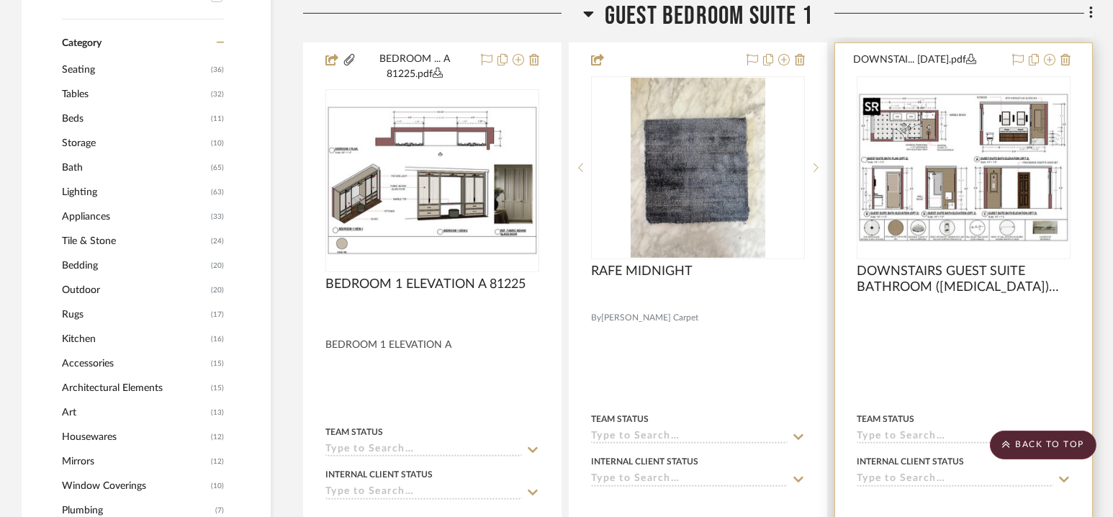
click at [1001, 162] on img "0" at bounding box center [963, 167] width 211 height 149
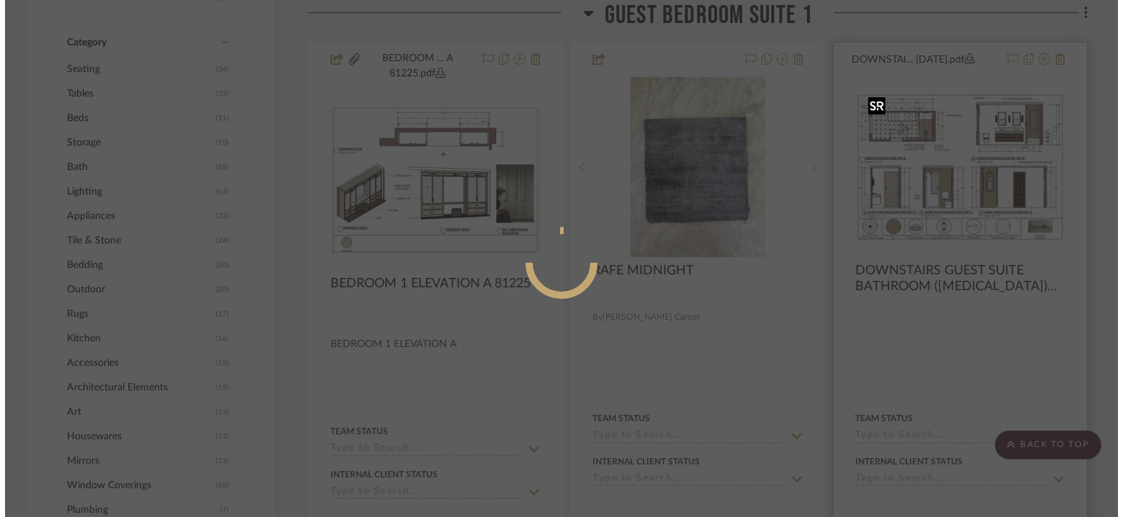
scroll to position [0, 0]
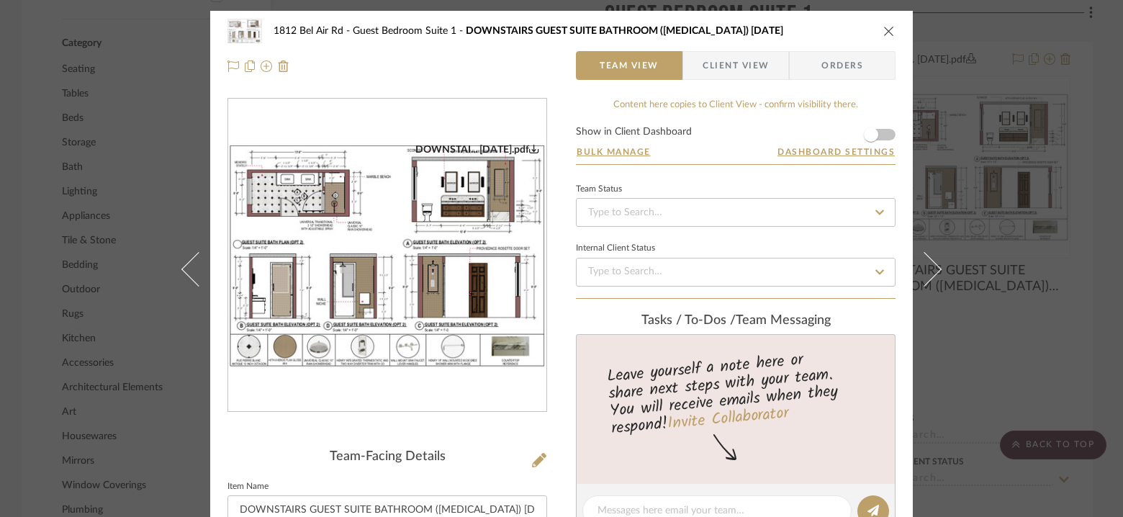
click at [479, 226] on img "0" at bounding box center [387, 255] width 318 height 225
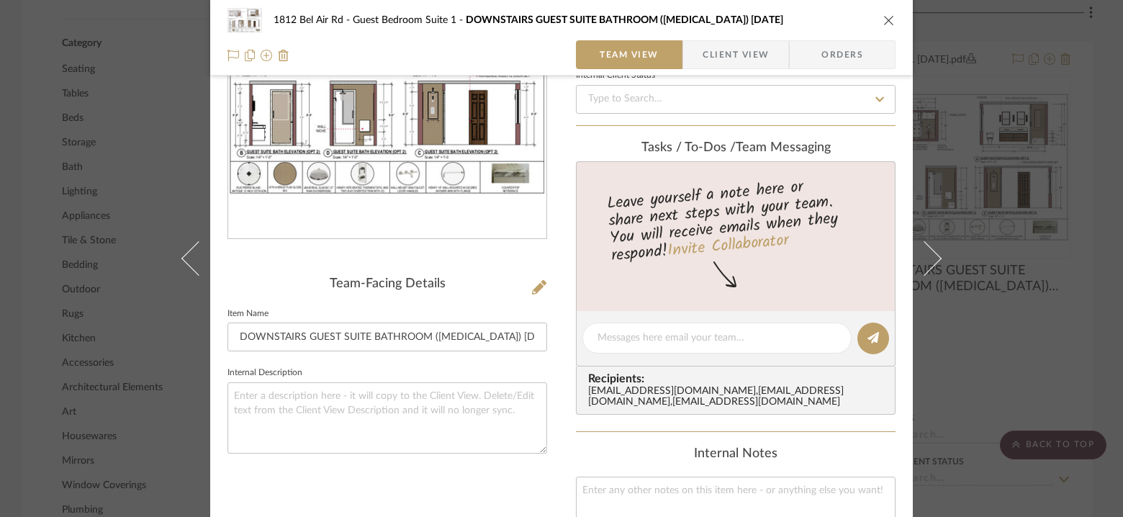
scroll to position [207, 0]
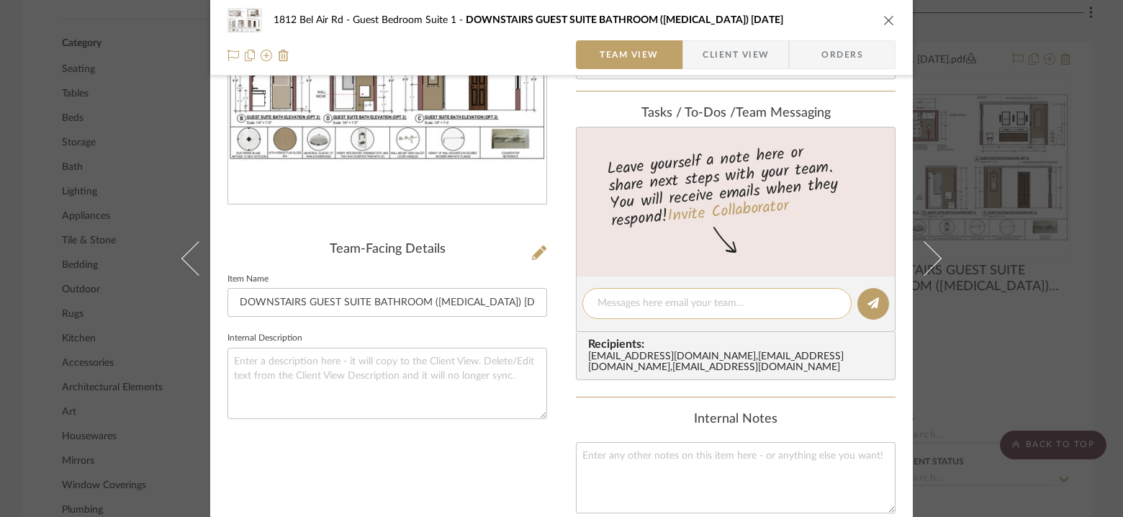
click at [662, 296] on textarea at bounding box center [717, 303] width 239 height 15
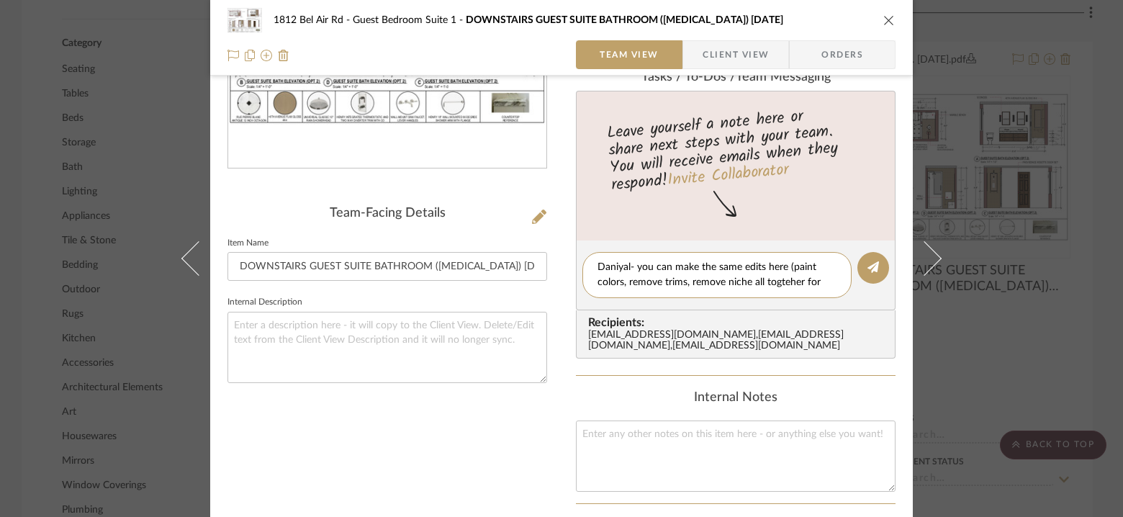
scroll to position [0, 0]
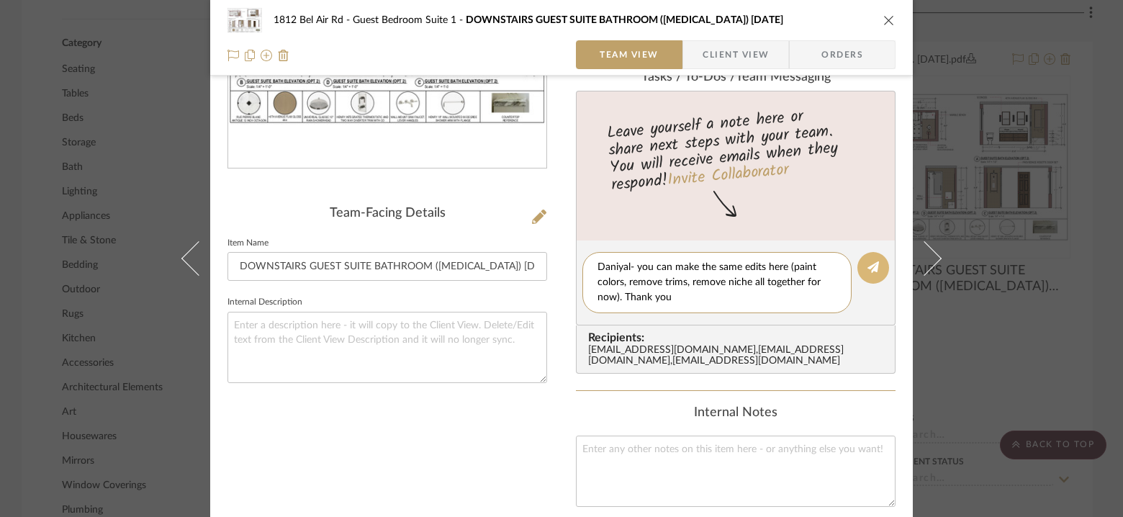
type textarea "Daniyal- you can make the same edits here (paint colors, remove trims, remove n…"
click at [862, 262] on button at bounding box center [873, 268] width 32 height 32
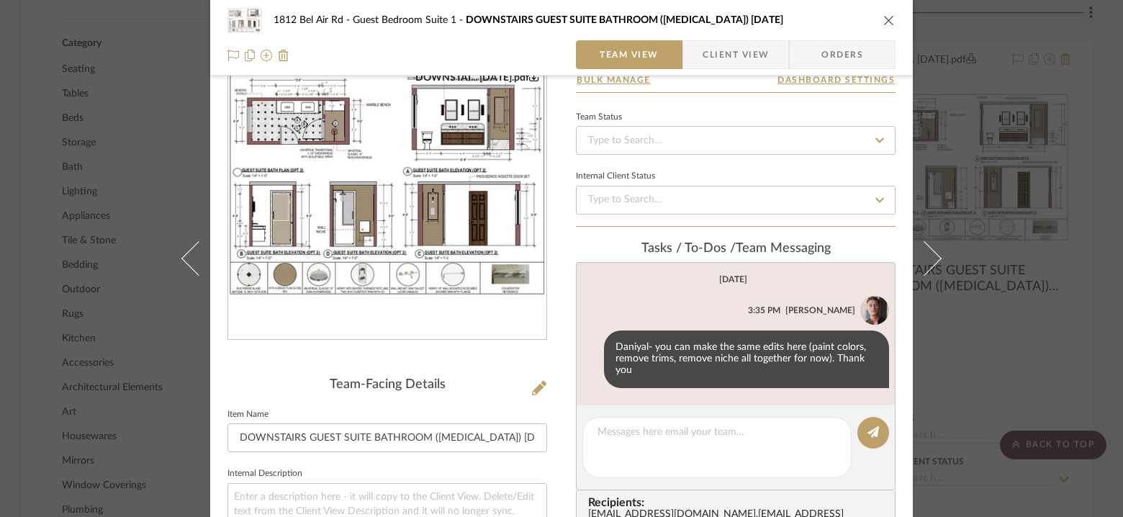
scroll to position [46, 0]
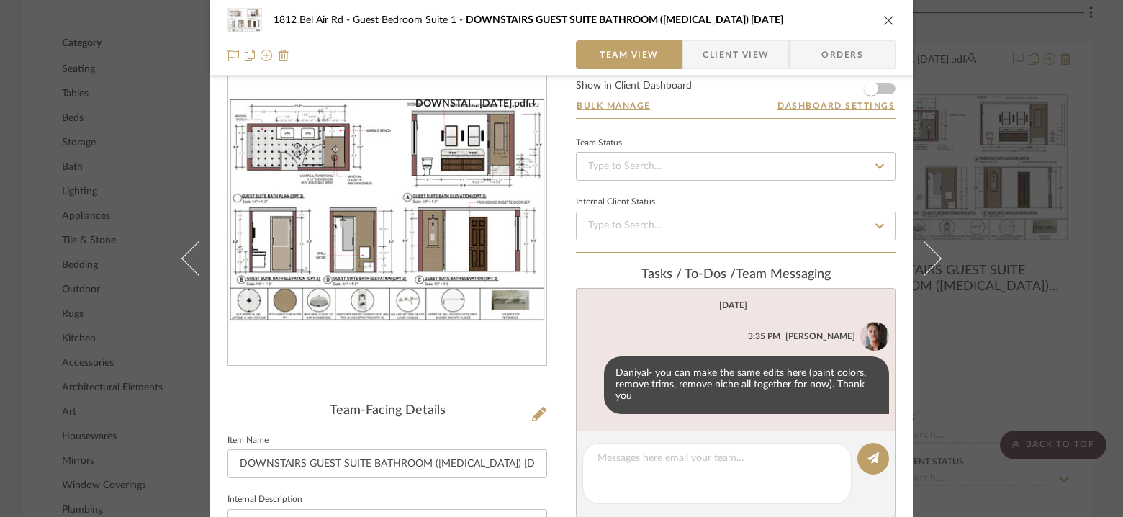
click at [1017, 171] on div "1812 Bel Air Rd Guest Bedroom Suite 1 DOWNSTAIRS GUEST SUITE BATHROOM ([MEDICAL…" at bounding box center [561, 258] width 1123 height 517
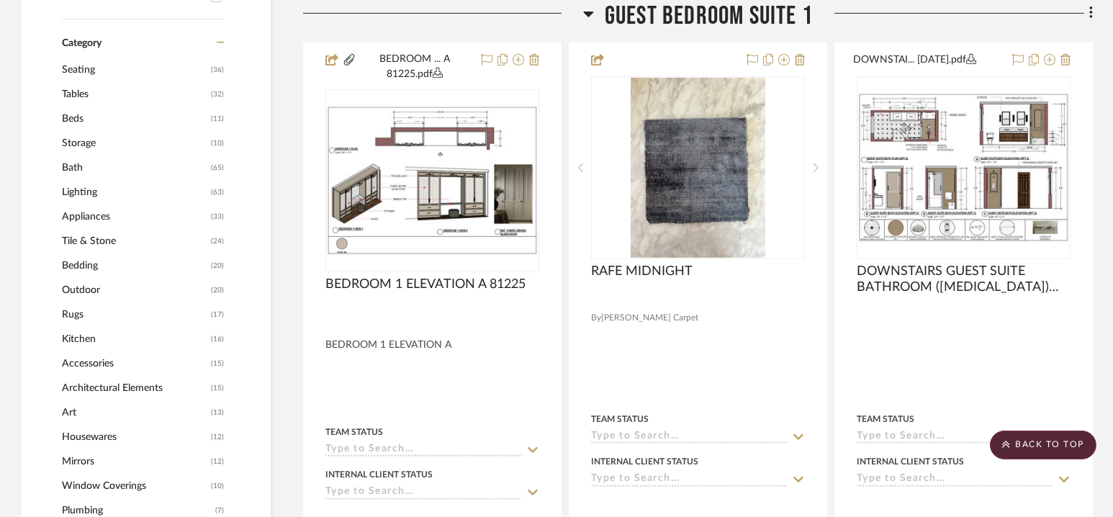
scroll to position [1177, 0]
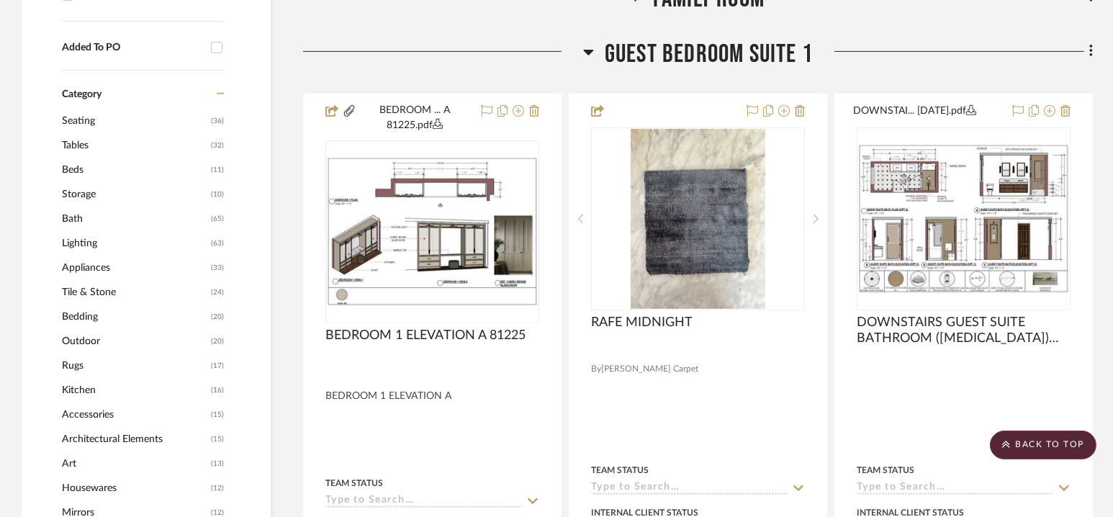
click at [695, 50] on span "Guest Bedroom Suite 1" at bounding box center [709, 54] width 208 height 31
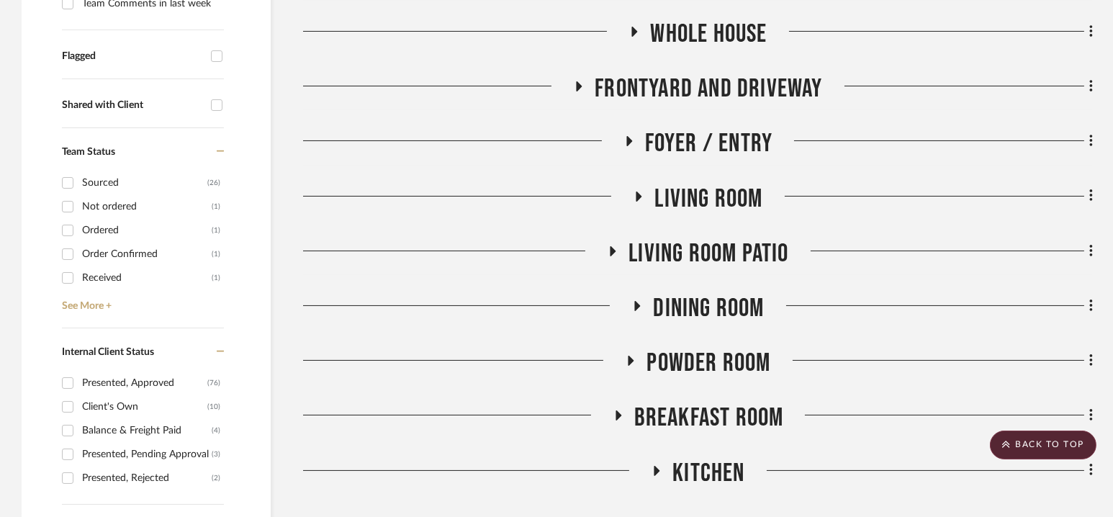
scroll to position [526, 0]
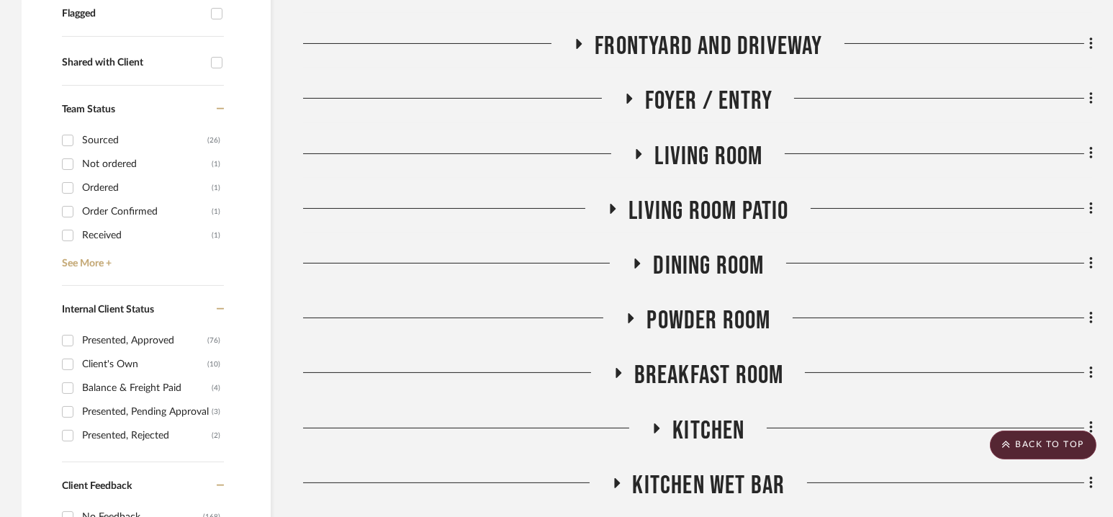
click at [702, 317] on span "Powder Room" at bounding box center [709, 320] width 124 height 31
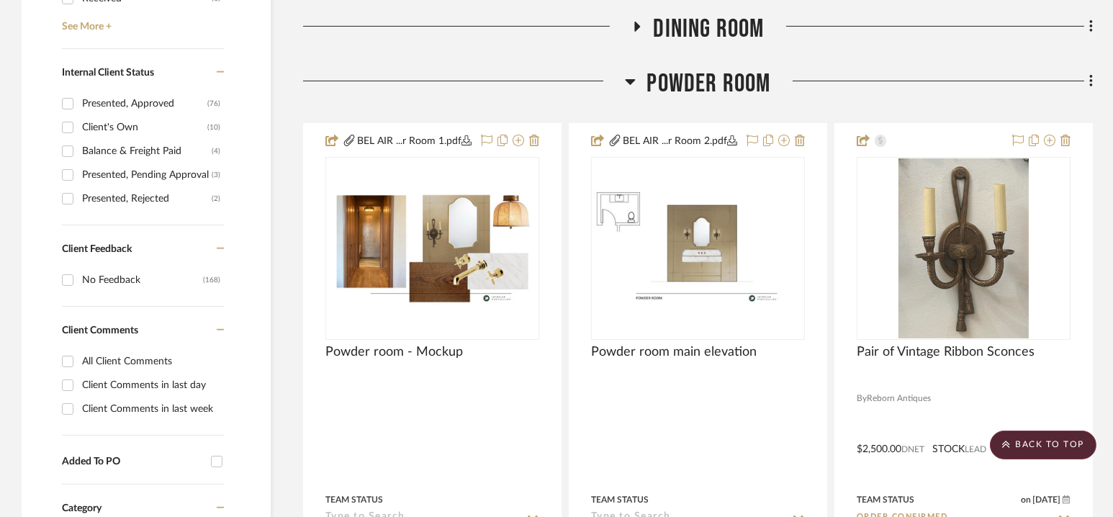
scroll to position [765, 0]
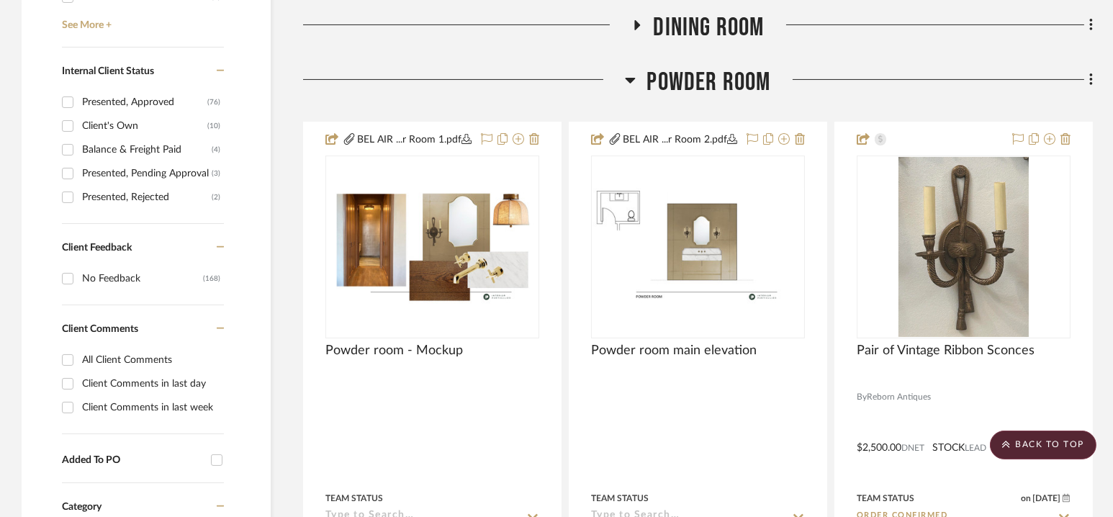
click at [703, 67] on span "Powder Room" at bounding box center [709, 82] width 124 height 31
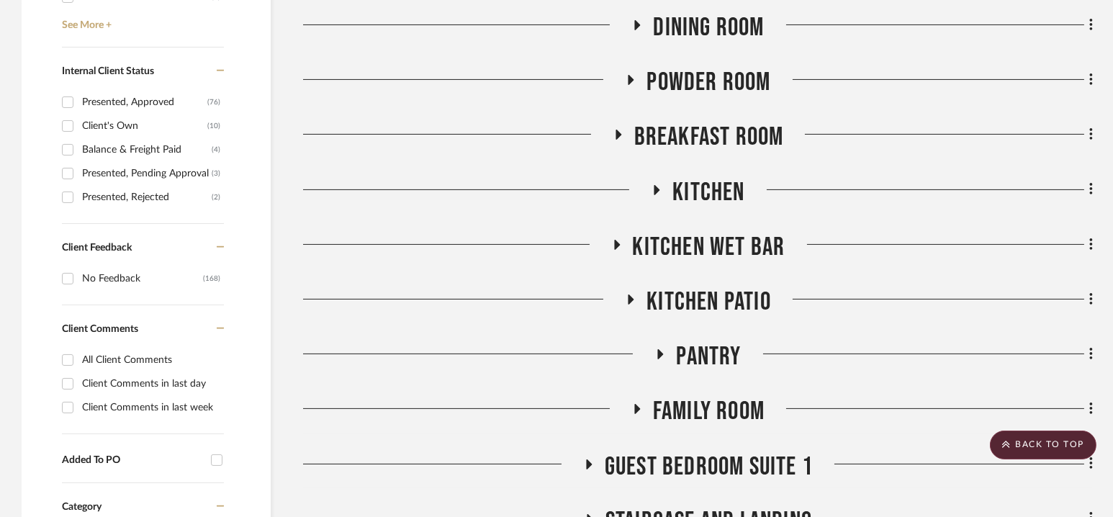
click at [701, 76] on span "Powder Room" at bounding box center [709, 82] width 124 height 31
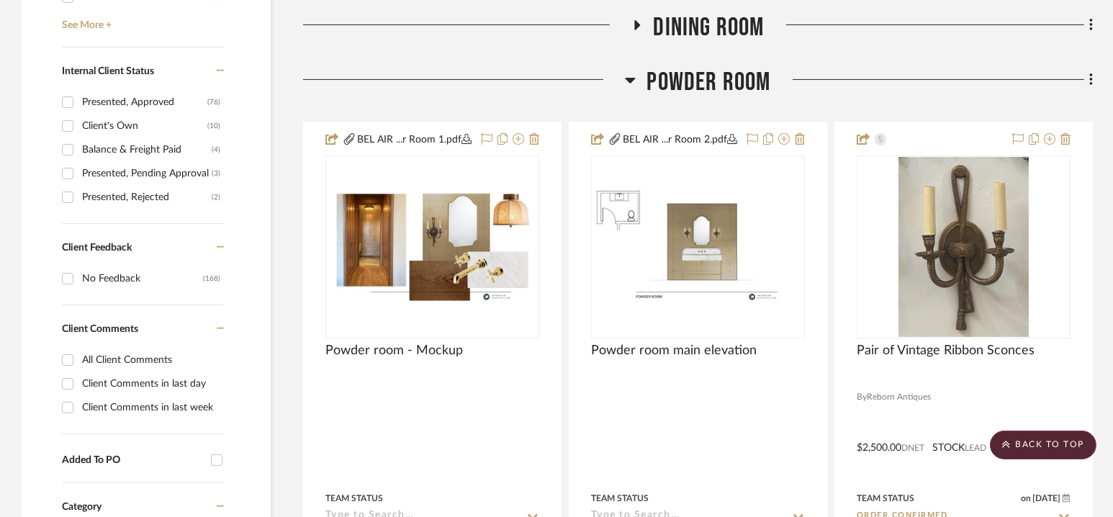
click at [699, 78] on span "Powder Room" at bounding box center [709, 82] width 124 height 31
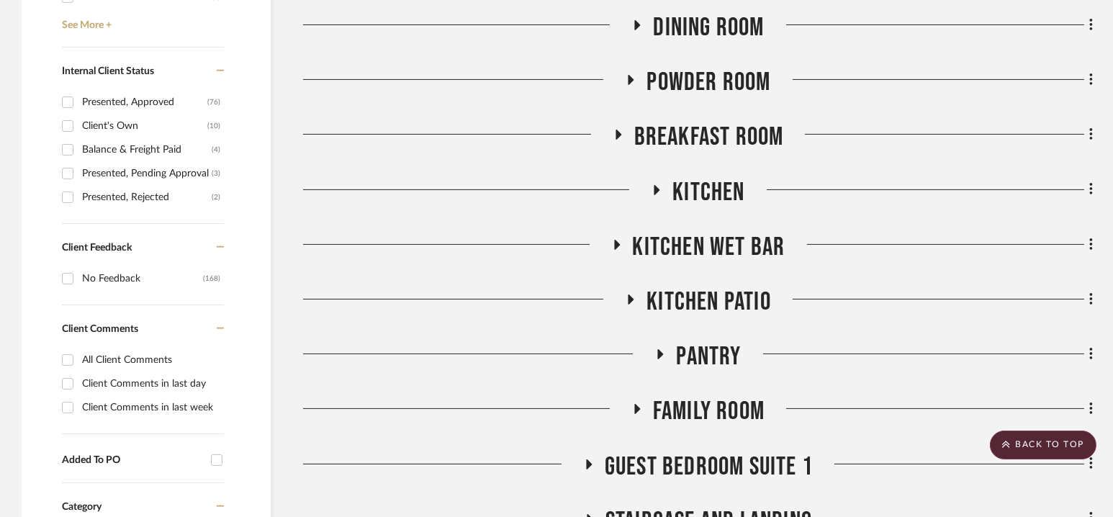
click at [705, 83] on span "Powder Room" at bounding box center [709, 82] width 124 height 31
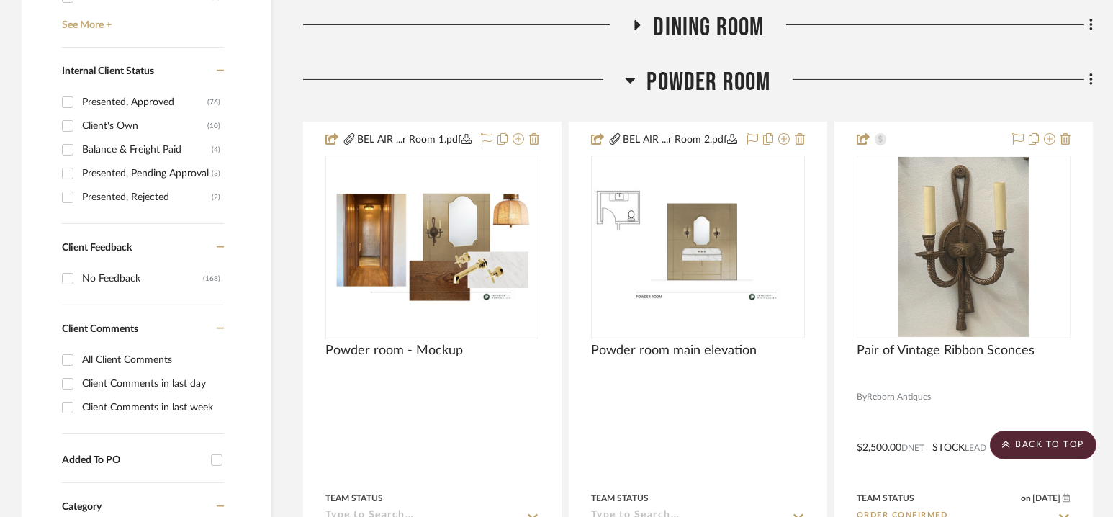
click at [706, 80] on span "Powder Room" at bounding box center [709, 82] width 124 height 31
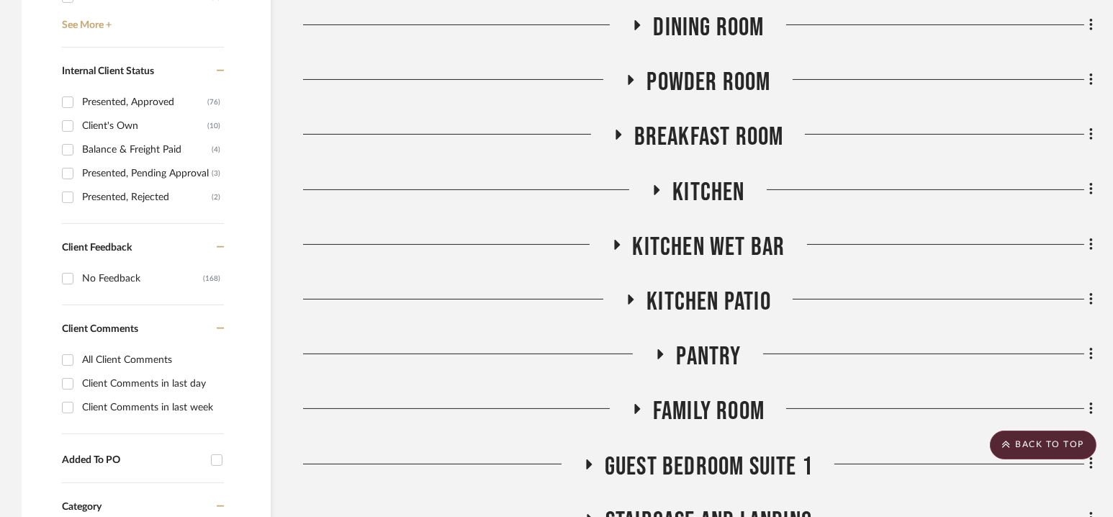
click at [706, 153] on div "Breakfast Room" at bounding box center [698, 140] width 790 height 37
click at [706, 138] on span "Breakfast Room" at bounding box center [709, 137] width 150 height 31
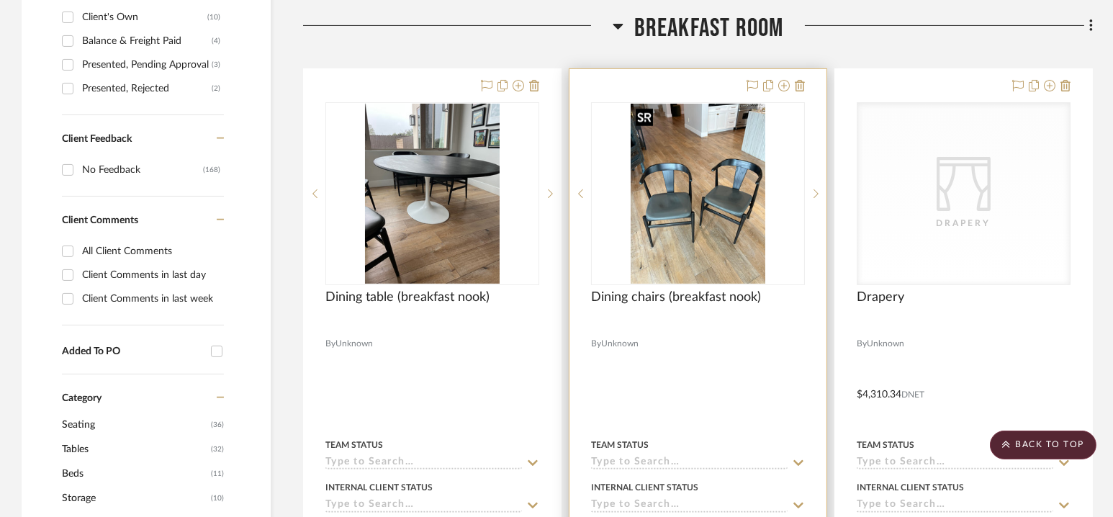
scroll to position [880, 0]
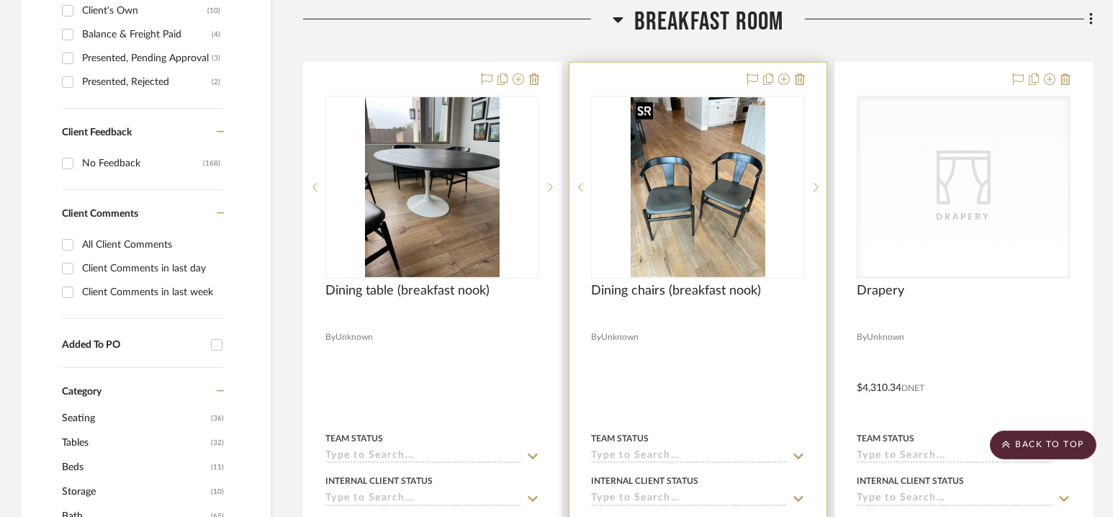
click at [685, 192] on img "0" at bounding box center [698, 187] width 135 height 180
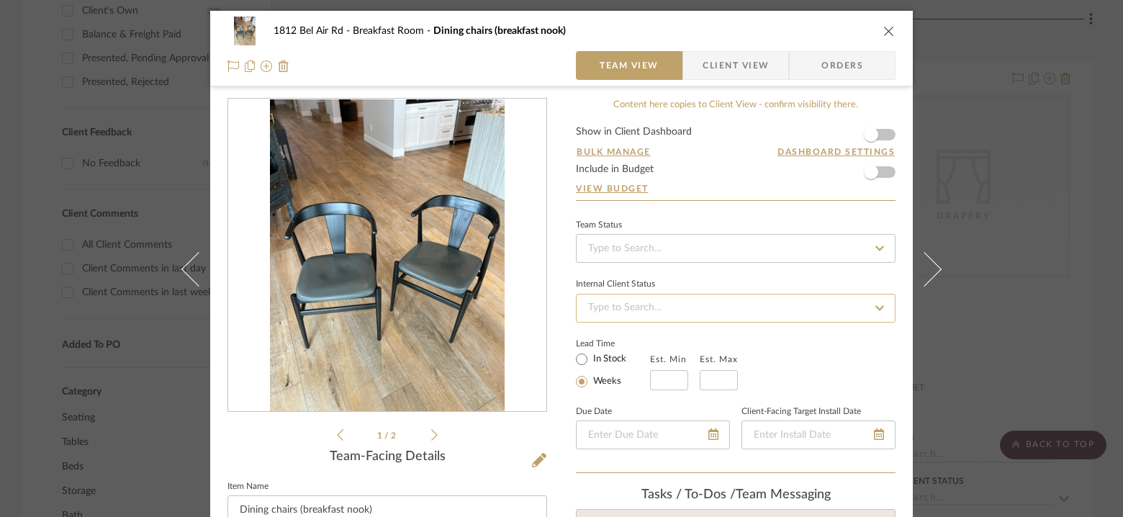
scroll to position [228, 0]
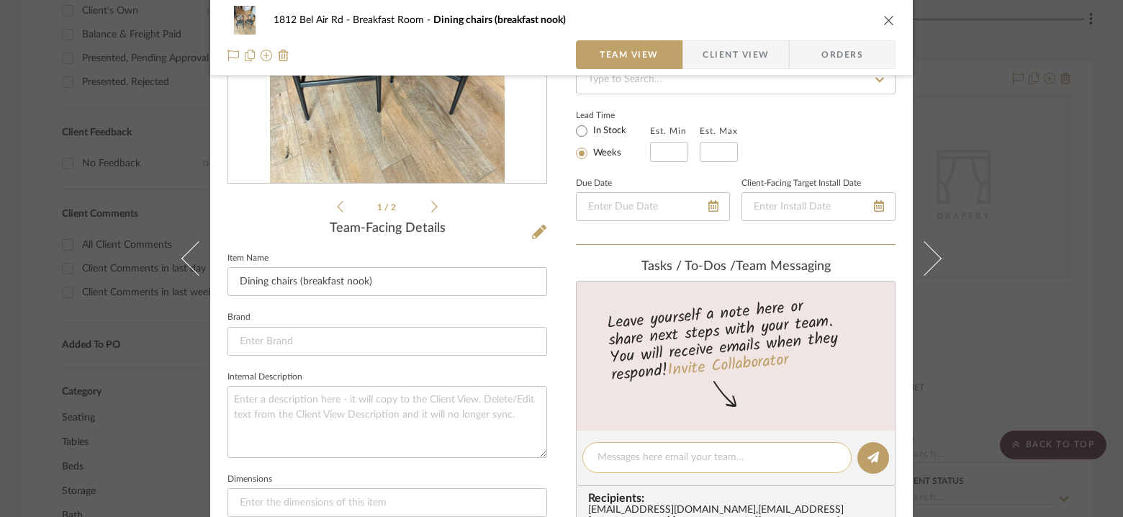
click at [641, 450] on textarea at bounding box center [717, 457] width 239 height 15
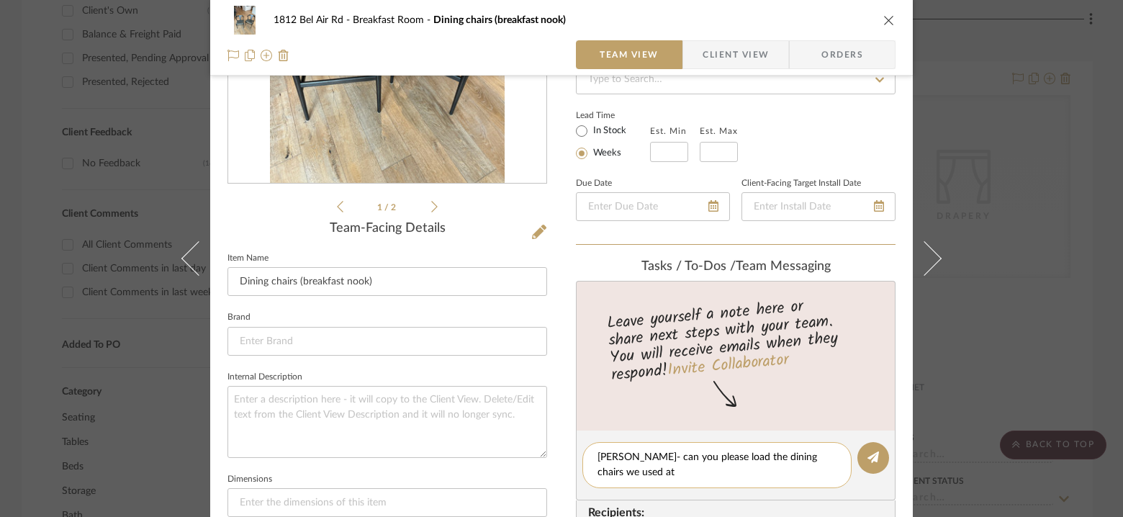
scroll to position [0, 0]
type textarea "[PERSON_NAME]- can you please load the dining chairs we used at [GEOGRAPHIC_DAT…"
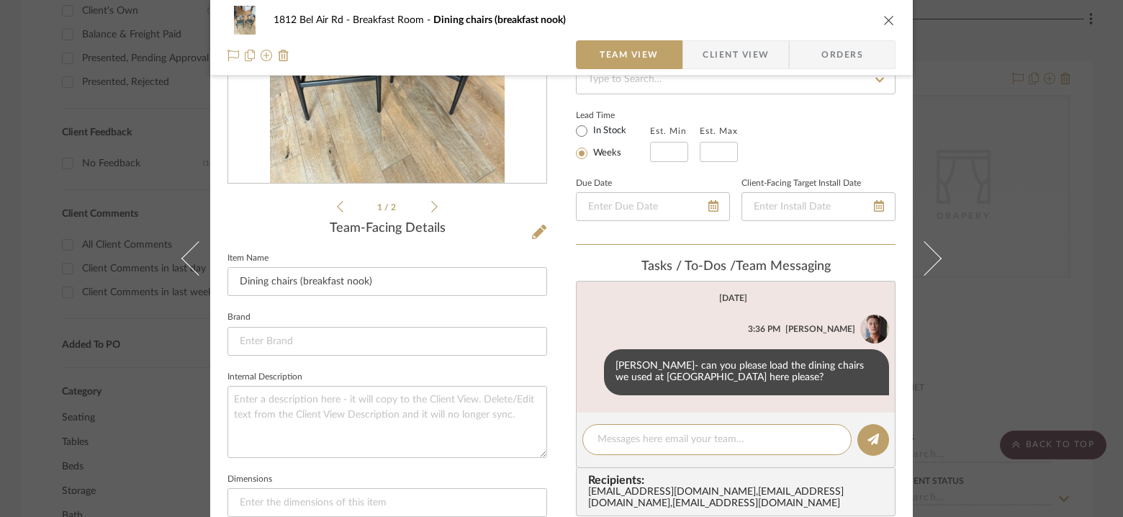
click at [883, 17] on icon "close" at bounding box center [889, 20] width 12 height 12
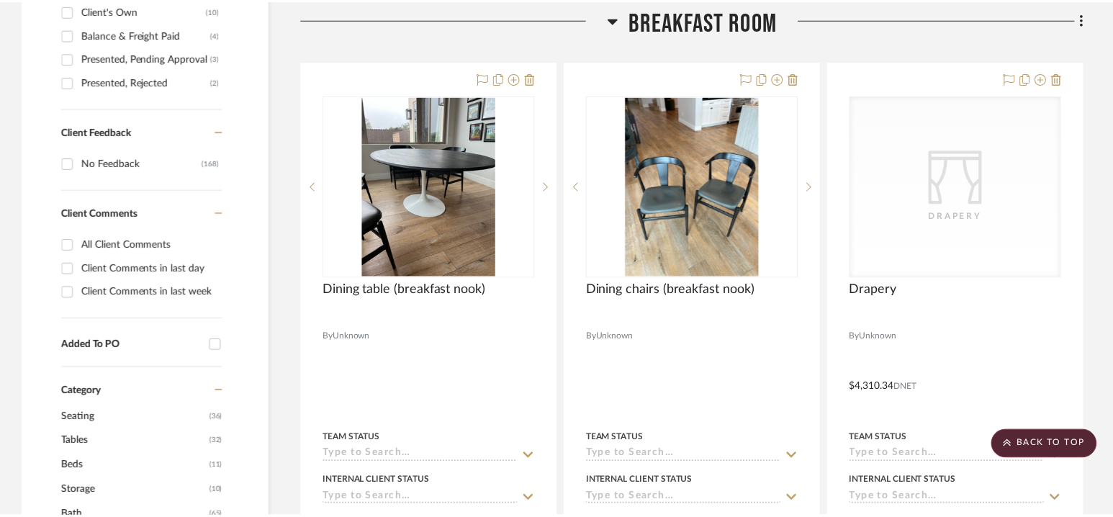
scroll to position [880, 0]
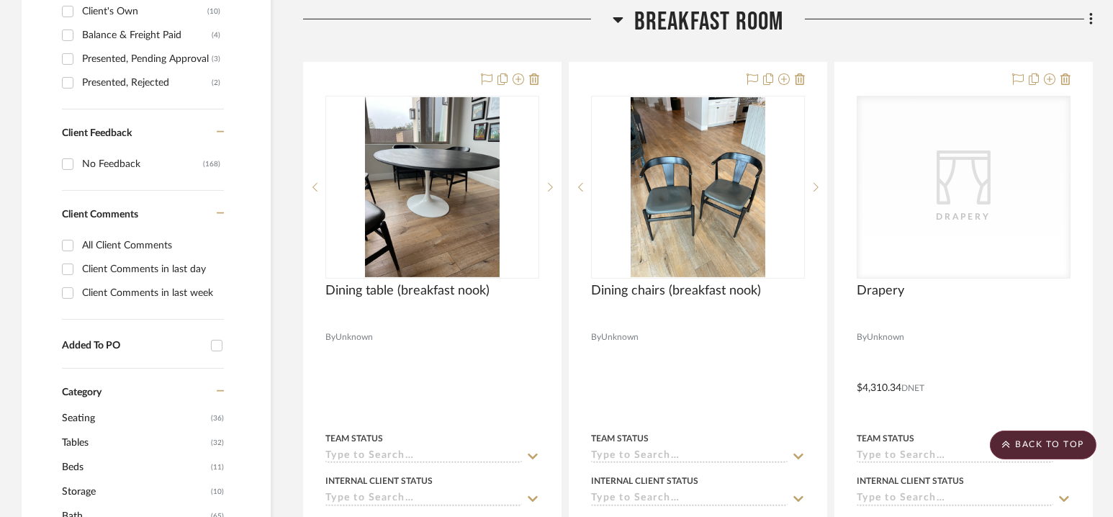
click at [710, 19] on span "Breakfast Room" at bounding box center [709, 21] width 150 height 31
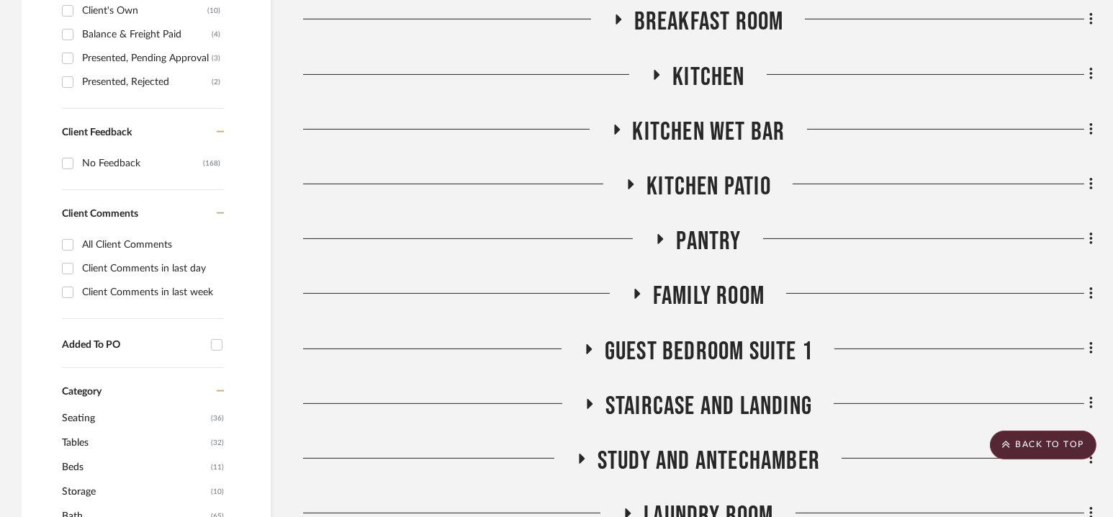
click at [701, 81] on span "Kitchen" at bounding box center [708, 77] width 72 height 31
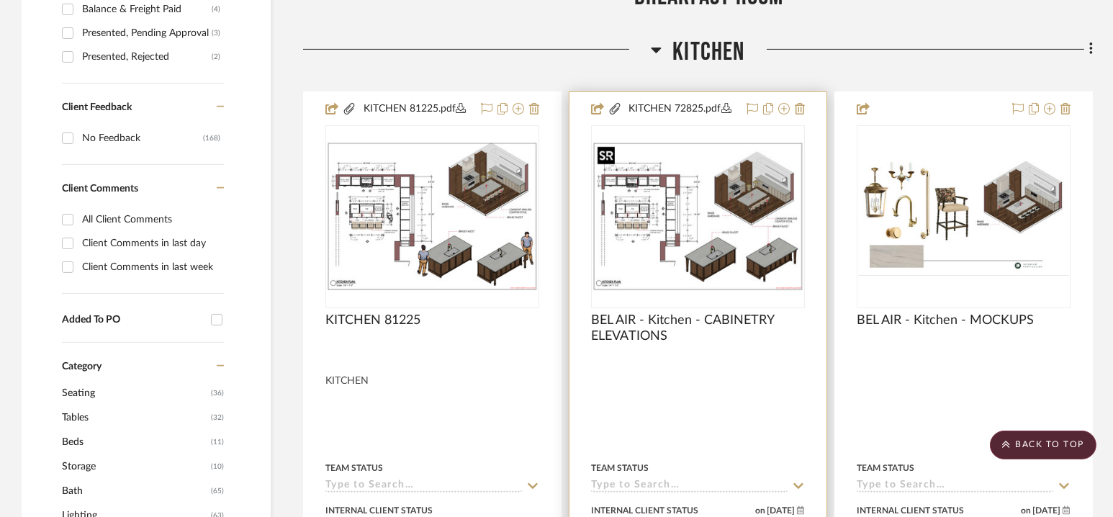
scroll to position [898, 0]
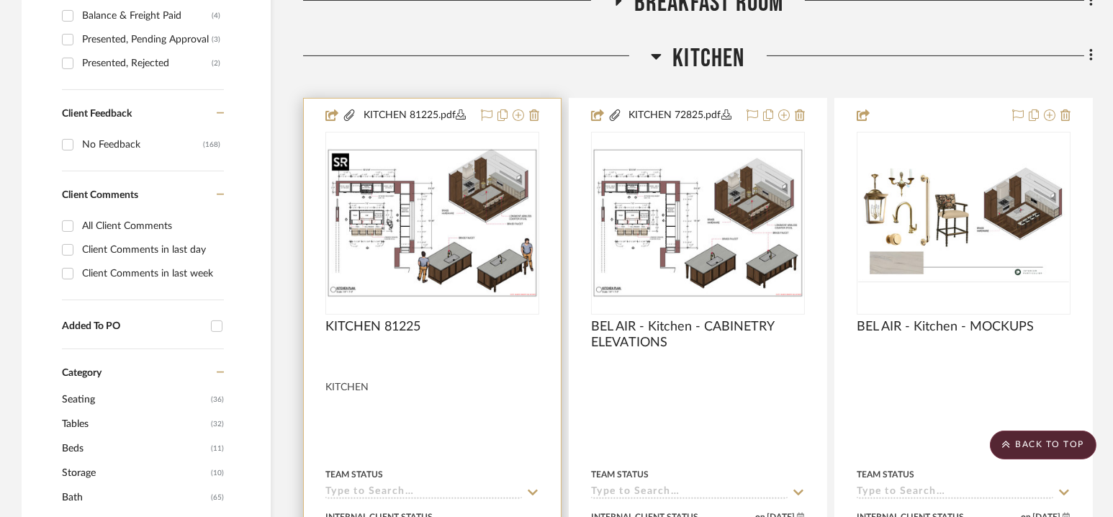
click at [462, 186] on img "0" at bounding box center [432, 222] width 211 height 149
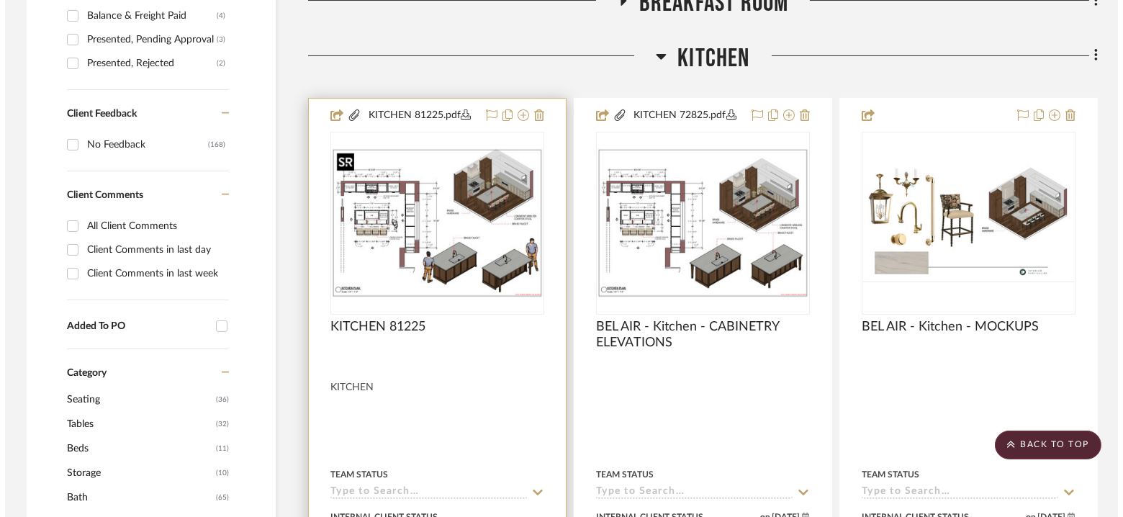
scroll to position [0, 0]
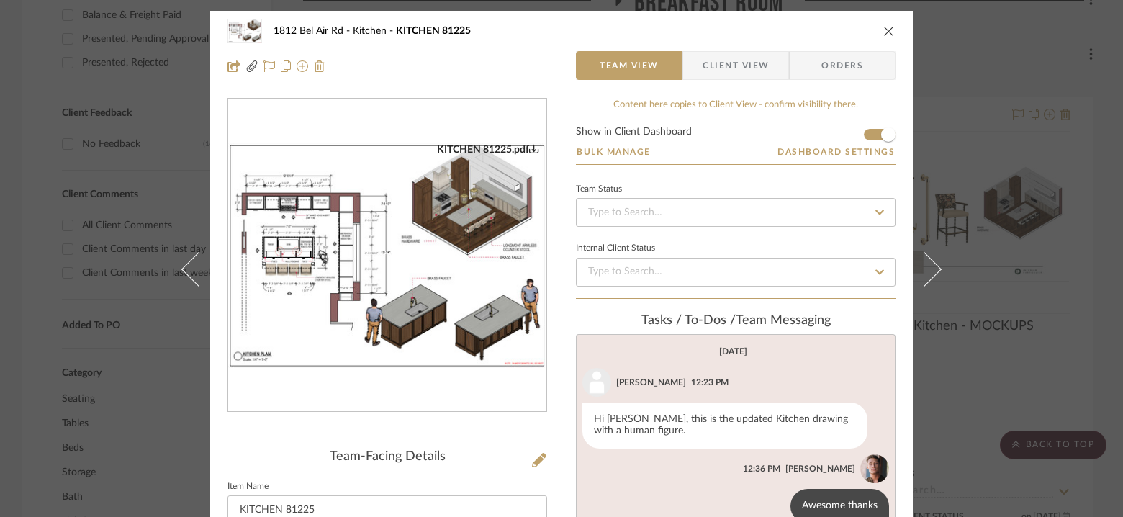
click at [447, 213] on img "0" at bounding box center [387, 255] width 318 height 225
click at [979, 118] on div "1812 Bel Air Rd Kitchen KITCHEN 81225 Team View Client View Orders KITCHEN 8122…" at bounding box center [561, 258] width 1123 height 517
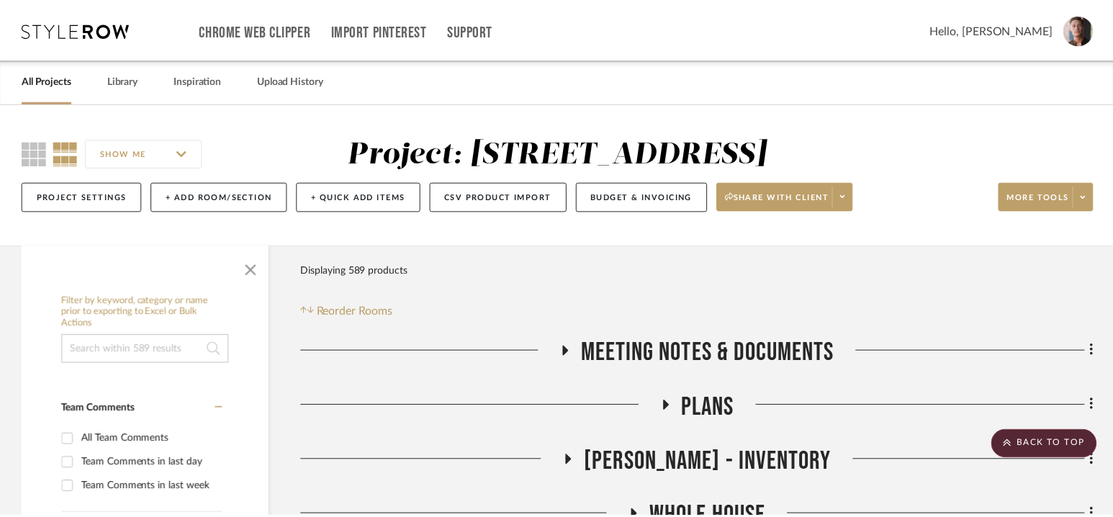
scroll to position [898, 0]
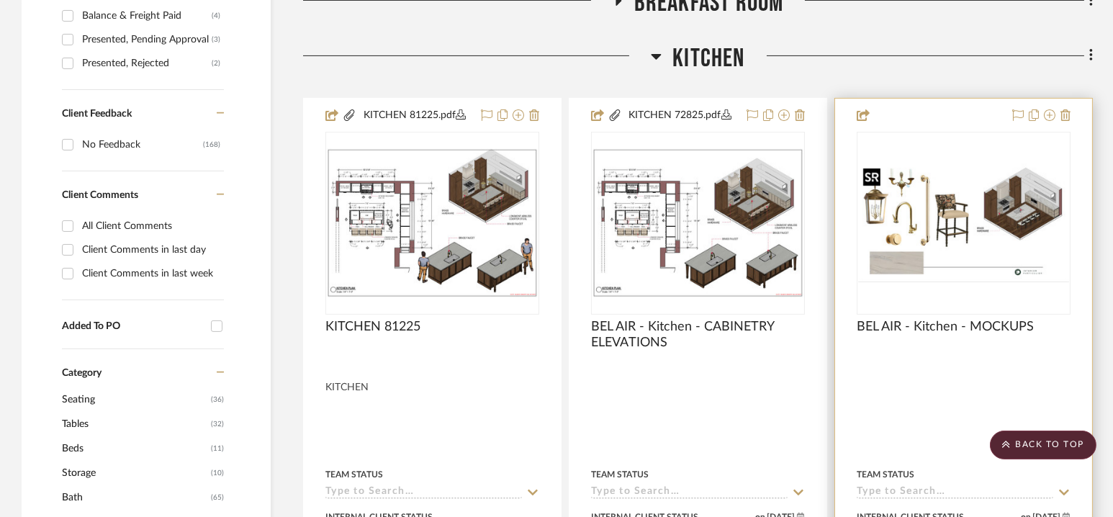
click at [985, 203] on img "0" at bounding box center [963, 222] width 211 height 119
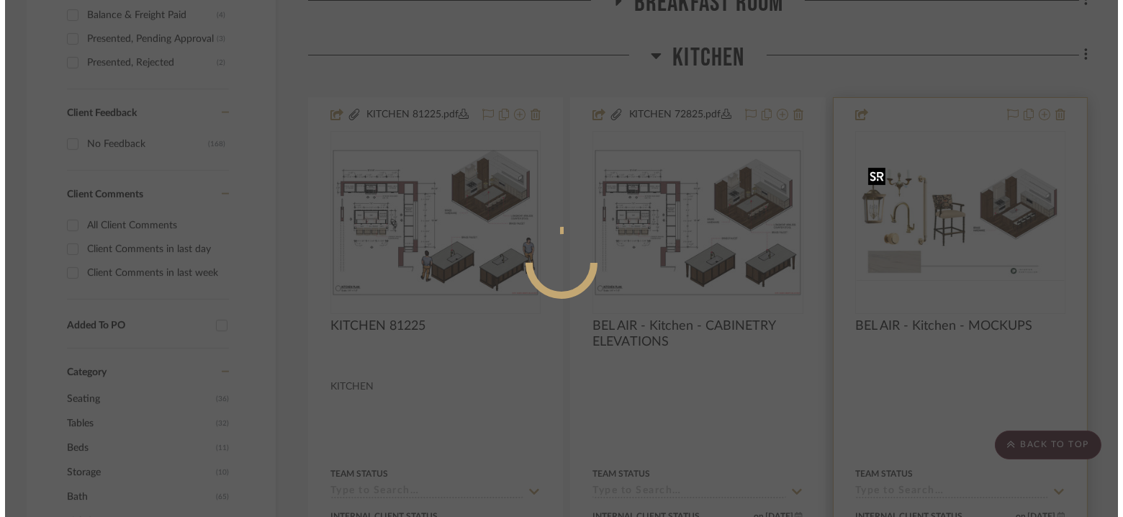
scroll to position [0, 0]
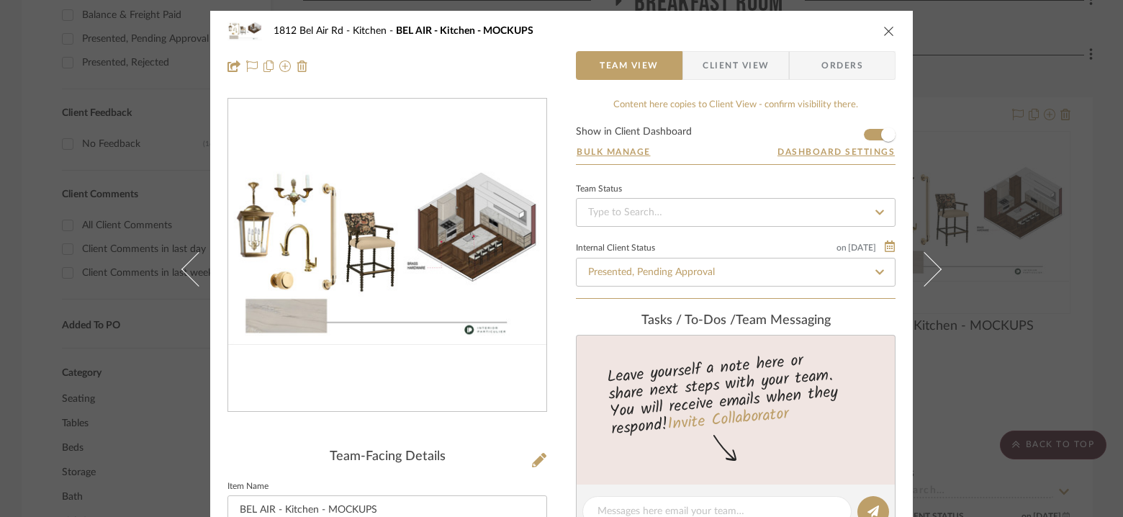
click at [370, 228] on img "0" at bounding box center [387, 255] width 318 height 179
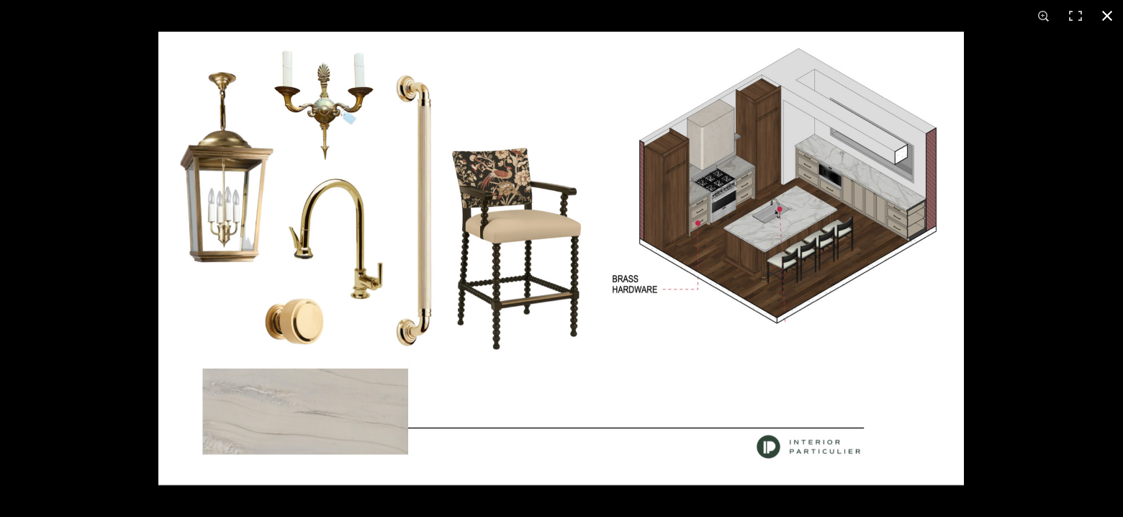
click at [1024, 172] on div at bounding box center [719, 290] width 1123 height 517
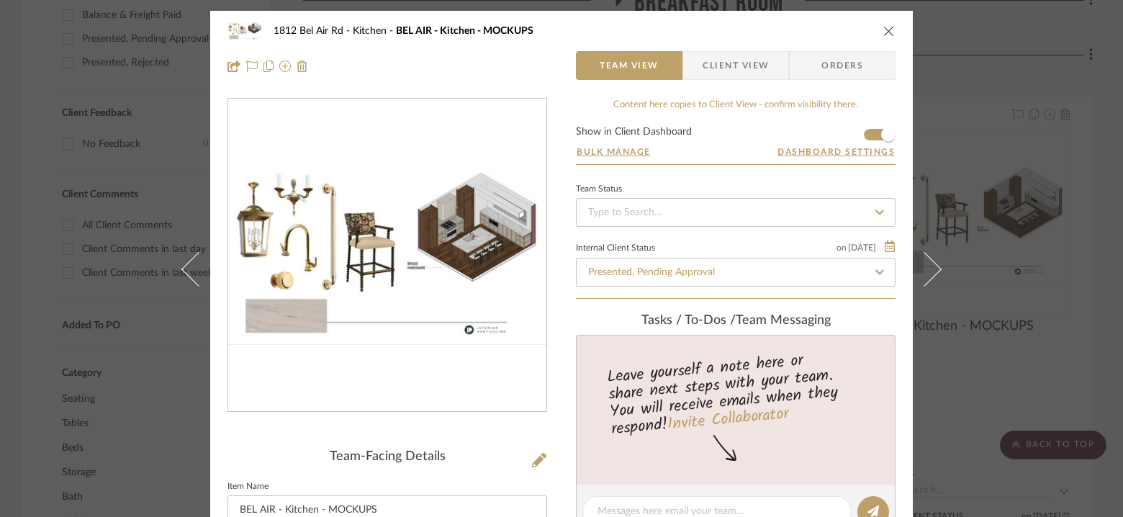
click at [883, 28] on icon "close" at bounding box center [889, 31] width 12 height 12
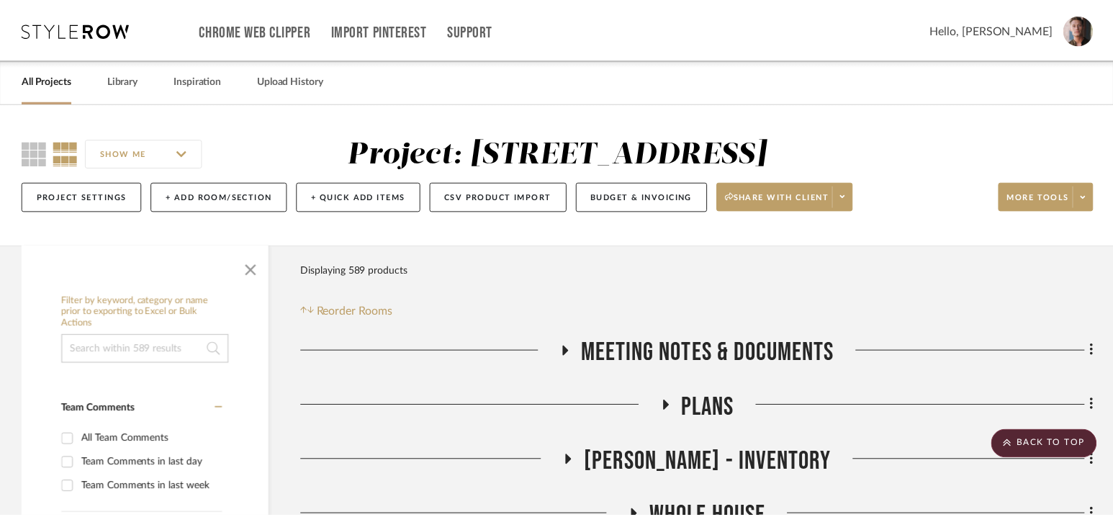
scroll to position [898, 0]
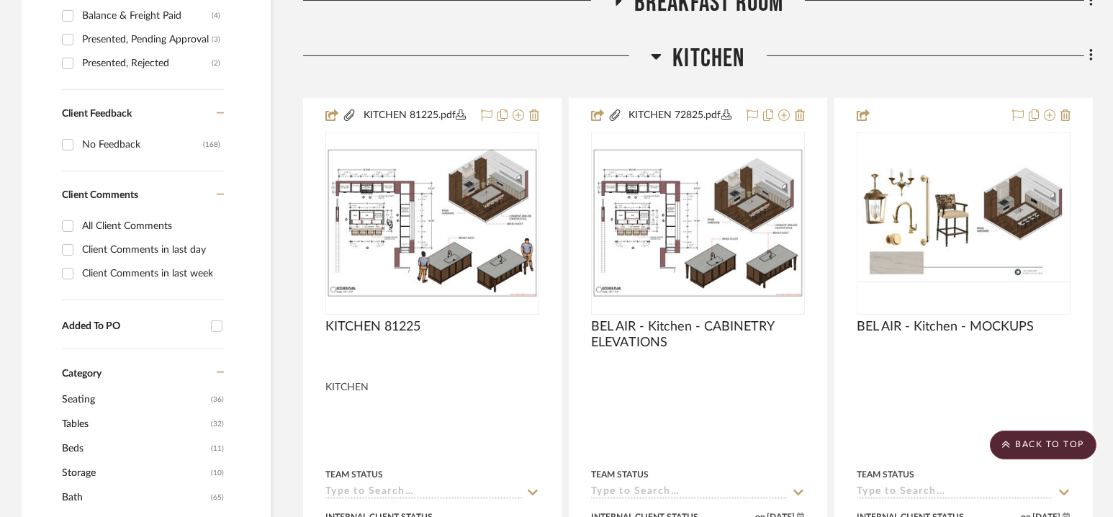
click at [706, 66] on span "Kitchen" at bounding box center [708, 58] width 72 height 31
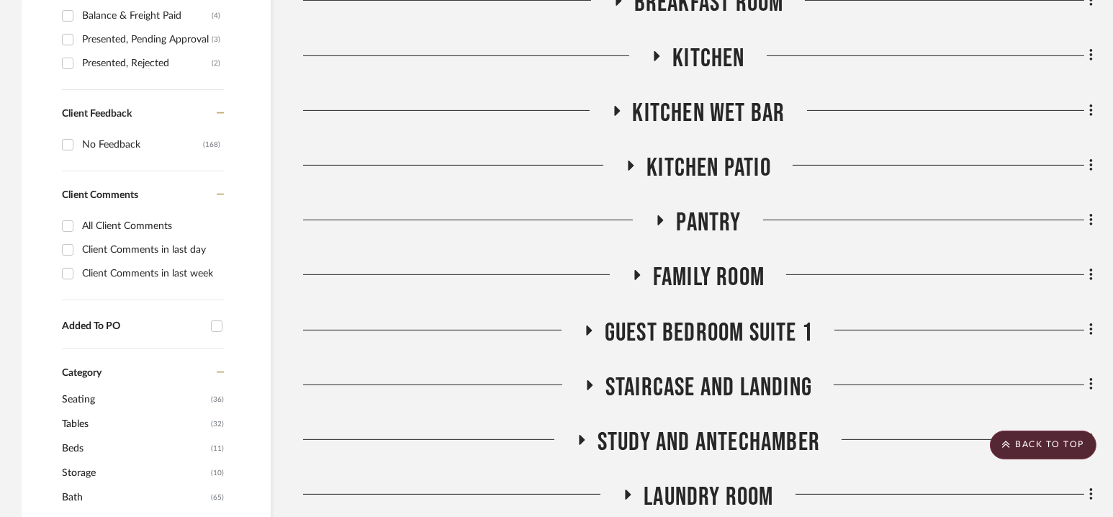
click at [704, 118] on span "Kitchen Wet Bar" at bounding box center [709, 113] width 153 height 31
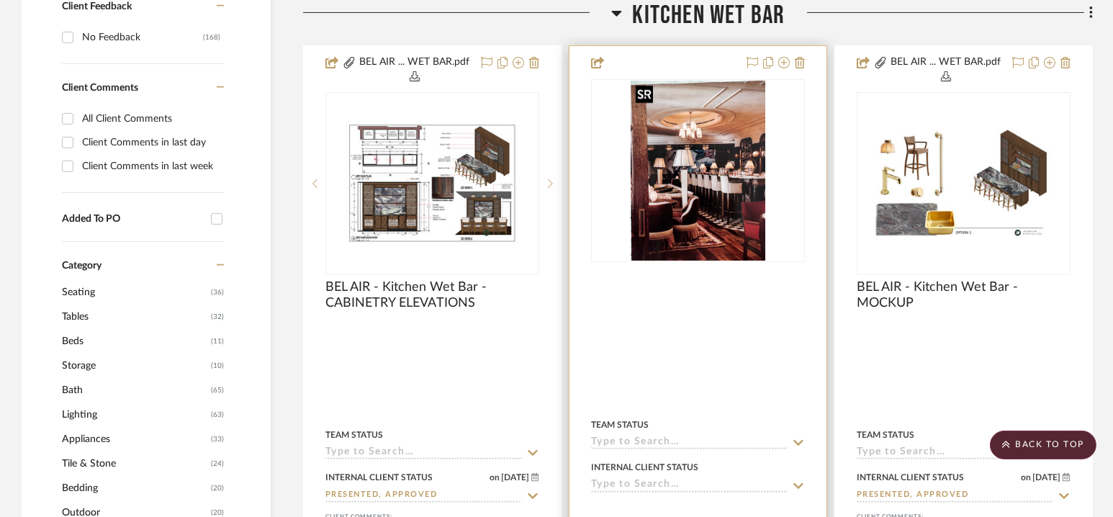
scroll to position [1013, 0]
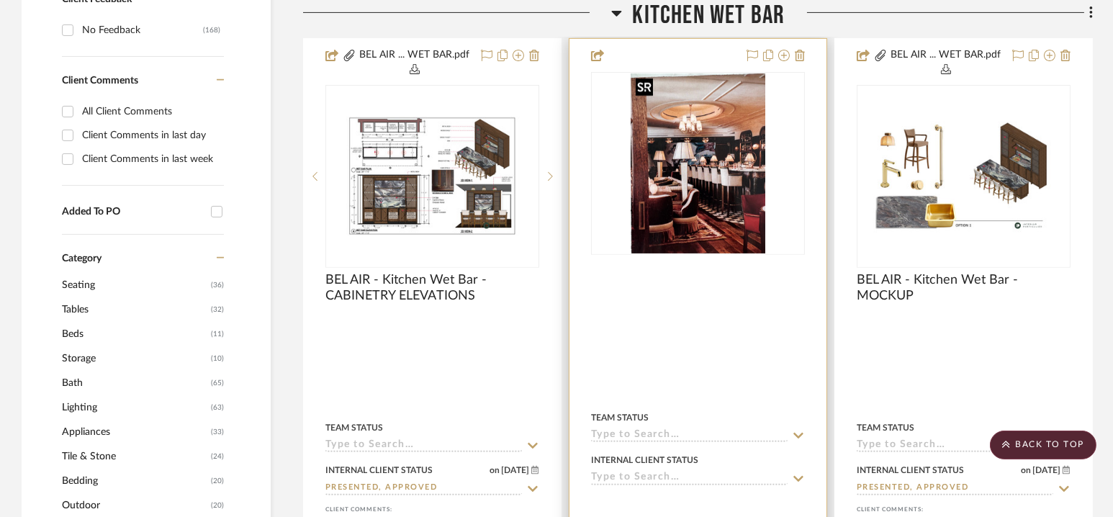
click at [688, 176] on img "0" at bounding box center [698, 163] width 135 height 180
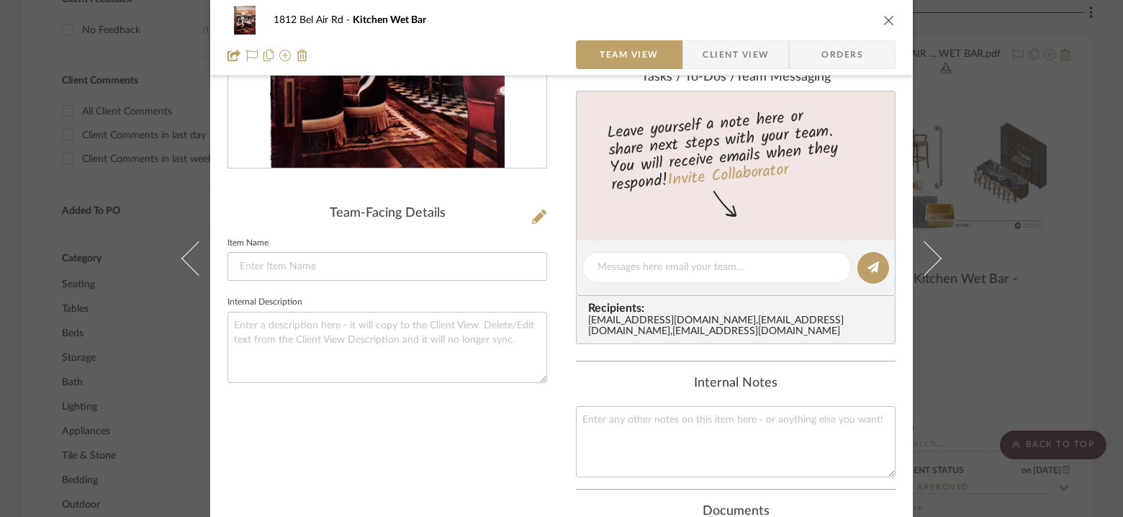
scroll to position [250, 0]
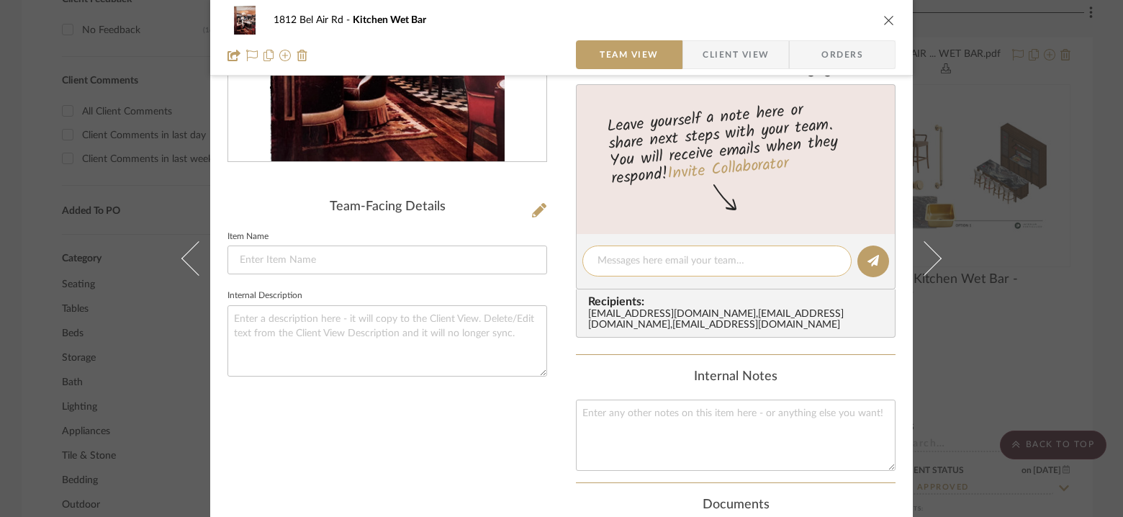
click at [623, 261] on textarea at bounding box center [717, 260] width 239 height 15
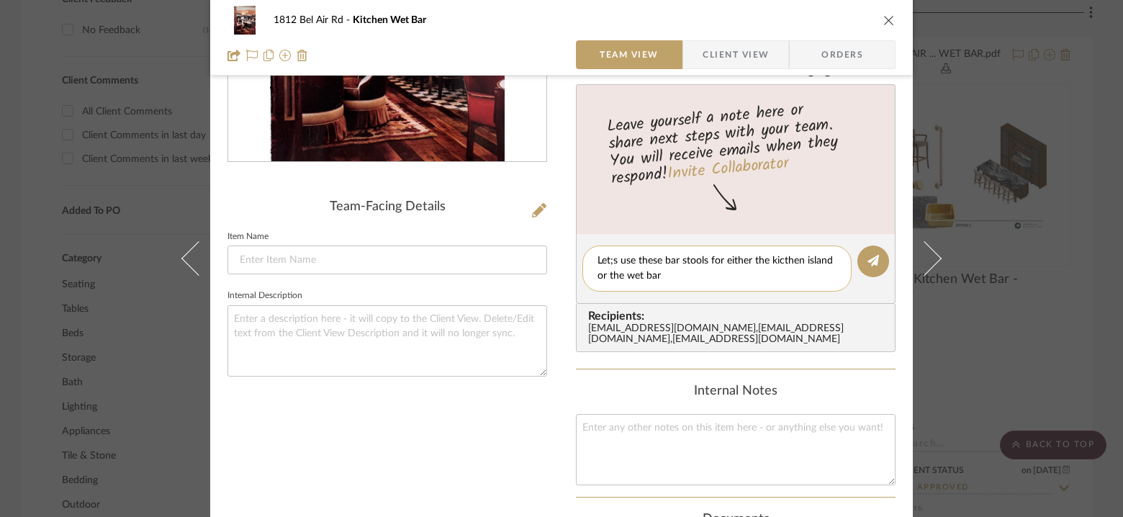
click at [611, 259] on textarea "Let;s use these bar stools for either the kicthen island or the wet bar" at bounding box center [717, 268] width 239 height 30
type textarea "Let's use these bar stools for either the kicthen island or the wet bar"
click at [868, 264] on icon at bounding box center [874, 261] width 12 height 12
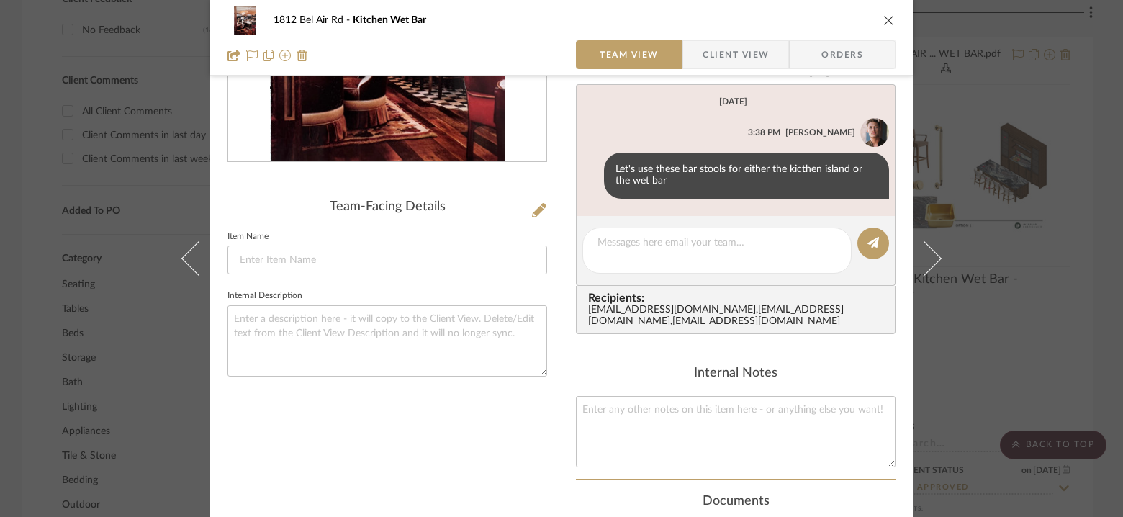
click at [883, 19] on icon "close" at bounding box center [889, 20] width 12 height 12
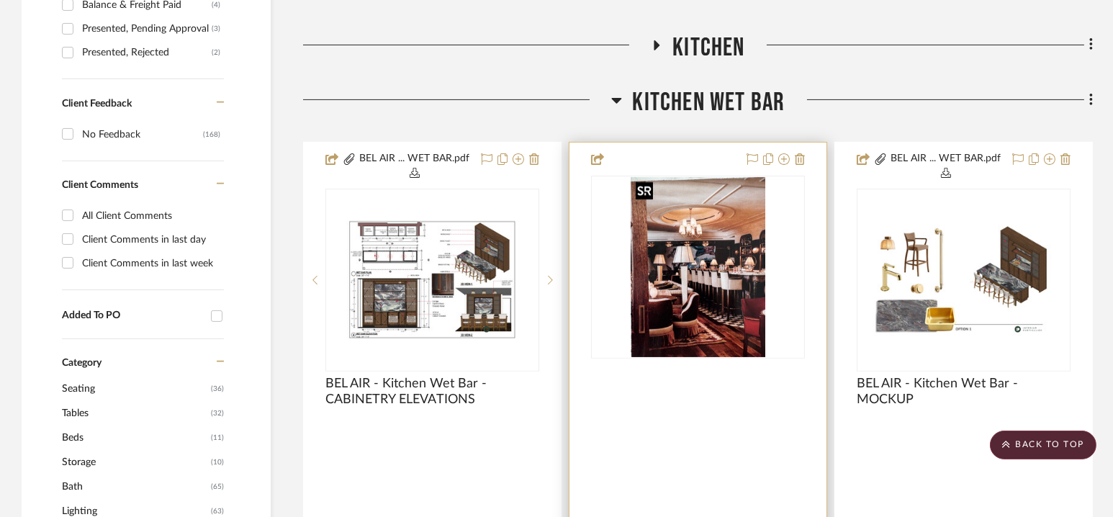
scroll to position [910, 0]
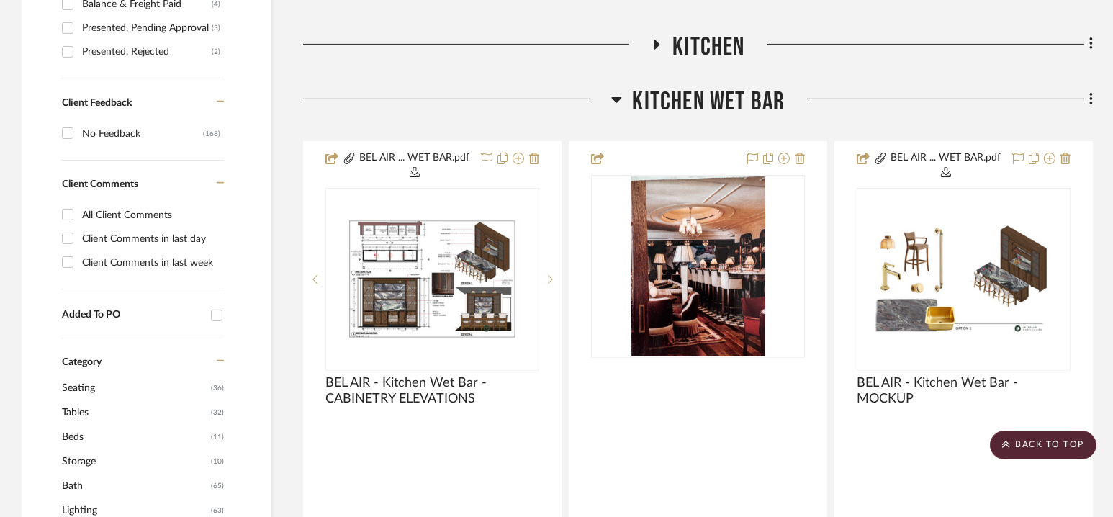
click at [703, 100] on span "Kitchen Wet Bar" at bounding box center [709, 101] width 153 height 31
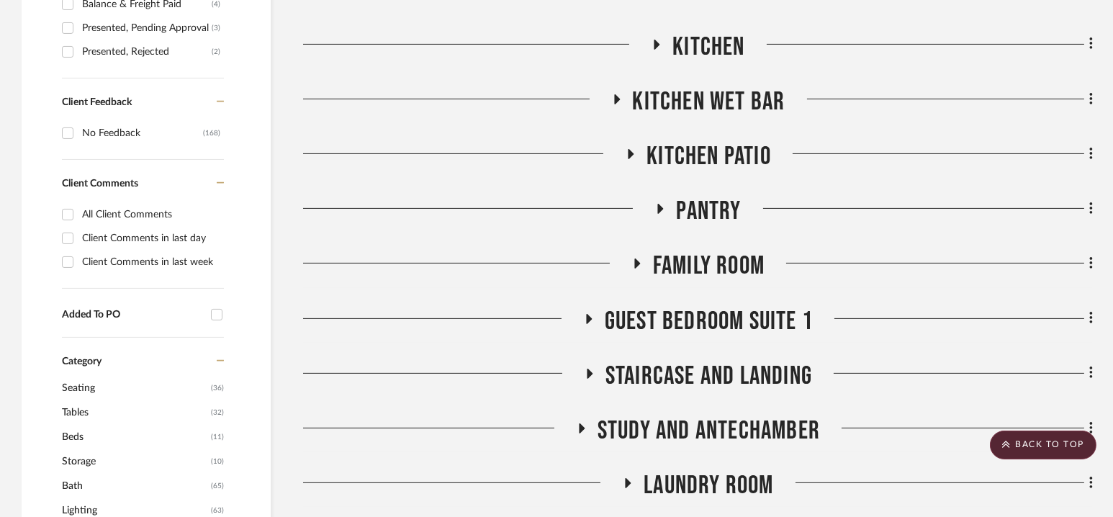
click at [702, 155] on span "Kitchen Patio" at bounding box center [709, 156] width 125 height 31
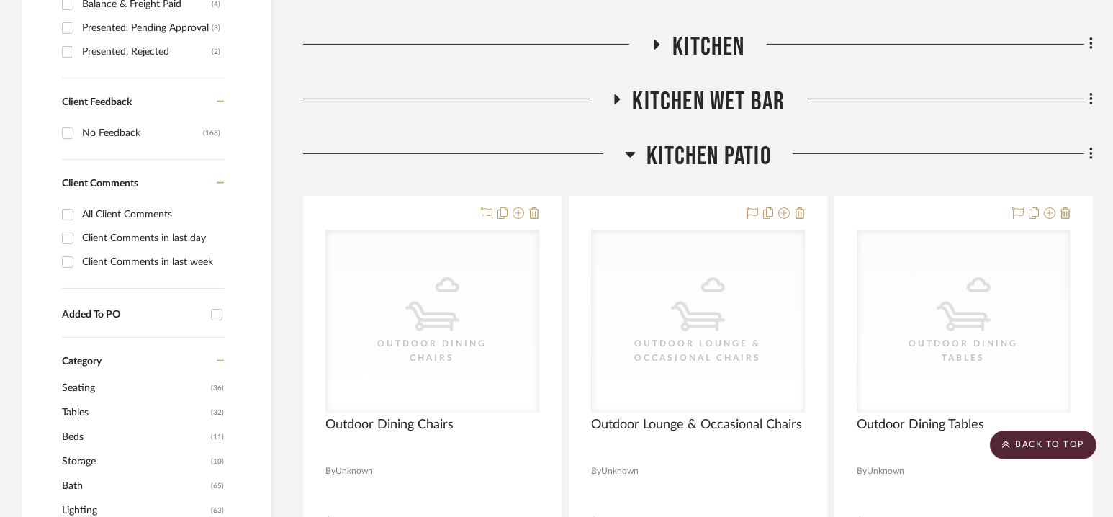
click at [702, 155] on span "Kitchen Patio" at bounding box center [709, 156] width 125 height 31
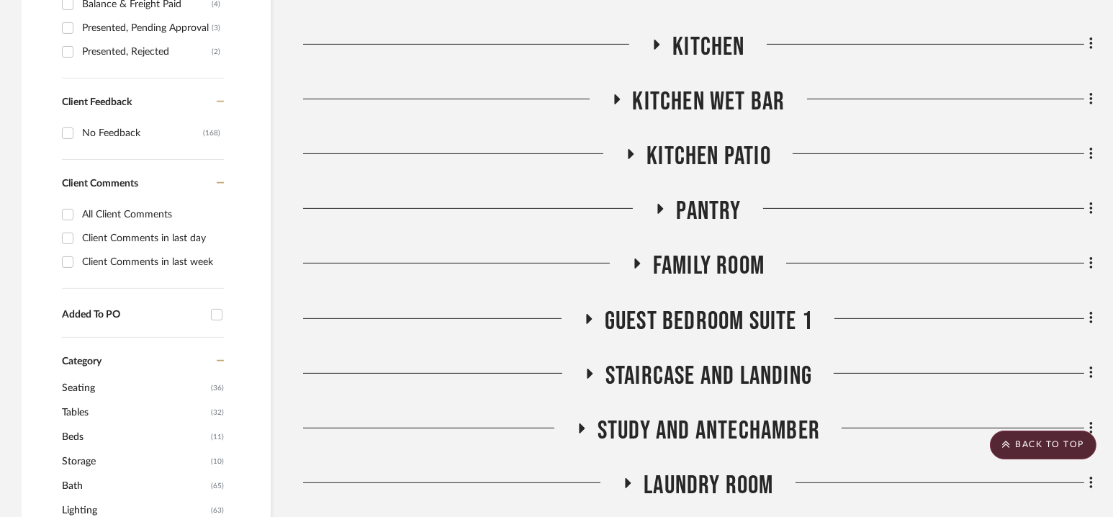
click at [695, 218] on span "Pantry" at bounding box center [708, 211] width 65 height 31
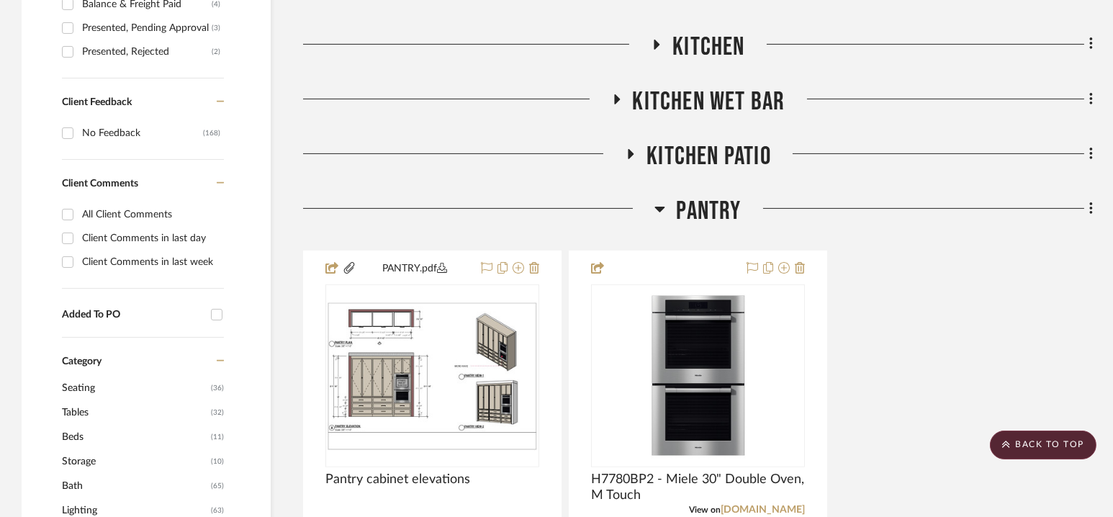
click at [695, 218] on span "Pantry" at bounding box center [708, 211] width 65 height 31
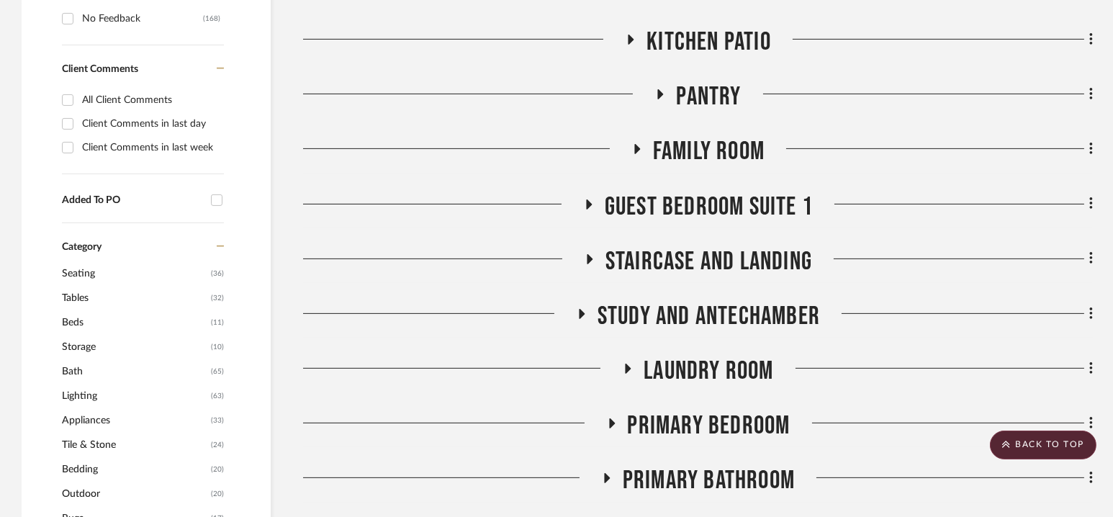
scroll to position [1099, 0]
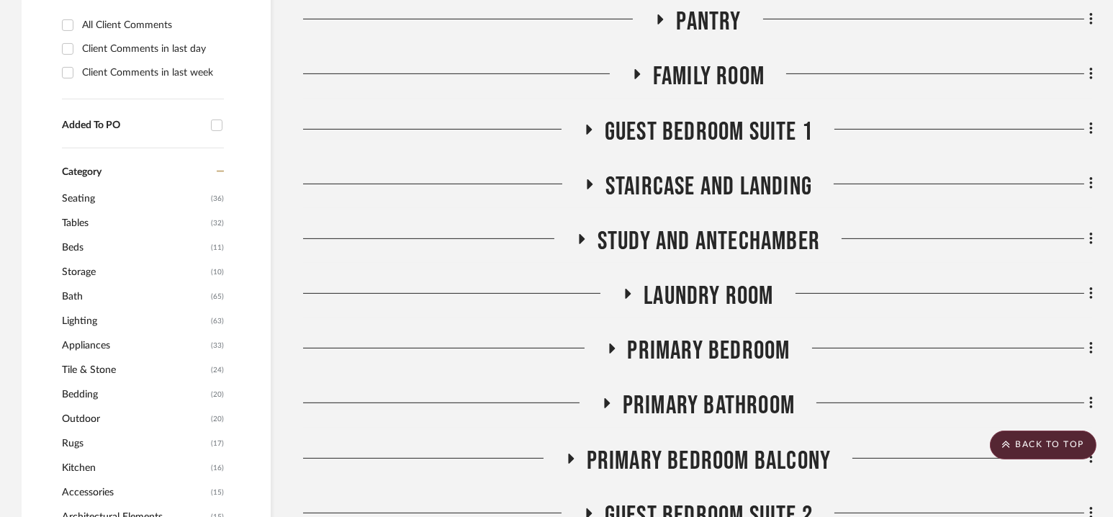
click at [712, 18] on span "Pantry" at bounding box center [708, 21] width 65 height 31
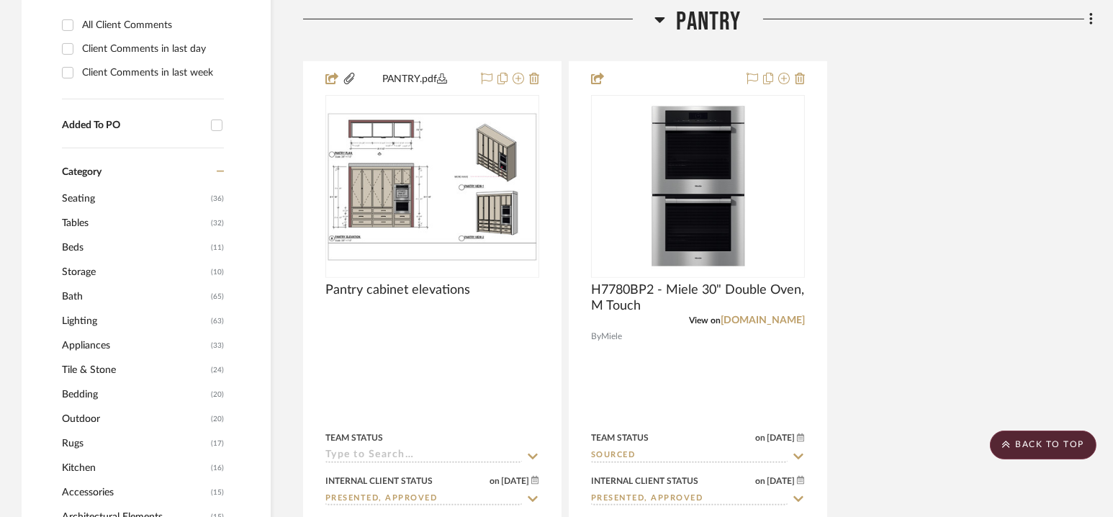
click at [707, 19] on span "Pantry" at bounding box center [708, 21] width 65 height 31
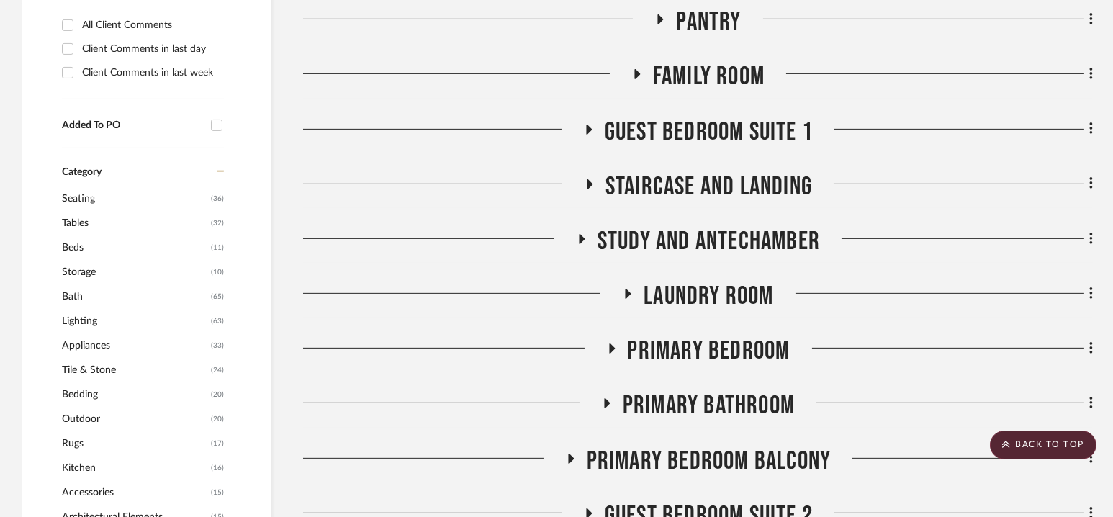
click at [707, 76] on span "Family Room" at bounding box center [709, 76] width 112 height 31
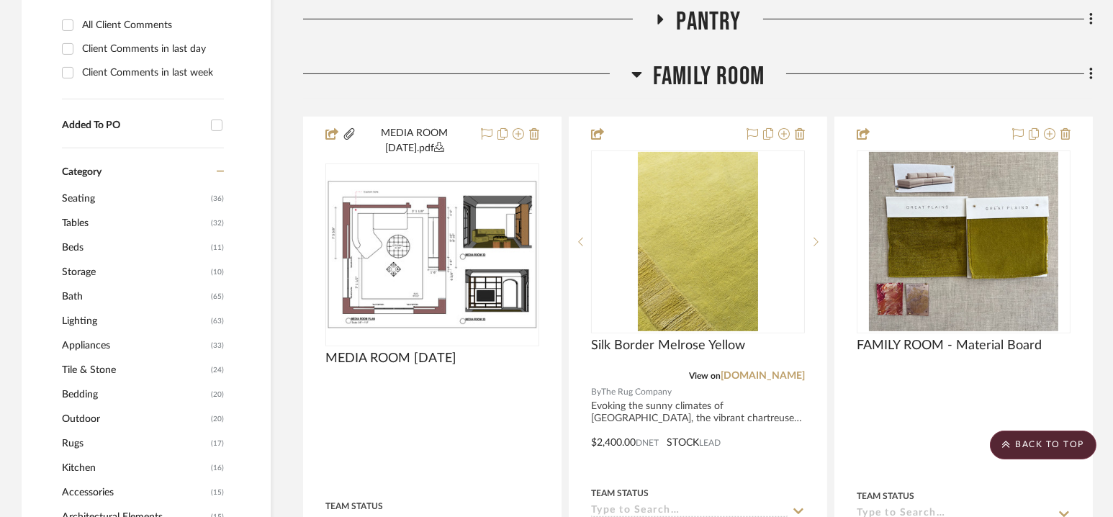
click at [702, 73] on span "Family Room" at bounding box center [709, 76] width 112 height 31
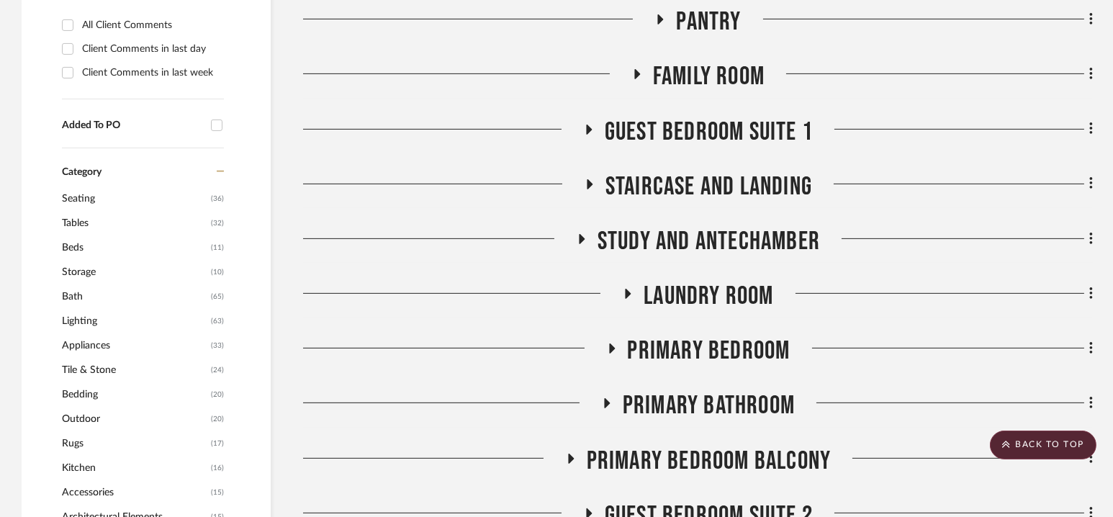
click at [707, 127] on span "Guest Bedroom Suite 1" at bounding box center [709, 132] width 208 height 31
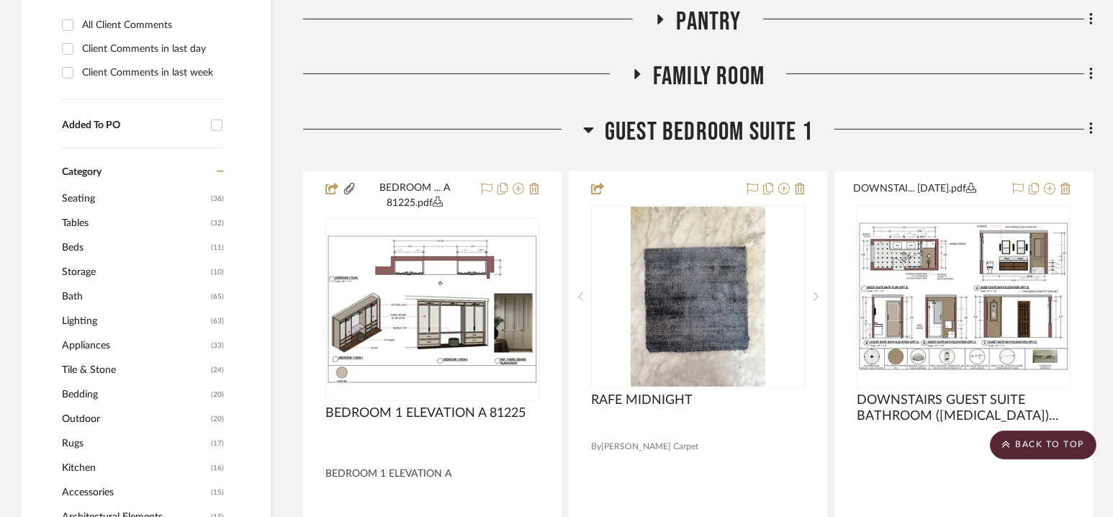
click at [707, 127] on span "Guest Bedroom Suite 1" at bounding box center [709, 132] width 208 height 31
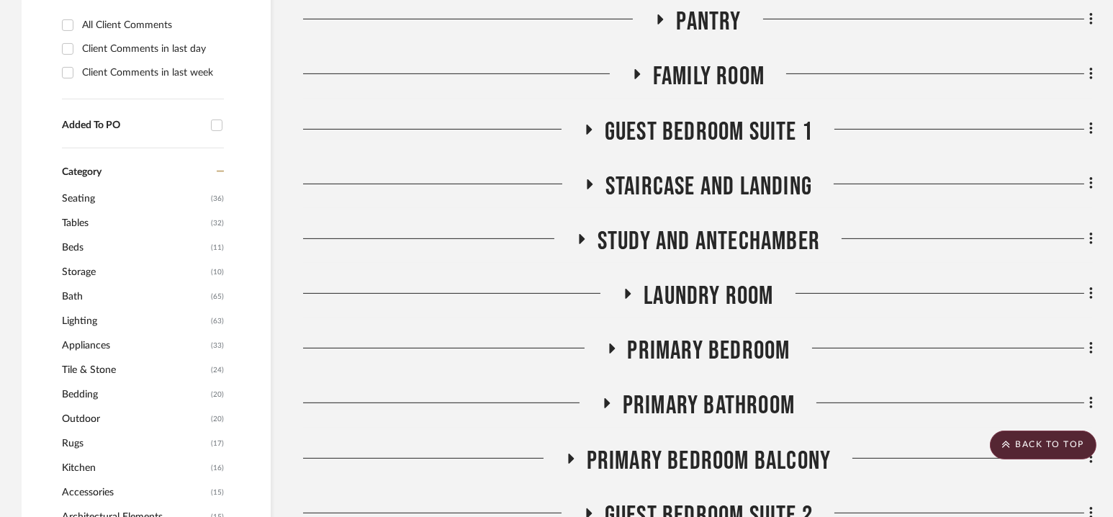
click at [708, 194] on span "Staircase and Landing" at bounding box center [708, 186] width 207 height 31
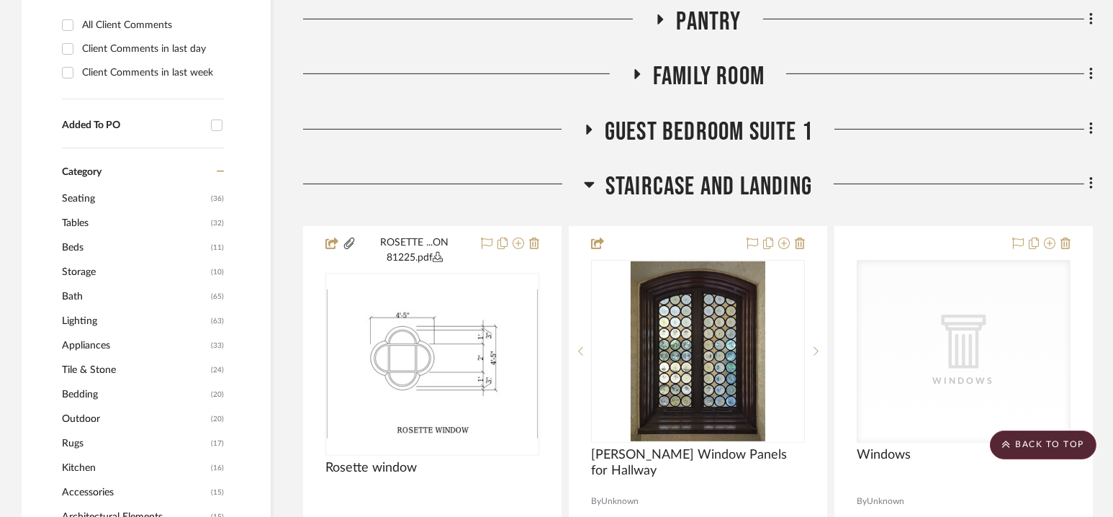
click at [707, 181] on span "Staircase and Landing" at bounding box center [708, 186] width 207 height 31
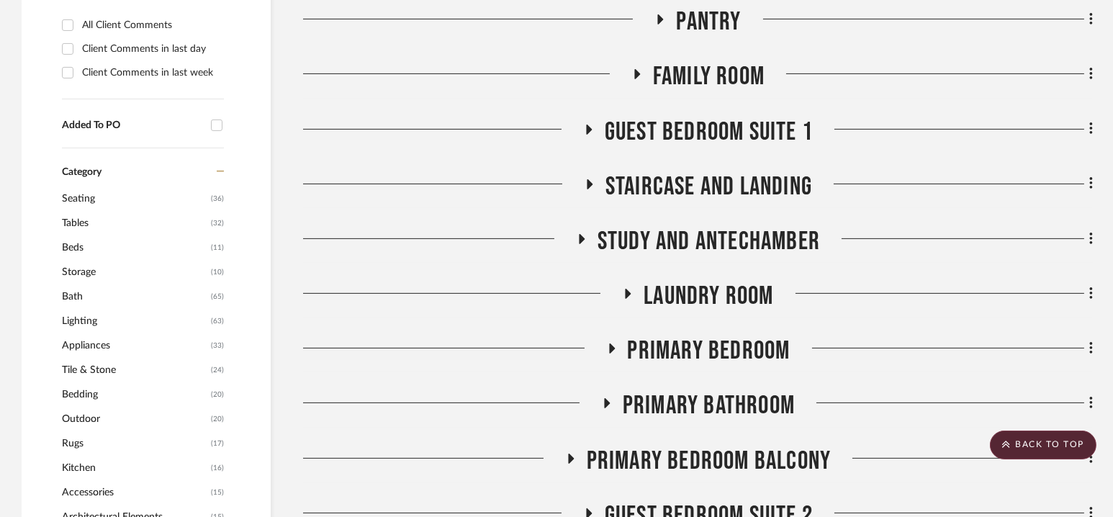
click at [706, 245] on span "Study and Antechamber" at bounding box center [709, 241] width 222 height 31
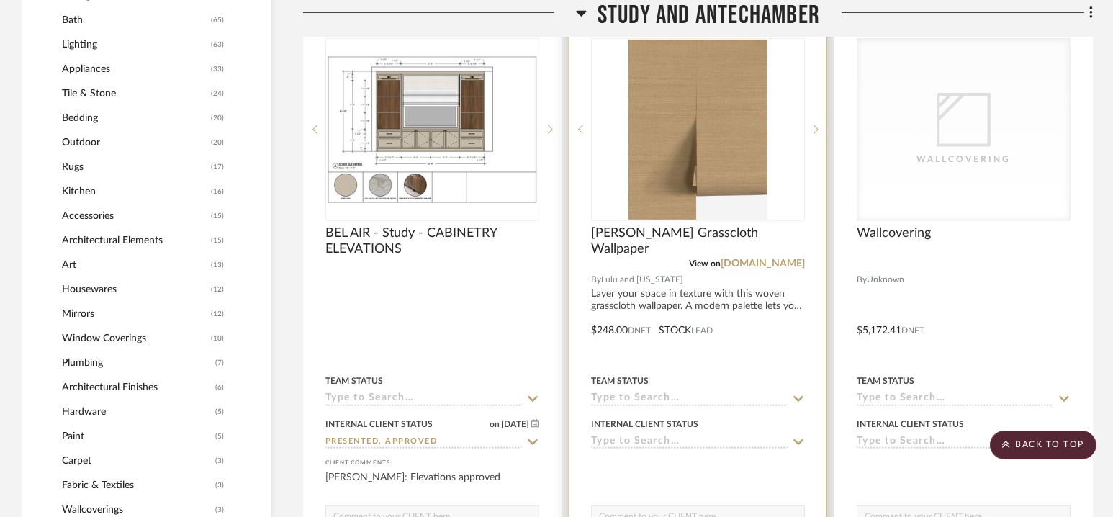
scroll to position [1364, 0]
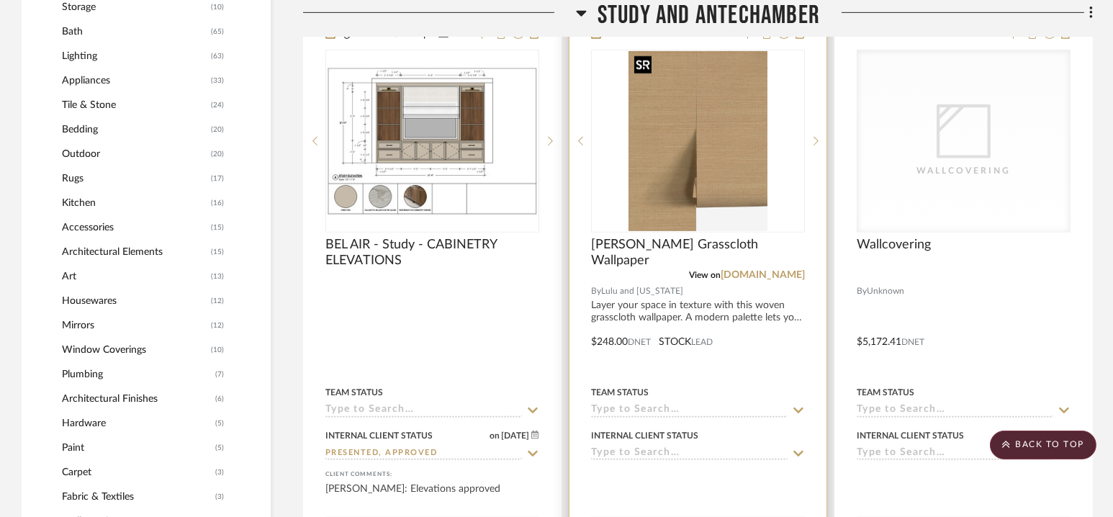
click at [691, 162] on img "0" at bounding box center [698, 141] width 138 height 180
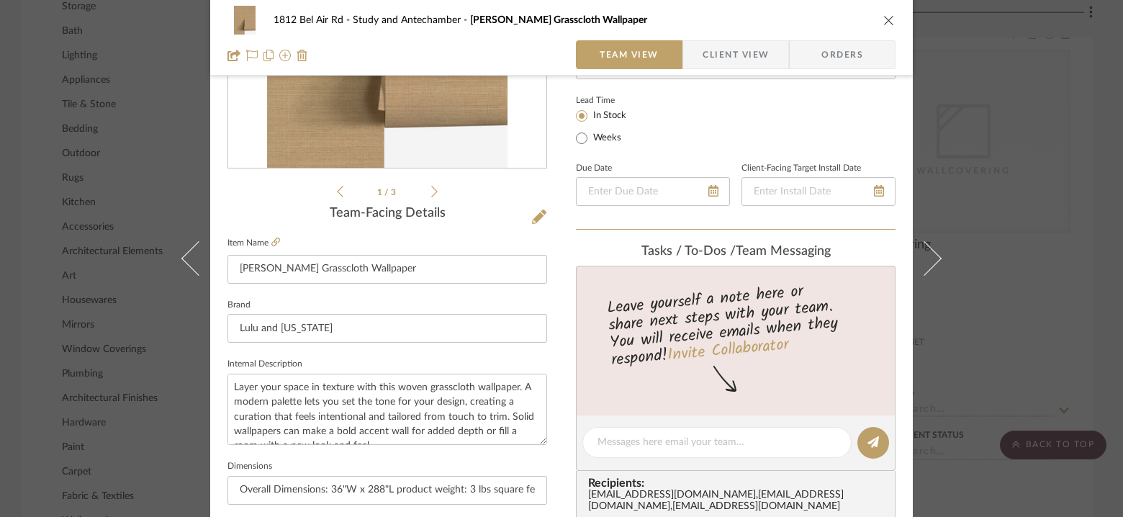
scroll to position [297, 0]
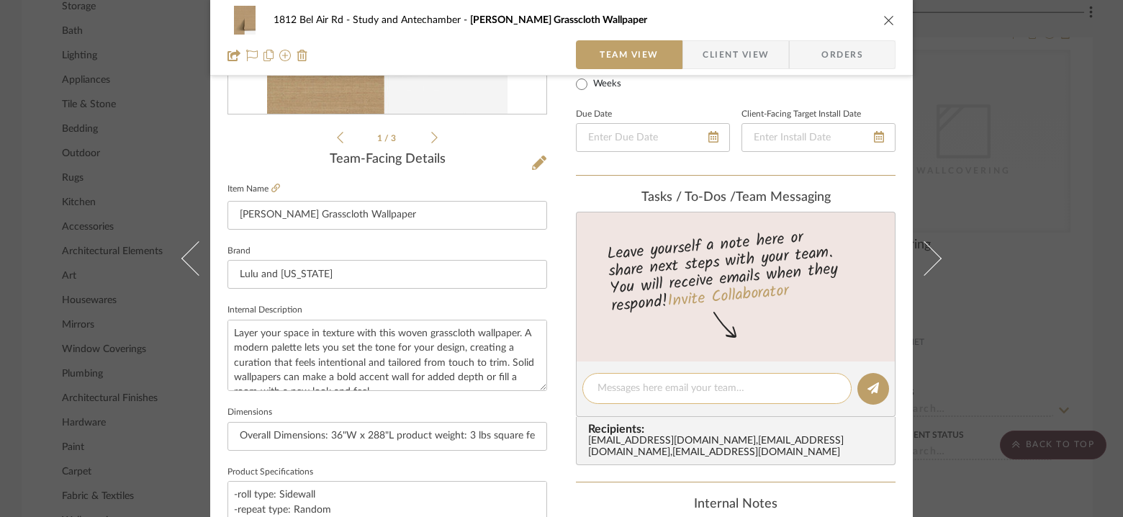
click at [656, 389] on textarea at bounding box center [717, 388] width 239 height 15
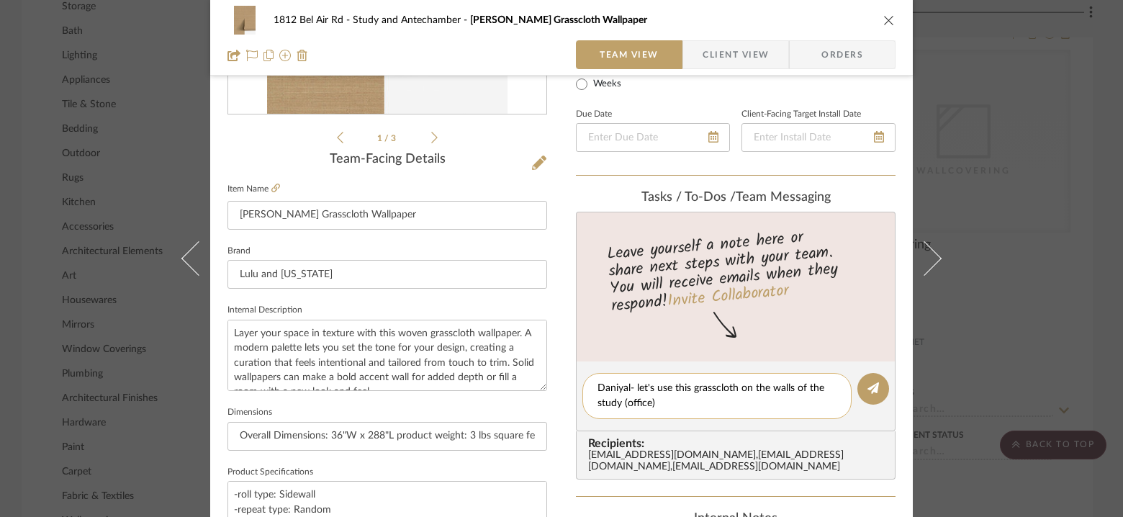
click at [678, 402] on textarea "Daniyal- let's use this grasscloth on the walls of the study (office)" at bounding box center [717, 396] width 239 height 30
type textarea "Daniyal- let's use this grasscloth on the walls of the study (office)"
click at [856, 373] on editor-of-message "Daniyal- let's use this grasscloth on the walls of the study (office)" at bounding box center [736, 396] width 320 height 70
click at [870, 388] on icon at bounding box center [874, 388] width 12 height 12
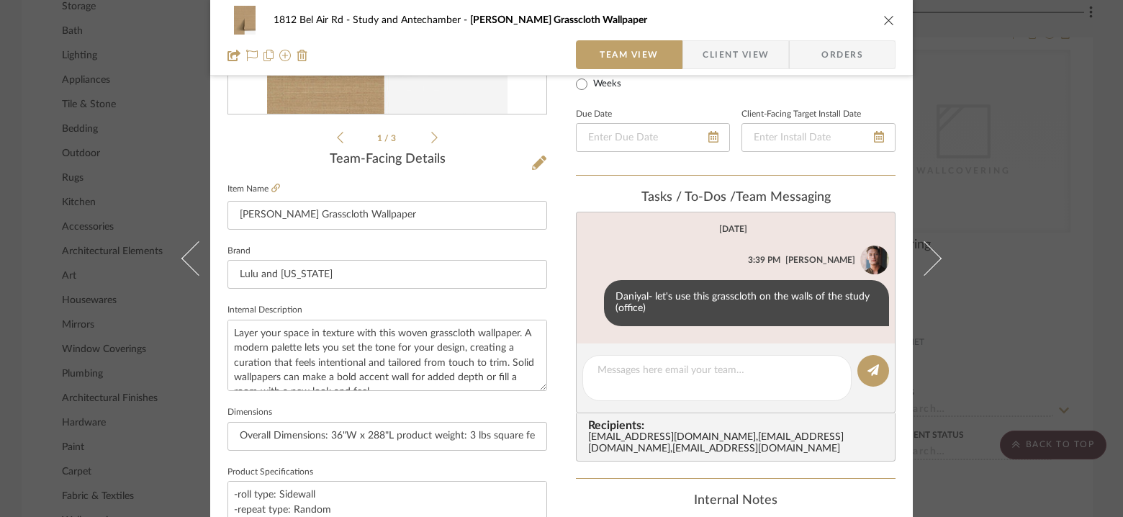
click at [1050, 193] on div "1812 Bel Air Rd Study and Antechamber [PERSON_NAME] Grasscloth Wallpaper Team V…" at bounding box center [561, 258] width 1123 height 517
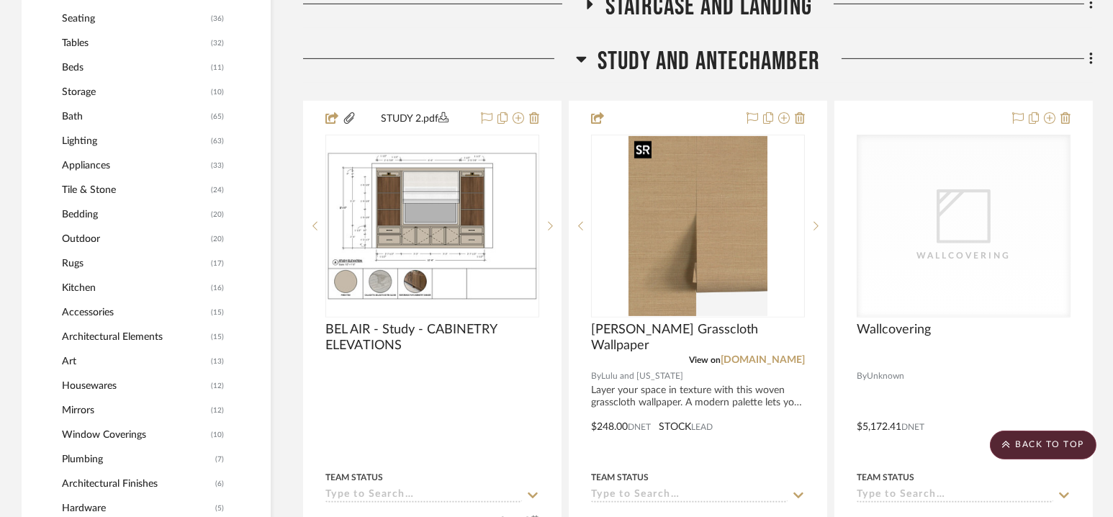
scroll to position [1280, 0]
click at [706, 50] on span "Study and Antechamber" at bounding box center [709, 60] width 222 height 31
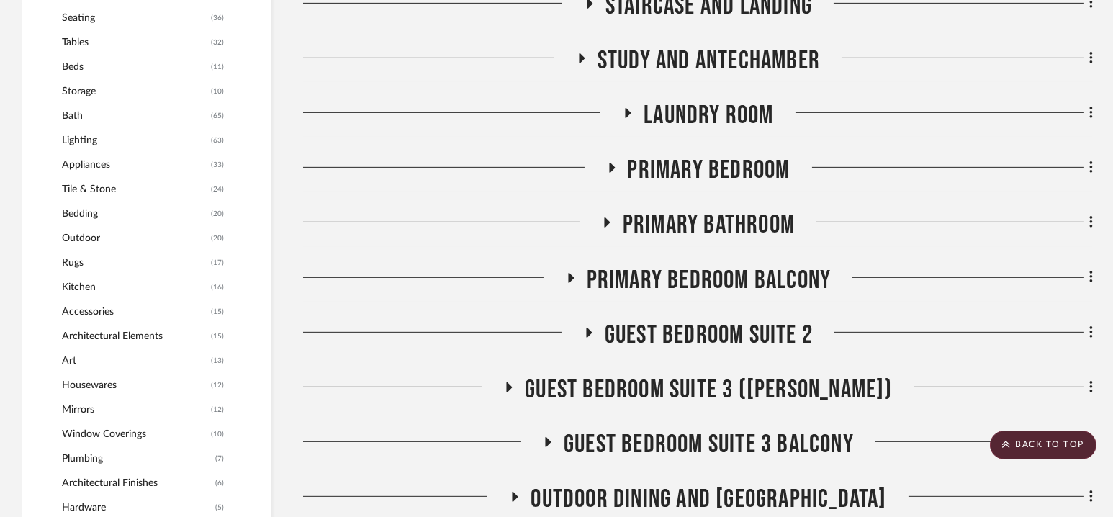
click at [703, 102] on span "Laundry Room" at bounding box center [709, 115] width 130 height 31
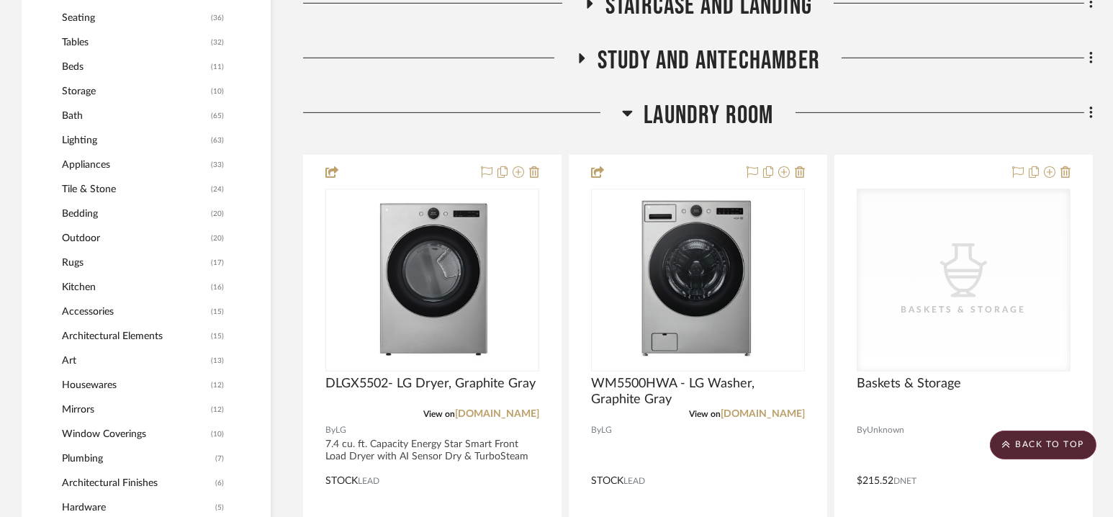
click at [701, 110] on span "Laundry Room" at bounding box center [709, 115] width 130 height 31
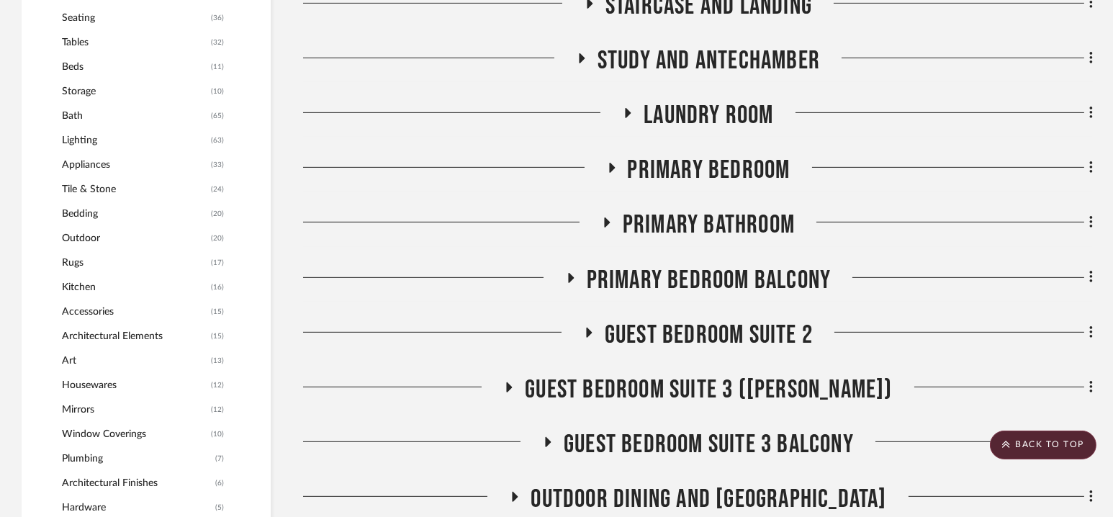
click at [701, 157] on span "Primary Bedroom" at bounding box center [709, 170] width 163 height 31
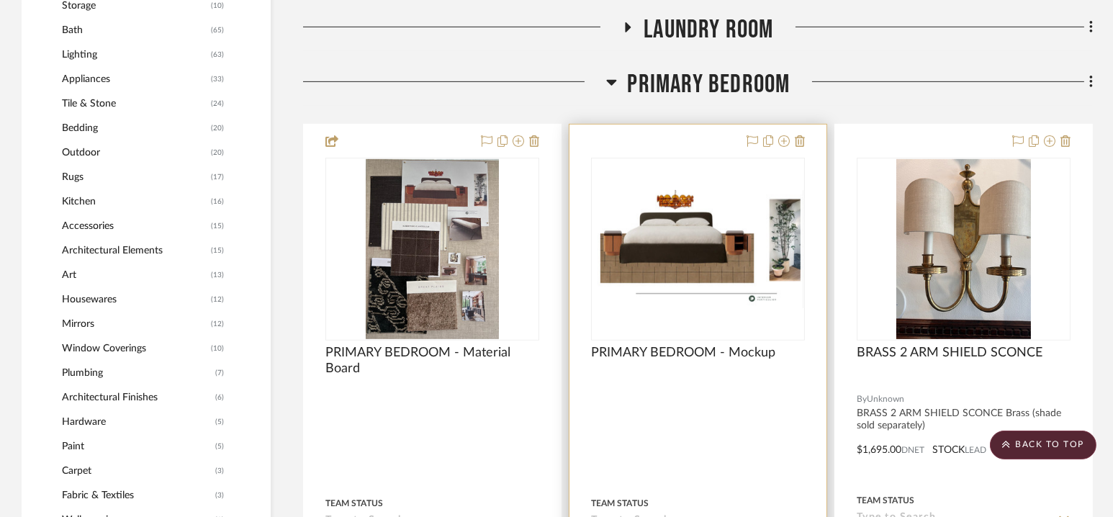
scroll to position [1358, 0]
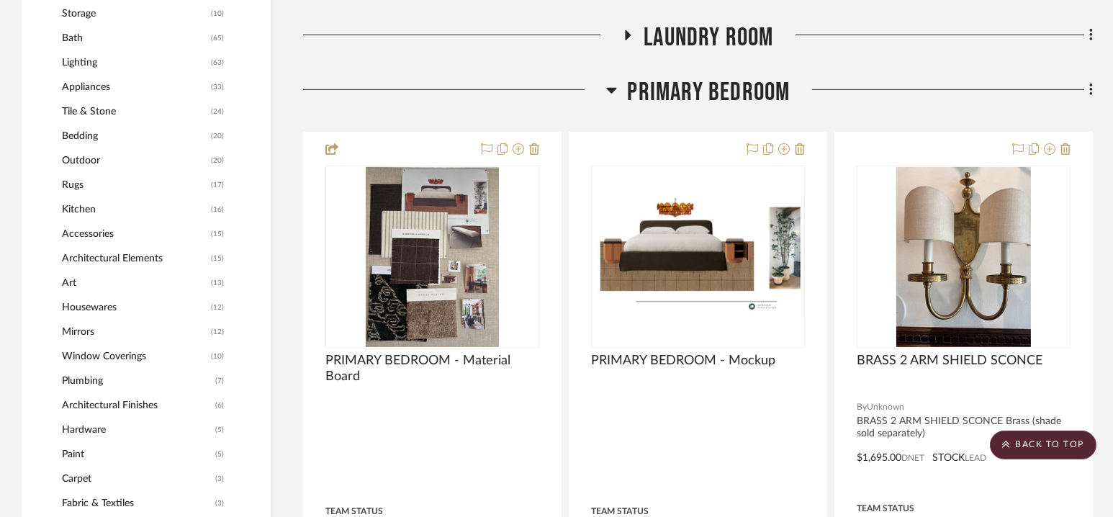
click at [699, 85] on span "Primary Bedroom" at bounding box center [709, 92] width 163 height 31
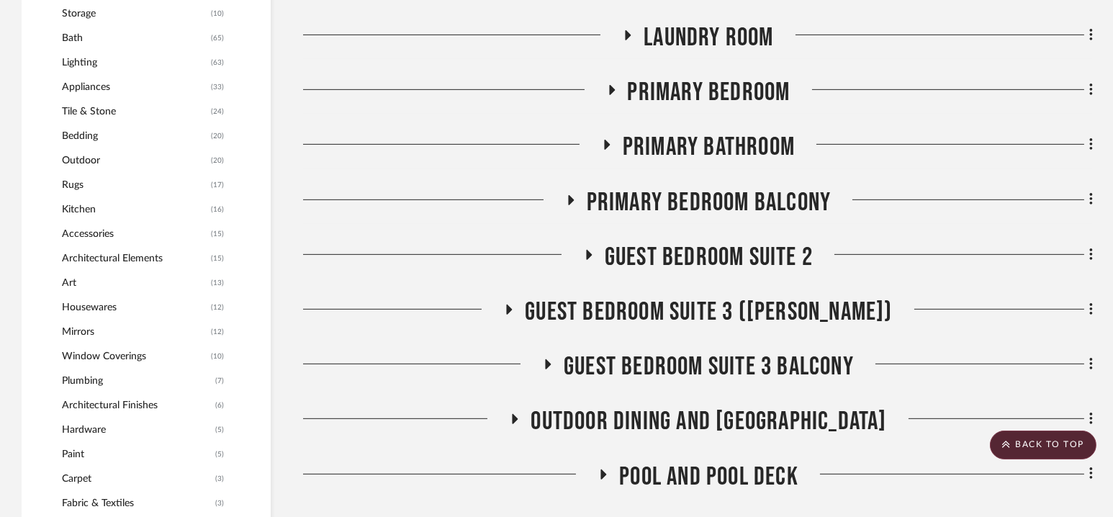
click at [698, 152] on span "Primary Bathroom" at bounding box center [709, 147] width 172 height 31
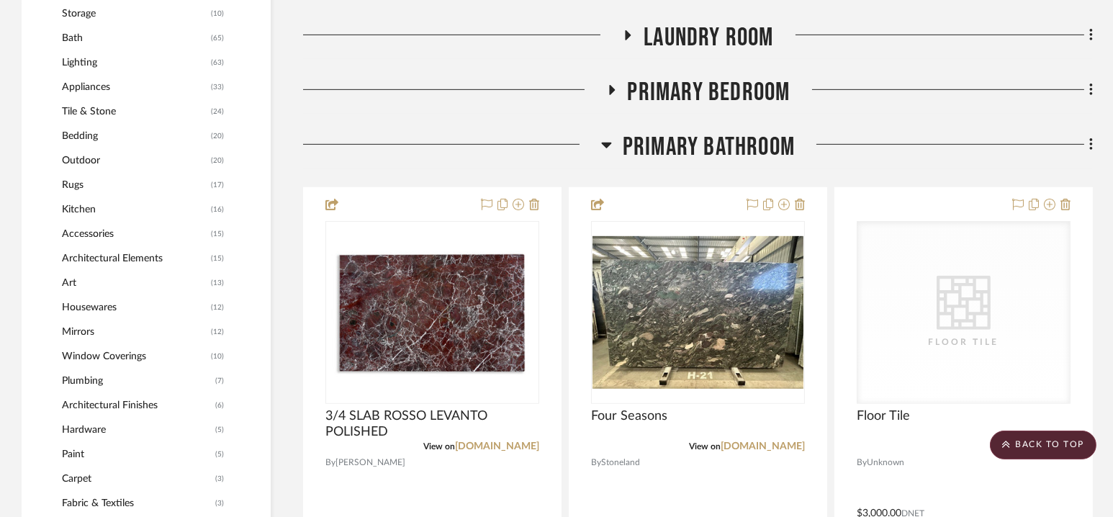
click at [693, 85] on span "Primary Bedroom" at bounding box center [709, 92] width 163 height 31
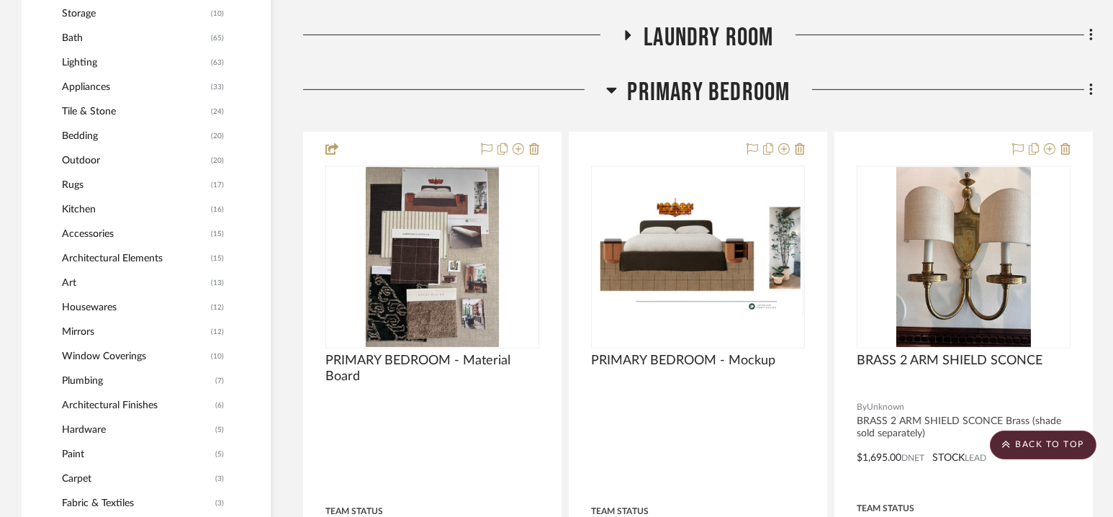
click at [696, 86] on span "Primary Bedroom" at bounding box center [709, 92] width 163 height 31
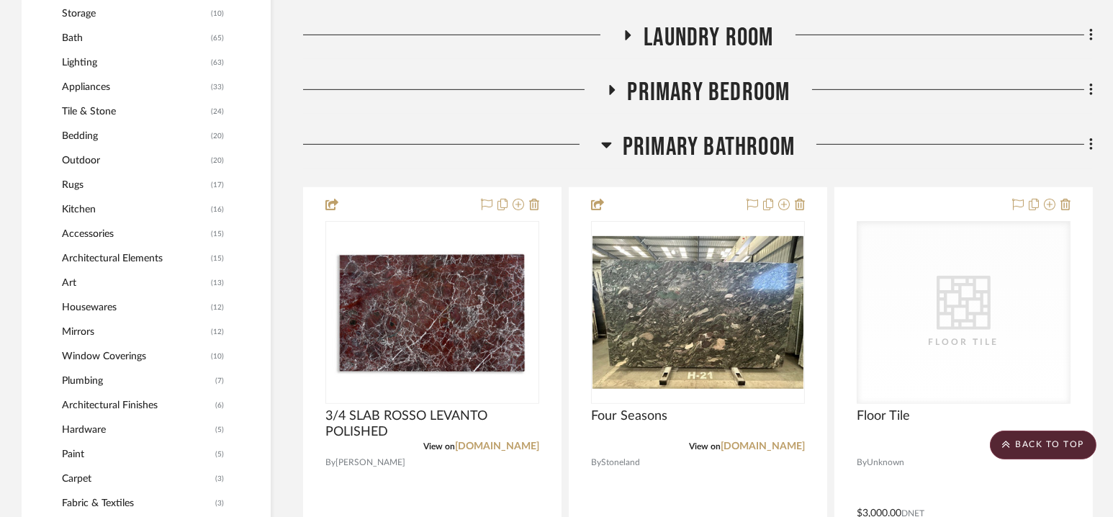
click at [697, 142] on span "Primary Bathroom" at bounding box center [709, 147] width 172 height 31
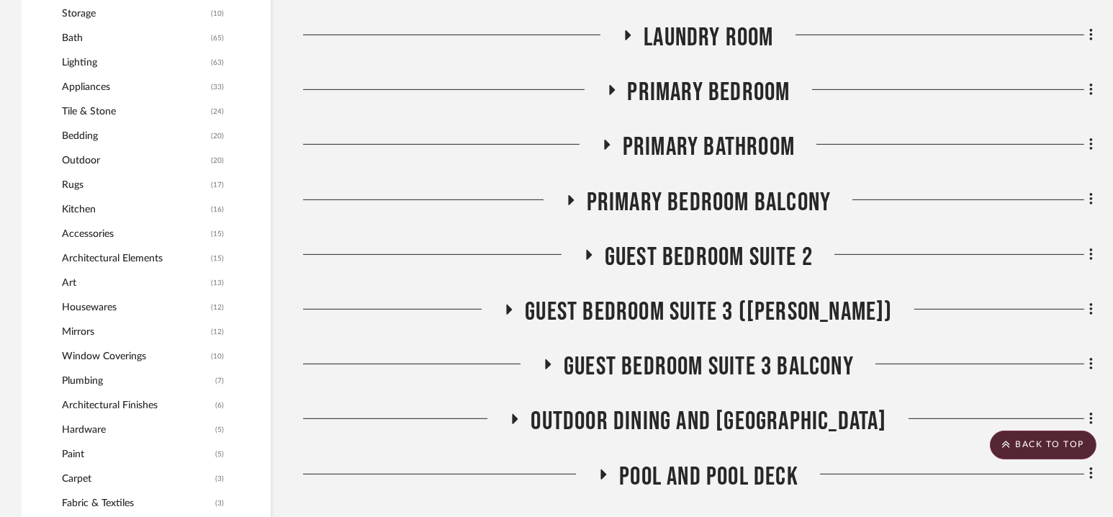
click at [696, 202] on span "Primary Bedroom Balcony" at bounding box center [709, 202] width 245 height 31
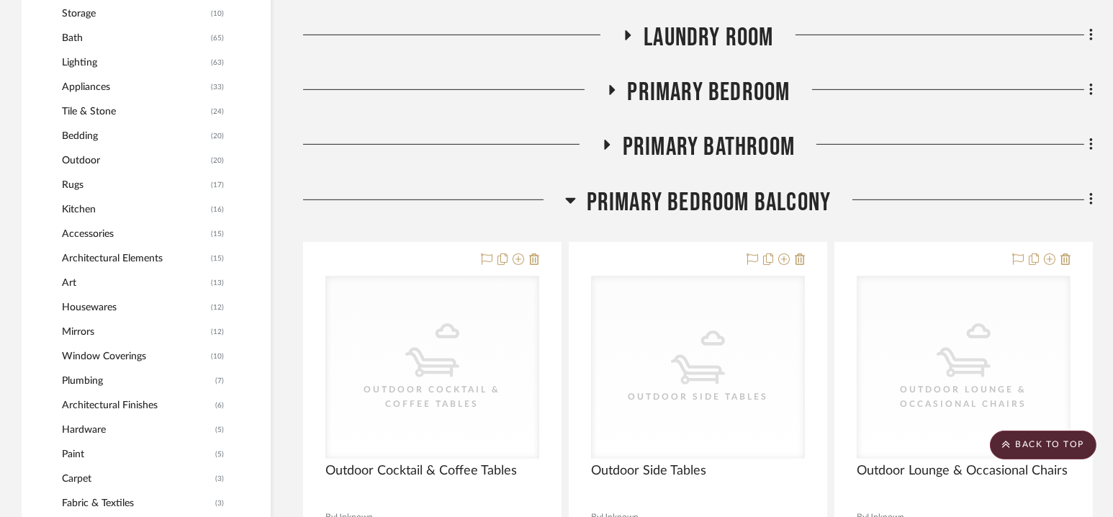
click at [696, 202] on span "Primary Bedroom Balcony" at bounding box center [709, 202] width 245 height 31
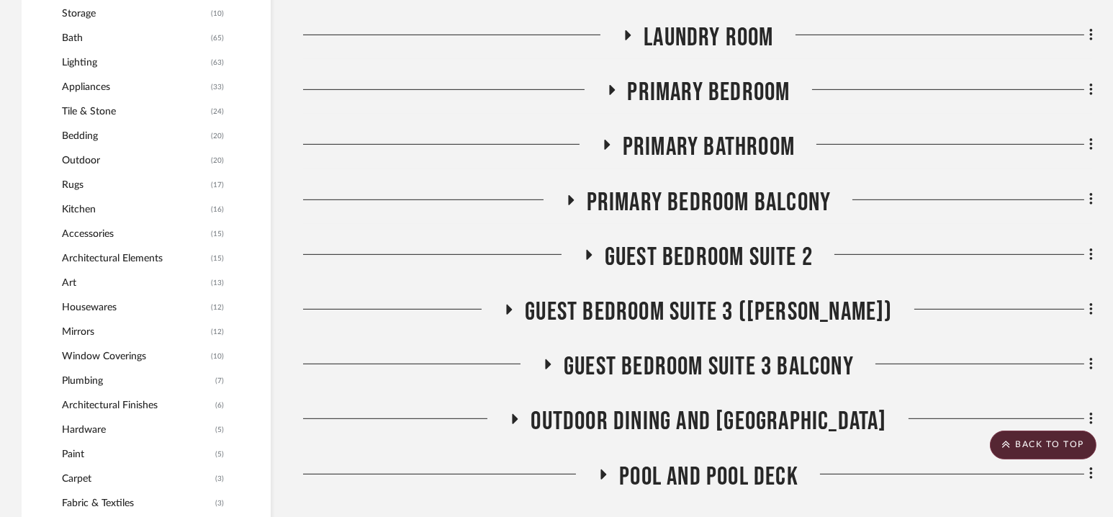
click at [696, 250] on span "Guest Bedroom Suite 2" at bounding box center [709, 257] width 208 height 31
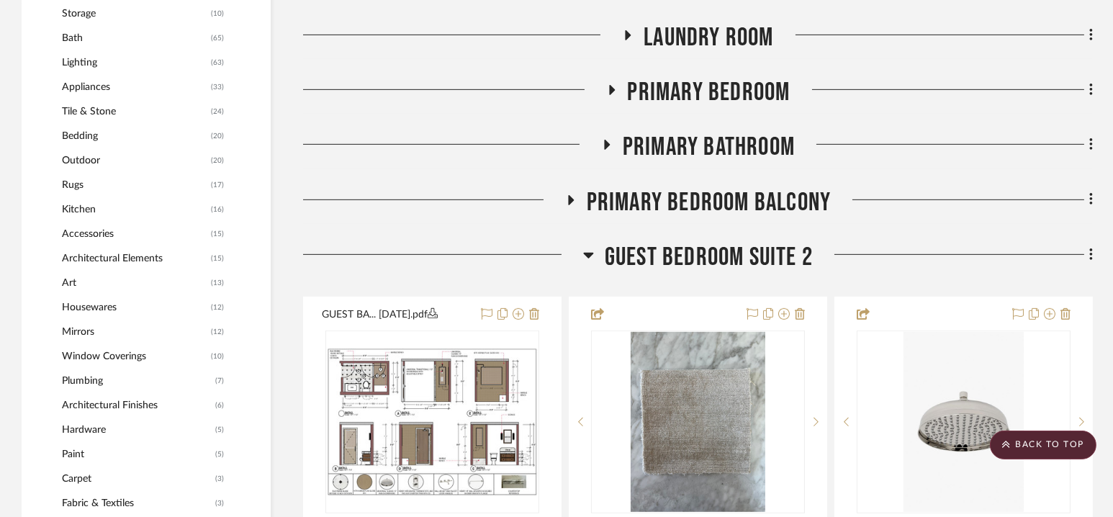
click at [699, 251] on span "Guest Bedroom Suite 2" at bounding box center [709, 257] width 208 height 31
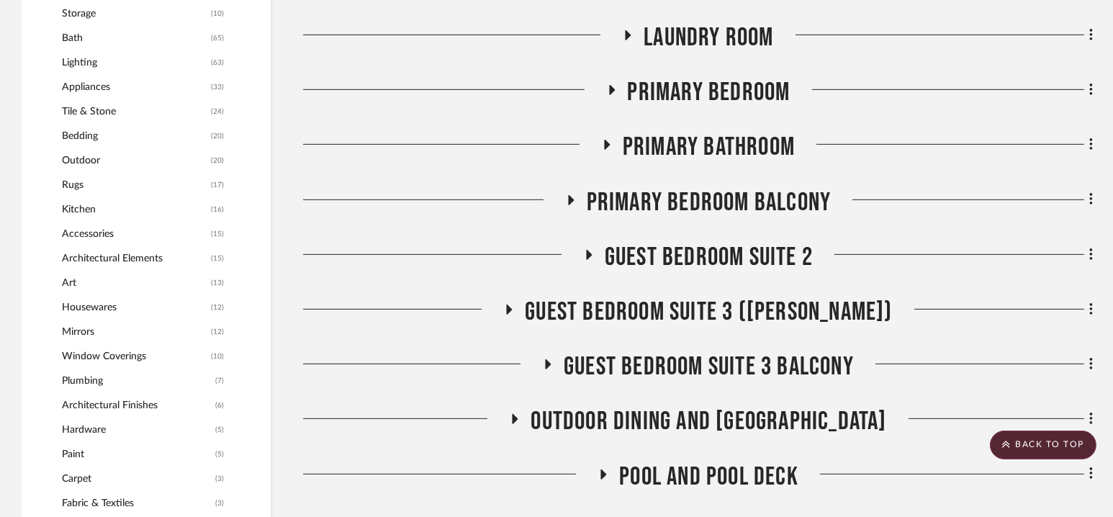
click at [699, 251] on span "Guest Bedroom Suite 2" at bounding box center [709, 257] width 208 height 31
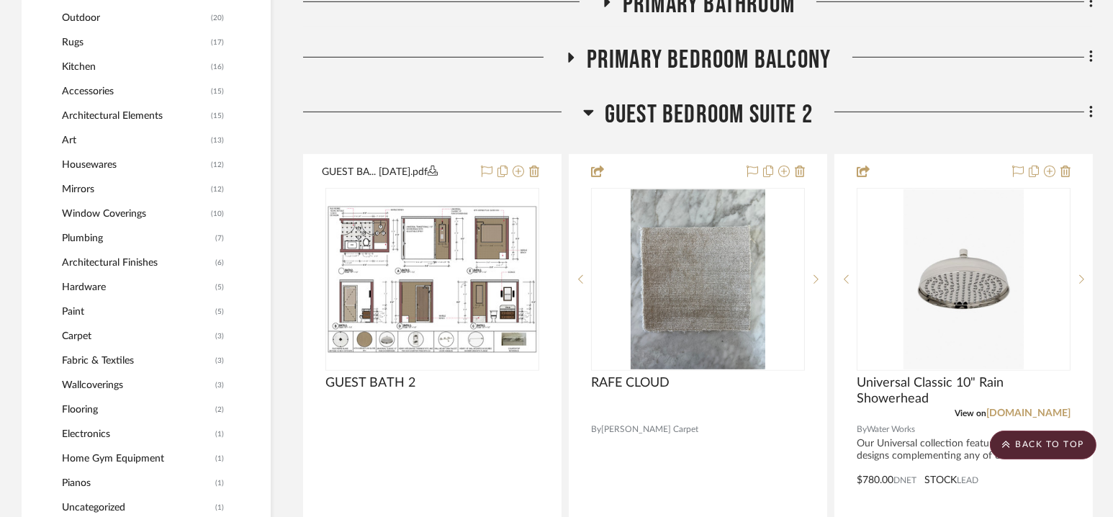
scroll to position [1517, 0]
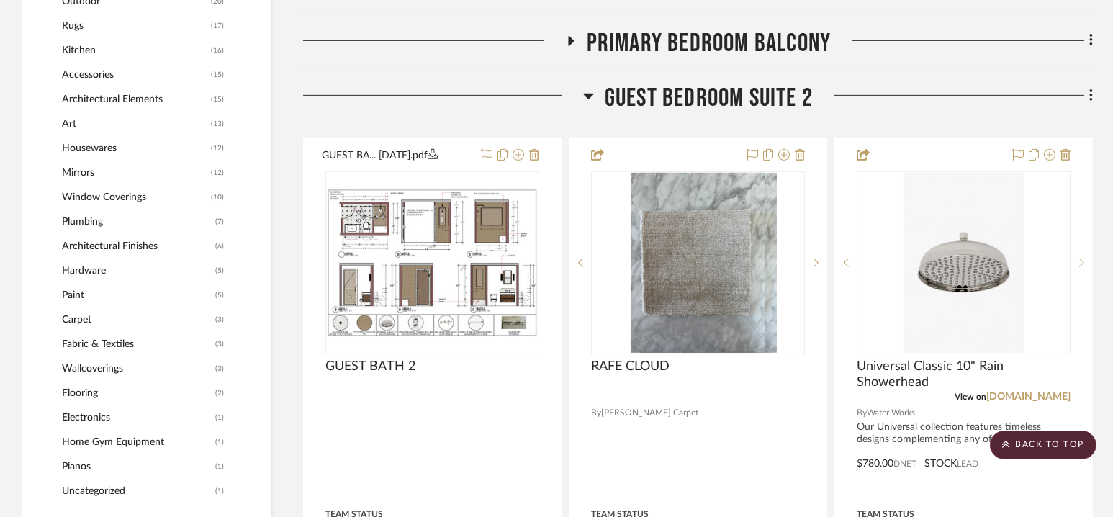
click at [705, 95] on span "Guest Bedroom Suite 2" at bounding box center [709, 98] width 208 height 31
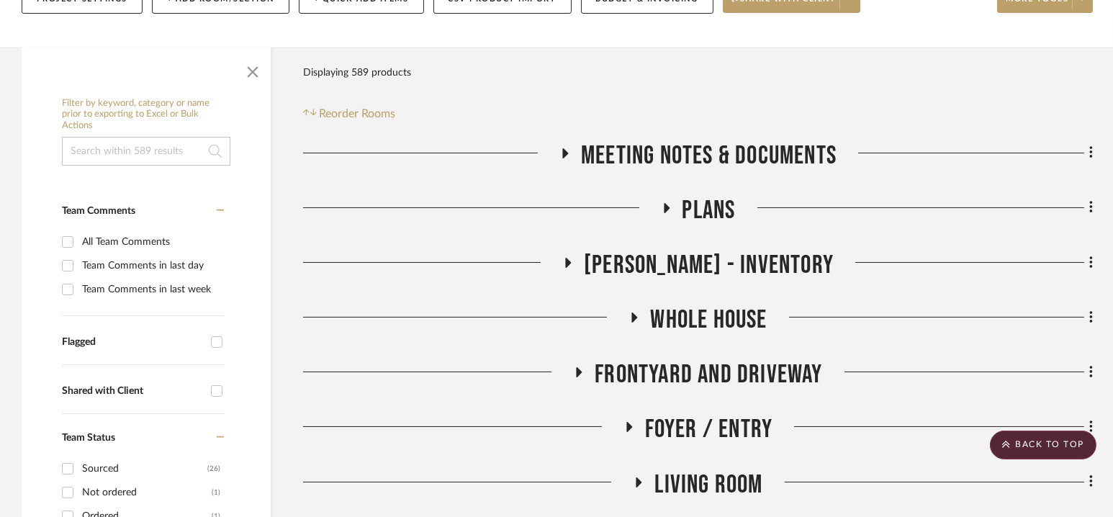
scroll to position [0, 0]
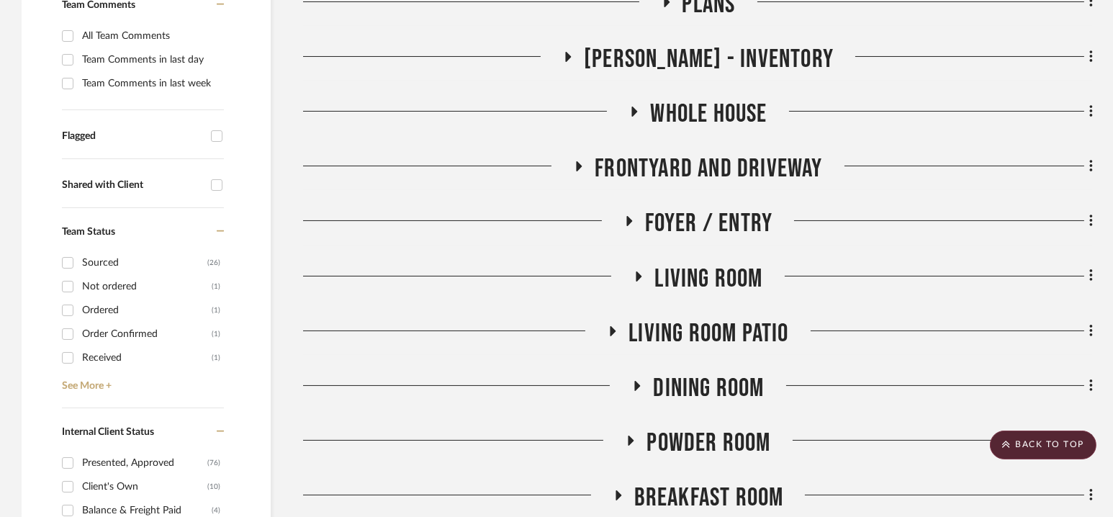
click at [697, 275] on span "Living Room" at bounding box center [708, 278] width 108 height 31
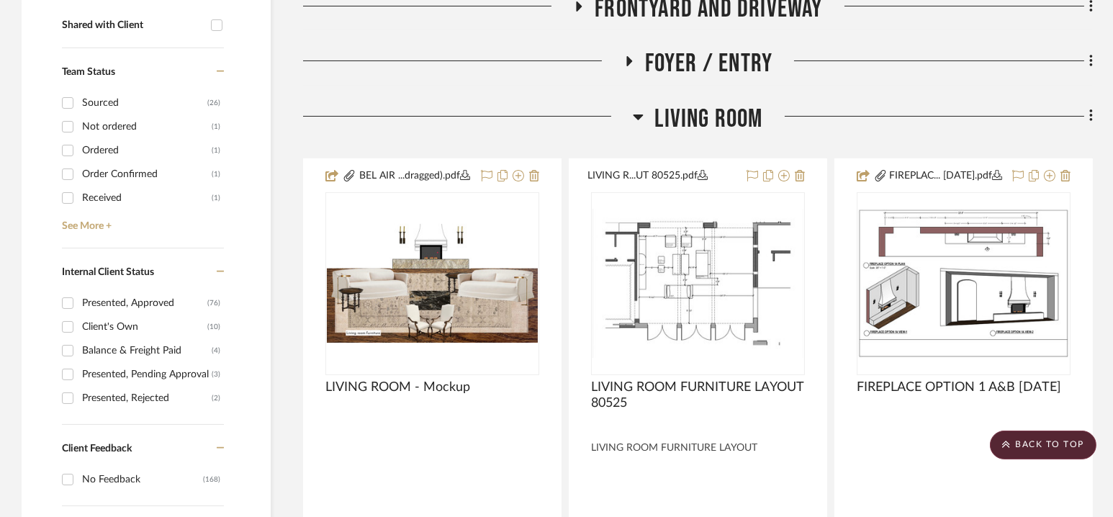
scroll to position [526, 0]
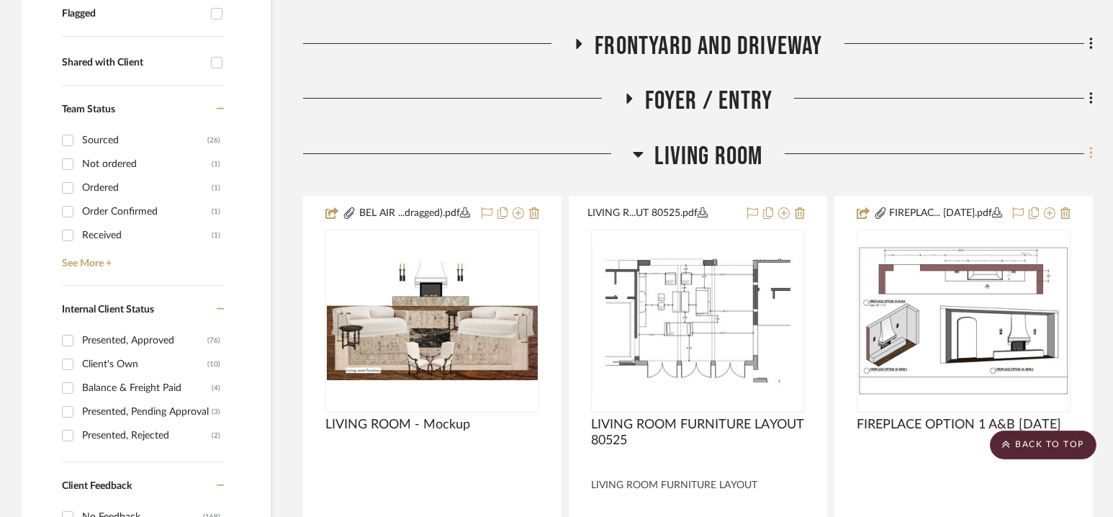
click at [1092, 157] on icon at bounding box center [1091, 153] width 4 height 16
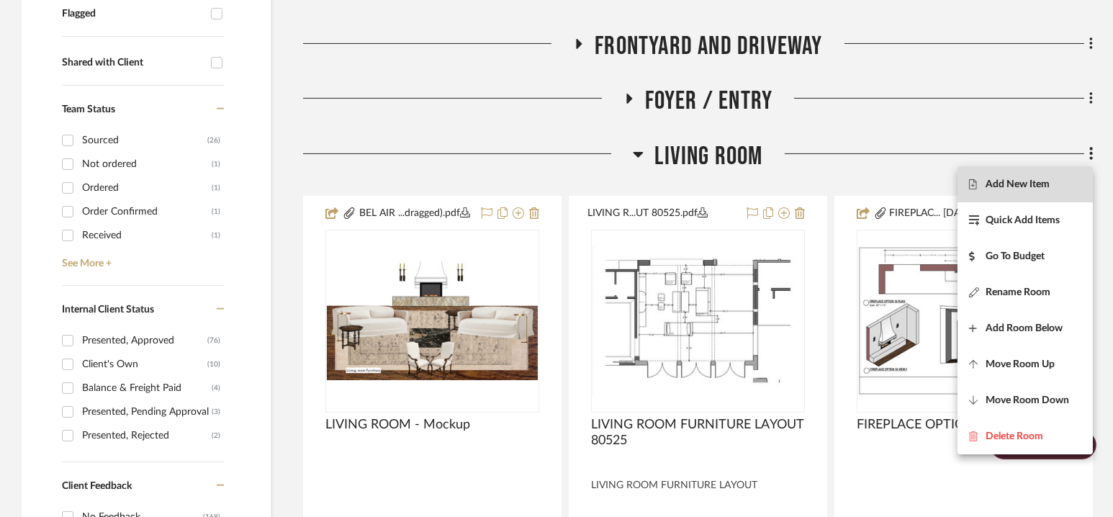
click at [983, 200] on button "Add New Item" at bounding box center [1025, 184] width 135 height 36
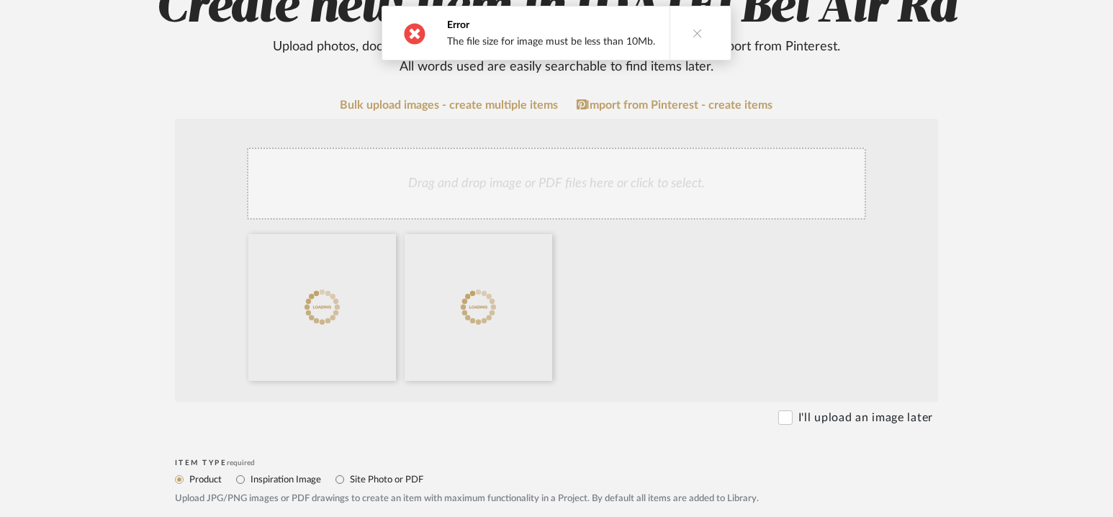
scroll to position [213, 0]
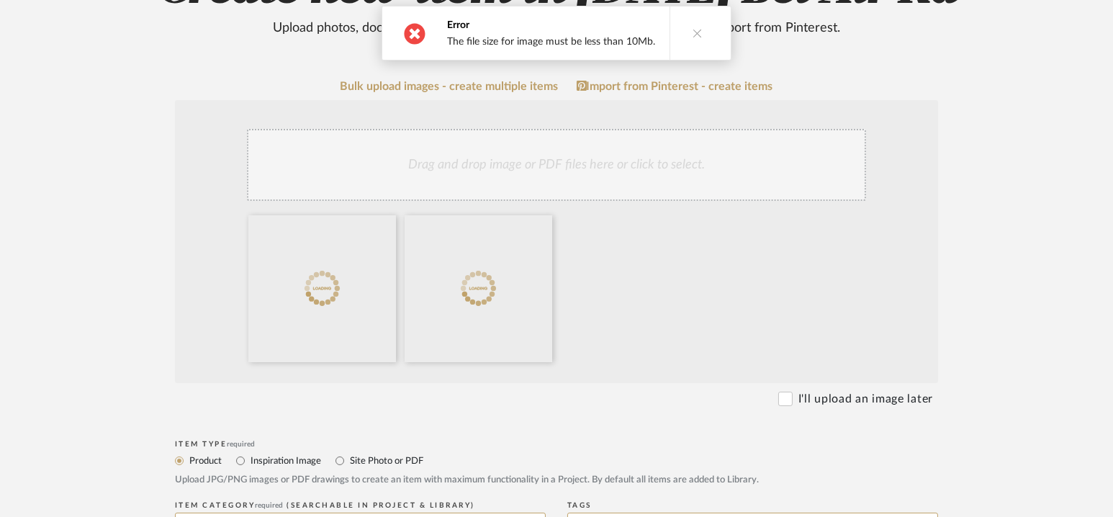
click at [696, 27] on button at bounding box center [697, 32] width 55 height 53
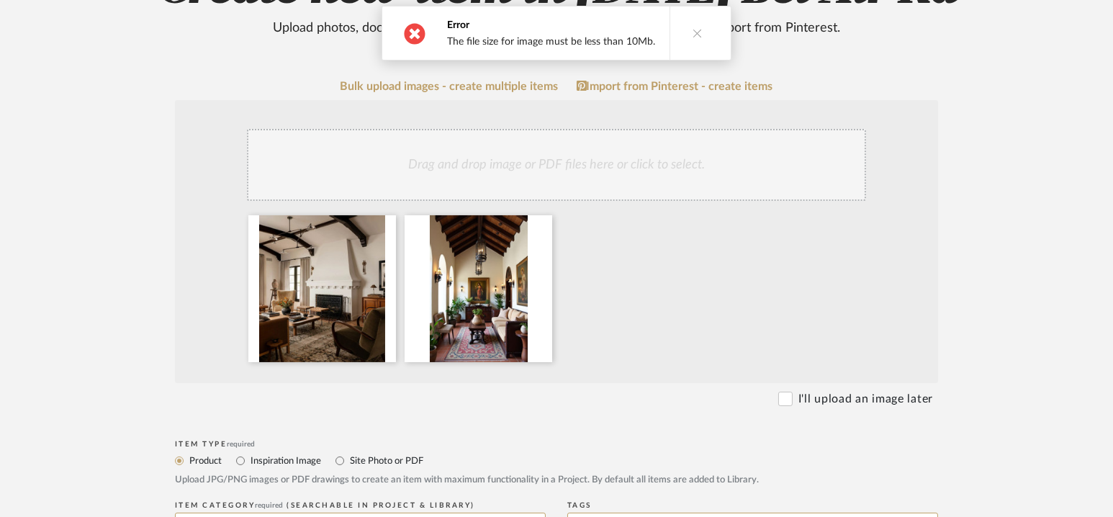
click at [694, 24] on button at bounding box center [697, 32] width 55 height 53
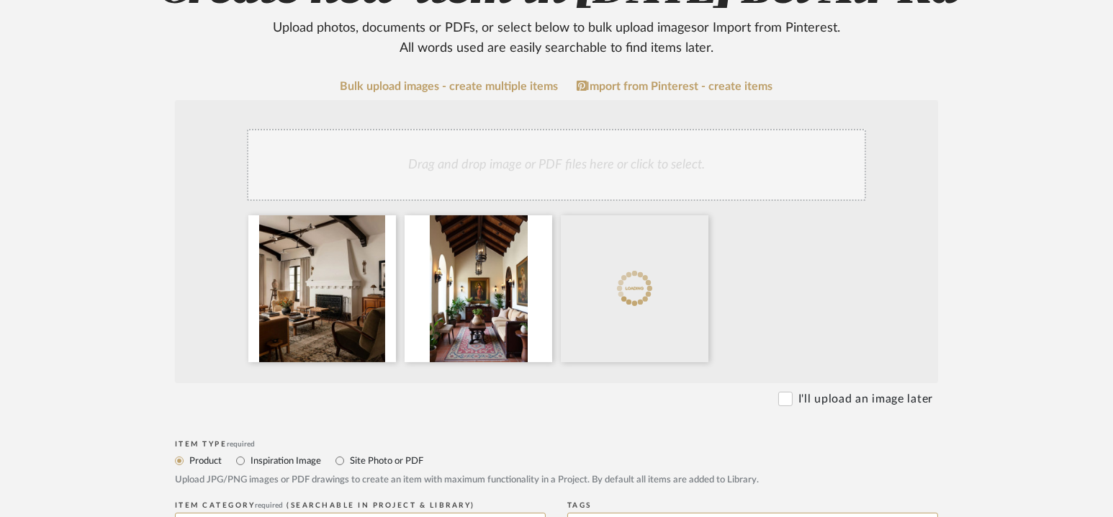
scroll to position [364, 0]
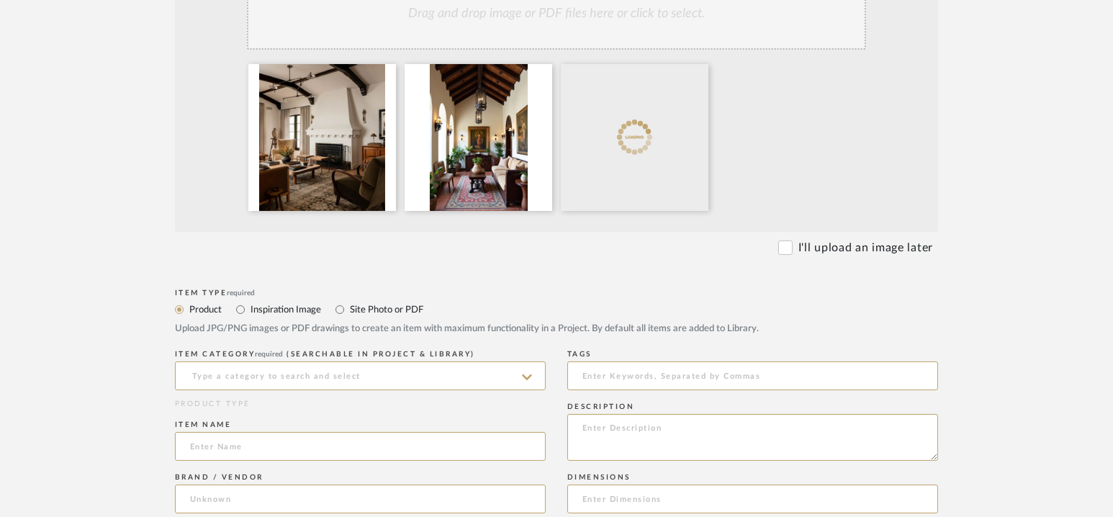
click at [271, 307] on label "Inspiration Image" at bounding box center [285, 310] width 72 height 16
click at [249, 307] on input "Inspiration Image" at bounding box center [240, 309] width 17 height 17
radio input "true"
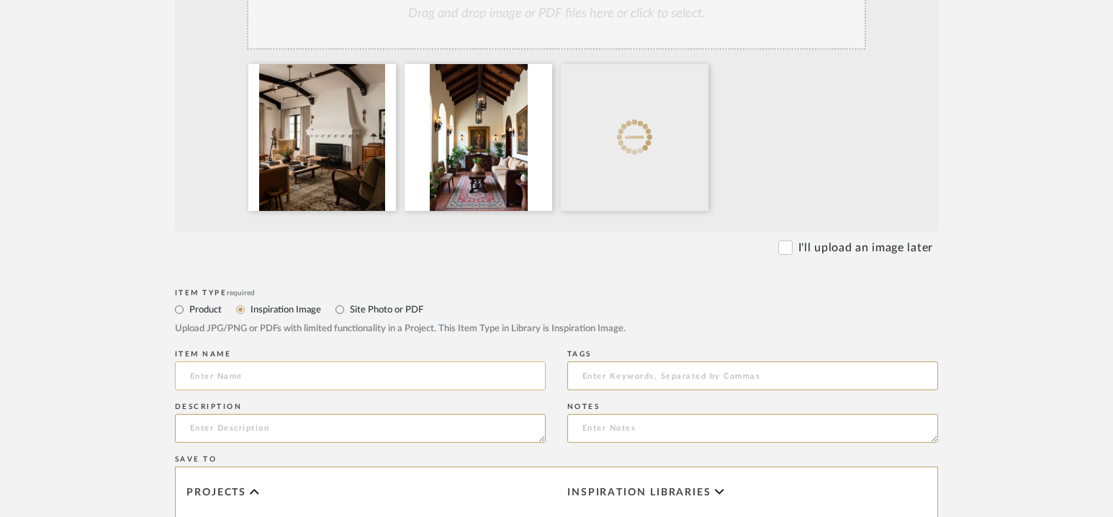
click at [244, 379] on input at bounding box center [360, 375] width 371 height 29
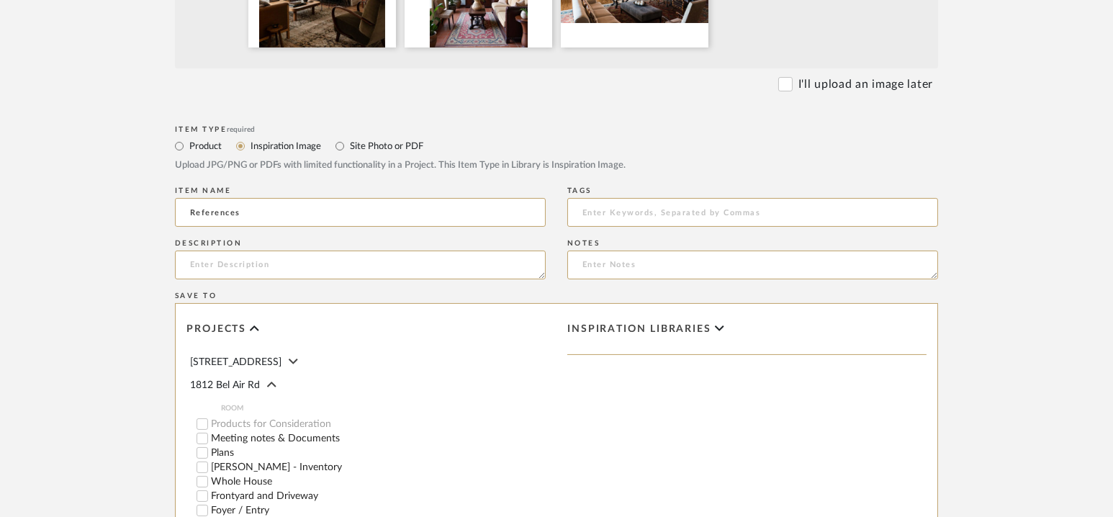
scroll to position [815, 0]
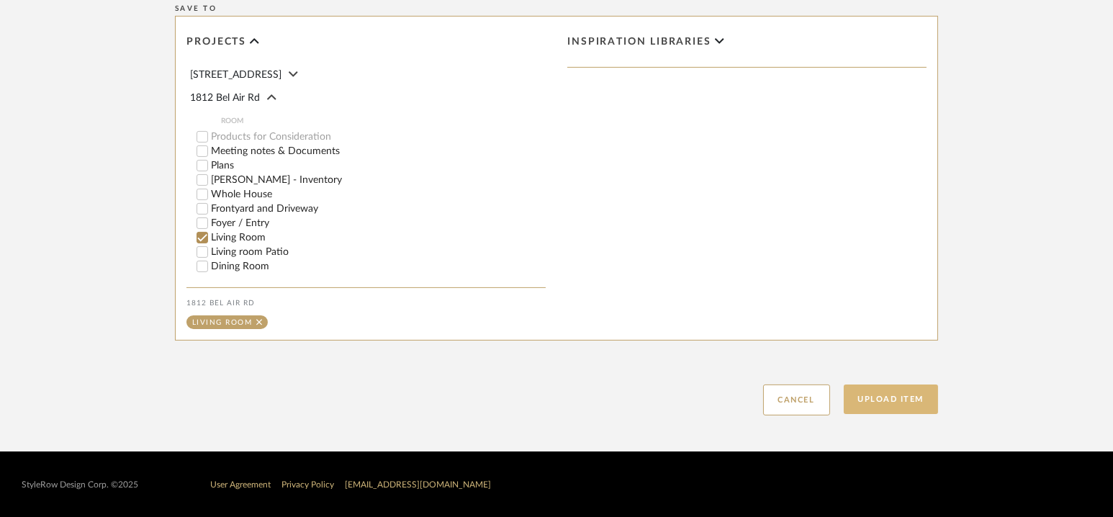
type input "References"
click at [896, 403] on button "Upload Item" at bounding box center [891, 399] width 95 height 30
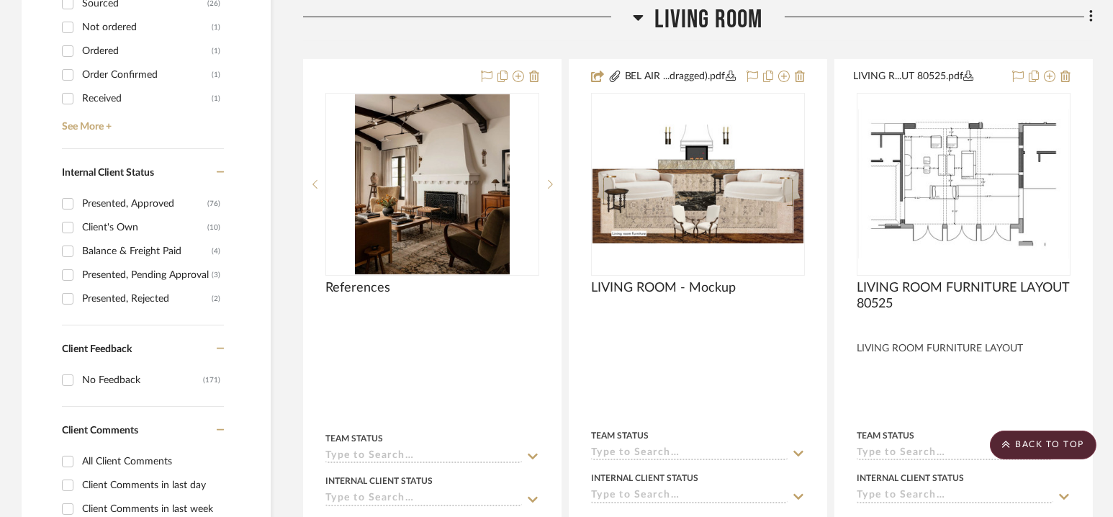
scroll to position [667, 0]
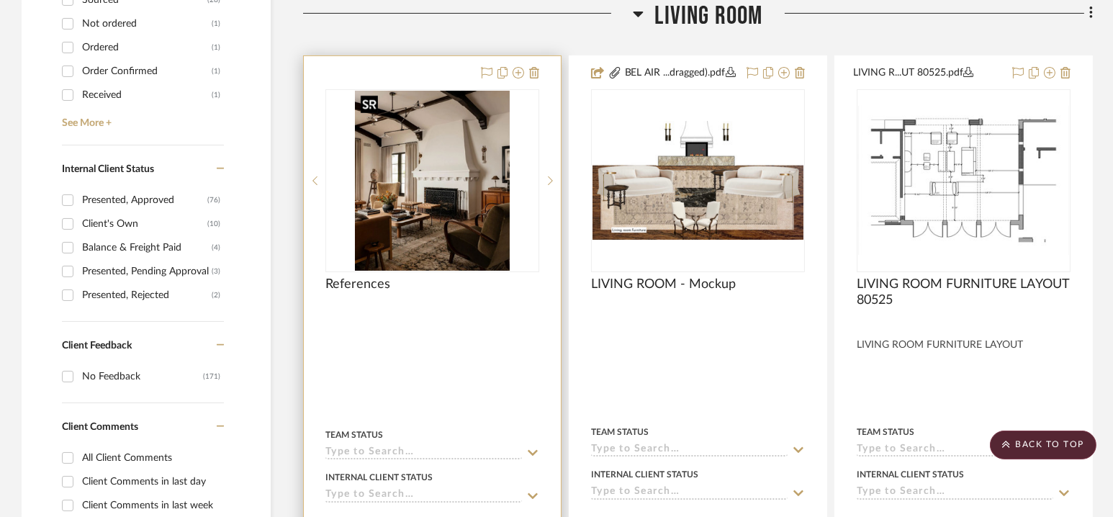
click at [0, 0] on img at bounding box center [0, 0] width 0 height 0
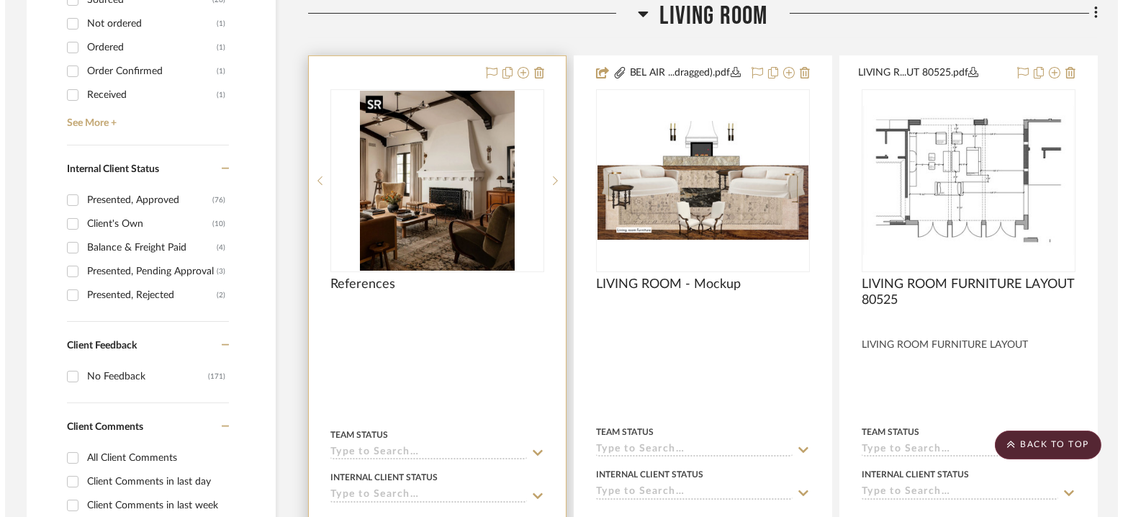
scroll to position [0, 0]
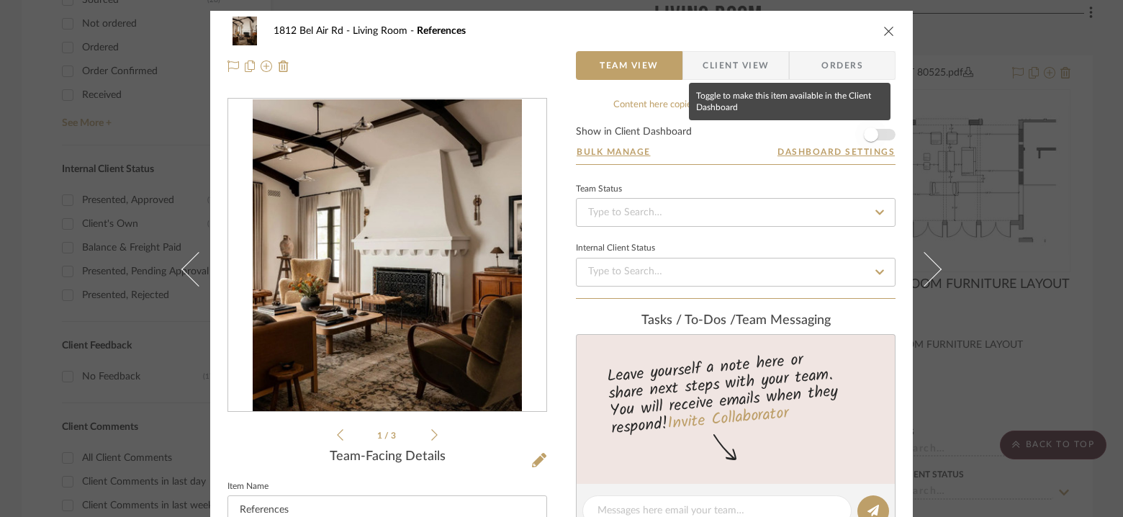
click at [873, 142] on span "button" at bounding box center [871, 135] width 32 height 32
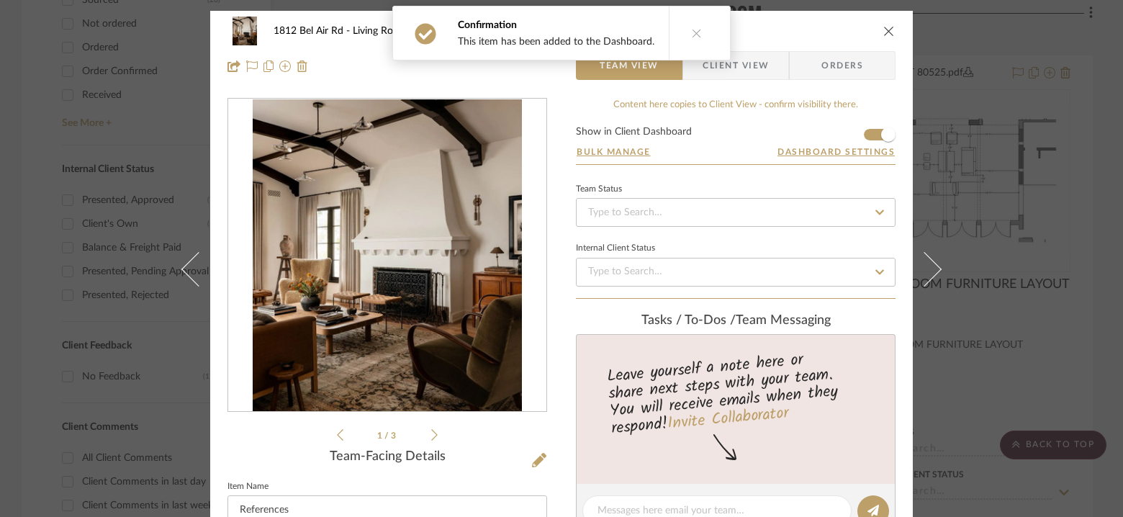
click at [885, 30] on icon "close" at bounding box center [889, 31] width 12 height 12
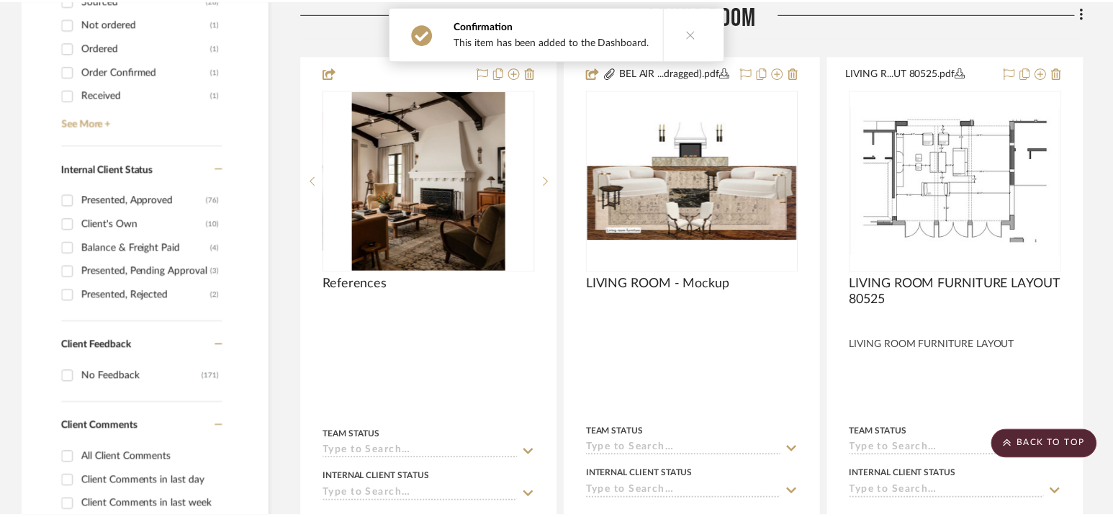
scroll to position [667, 0]
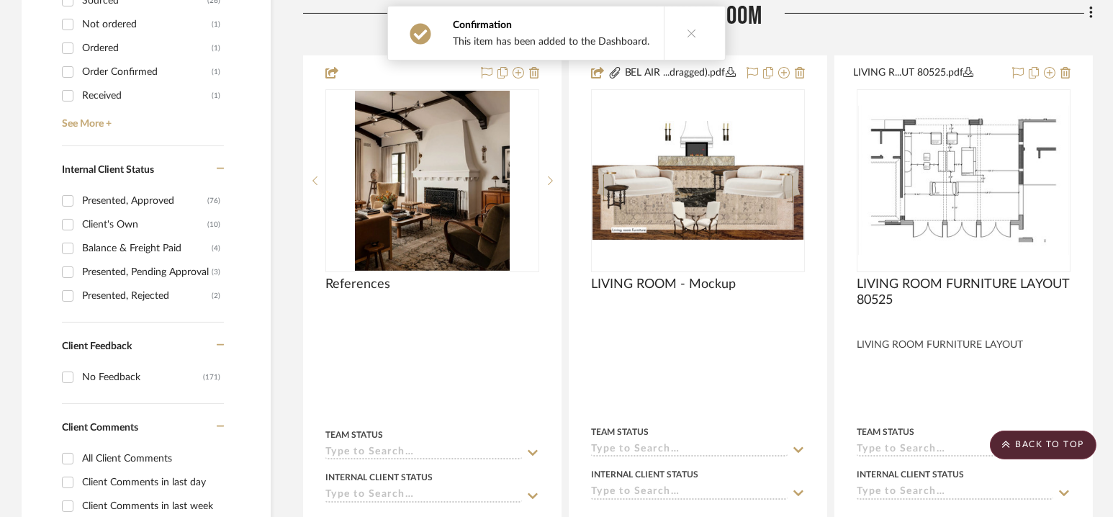
click at [687, 35] on icon at bounding box center [692, 33] width 10 height 10
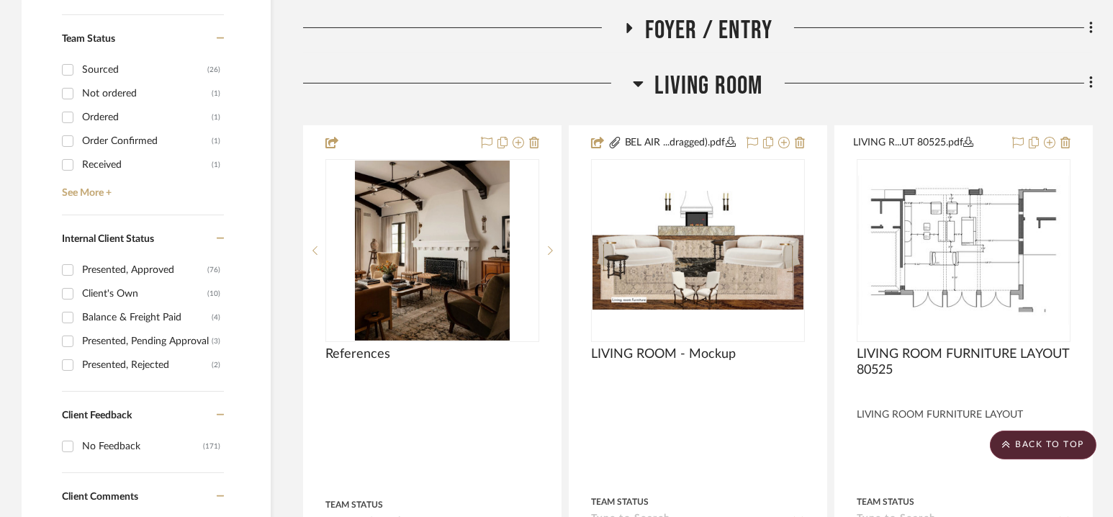
scroll to position [598, 0]
click at [706, 78] on span "Living Room" at bounding box center [708, 85] width 108 height 31
